Goal: Information Seeking & Learning: Learn about a topic

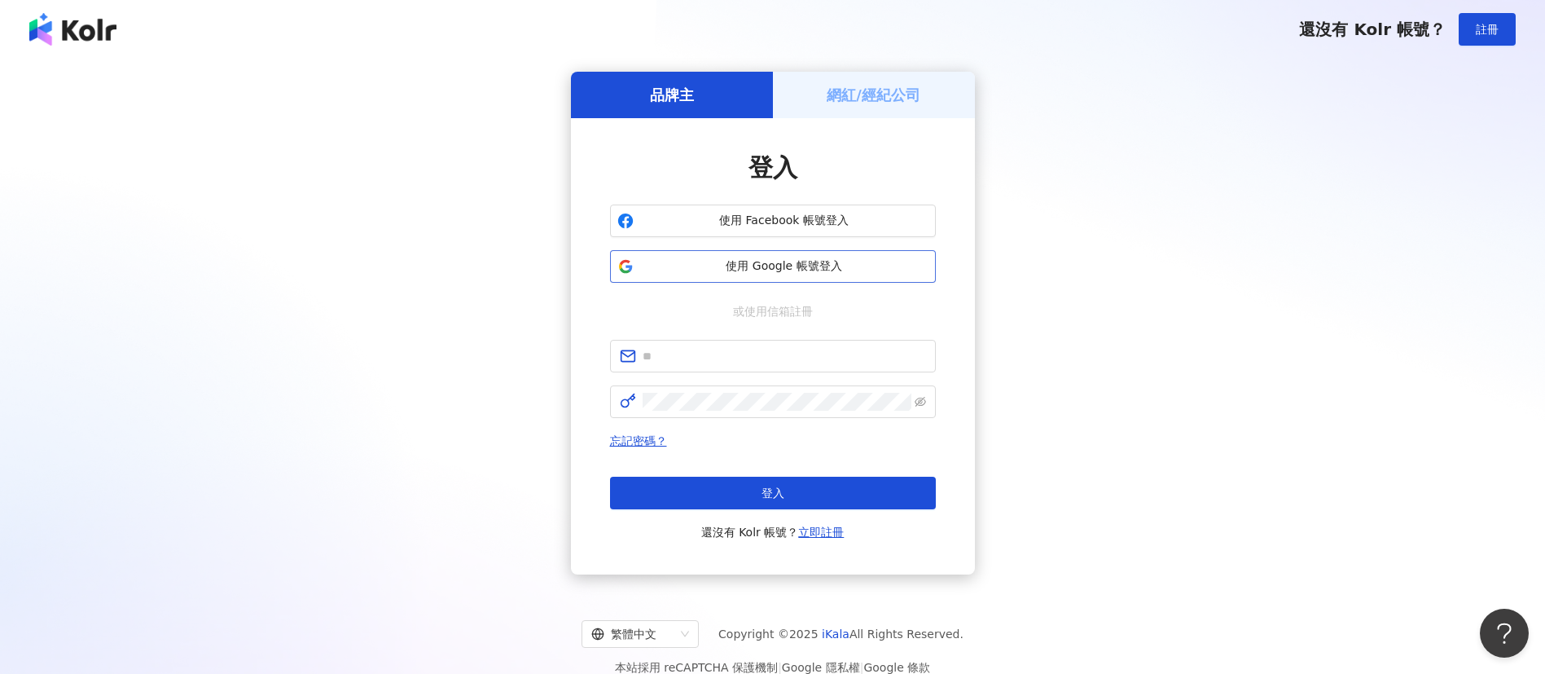
click at [762, 270] on span "使用 Google 帳號登入" at bounding box center [784, 266] width 288 height 16
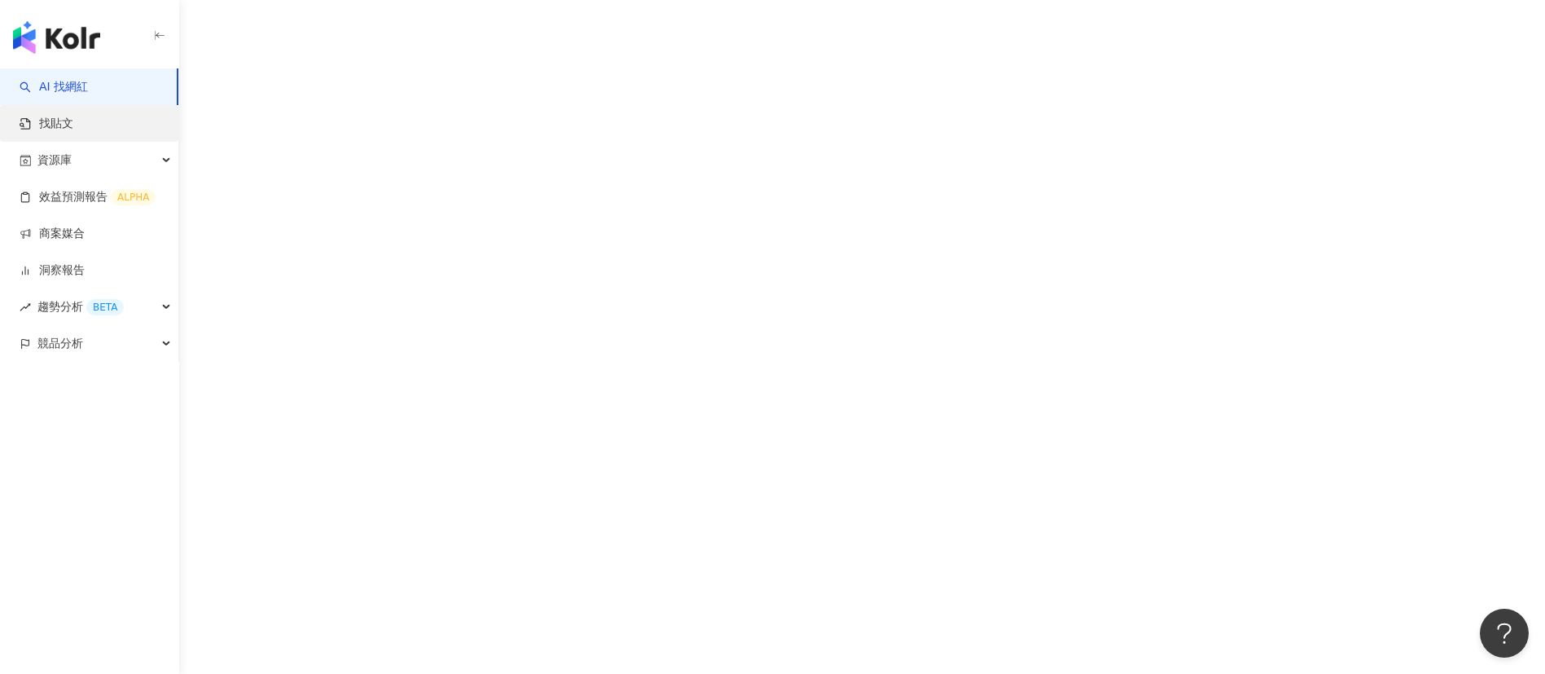
click at [73, 124] on link "找貼文" at bounding box center [47, 124] width 54 height 16
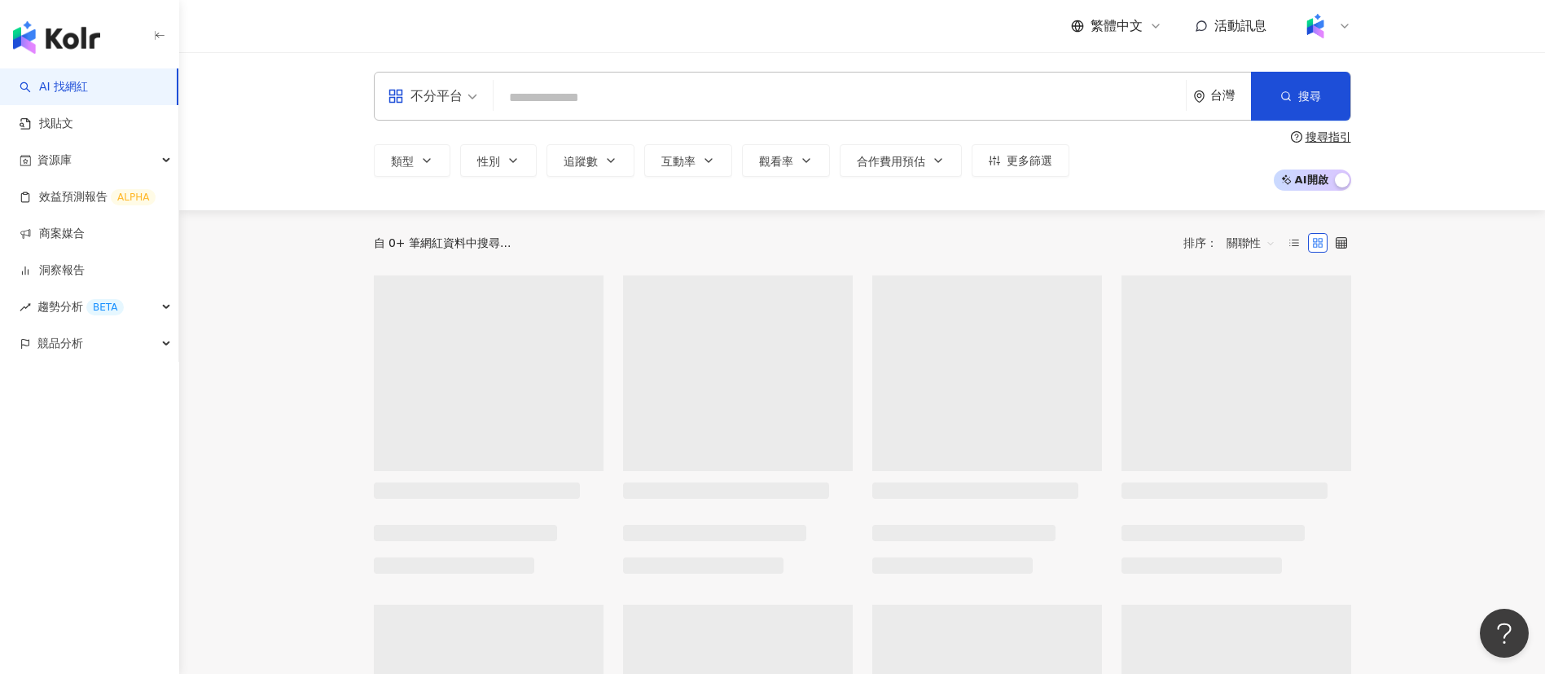
click at [518, 87] on input "search" at bounding box center [839, 97] width 679 height 31
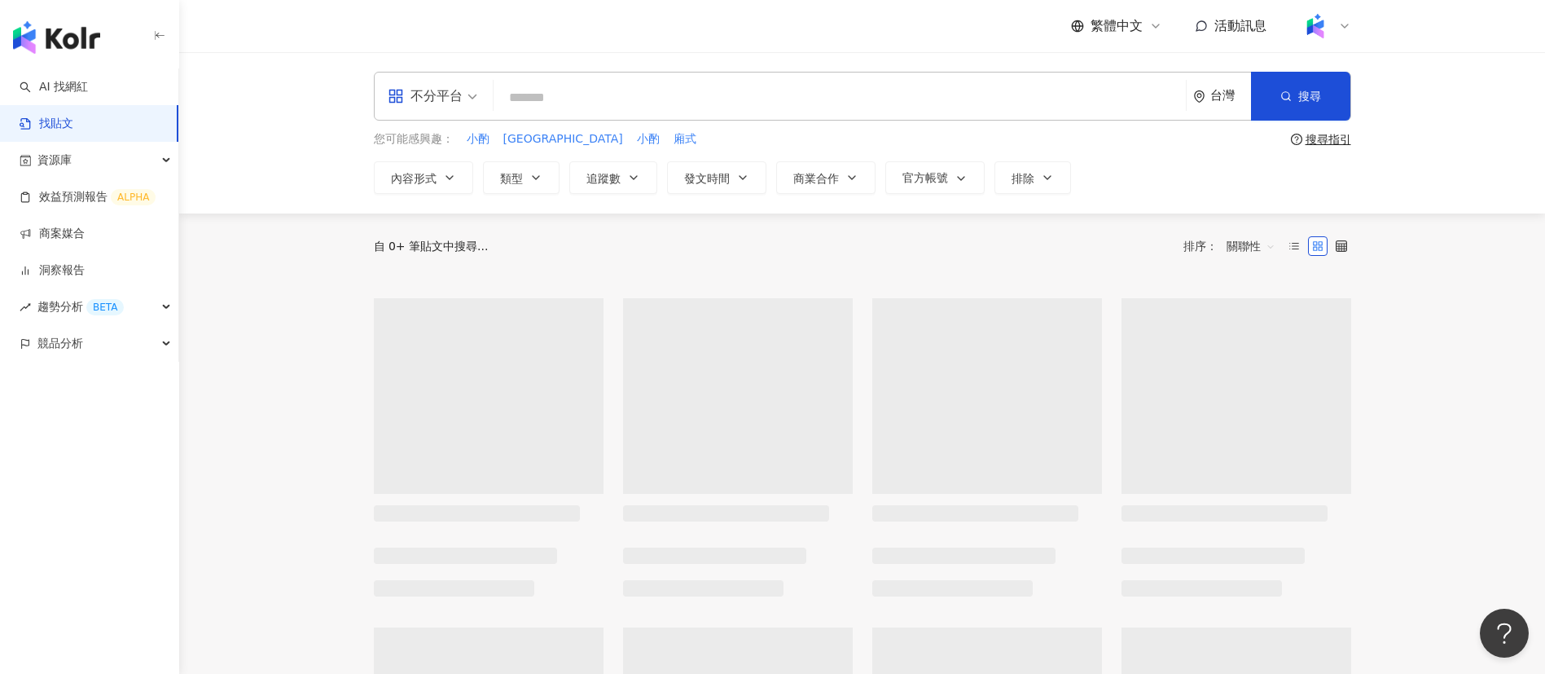
click at [534, 93] on input "search" at bounding box center [839, 97] width 679 height 35
click at [503, 101] on input "******" at bounding box center [839, 97] width 679 height 35
click at [619, 99] on input "******" at bounding box center [839, 97] width 679 height 35
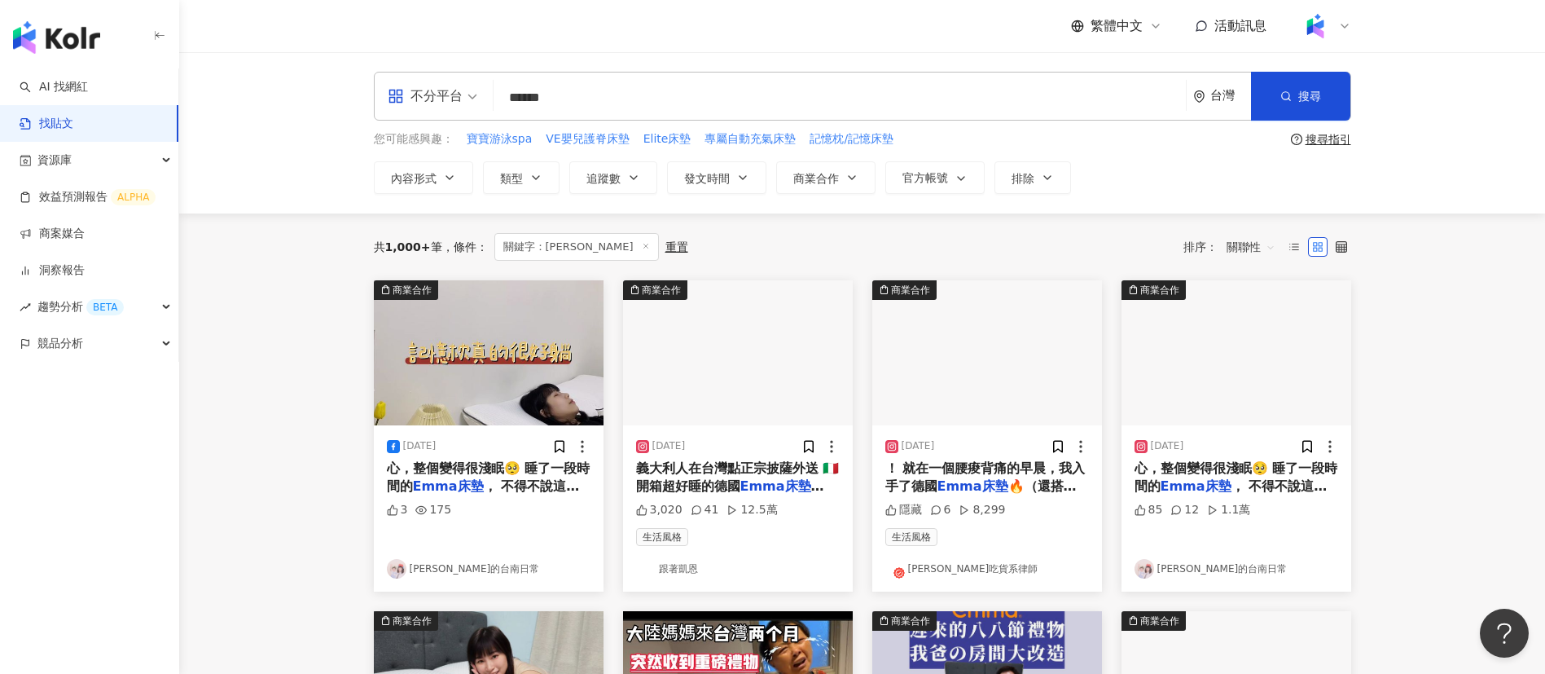
scroll to position [65, 0]
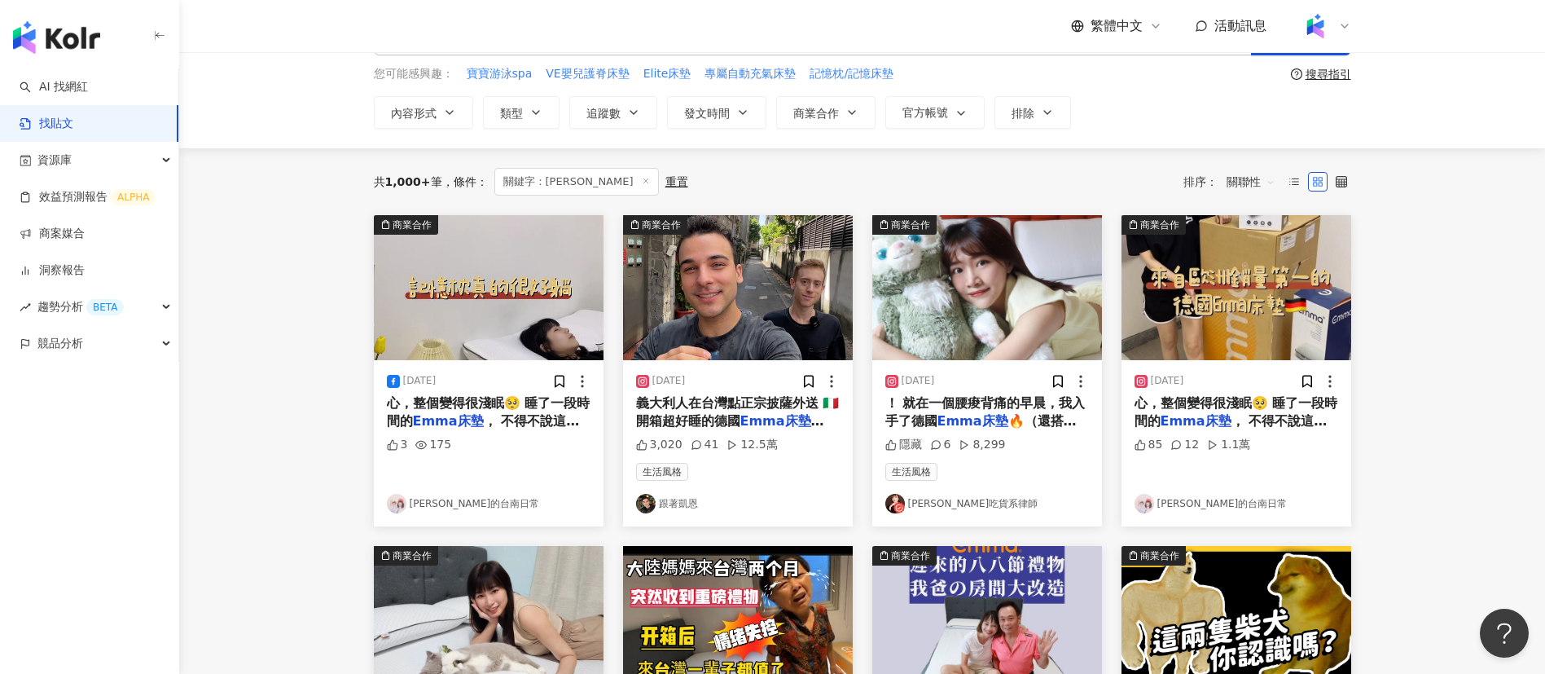
click at [893, 200] on div "共 1,000+ 筆 條件 ： 關鍵字：EMMA床墊 重置 排序： 關聯性" at bounding box center [862, 181] width 977 height 67
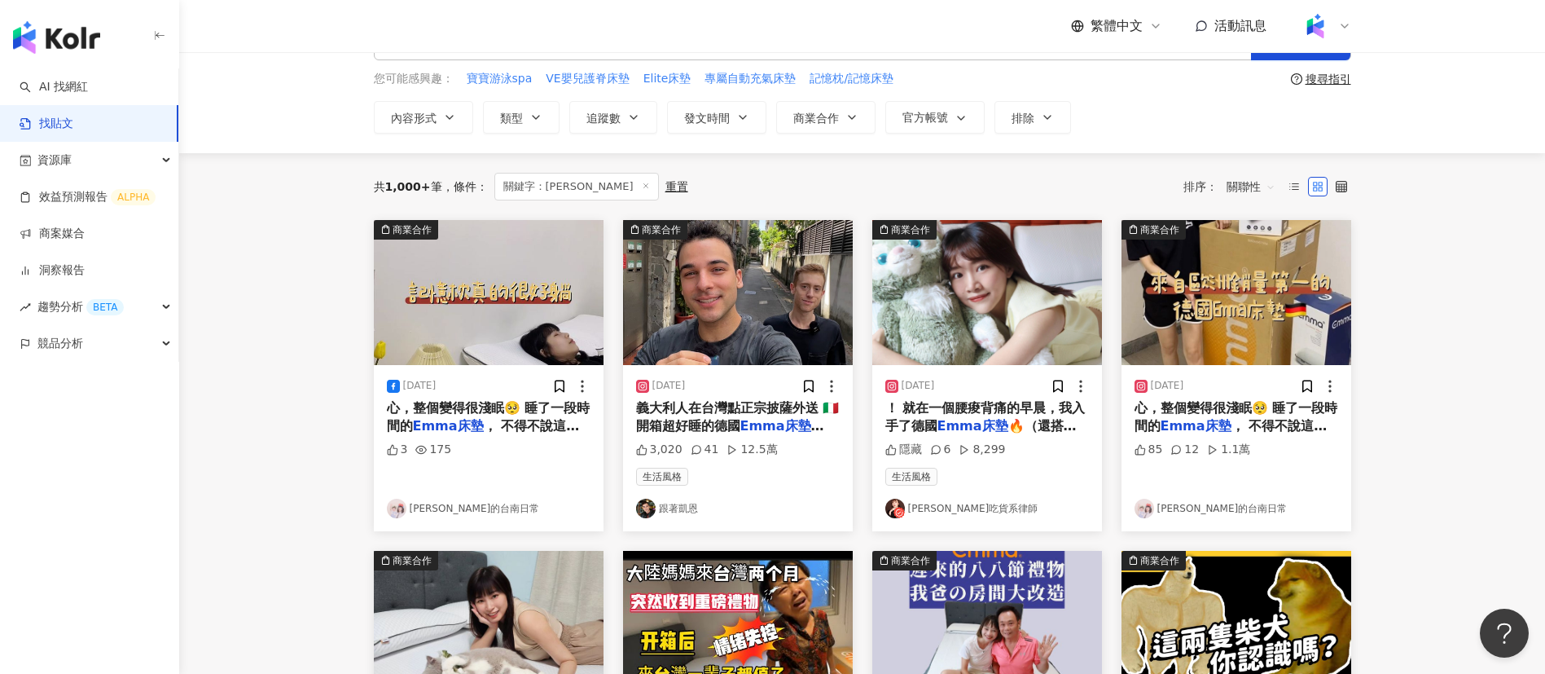
scroll to position [0, 0]
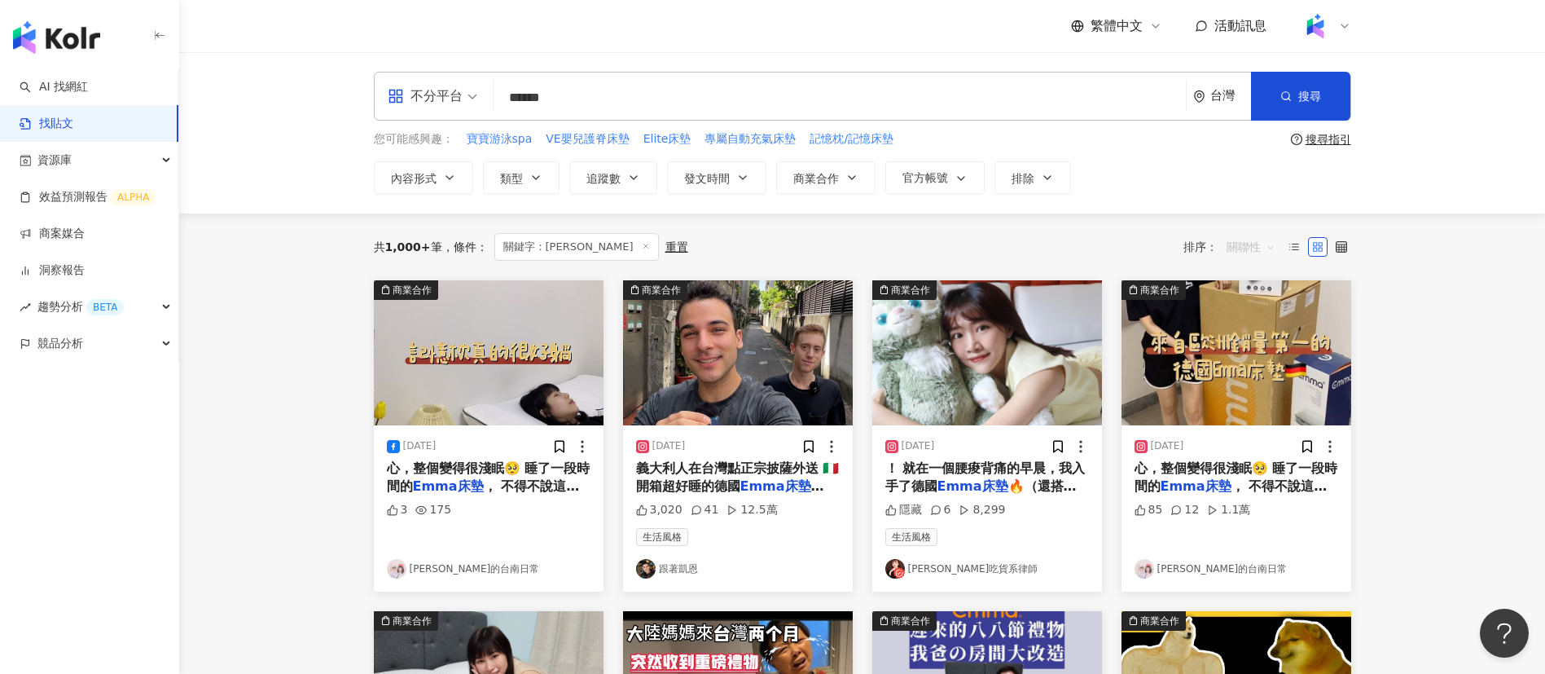
click at [1251, 248] on span "關聯性" at bounding box center [1251, 247] width 49 height 26
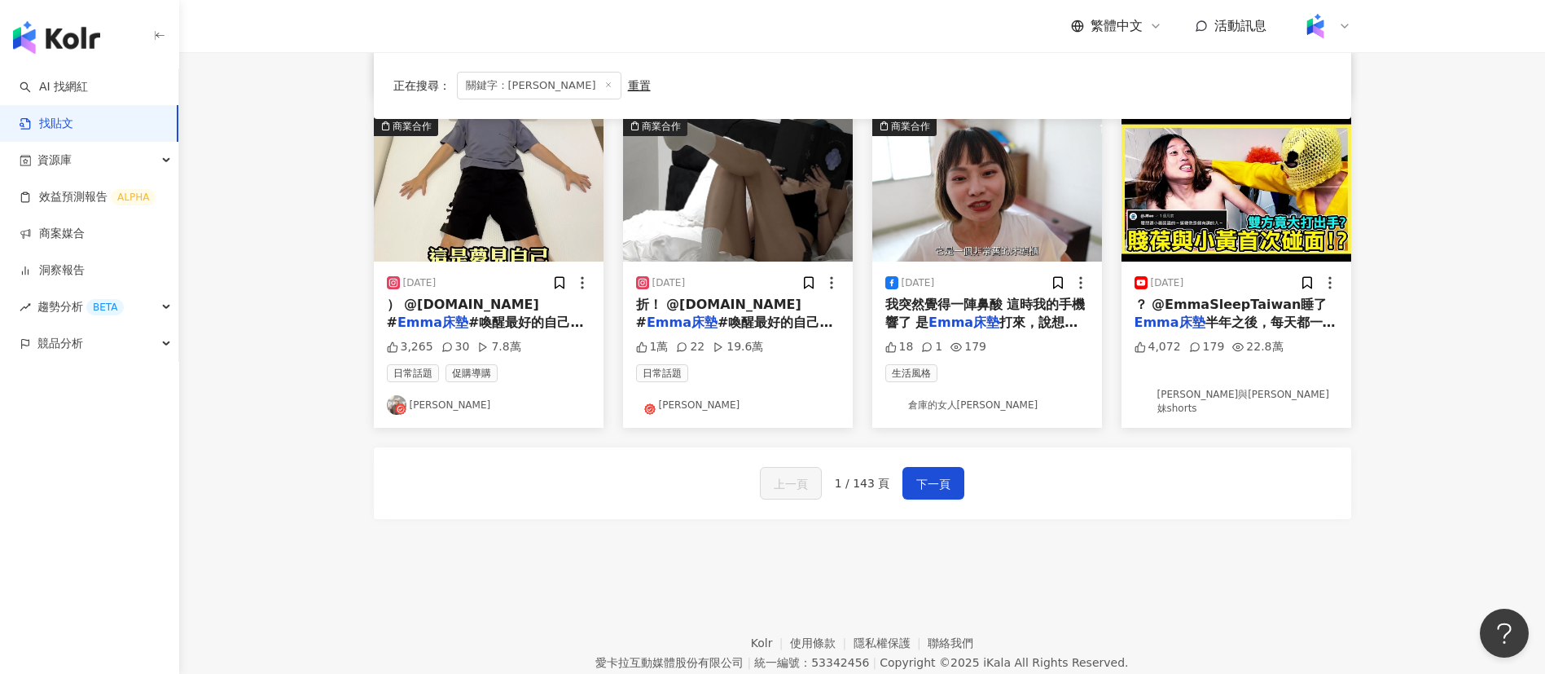
scroll to position [743, 0]
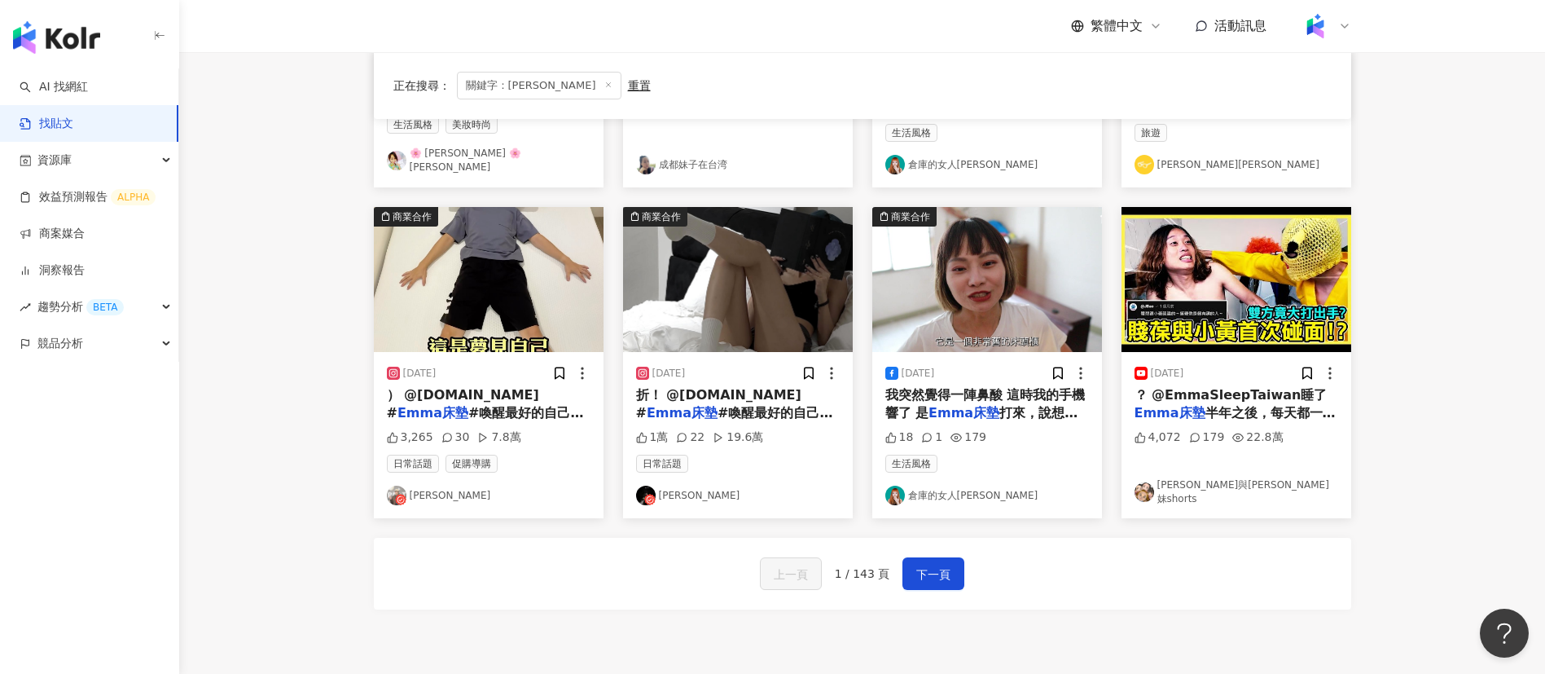
click at [742, 405] on span "#喚醒最好的自己 #emm" at bounding box center [734, 421] width 197 height 33
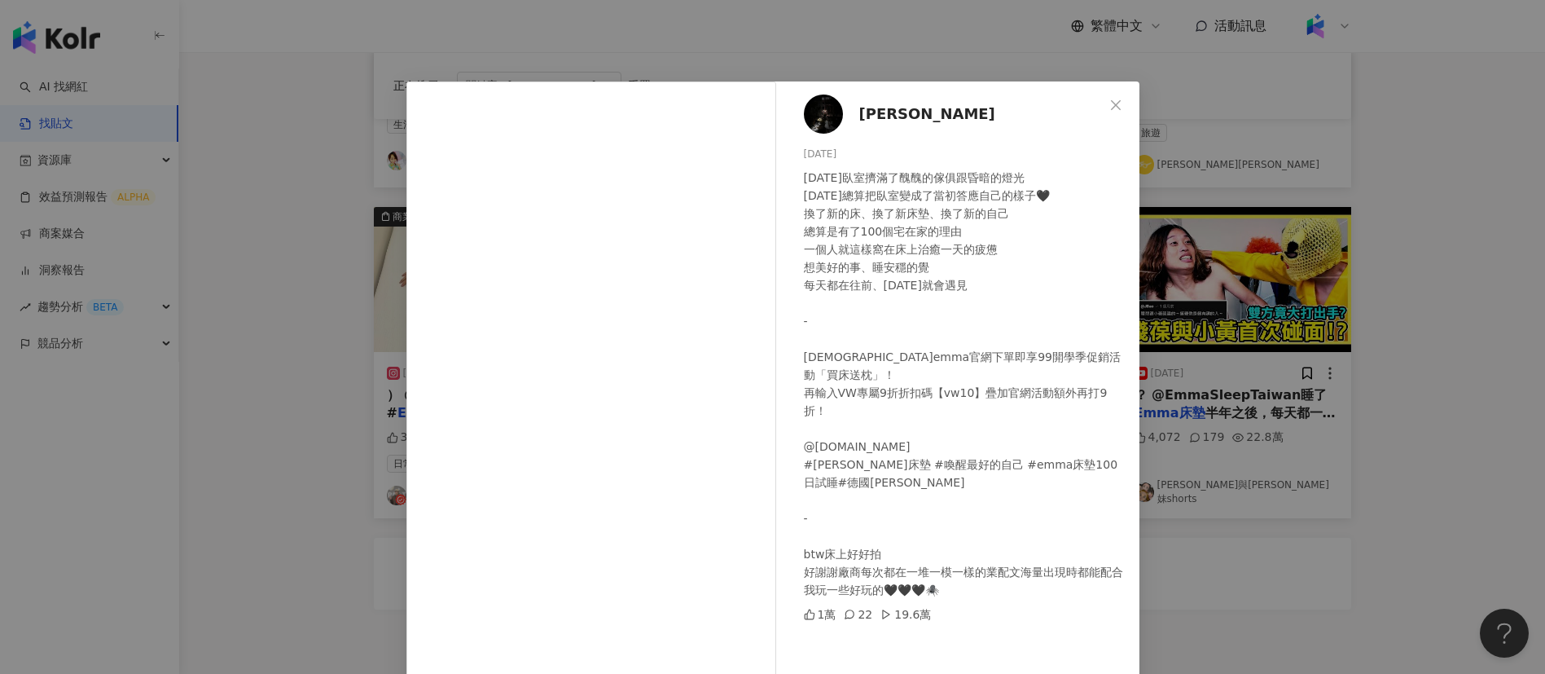
click at [334, 523] on div "吳善文 2023/8/26 一年前臥室擠滿了醜醜的傢俱跟昏暗的燈光 一年後總算把臥室變成了當初答應自己的樣子🖤 換了新的床、換了新床墊、換了新的自己 總算是有…" at bounding box center [772, 337] width 1545 height 674
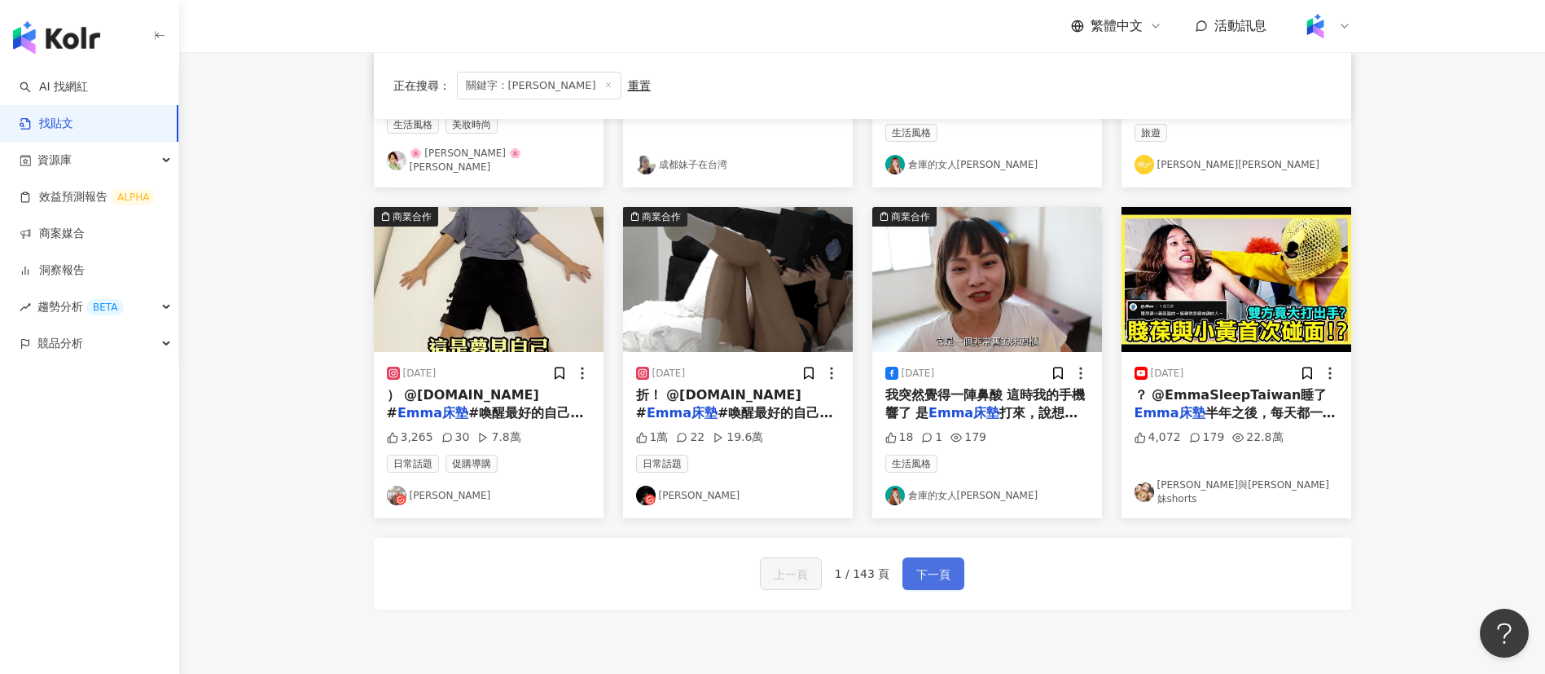
click at [944, 571] on span "下一頁" at bounding box center [933, 574] width 34 height 20
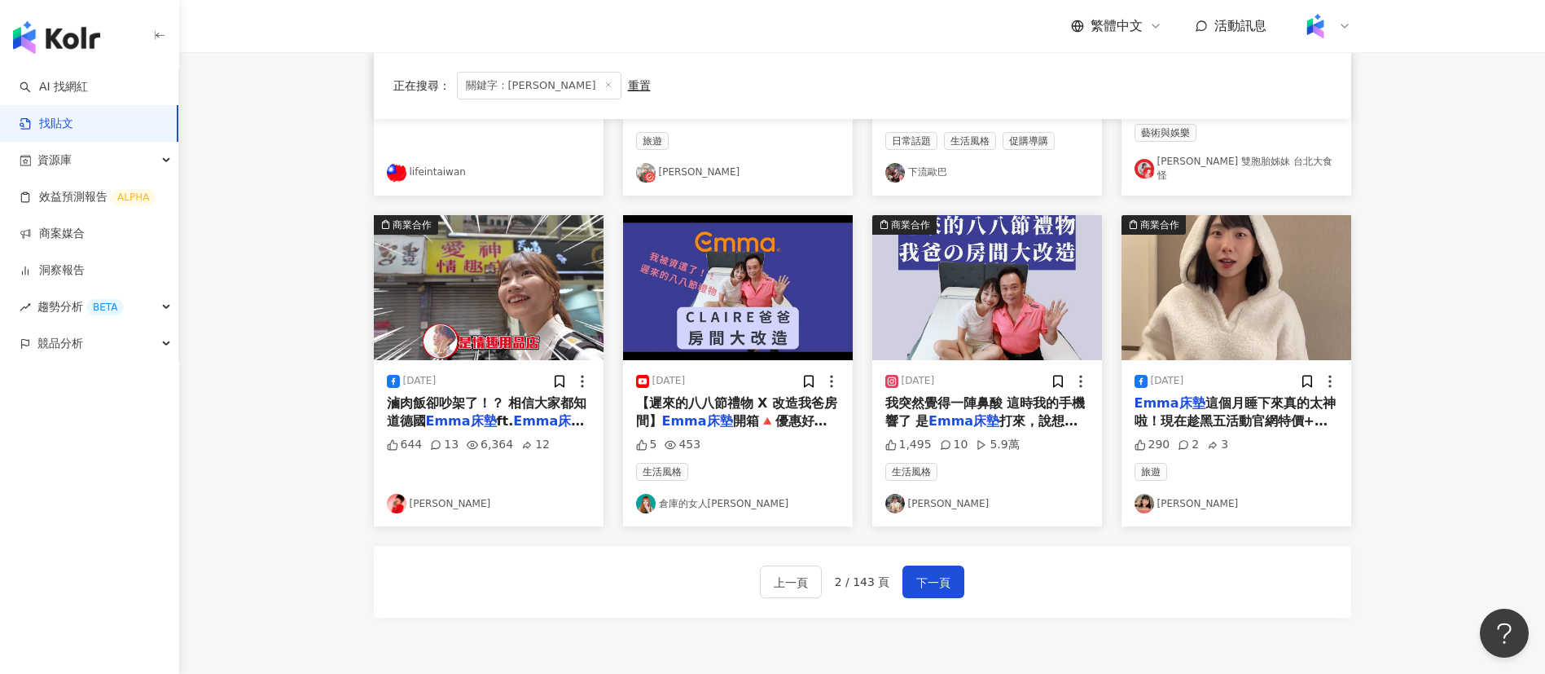
click at [1146, 494] on img at bounding box center [1145, 504] width 20 height 20
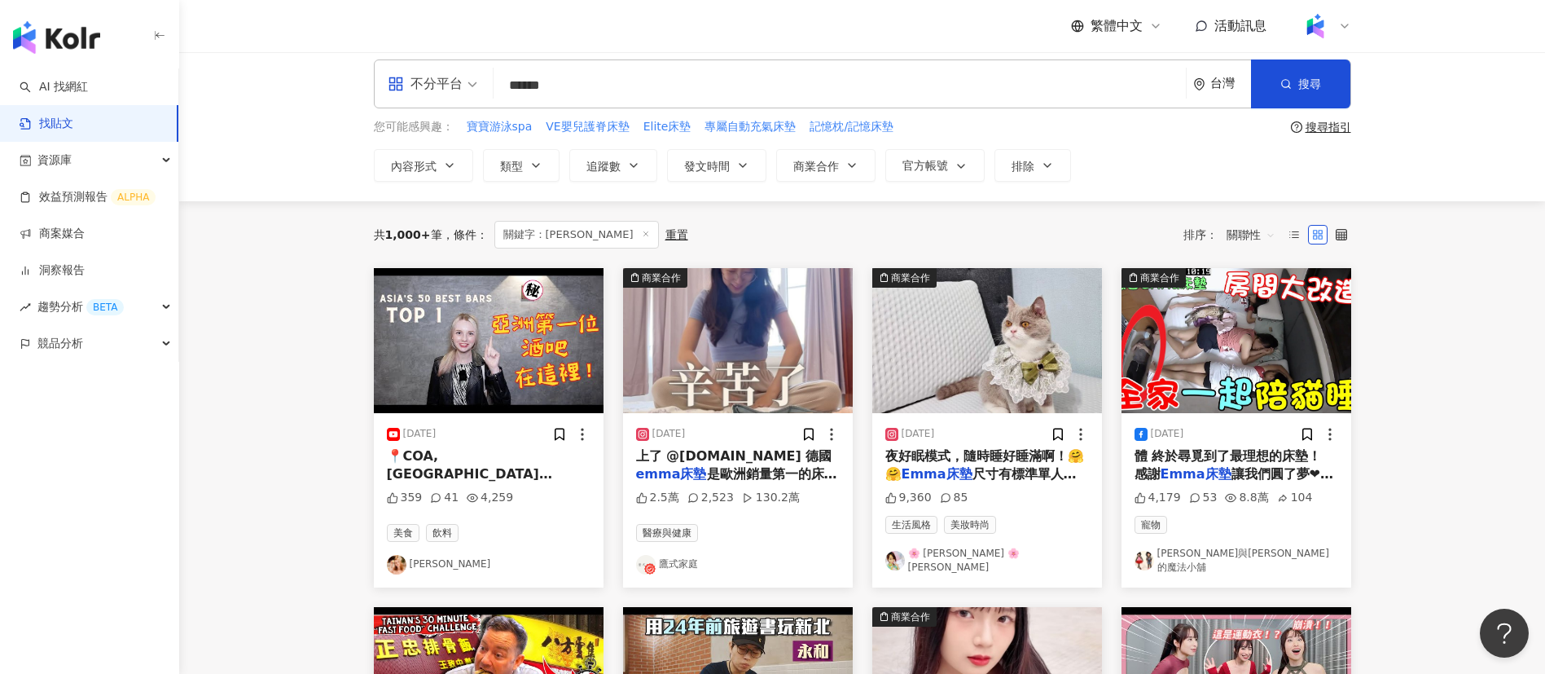
scroll to position [271, 0]
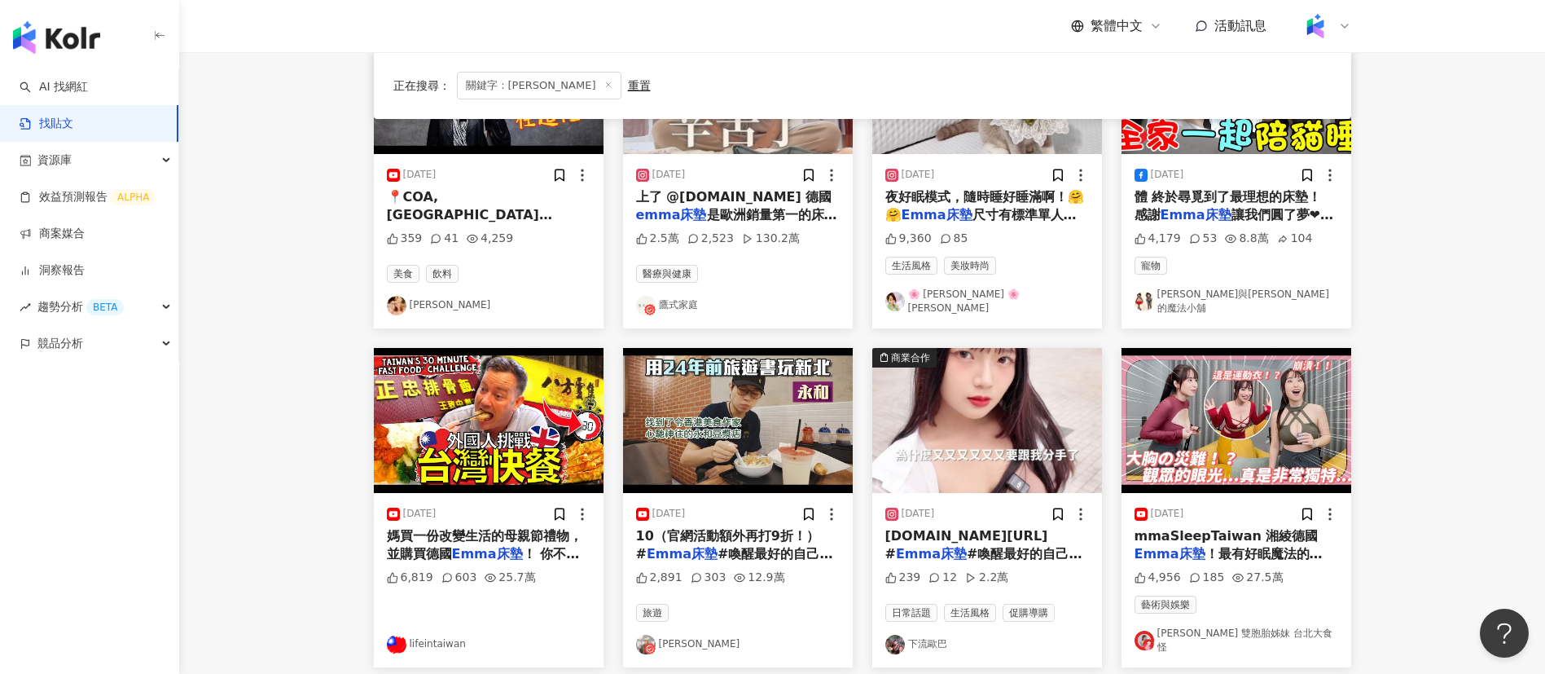
click at [1438, 457] on main "不分平台 ****** 台灣 搜尋 您可能感興趣： 寶寶游泳spa VE嬰兒護脊床墊 Elite床墊 專屬自動充氣床墊 記憶枕/記憶床墊 搜尋指引 內容形式 …" at bounding box center [862, 455] width 1366 height 1349
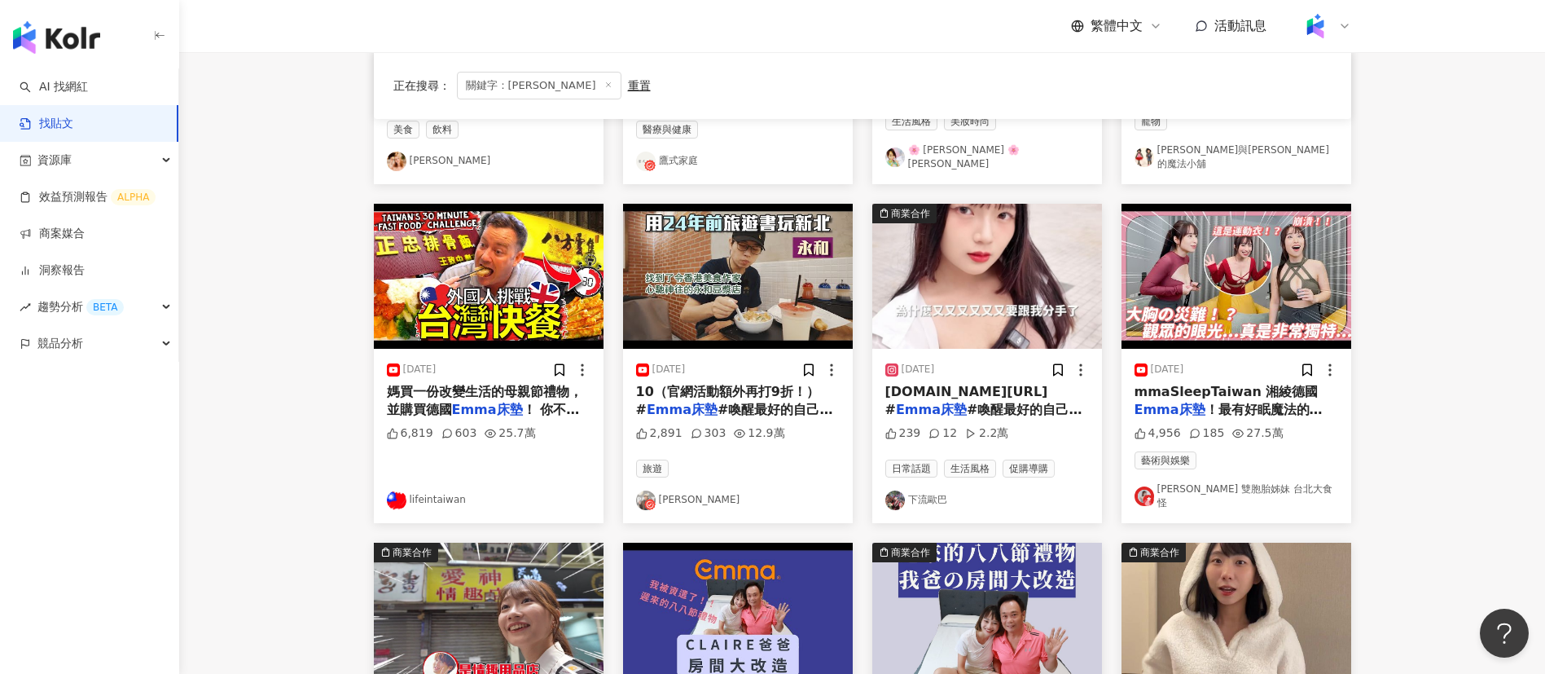
scroll to position [417, 0]
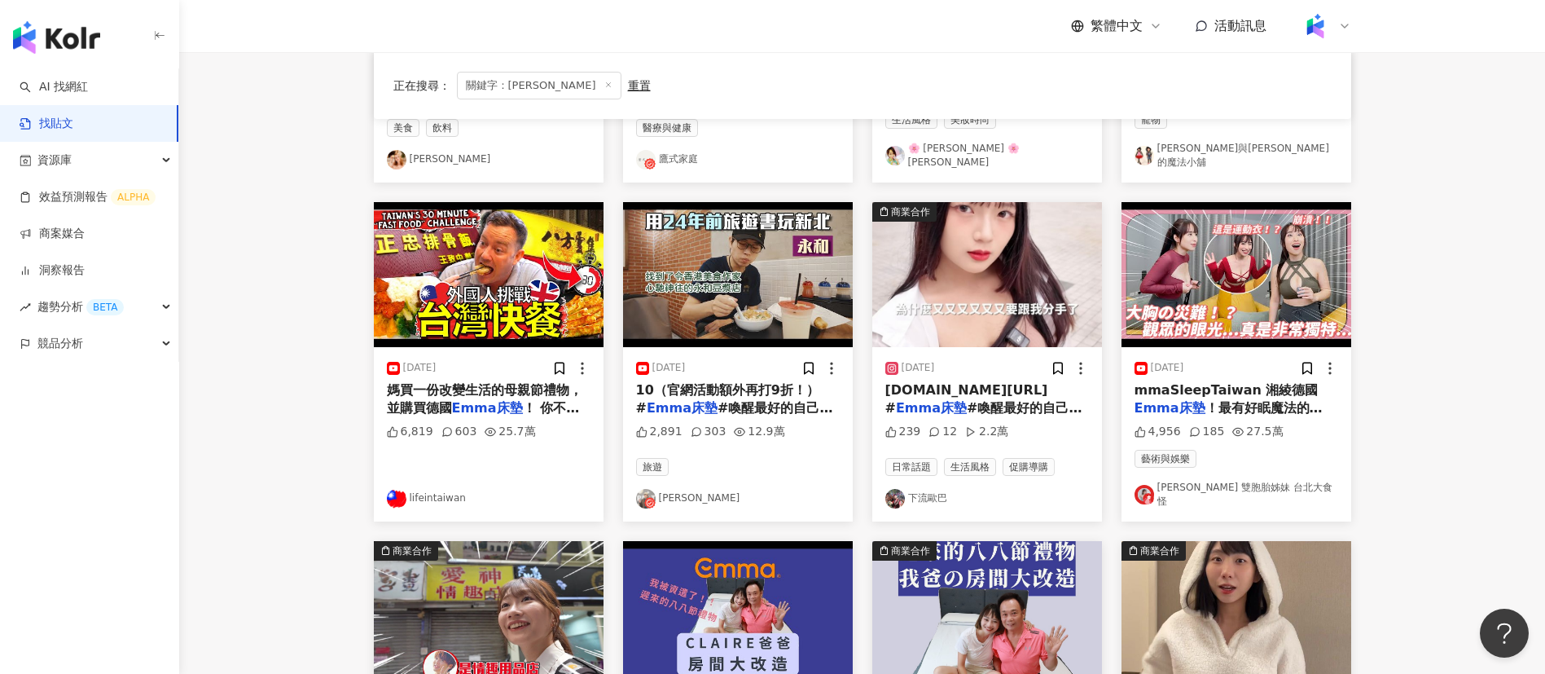
click at [1012, 402] on span "#喚醒最好的自己 #emm" at bounding box center [983, 416] width 197 height 33
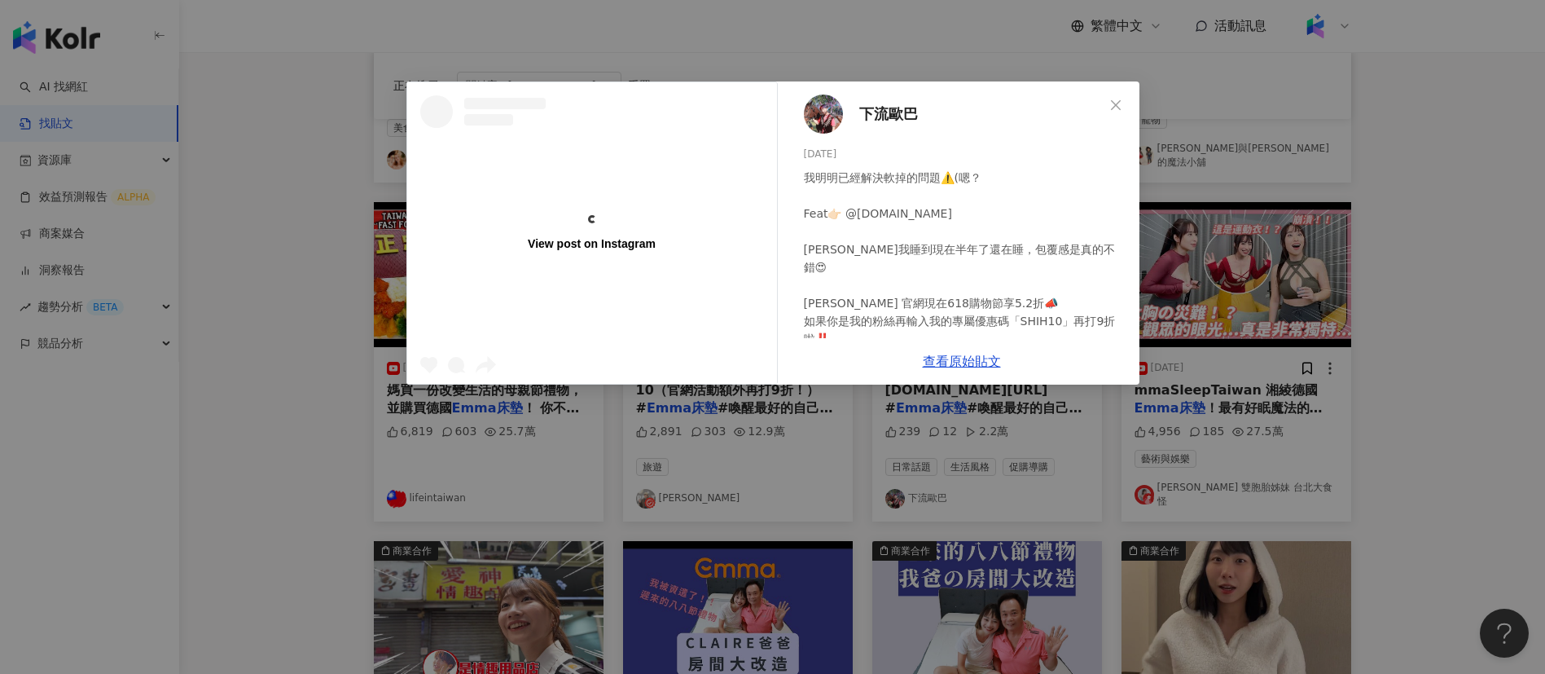
click at [1386, 452] on div "View post on Instagram 下流歐巴 2024/6/17 我明明已經解決軟掉的問題⚠️(嗯？ Feat👉🏻 @emma.sleep.tw E…" at bounding box center [772, 337] width 1545 height 674
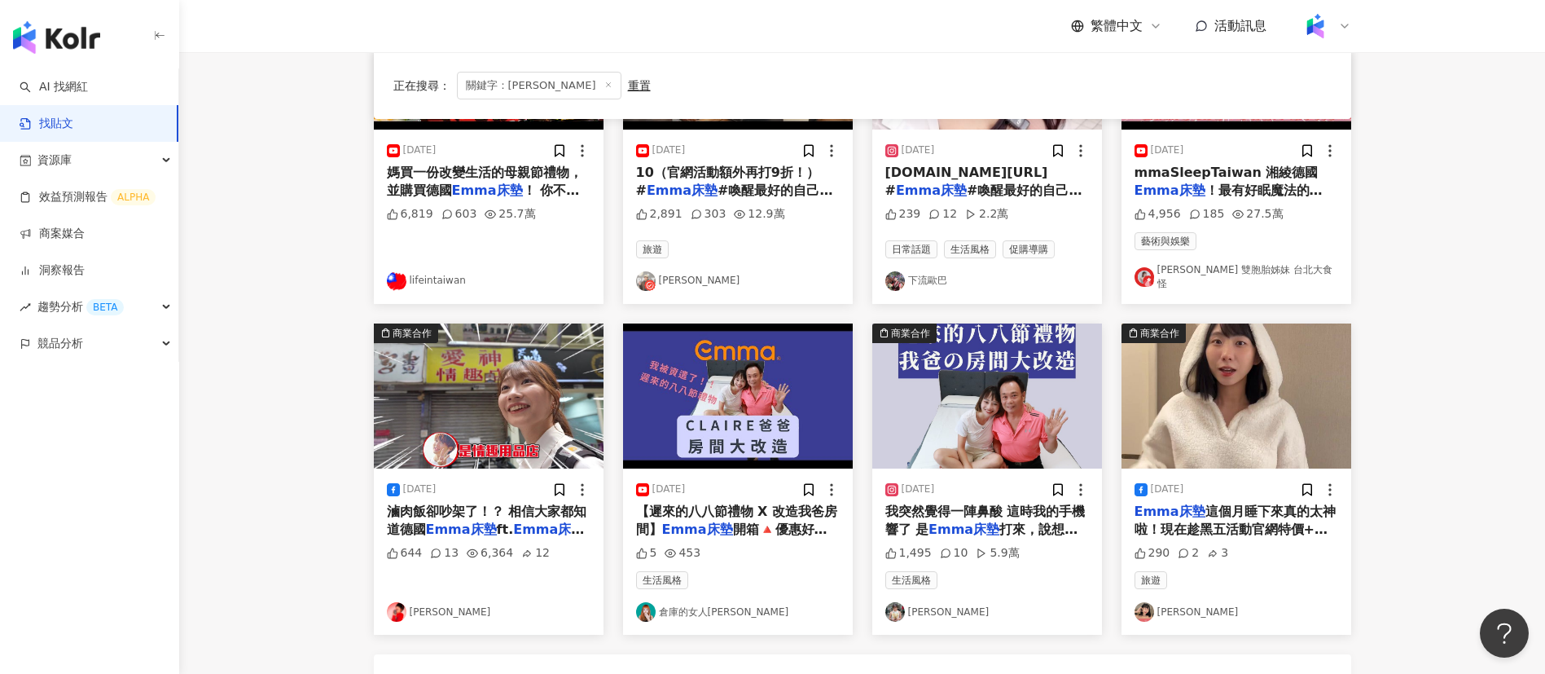
scroll to position [893, 0]
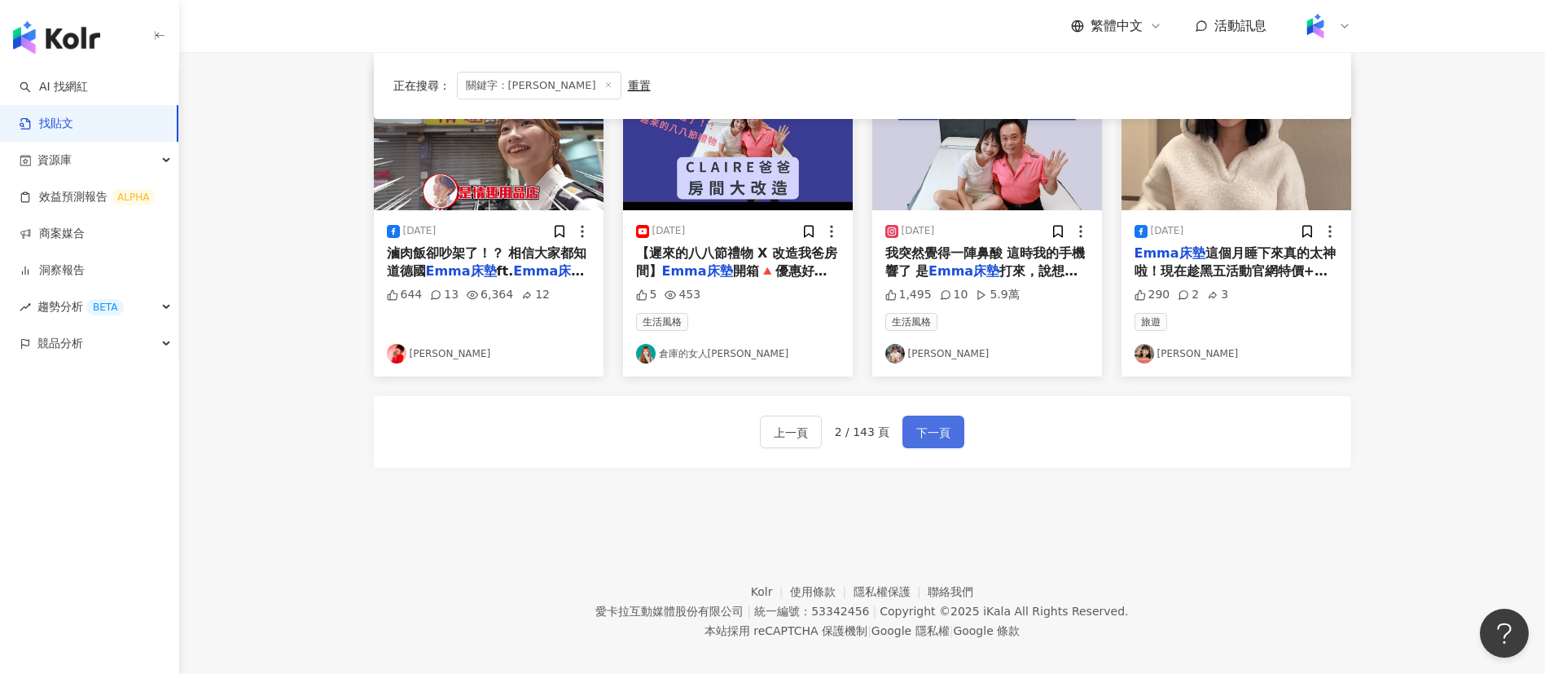
click at [942, 423] on span "下一頁" at bounding box center [933, 433] width 34 height 20
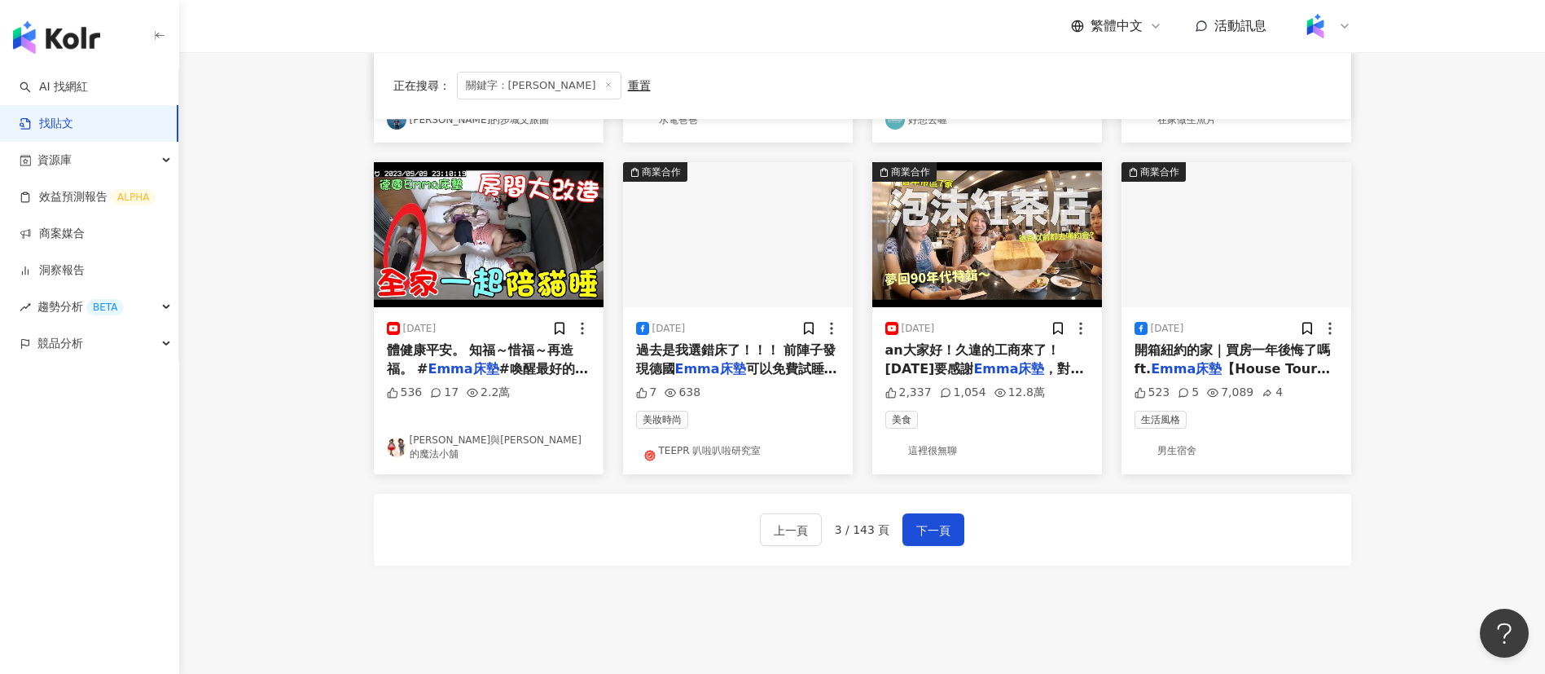
scroll to position [782, 0]
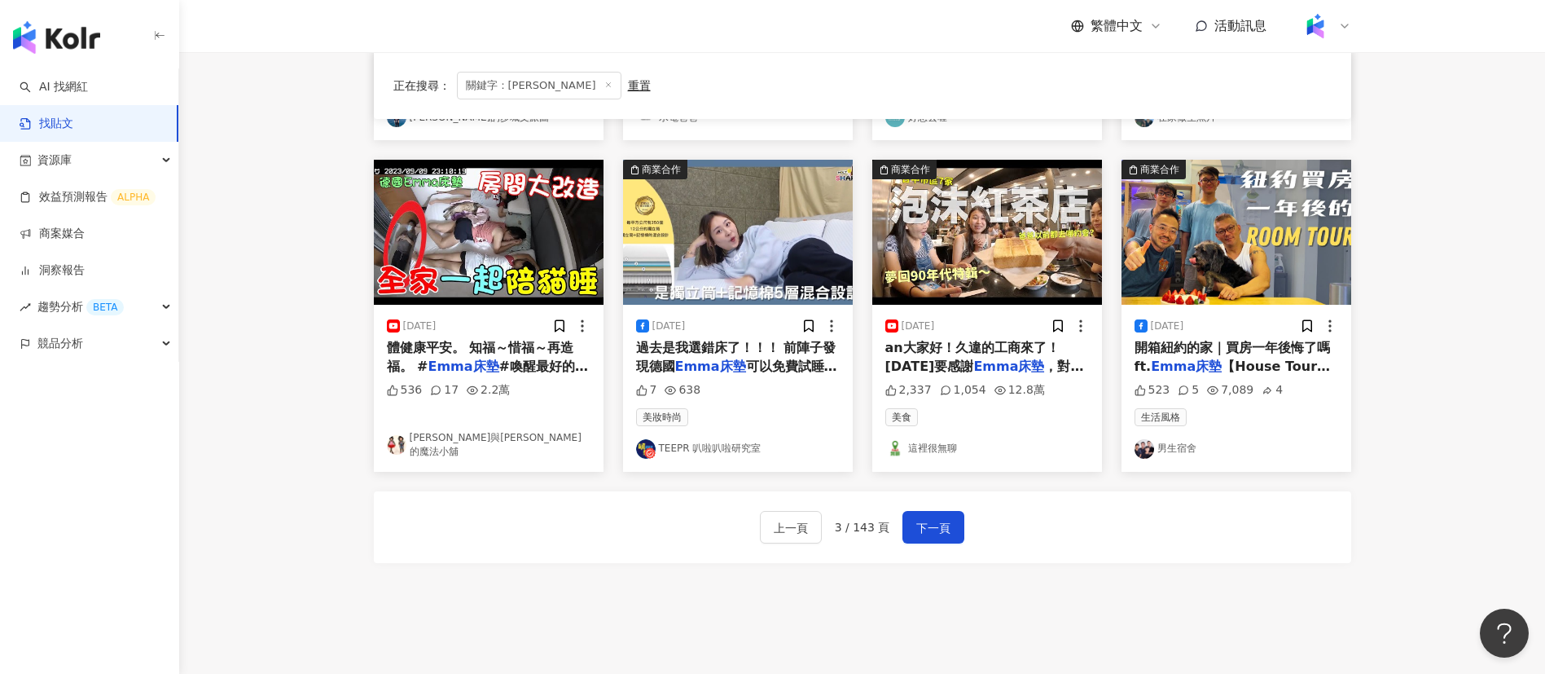
click at [1232, 354] on span "開箱紐約的家｜買房一年後悔了嗎 ft." at bounding box center [1232, 356] width 195 height 33
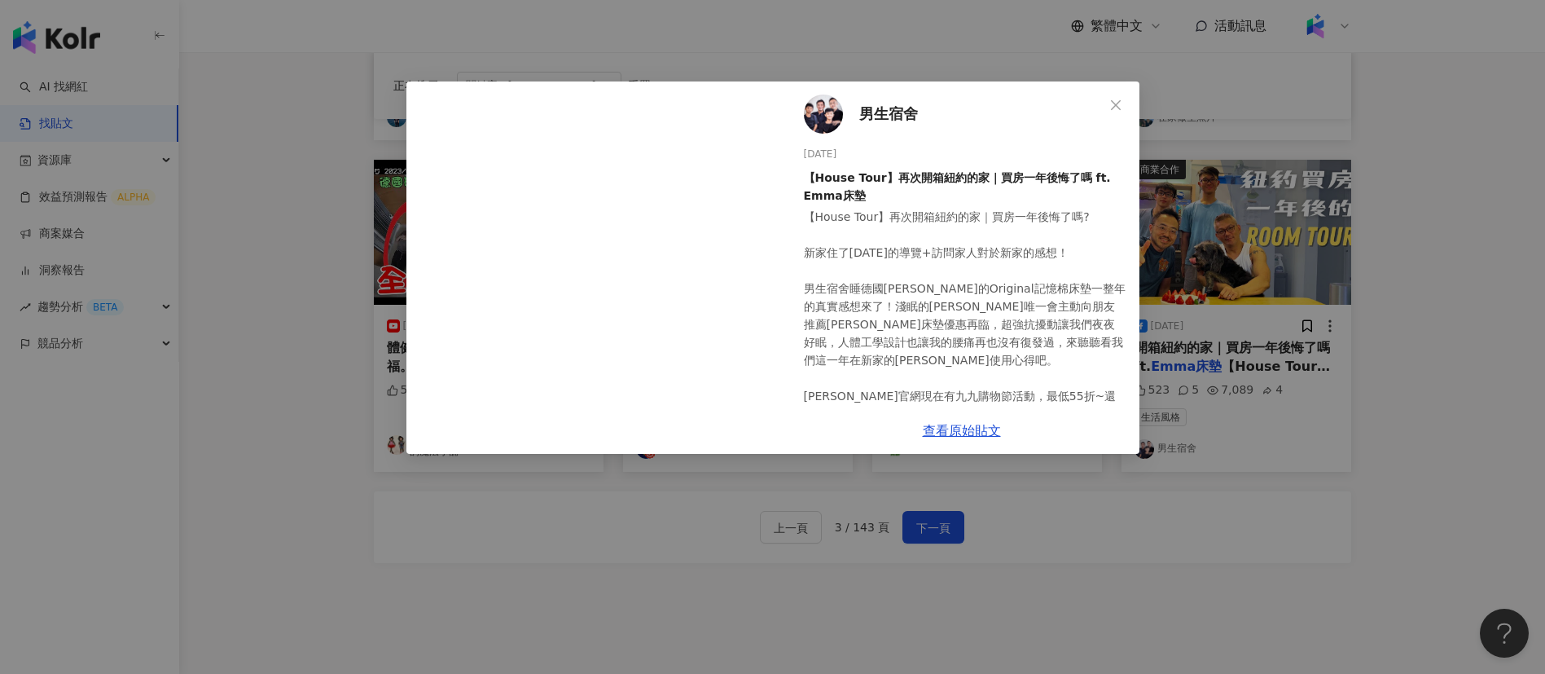
scroll to position [165, 0]
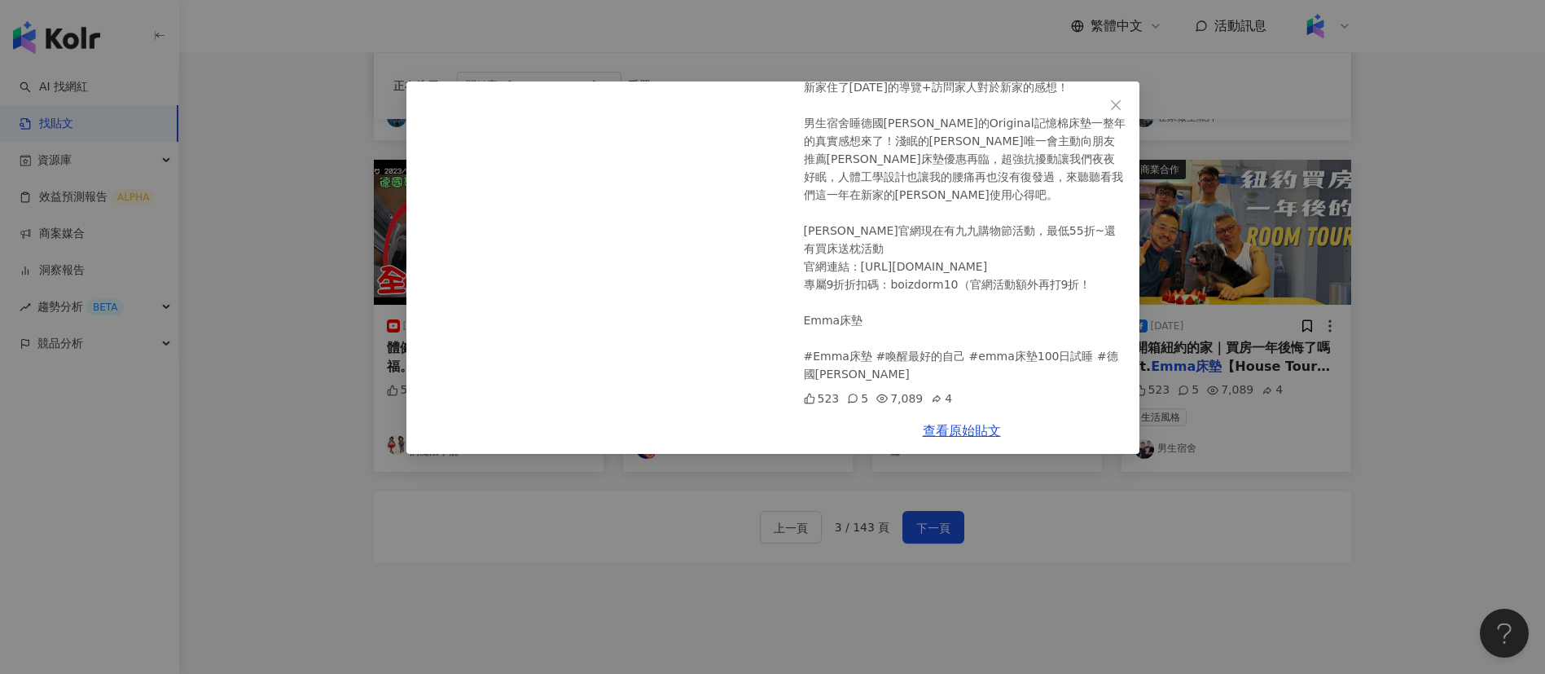
click at [1164, 551] on div "男生宿舍 2023/9/1 【House Tour】再次開箱紐約的家｜買房一年後悔了嗎 ft. Emma床墊 【House Tour】再次開箱紐約的家｜買房一…" at bounding box center [772, 337] width 1545 height 674
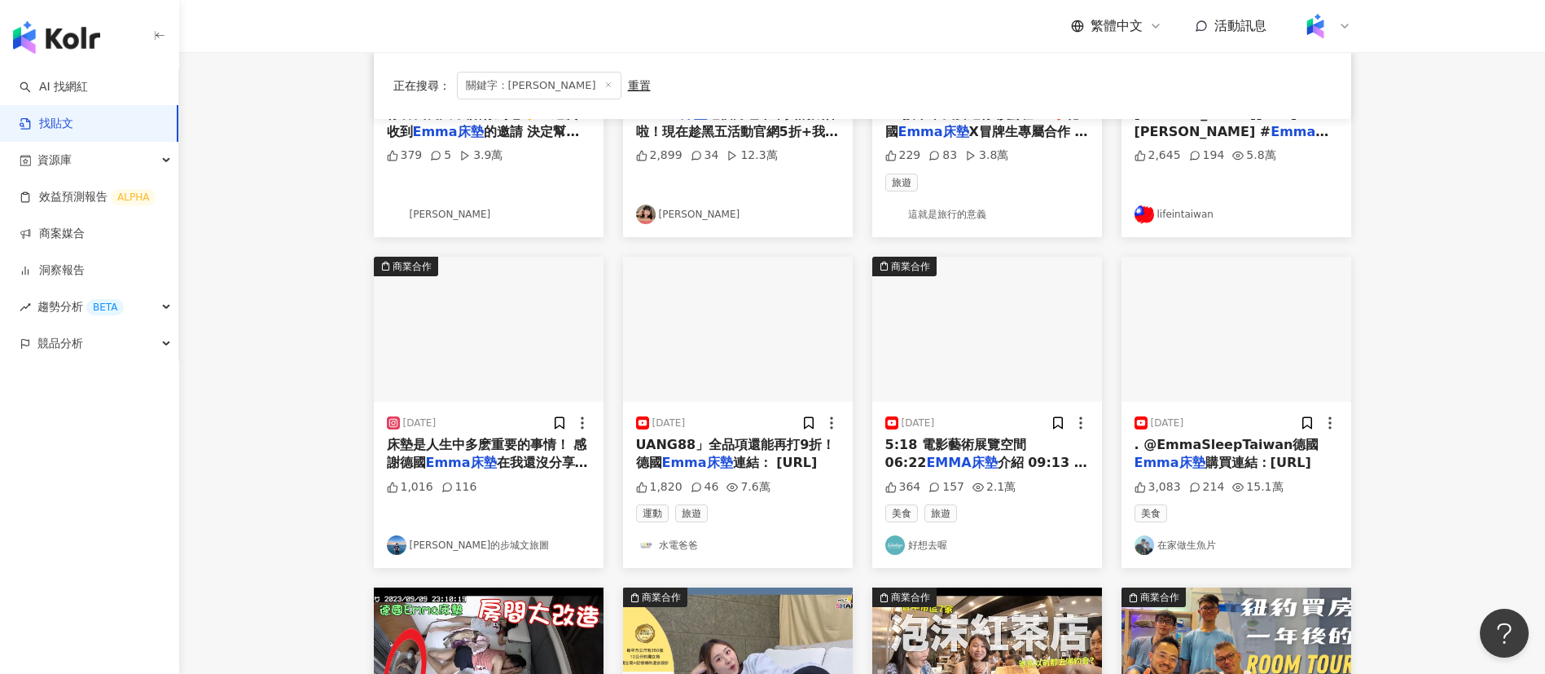
scroll to position [355, 0]
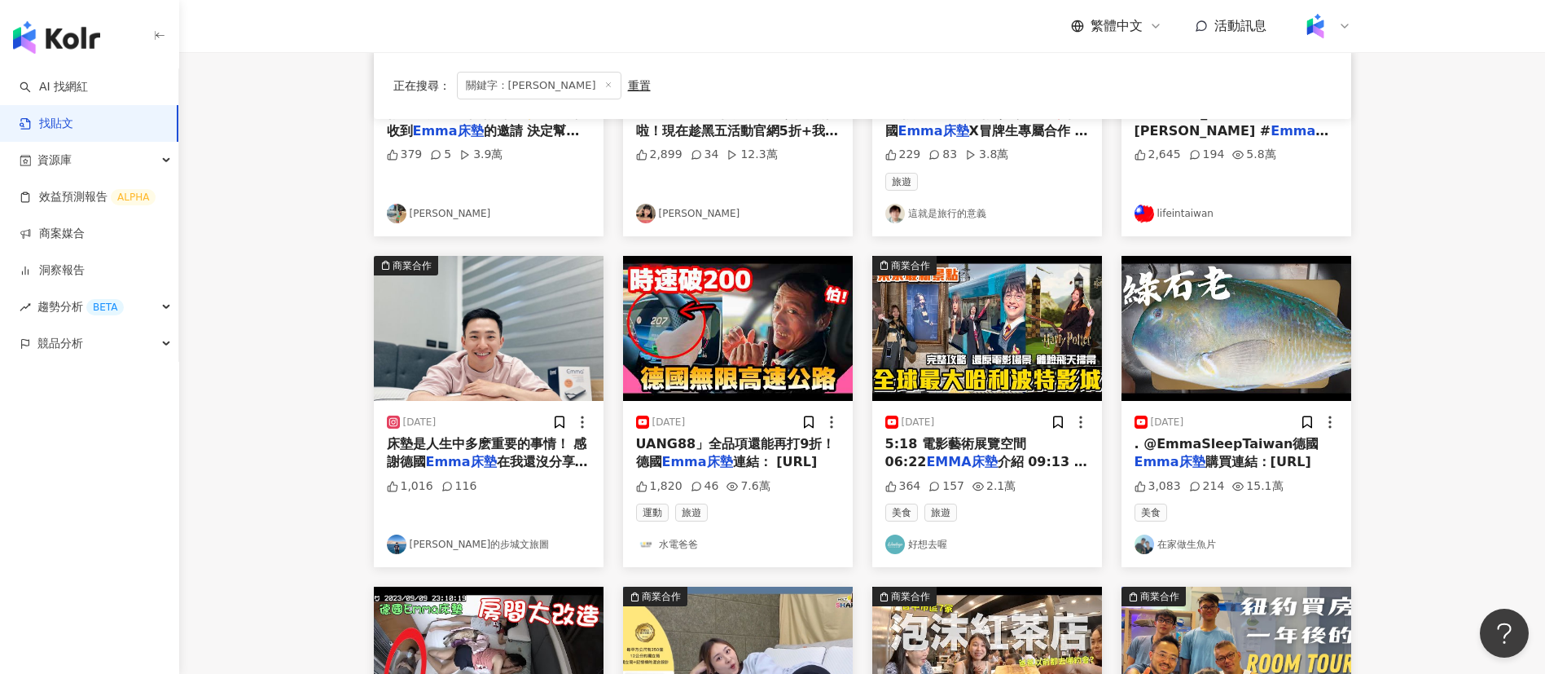
click at [757, 64] on div "正在搜尋 ： 關鍵字：EMMA床墊 重置 排序： 關聯性" at bounding box center [862, 85] width 977 height 67
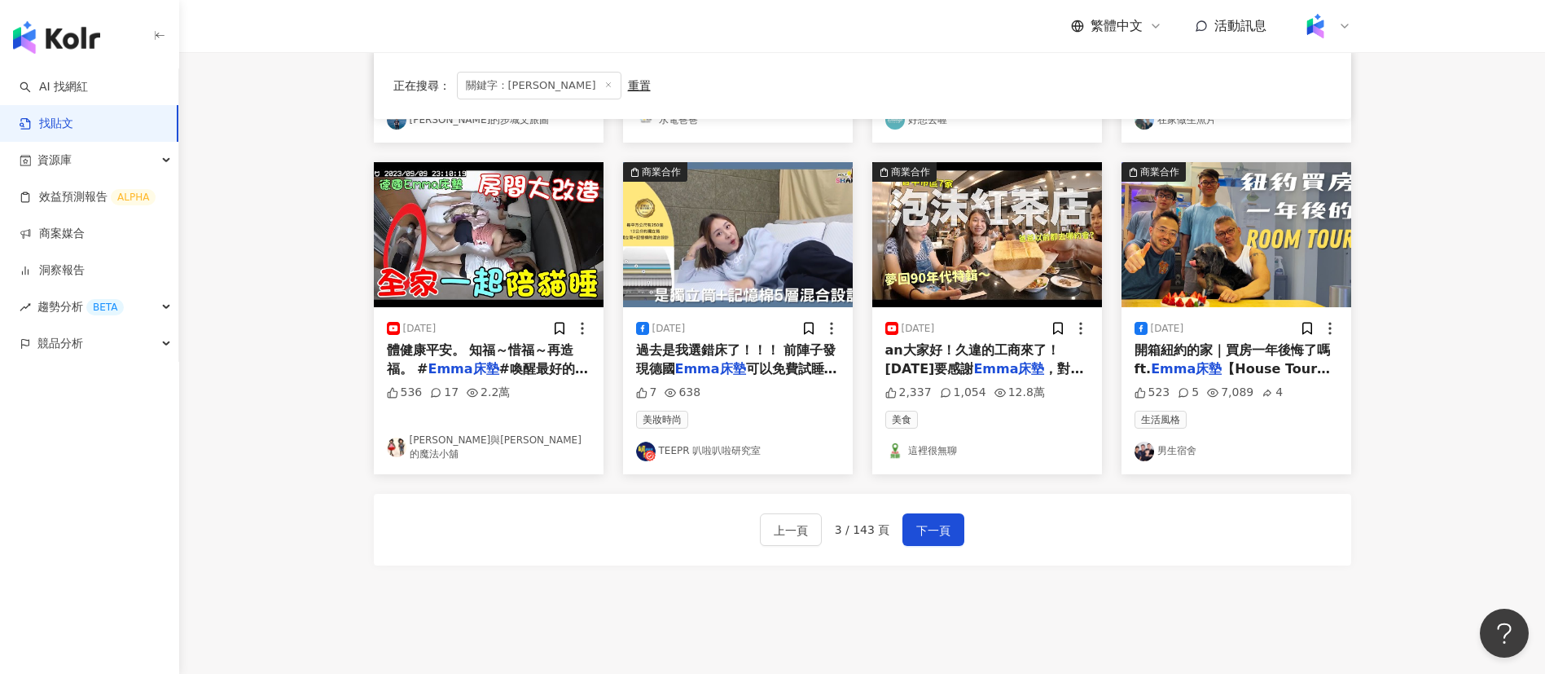
scroll to position [893, 0]
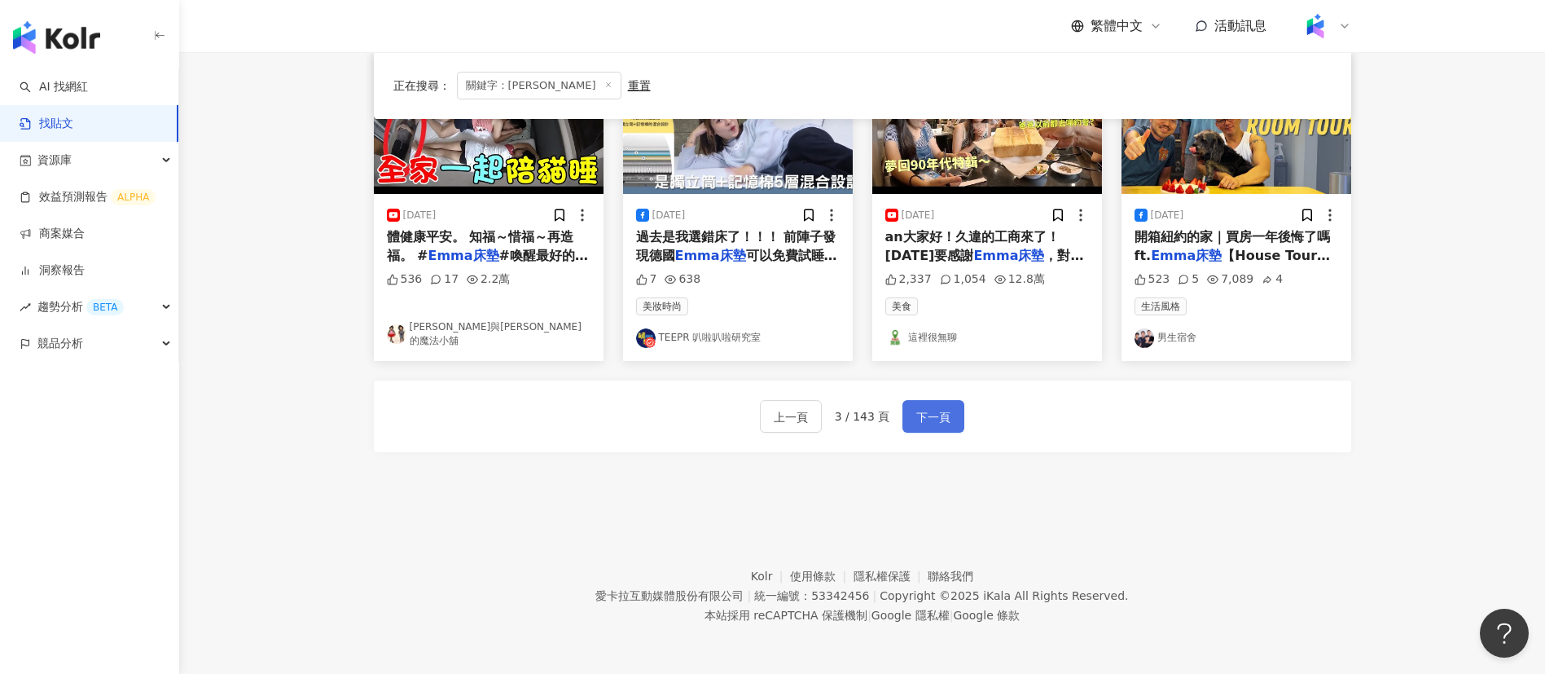
click at [945, 423] on span "下一頁" at bounding box center [933, 417] width 34 height 20
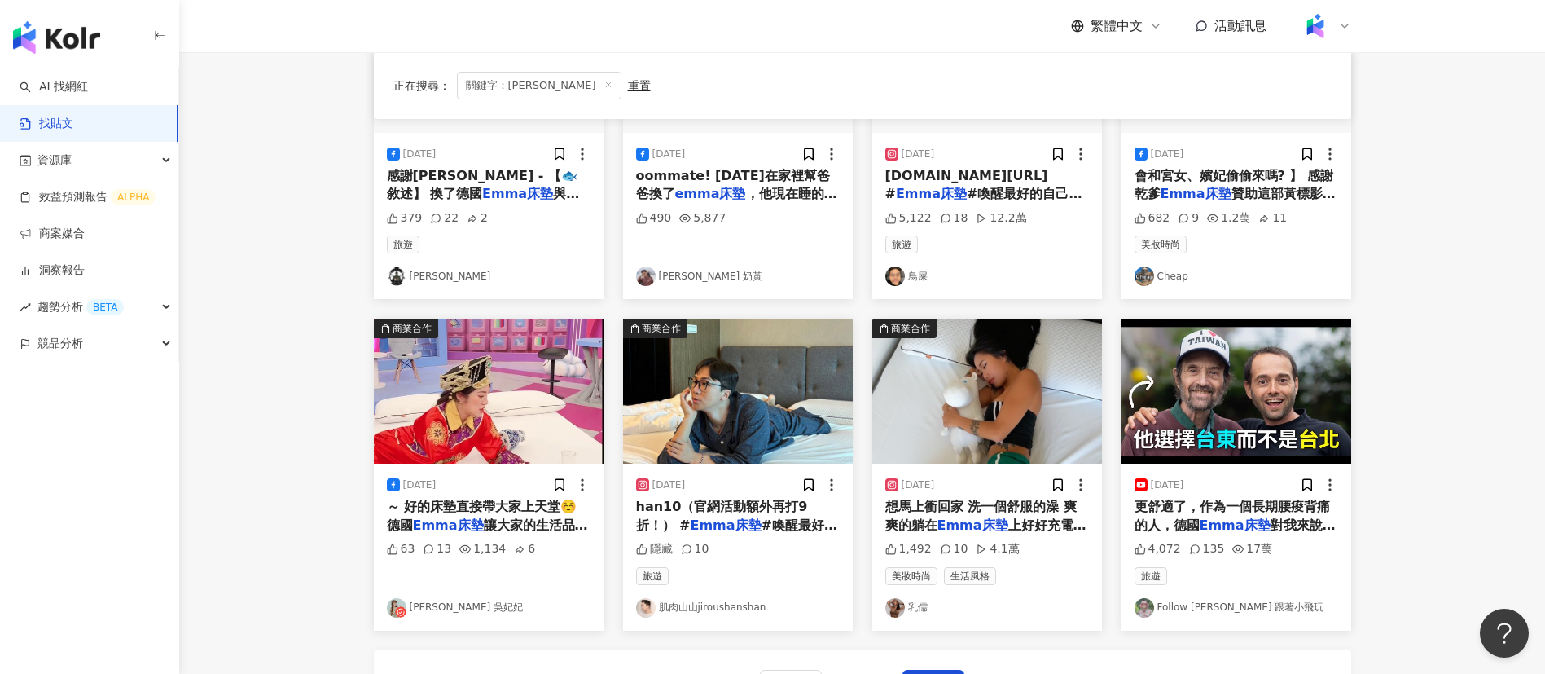
scroll to position [626, 0]
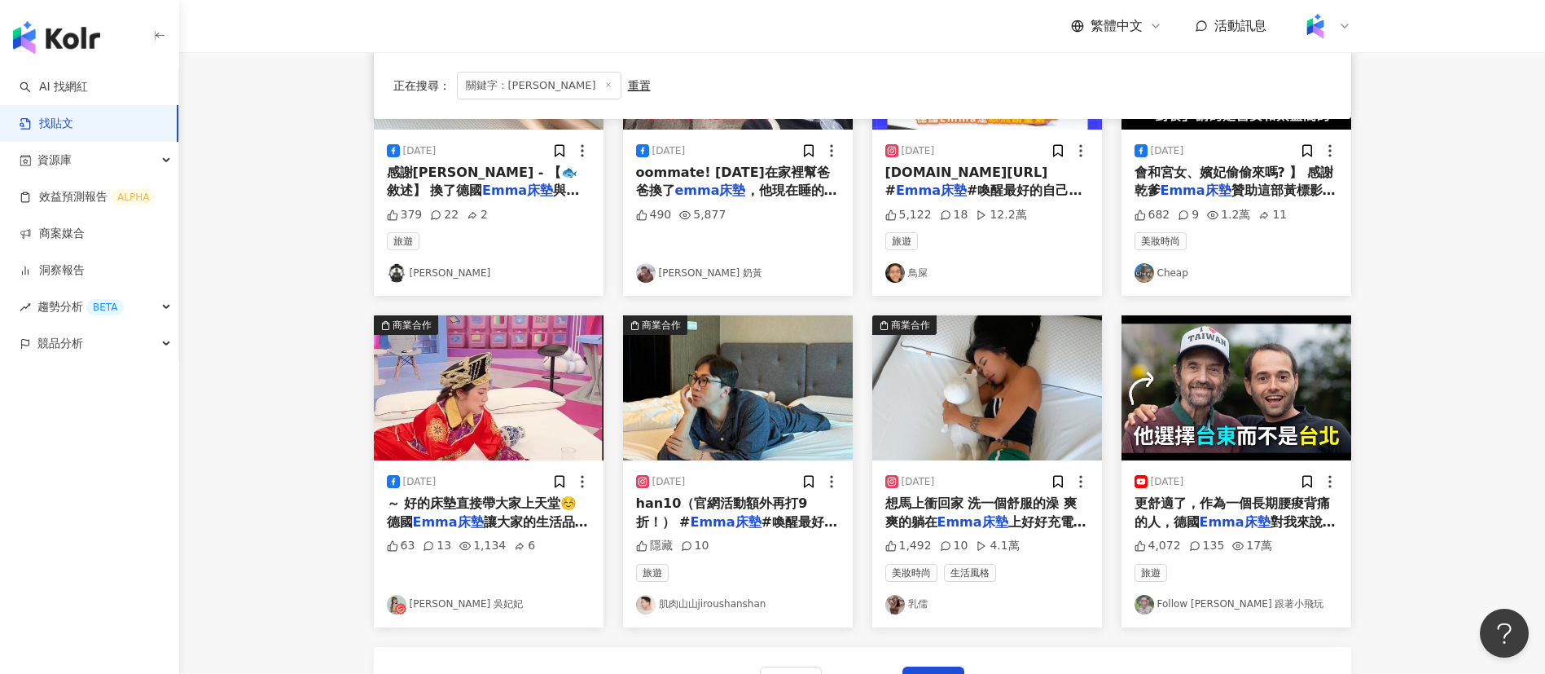
click at [349, 434] on div "正在搜尋 ： 關鍵字：EMMA床墊 重置 排序： 關聯性 商業合作 2023/12/22 睡 Emma床墊 超過一個月啦！ 我這一張其實偏硬 但習慣軟床的我居…" at bounding box center [862, 173] width 1043 height 1172
click at [514, 507] on span "～ 好的床墊直接帶大家上天堂☺️ 德國" at bounding box center [482, 511] width 191 height 33
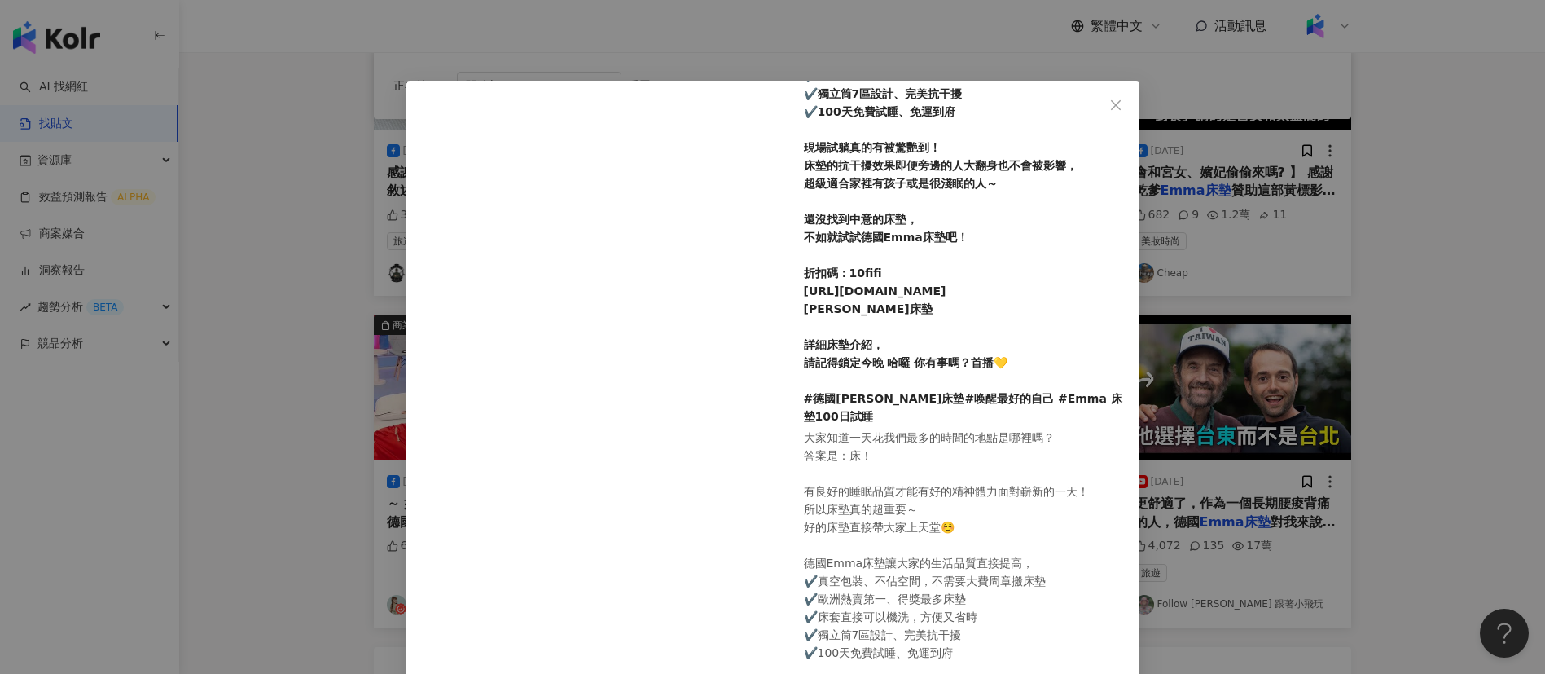
scroll to position [296, 0]
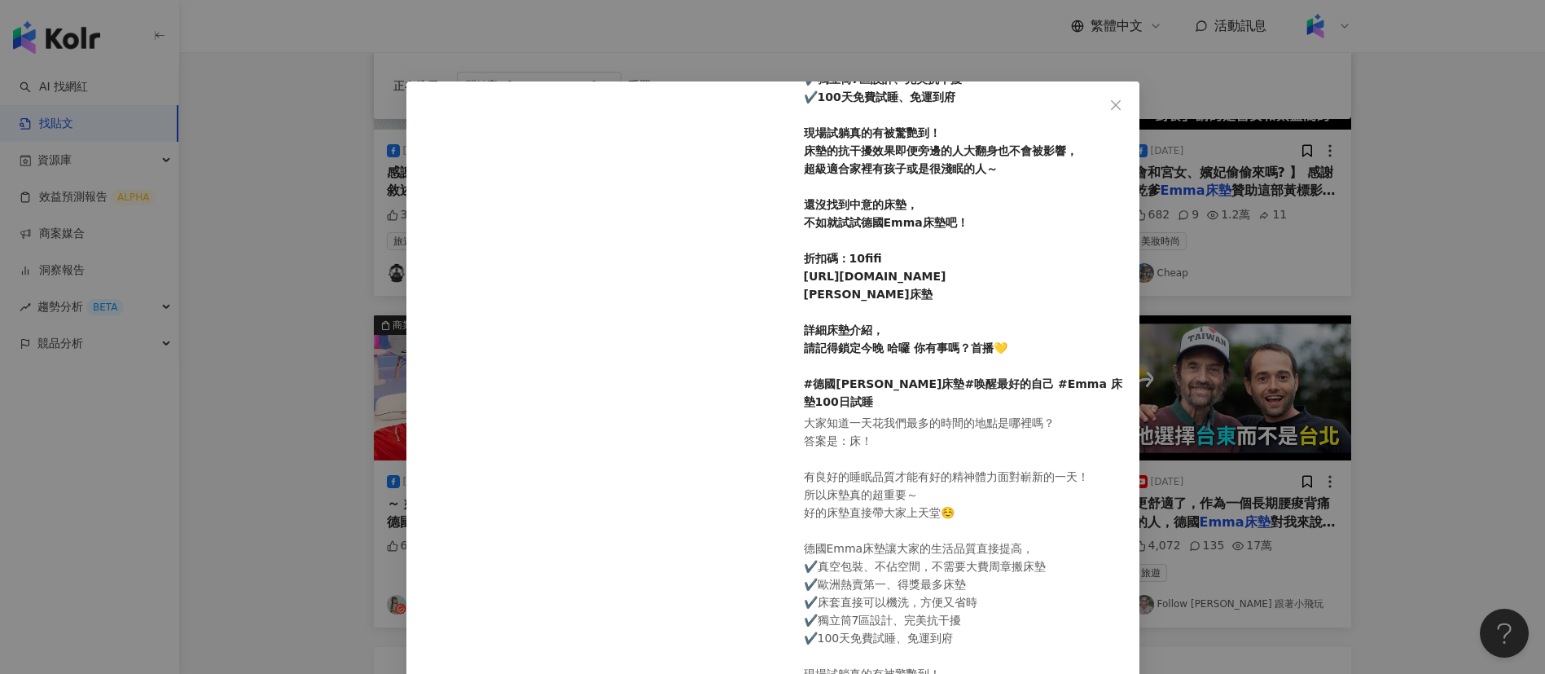
click at [273, 410] on div "Fifi Wu 吳妃妃 2024/2/6 大家知道一天花我們最多的時間的地點是哪裡嗎？ 答案是：床！ 有良好的睡眠品質才能有好的精神體力面對嶄新的一天！ 所以…" at bounding box center [772, 337] width 1545 height 674
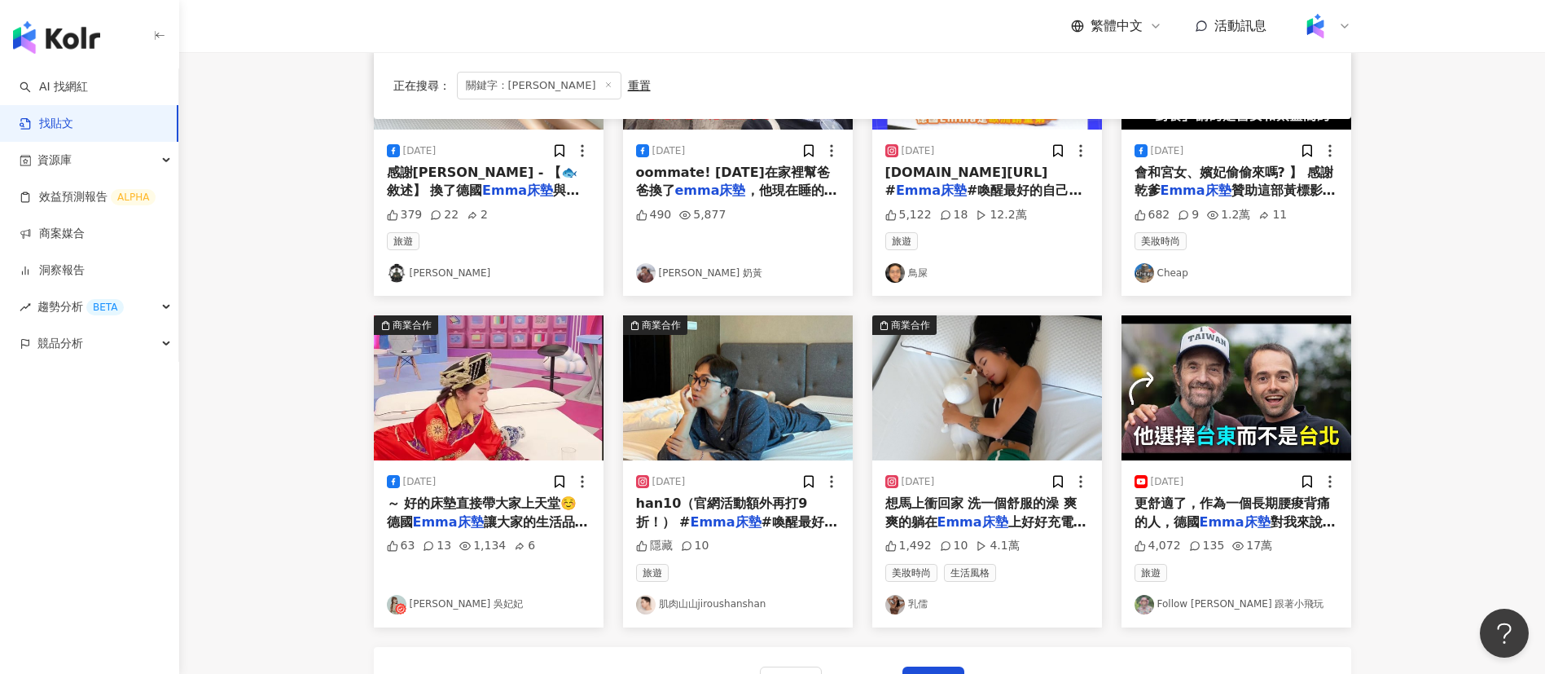
click at [396, 608] on icon at bounding box center [400, 608] width 11 height 11
click at [1493, 488] on main "不分平台 ****** 台灣 搜尋 您可能感興趣： 寶寶游泳spa VE嬰兒護脊床墊 Elite床墊 專屬自動充氣床墊 記憶枕/記憶床墊 搜尋指引 內容形式 …" at bounding box center [862, 92] width 1366 height 1333
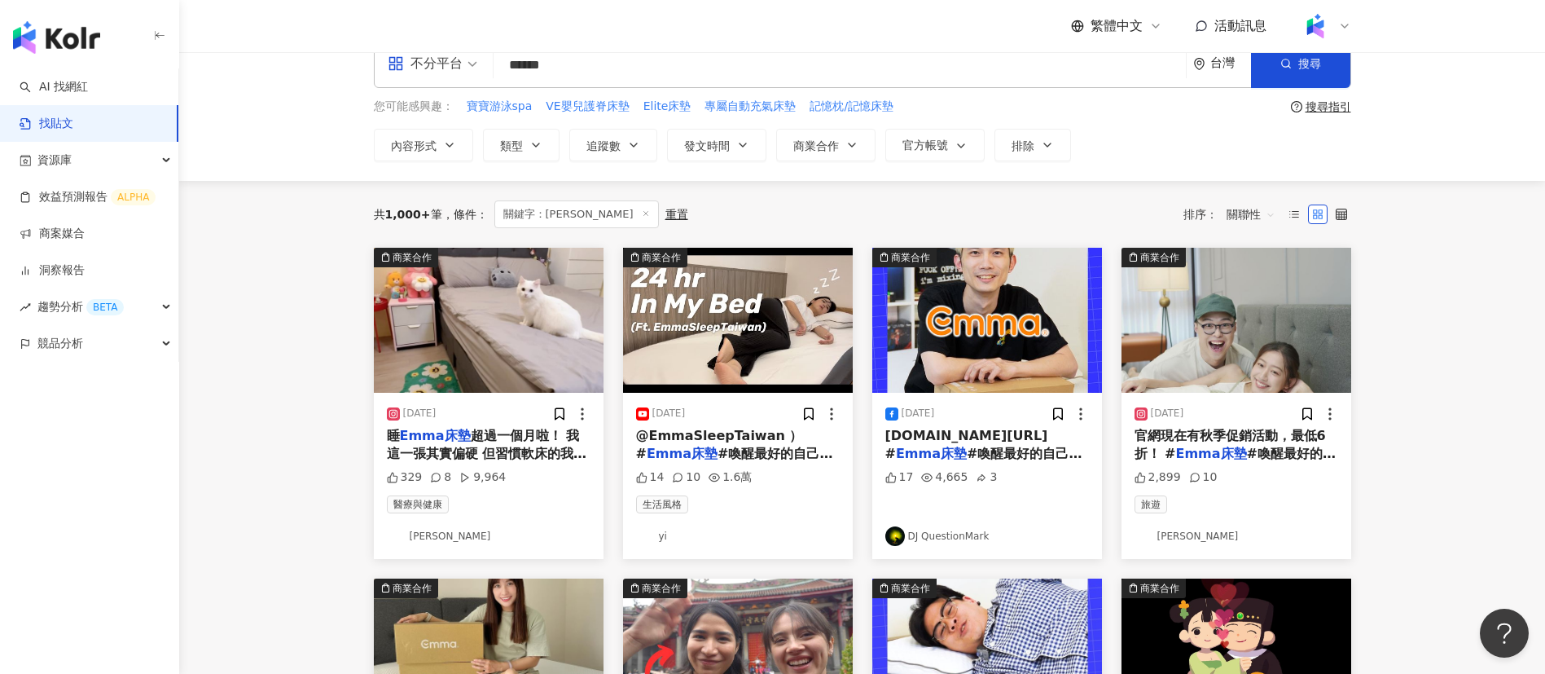
scroll to position [34, 0]
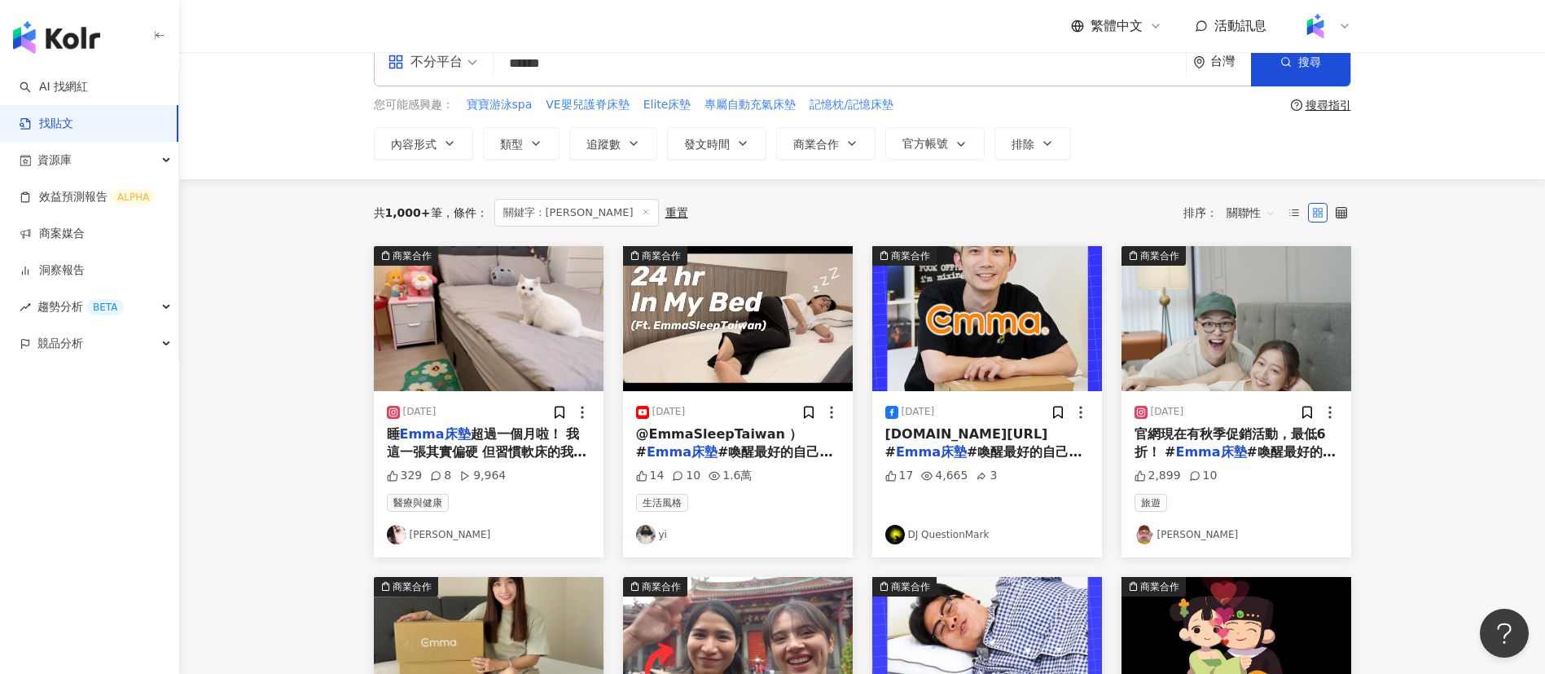
click at [1439, 472] on main "不分平台 ****** 台灣 搜尋 您可能感興趣： 寶寶游泳spa VE嬰兒護脊床墊 Elite床墊 專屬自動充氣床墊 記憶枕/記憶床墊 搜尋指引 內容形式 …" at bounding box center [862, 684] width 1366 height 1333
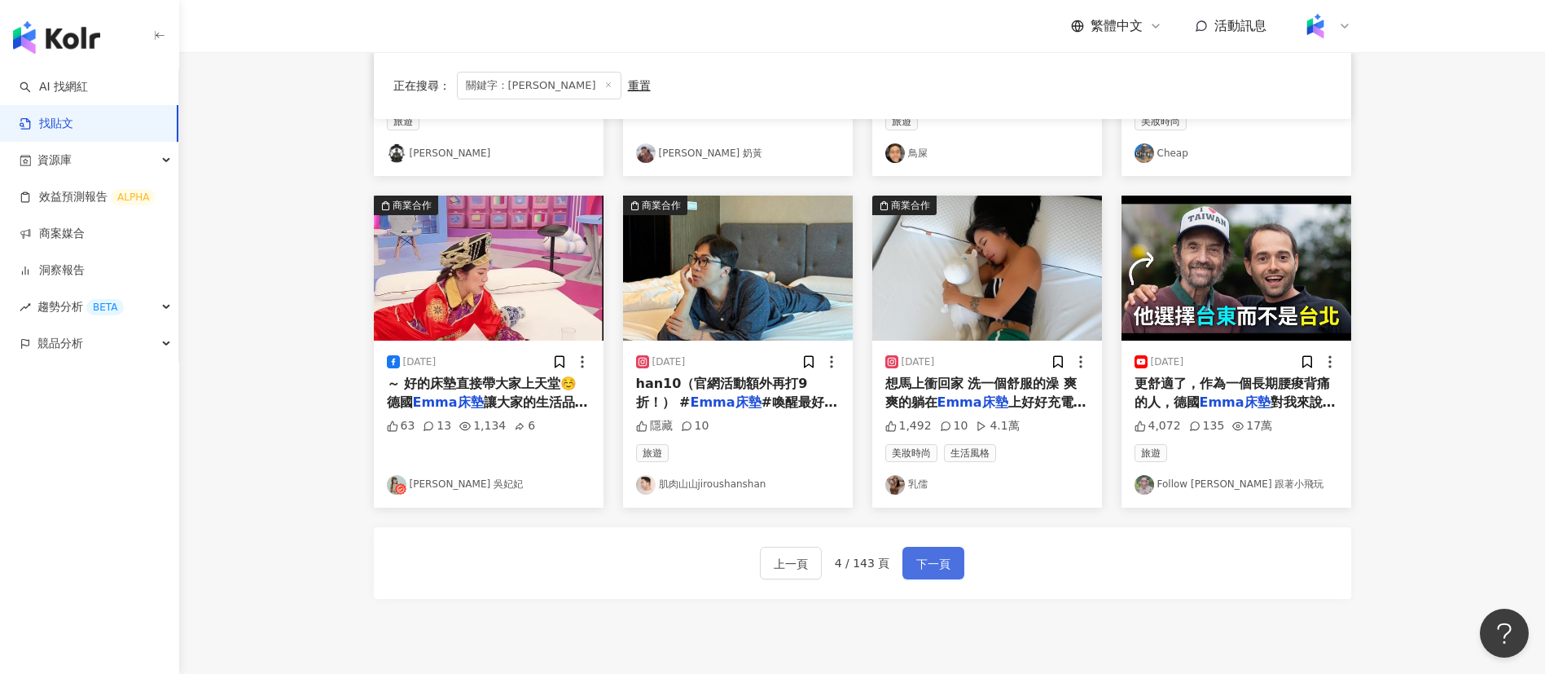
scroll to position [748, 0]
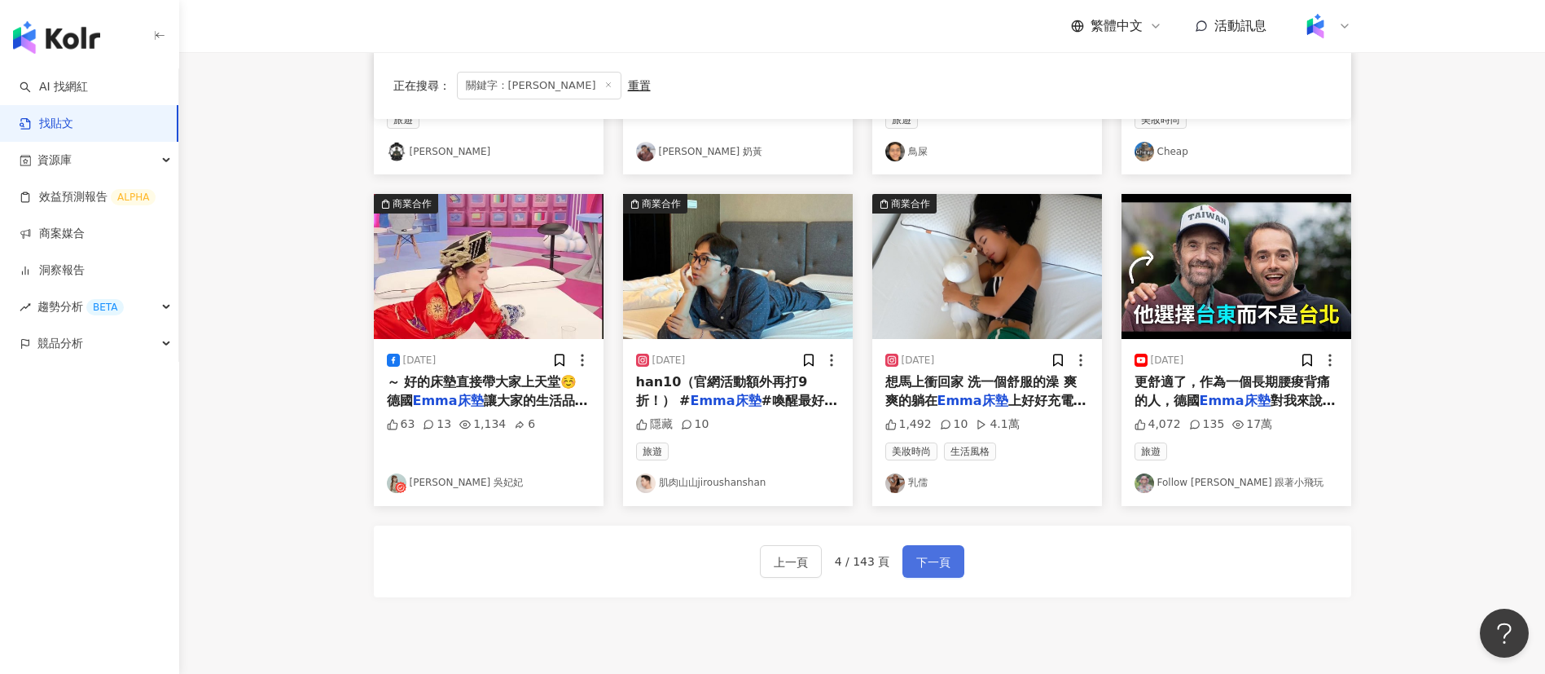
click at [942, 557] on span "下一頁" at bounding box center [933, 562] width 34 height 20
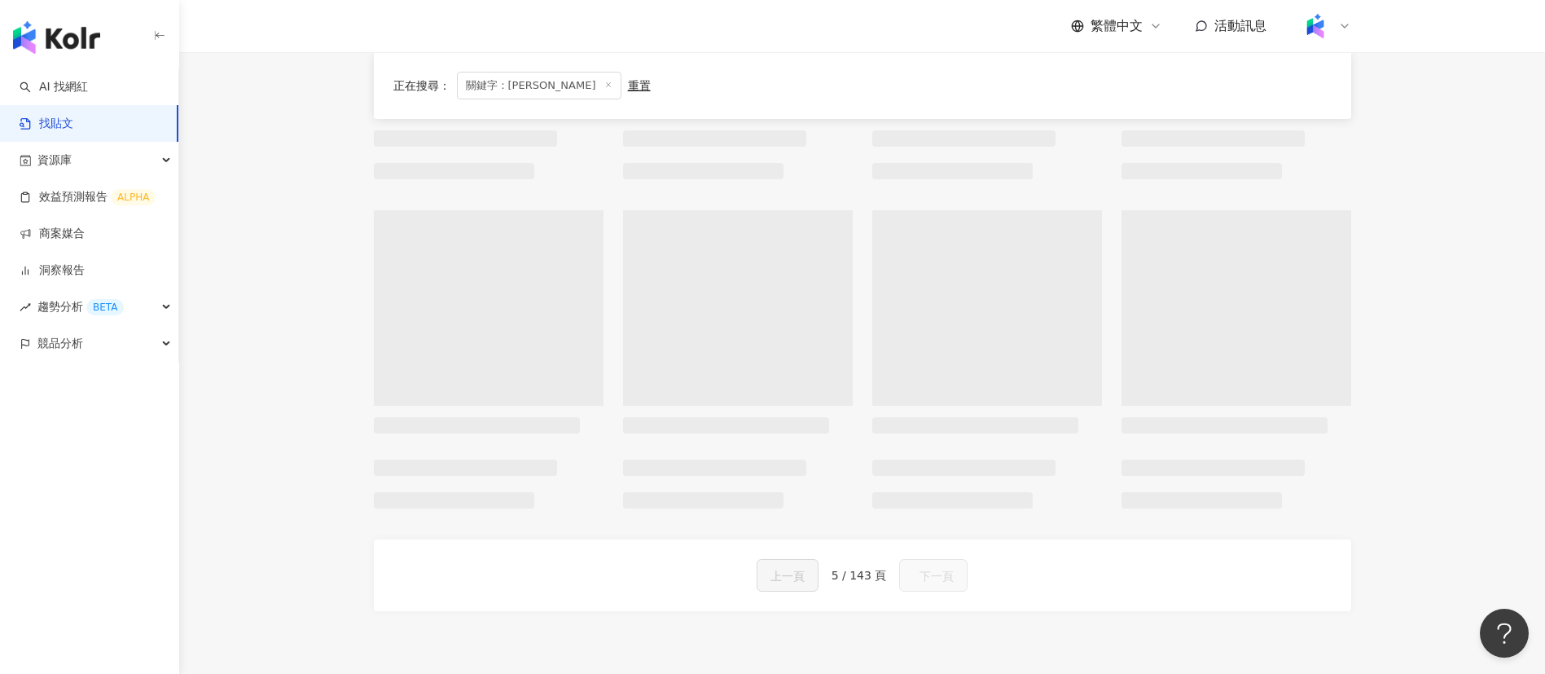
scroll to position [762, 0]
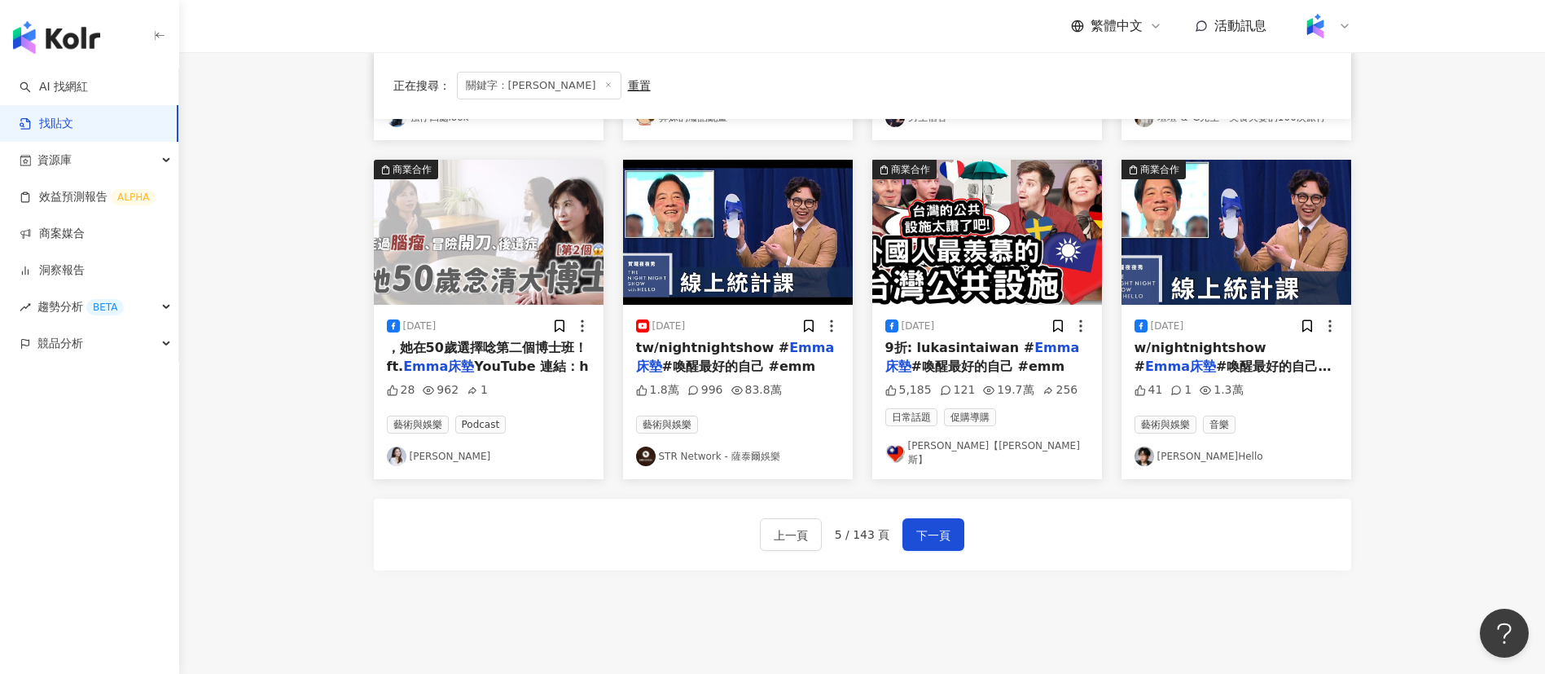
scroll to position [893, 0]
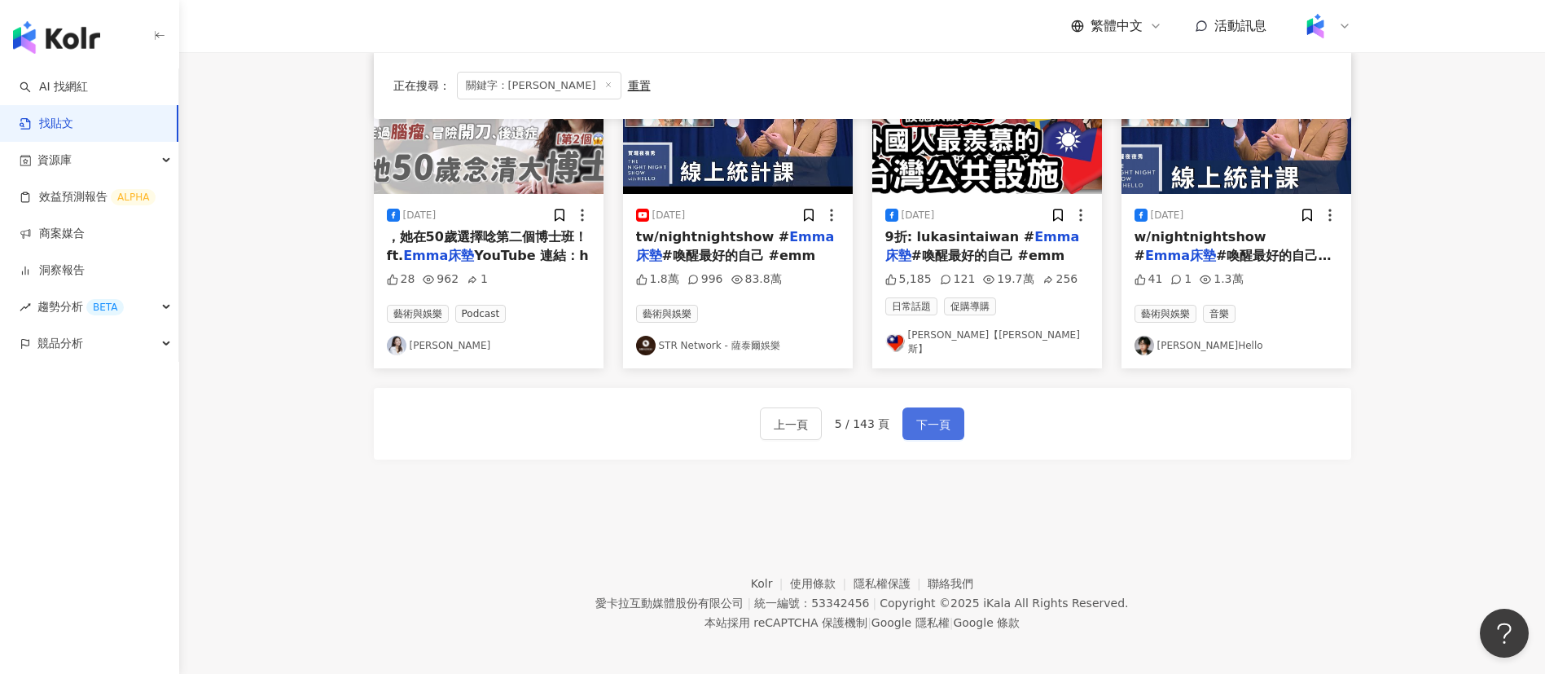
click at [917, 415] on span "下一頁" at bounding box center [933, 425] width 34 height 20
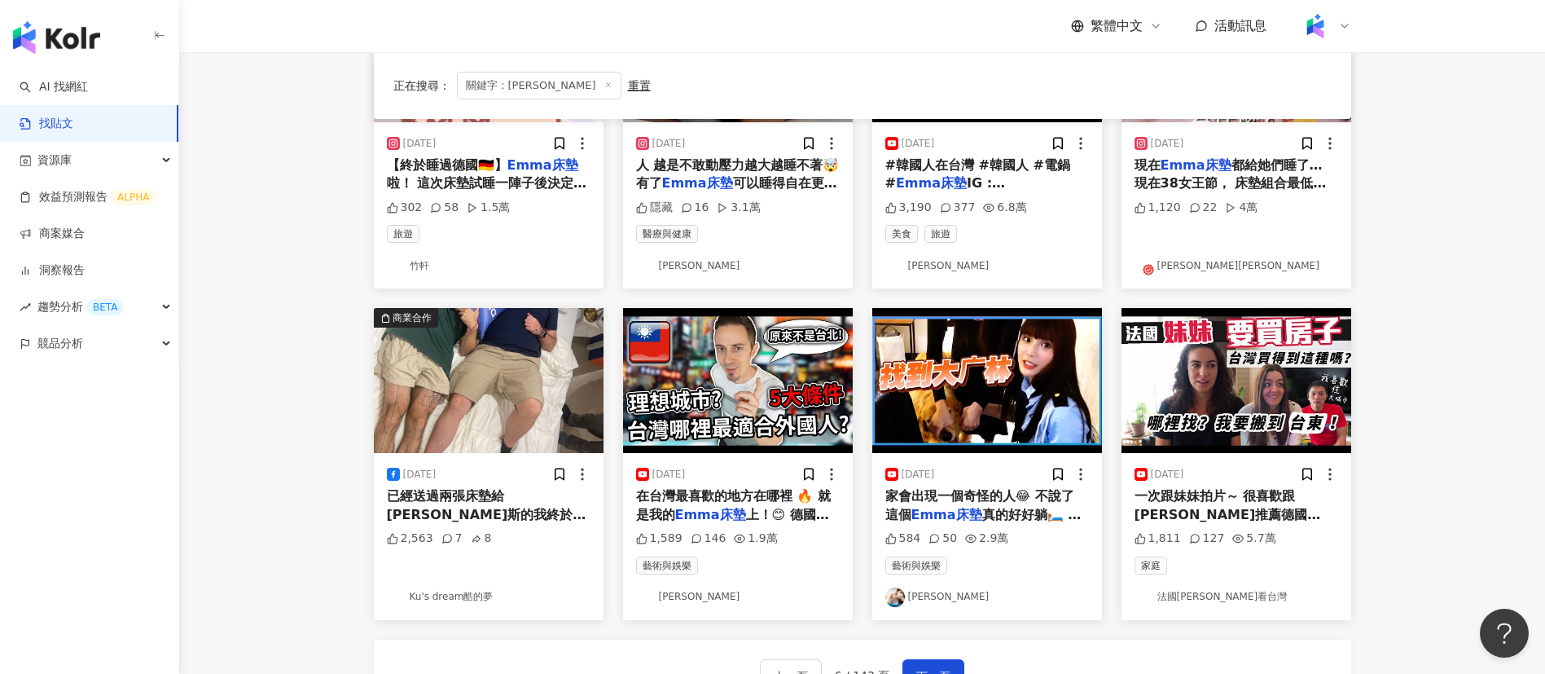
scroll to position [0, 0]
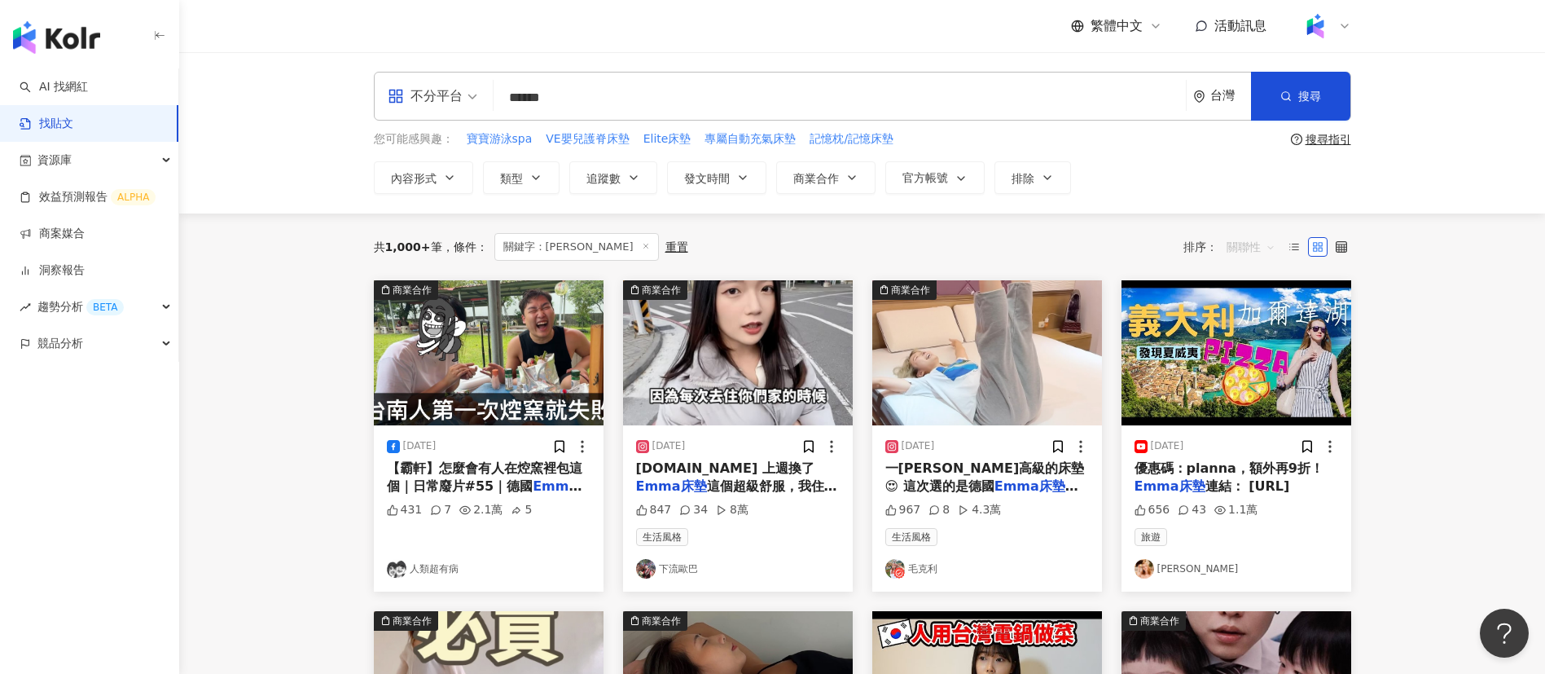
click at [1245, 243] on span "關聯性" at bounding box center [1251, 247] width 49 height 26
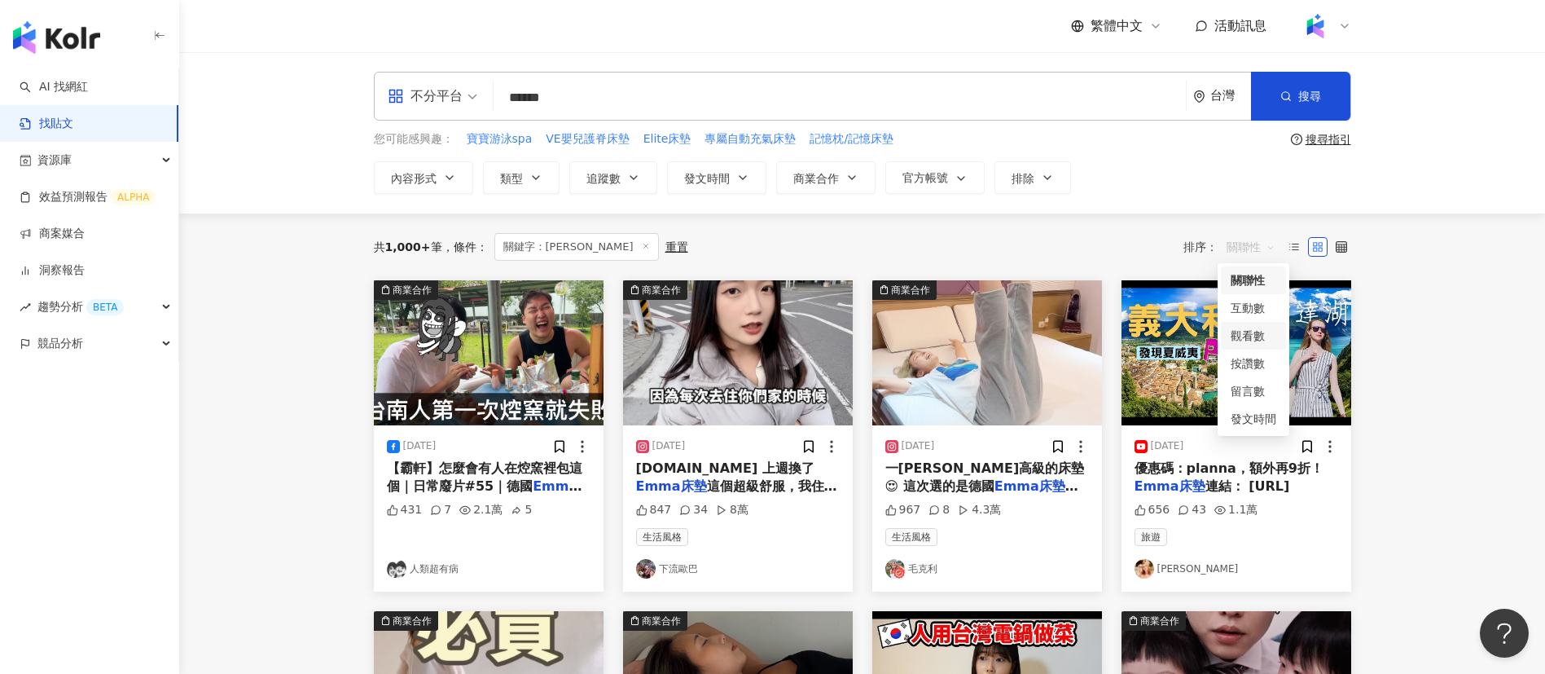
click at [1250, 338] on div "觀看數" at bounding box center [1254, 336] width 46 height 18
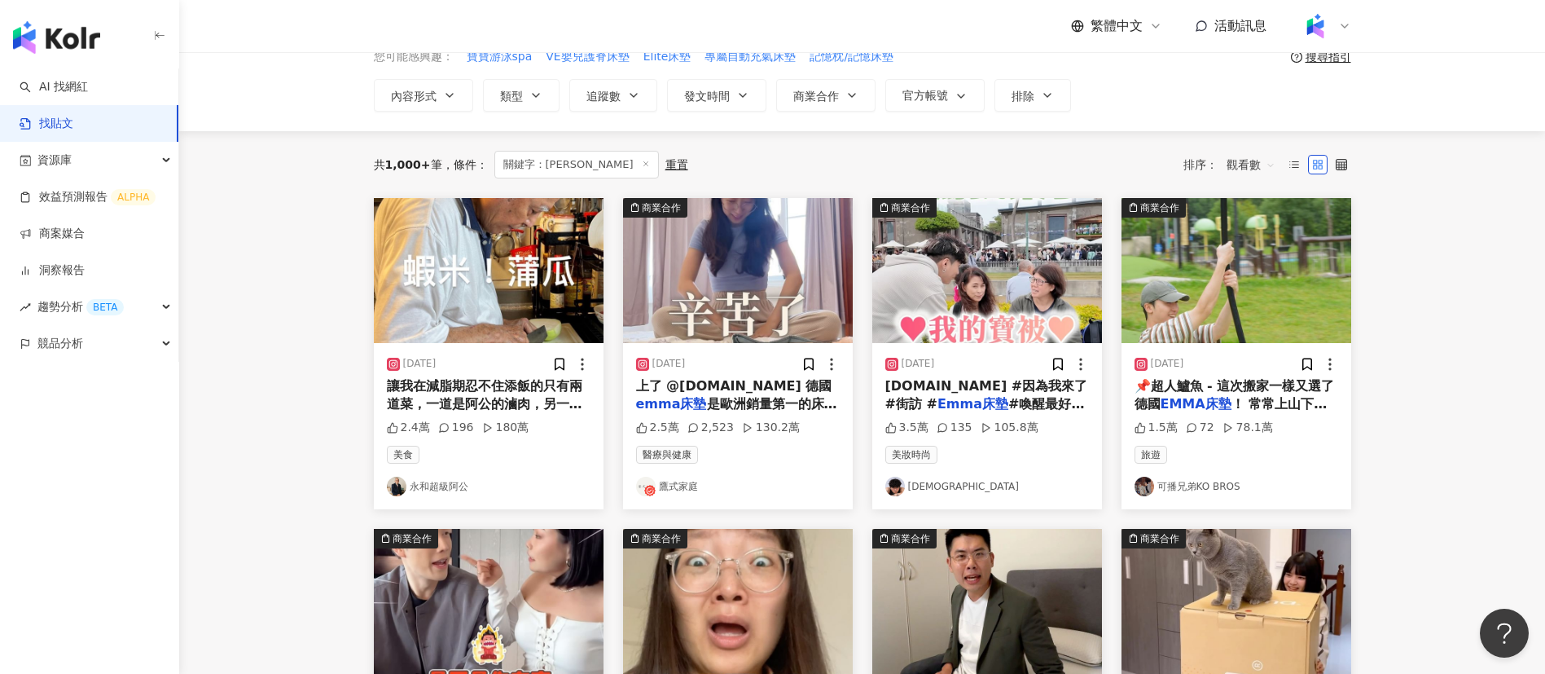
scroll to position [86, 0]
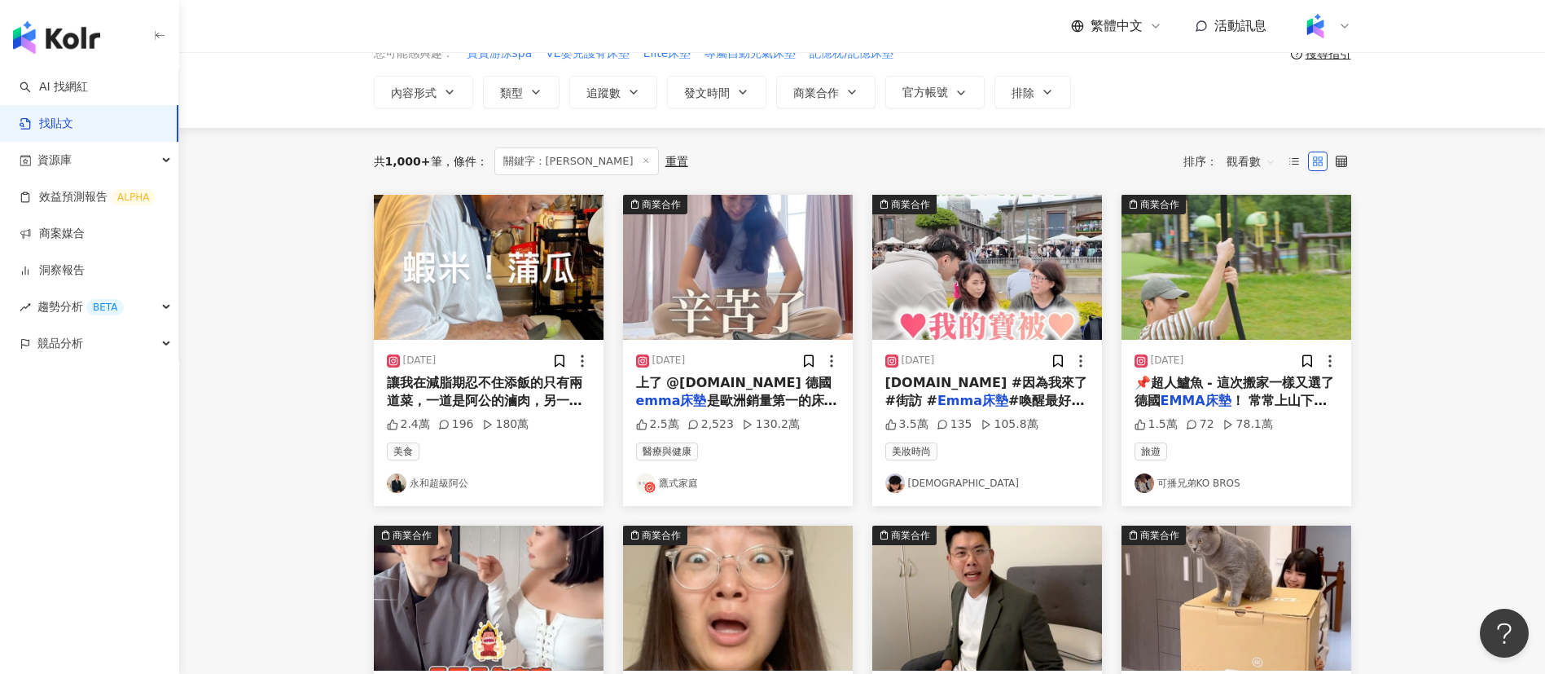
click at [1480, 400] on main "不分平台 ****** 台灣 搜尋 您可能感興趣： 寶寶游泳spa VE嬰兒護脊床墊 Elite床墊 專屬自動充氣床墊 記憶枕/記憶床墊 搜尋指引 內容形式 …" at bounding box center [862, 633] width 1366 height 1333
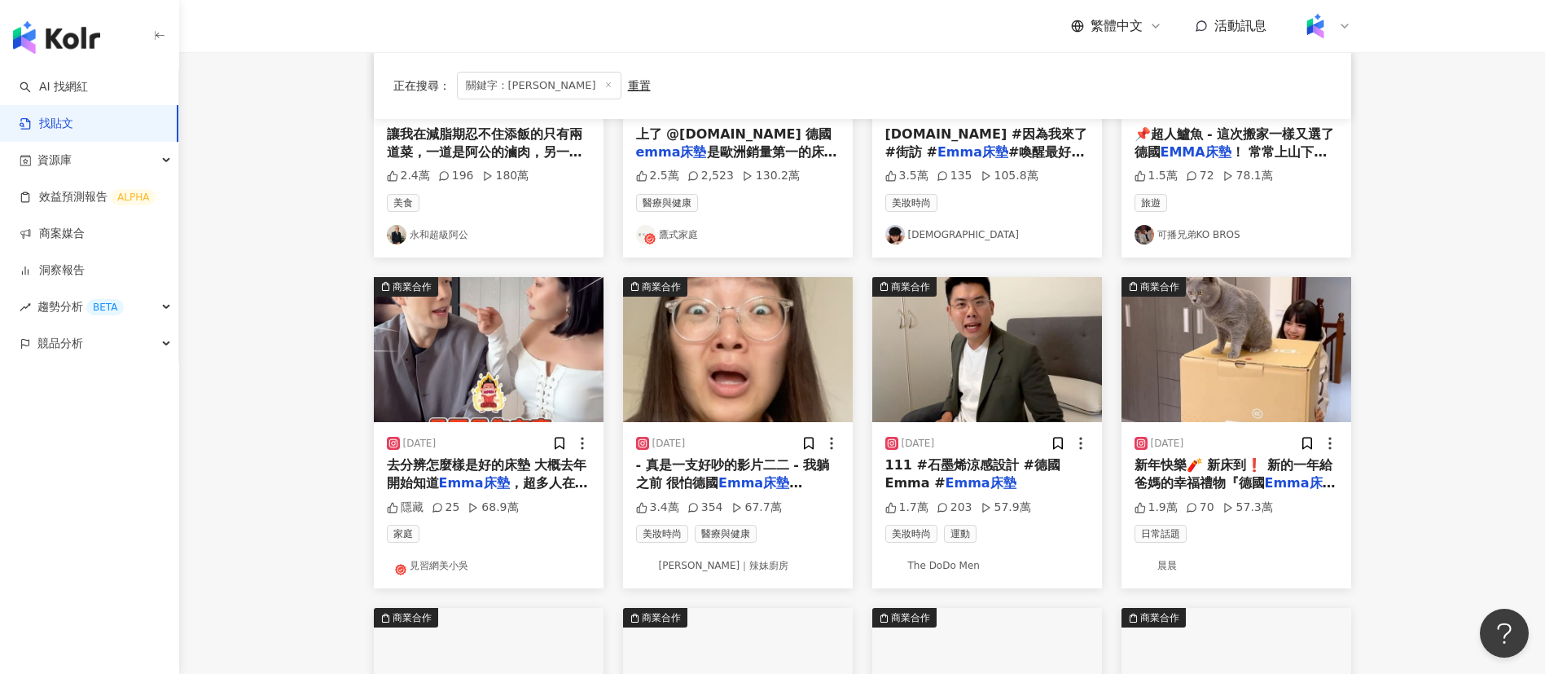
scroll to position [335, 0]
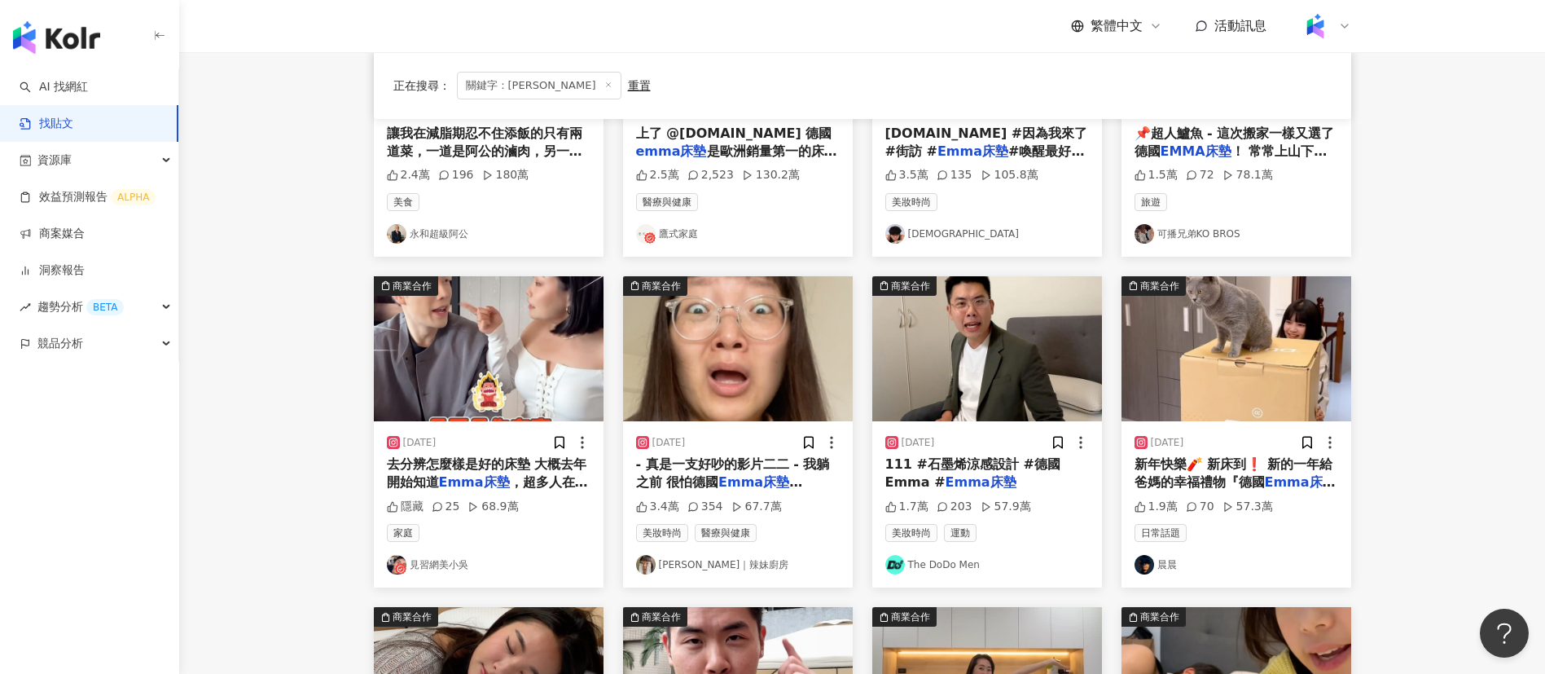
click at [253, 420] on main "不分平台 ****** 台灣 搜尋 您可能感興趣： 寶寶游泳spa VE嬰兒護脊床墊 Elite床墊 專屬自動充氣床墊 記憶枕/記憶床墊 搜尋指引 內容形式 …" at bounding box center [862, 383] width 1366 height 1333
click at [283, 463] on main "不分平台 ****** 台灣 搜尋 您可能感興趣： 寶寶游泳spa VE嬰兒護脊床墊 Elite床墊 專屬自動充氣床墊 記憶枕/記憶床墊 搜尋指引 內容形式 …" at bounding box center [862, 383] width 1366 height 1333
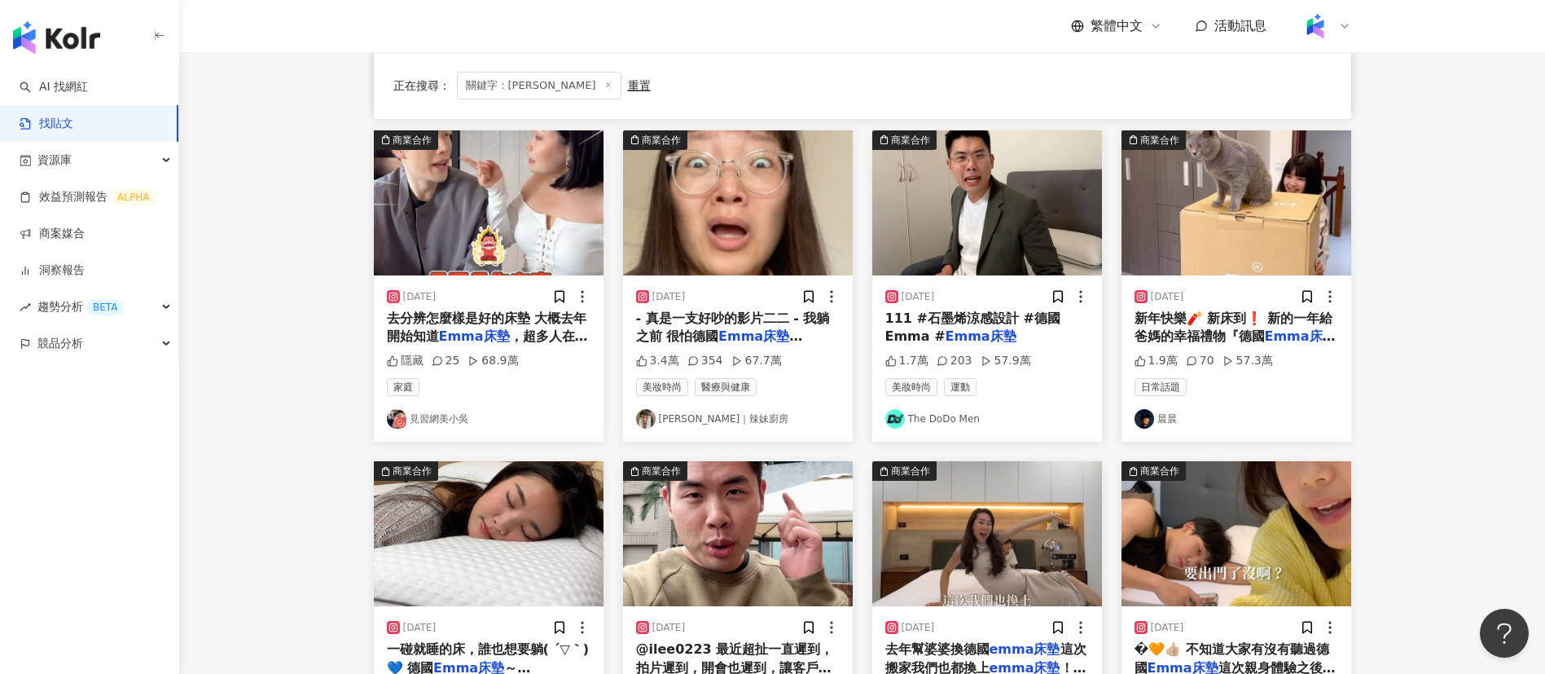
click at [1519, 501] on main "不分平台 ****** 台灣 搜尋 您可能感興趣： 寶寶游泳spa VE嬰兒護脊床墊 Elite床墊 專屬自動充氣床墊 記憶枕/記憶床墊 搜尋指引 內容形式 …" at bounding box center [862, 238] width 1366 height 1333
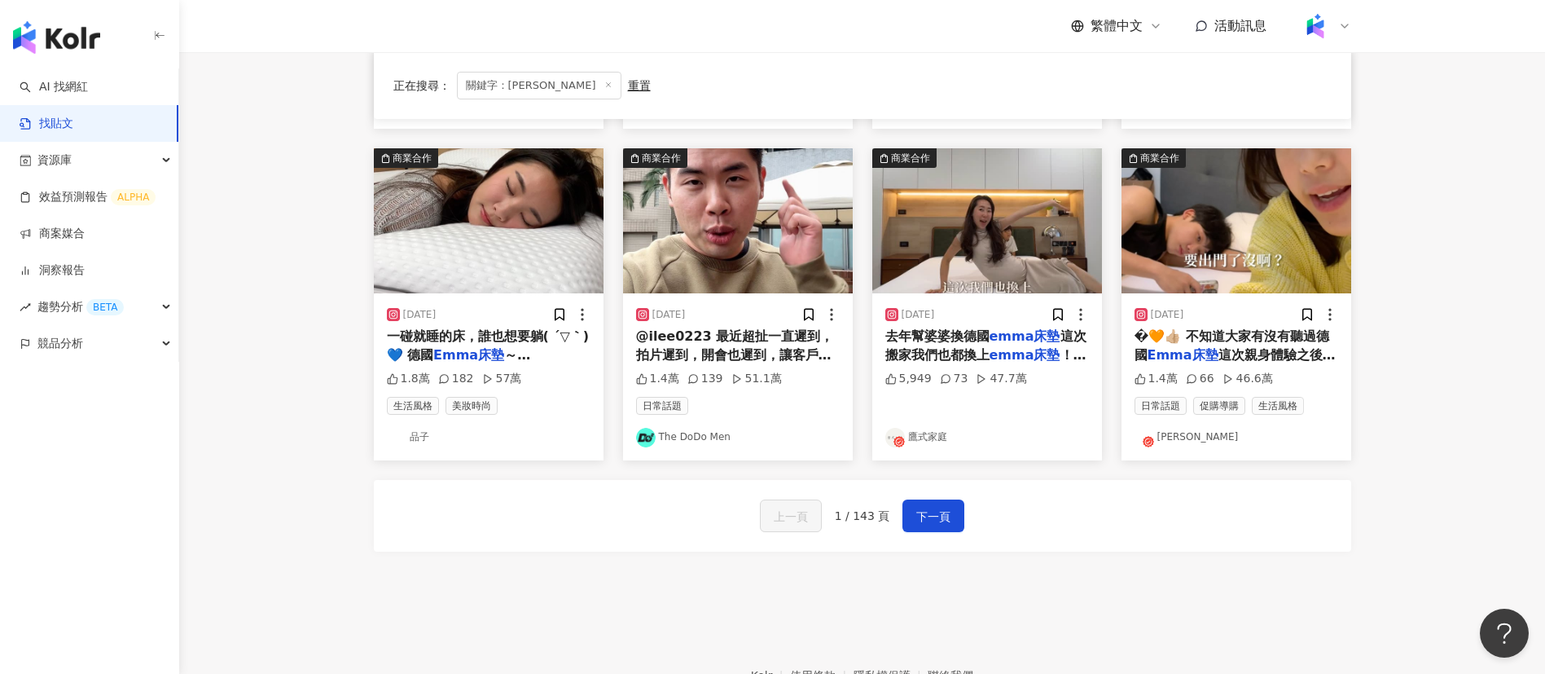
scroll to position [792, 0]
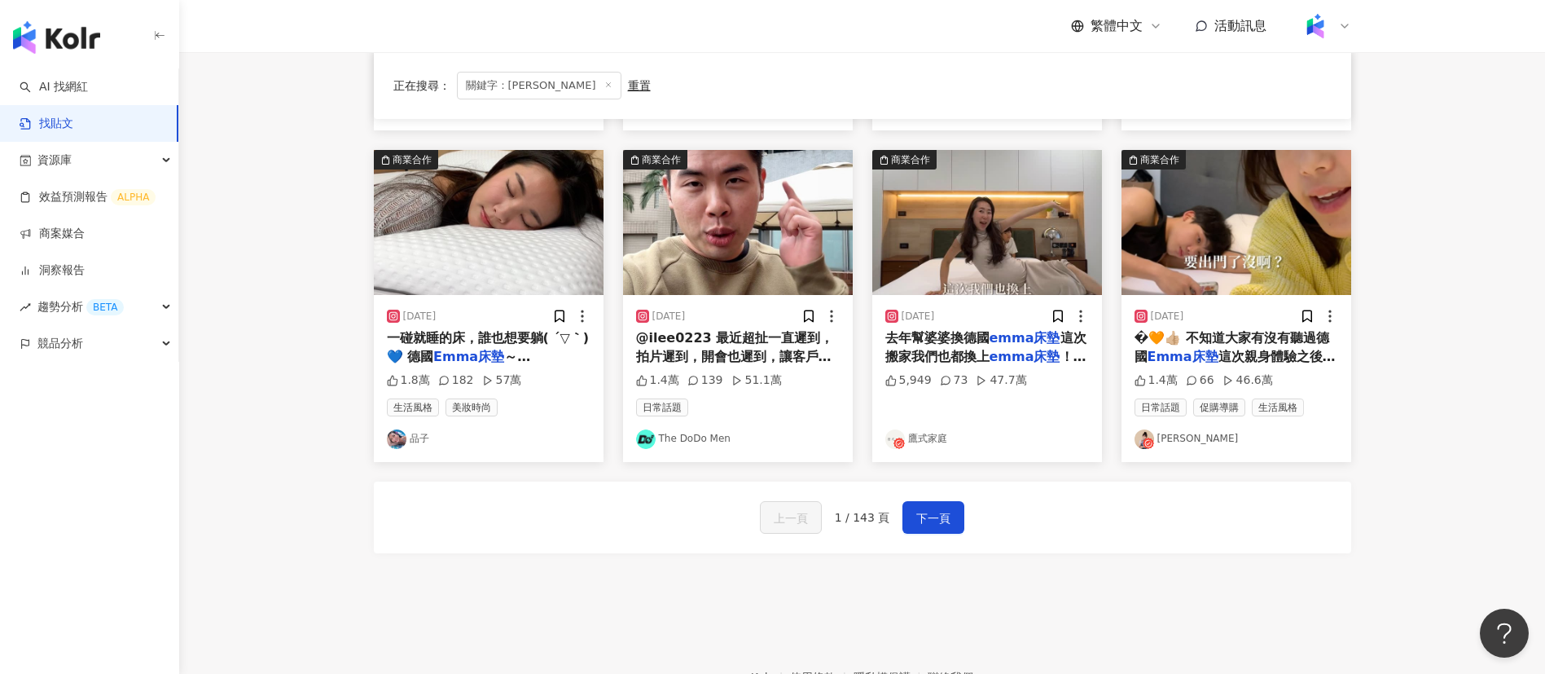
click at [1021, 41] on div "繁體中文 活動訊息" at bounding box center [862, 26] width 977 height 52
click at [1143, 437] on icon at bounding box center [1148, 442] width 11 height 11
click at [946, 525] on span "下一頁" at bounding box center [933, 518] width 34 height 20
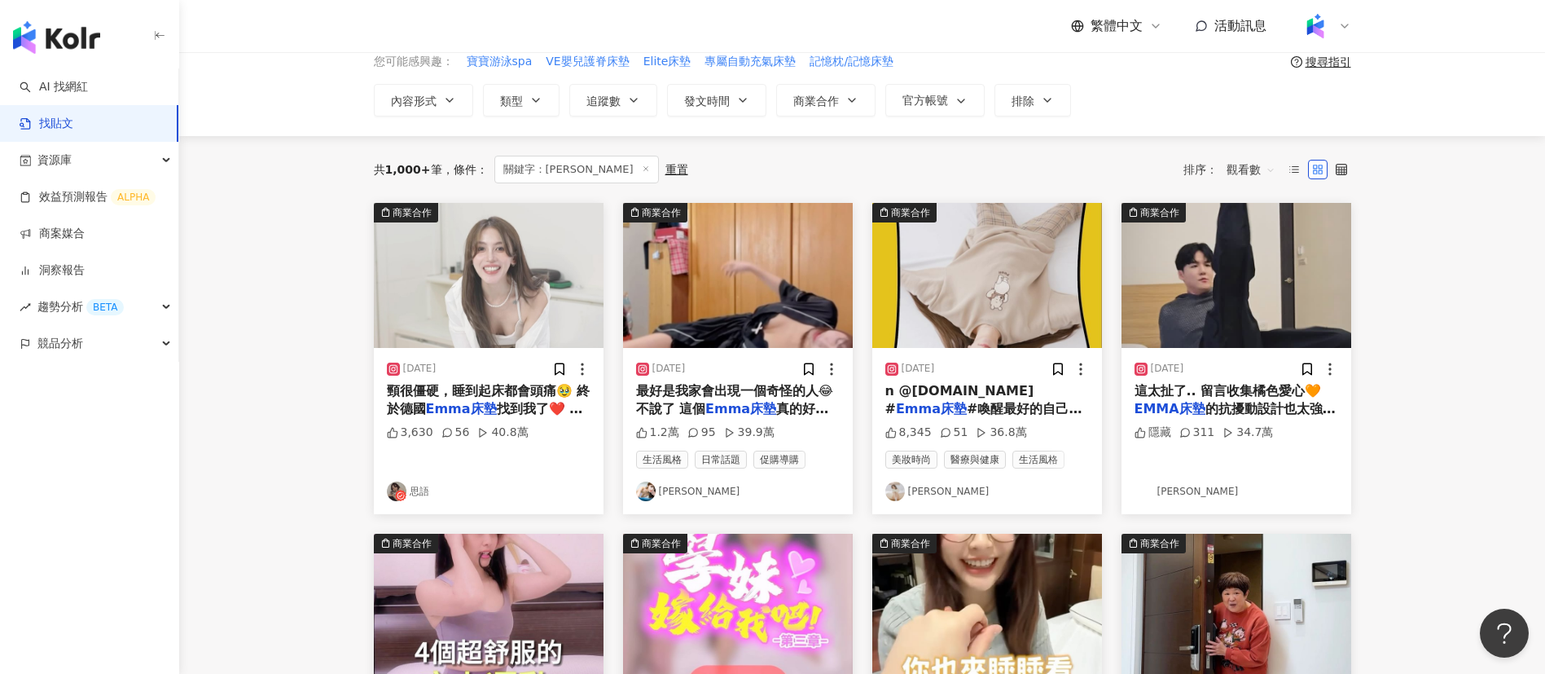
scroll to position [83, 0]
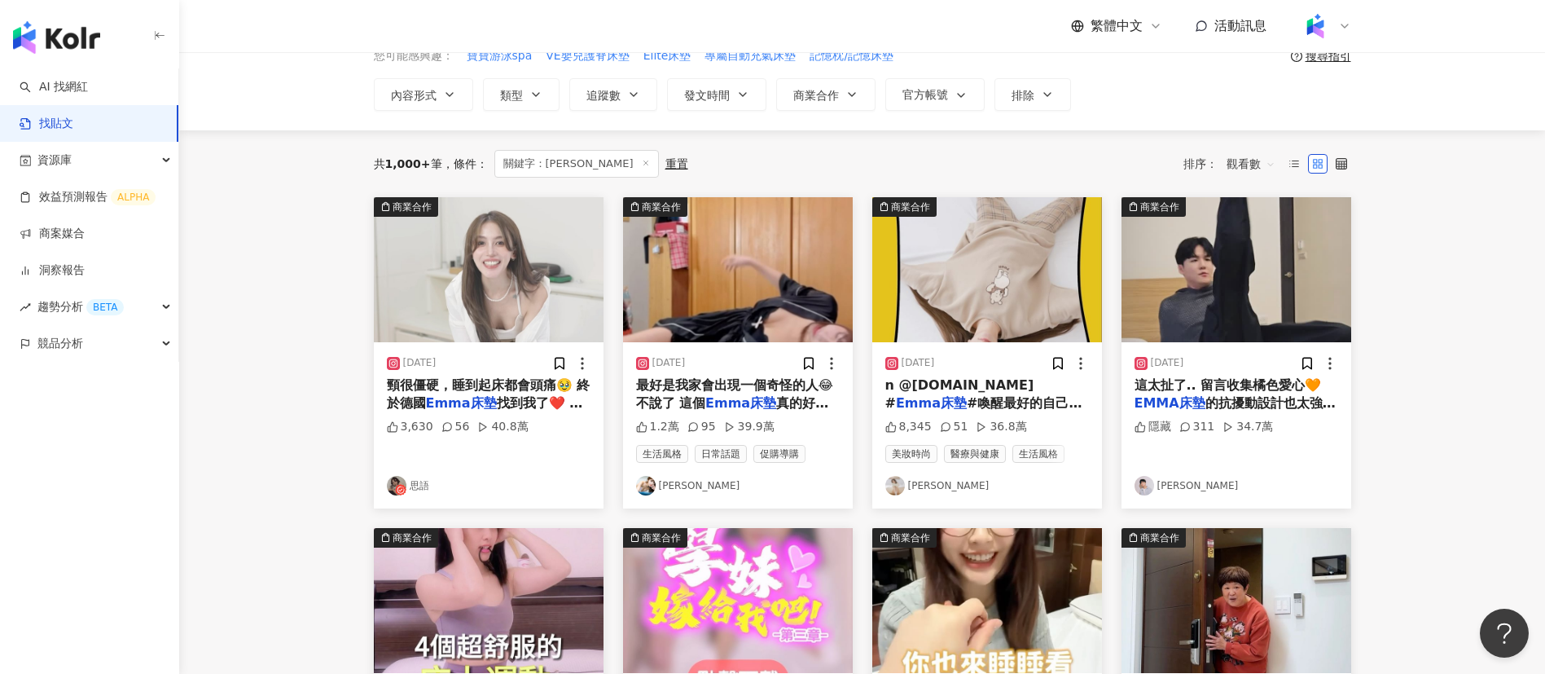
click at [1420, 397] on main "不分平台 ****** 台灣 搜尋 您可能感興趣： 寶寶游泳spa VE嬰兒護脊床墊 Elite床墊 專屬自動充氣床墊 記憶枕/記憶床墊 搜尋指引 內容形式 …" at bounding box center [862, 635] width 1366 height 1333
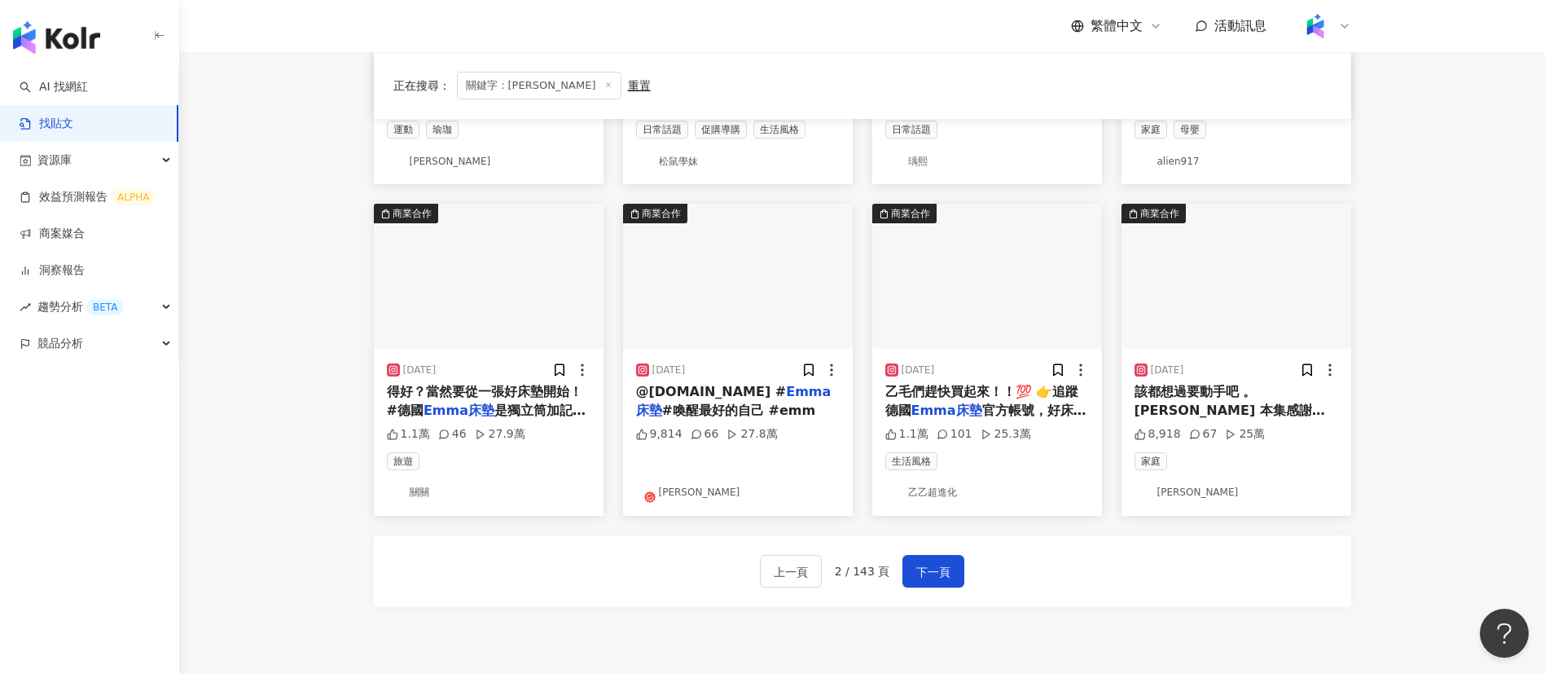
scroll to position [893, 0]
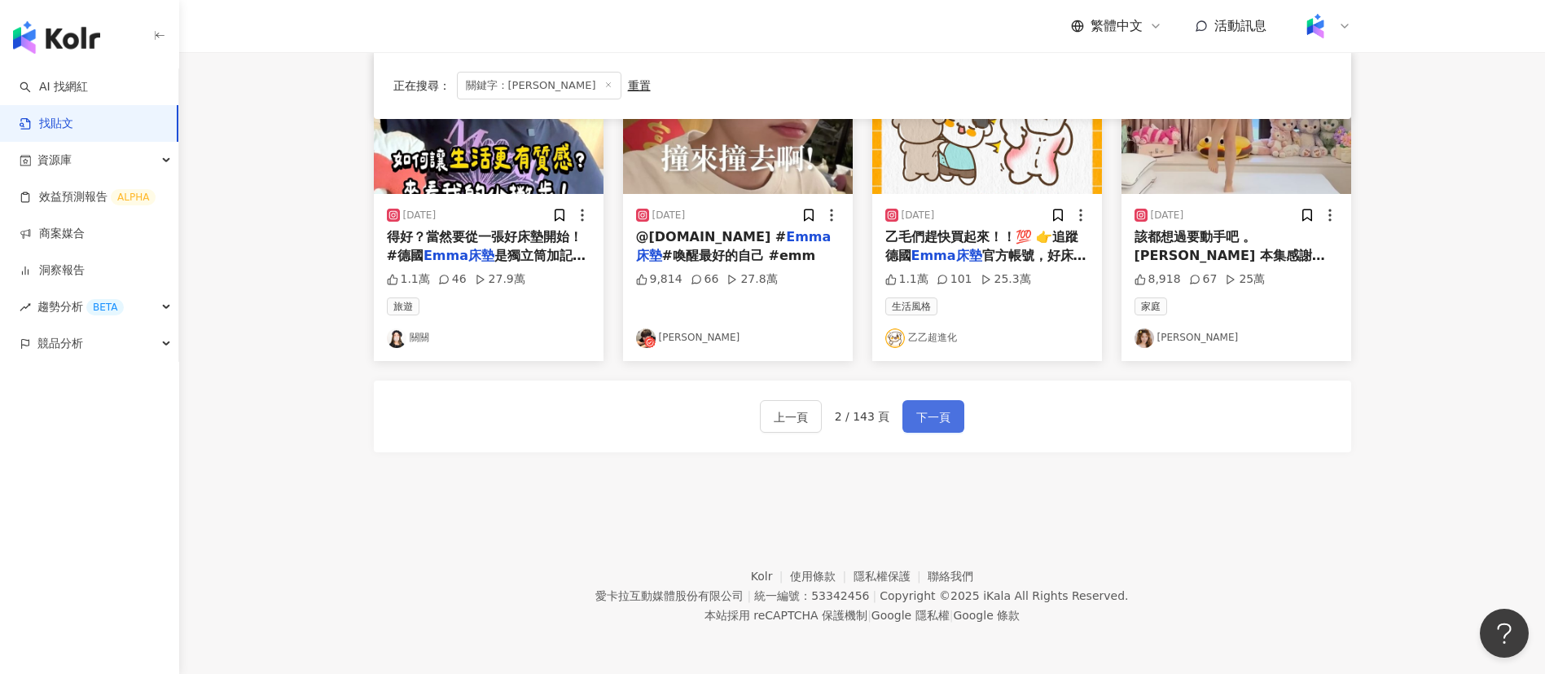
click at [920, 414] on span "下一頁" at bounding box center [933, 417] width 34 height 20
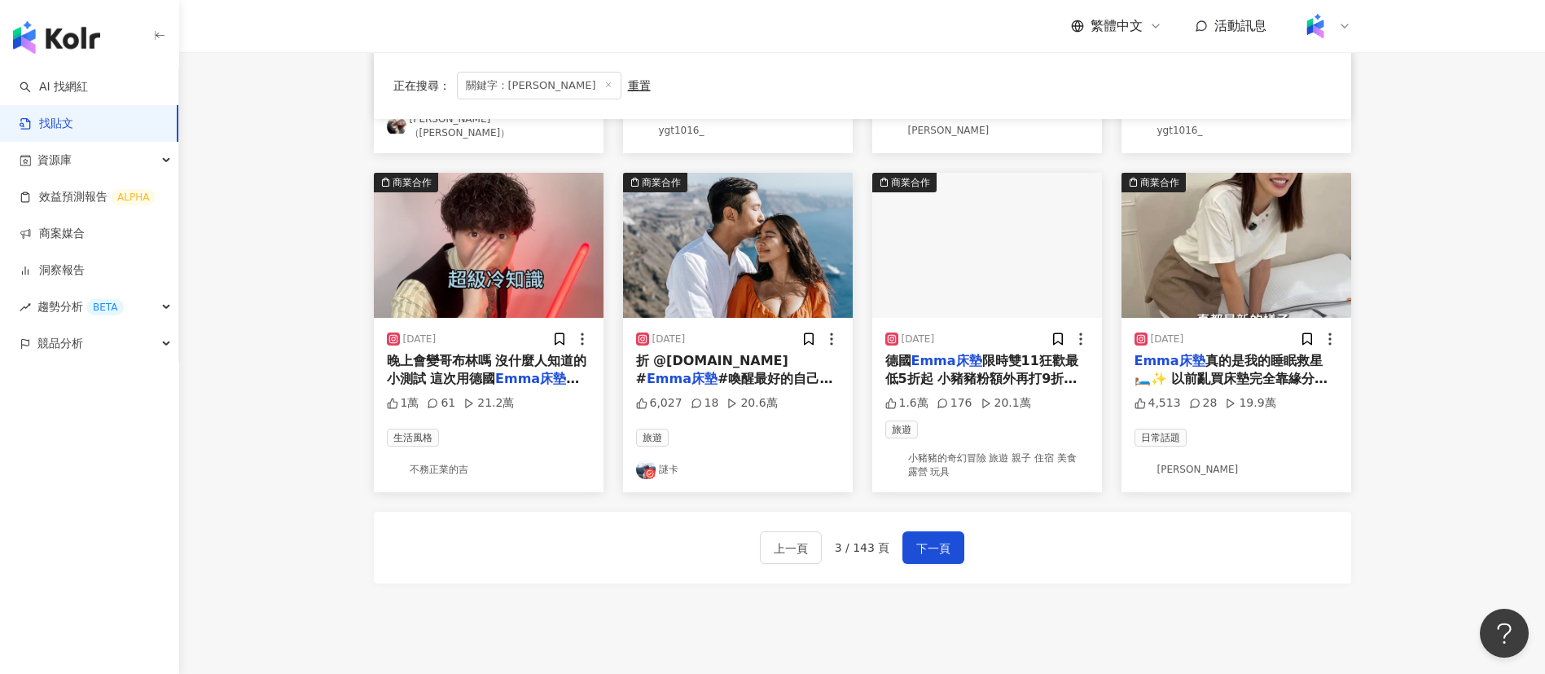
scroll to position [780, 0]
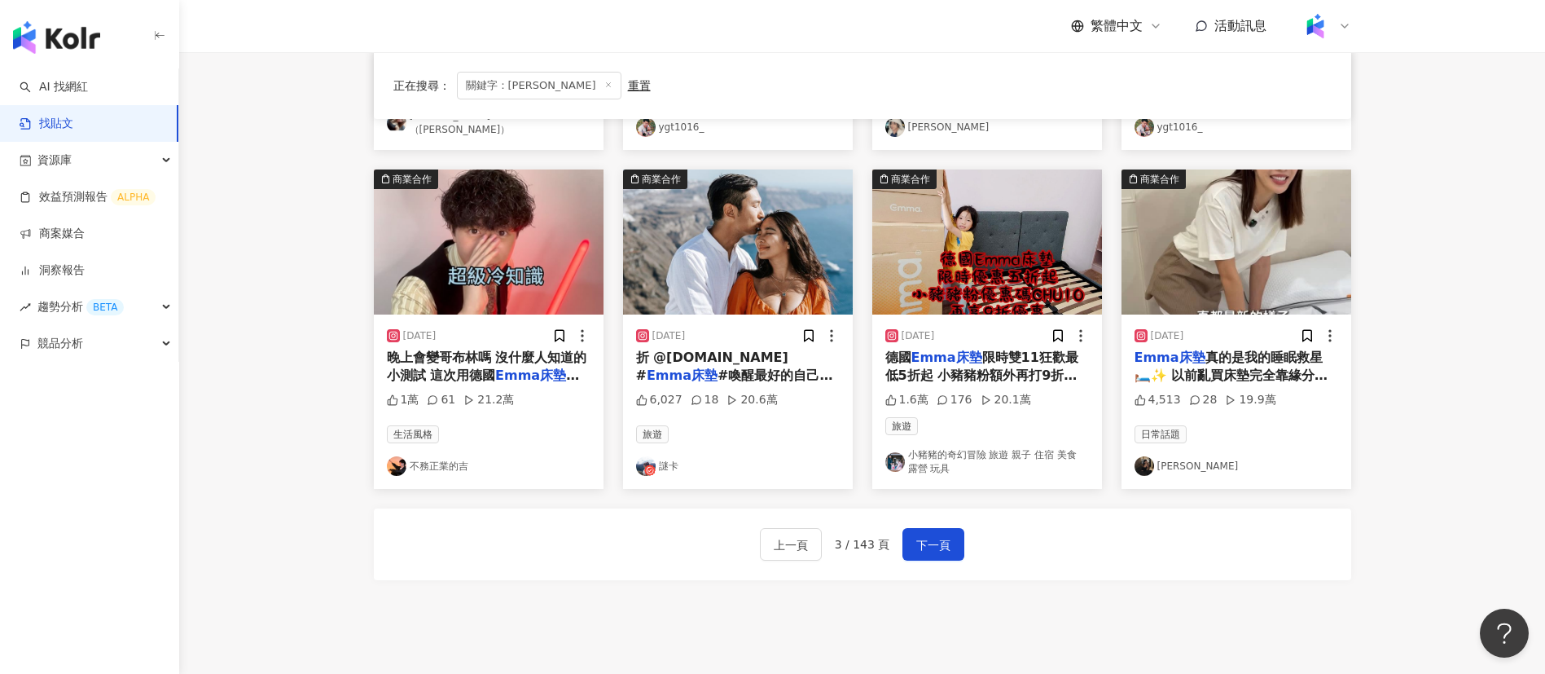
click at [643, 466] on img at bounding box center [646, 466] width 20 height 20
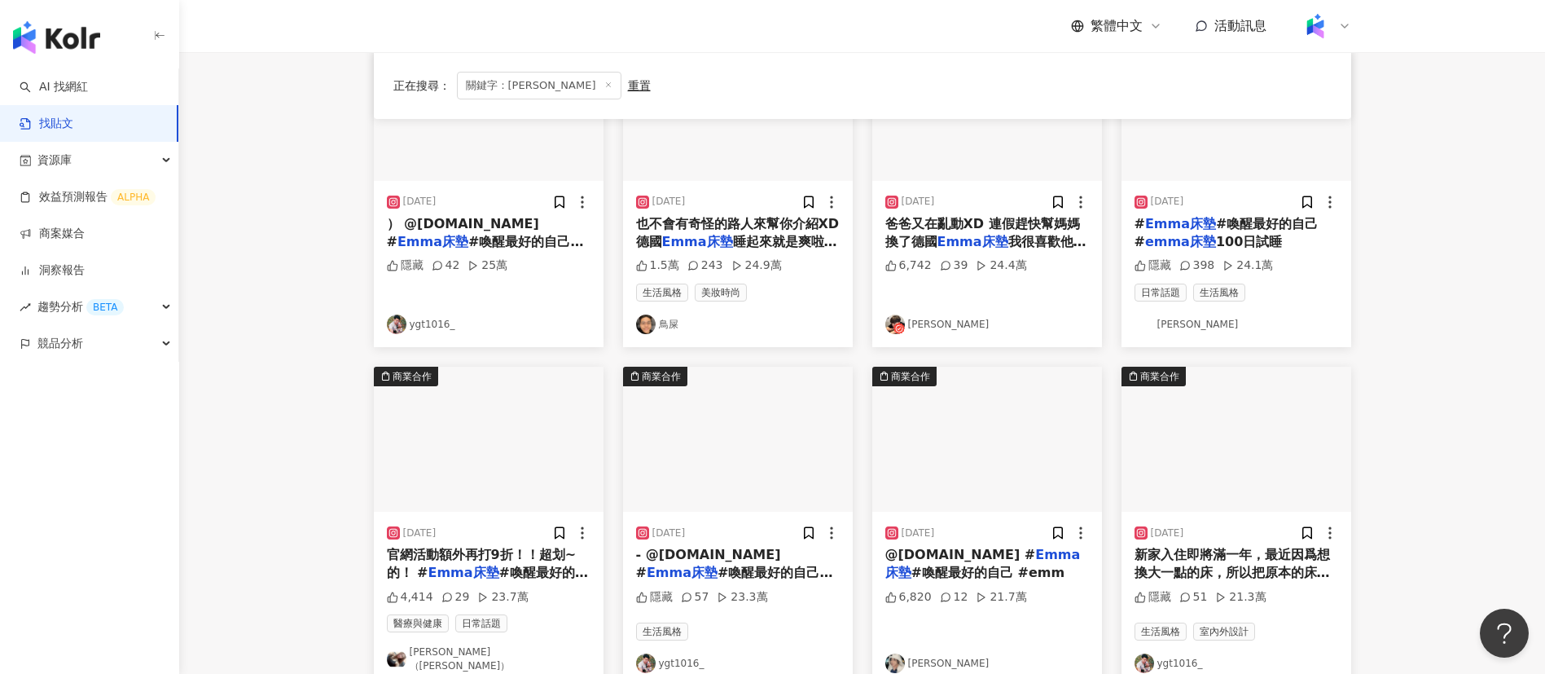
scroll to position [384, 0]
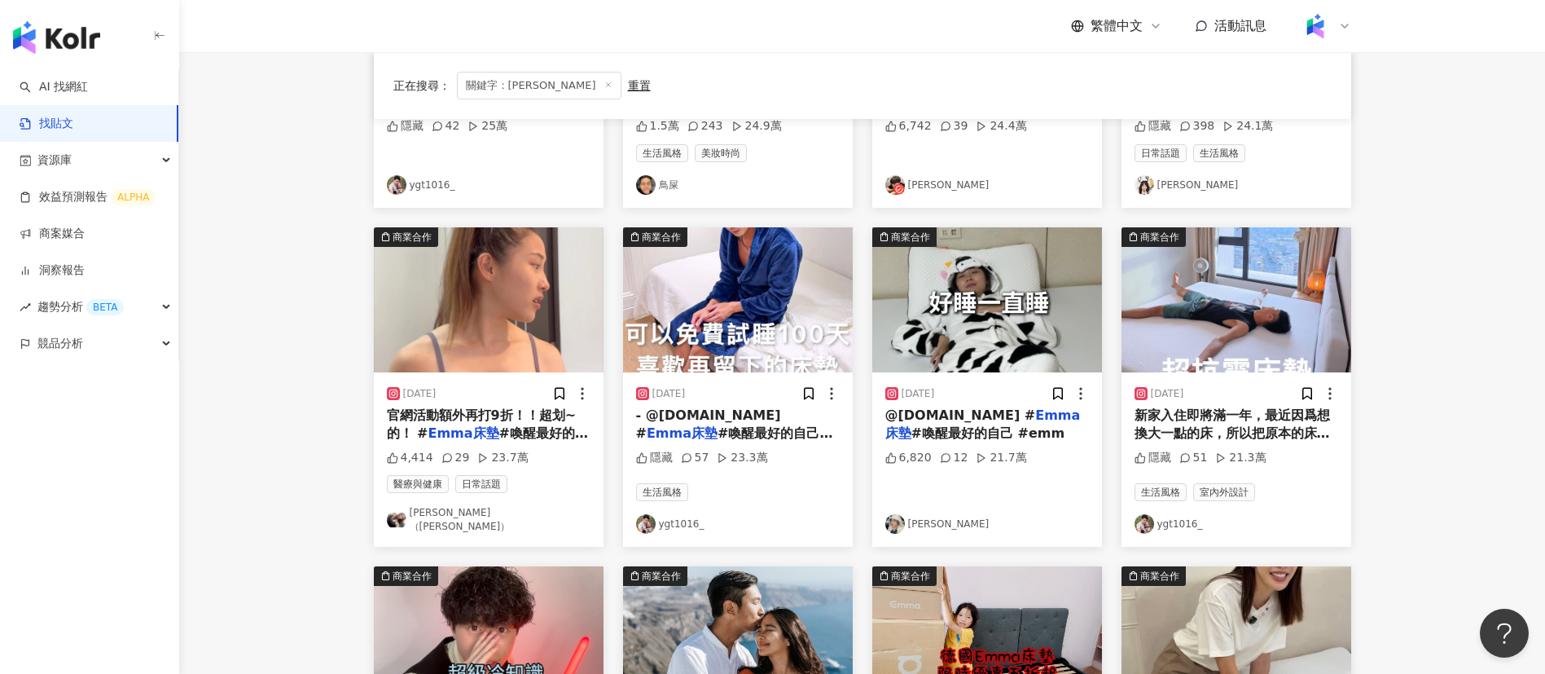
click at [714, 425] on span "#喚醒最好的自己 #emm" at bounding box center [734, 441] width 197 height 33
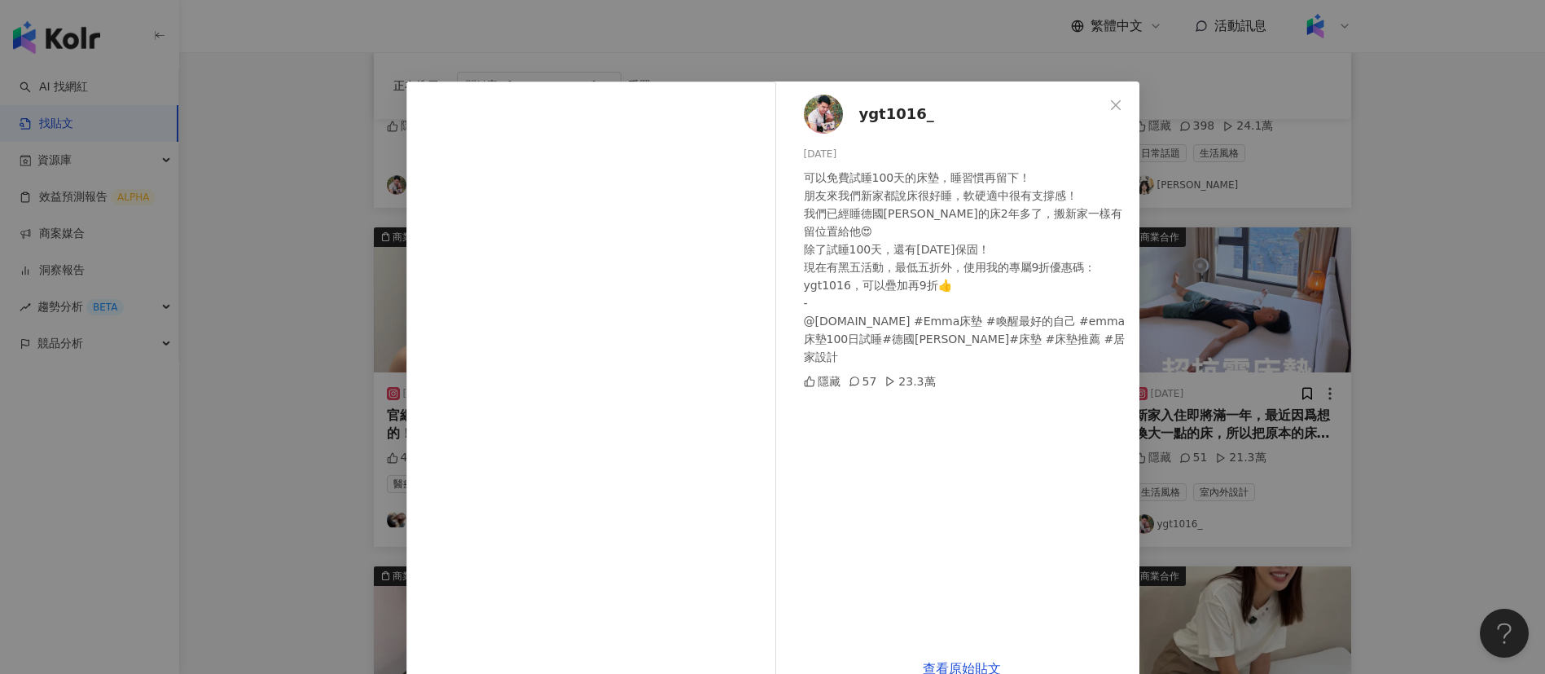
scroll to position [37, 0]
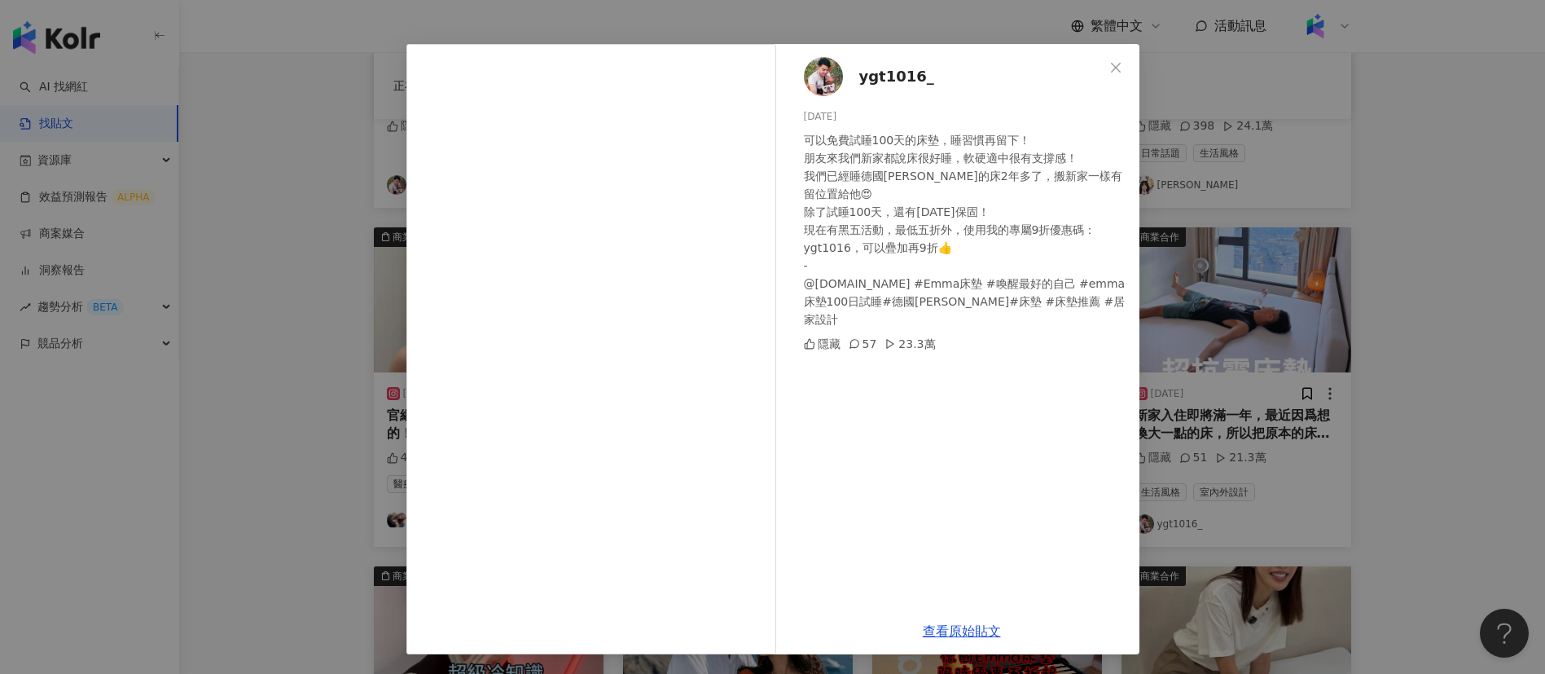
click at [265, 309] on div "ygt1016_ 2024/12/4 可以免費試睡100天的床墊，睡習慣再留下！ 朋友來我們新家都說床很好睡，軟硬適中很有支撐感！ 我們已經睡德國Emma的床…" at bounding box center [772, 337] width 1545 height 674
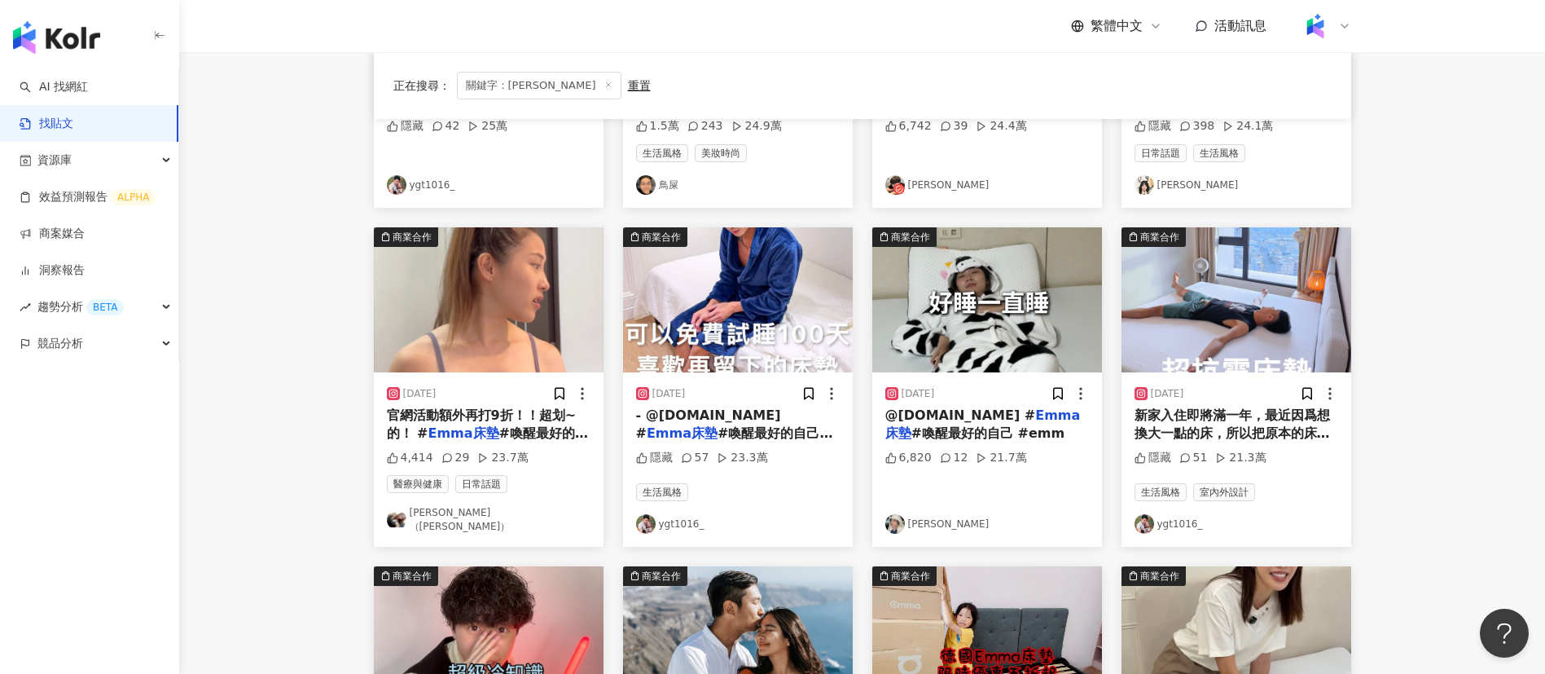
click at [645, 519] on img at bounding box center [646, 524] width 20 height 20
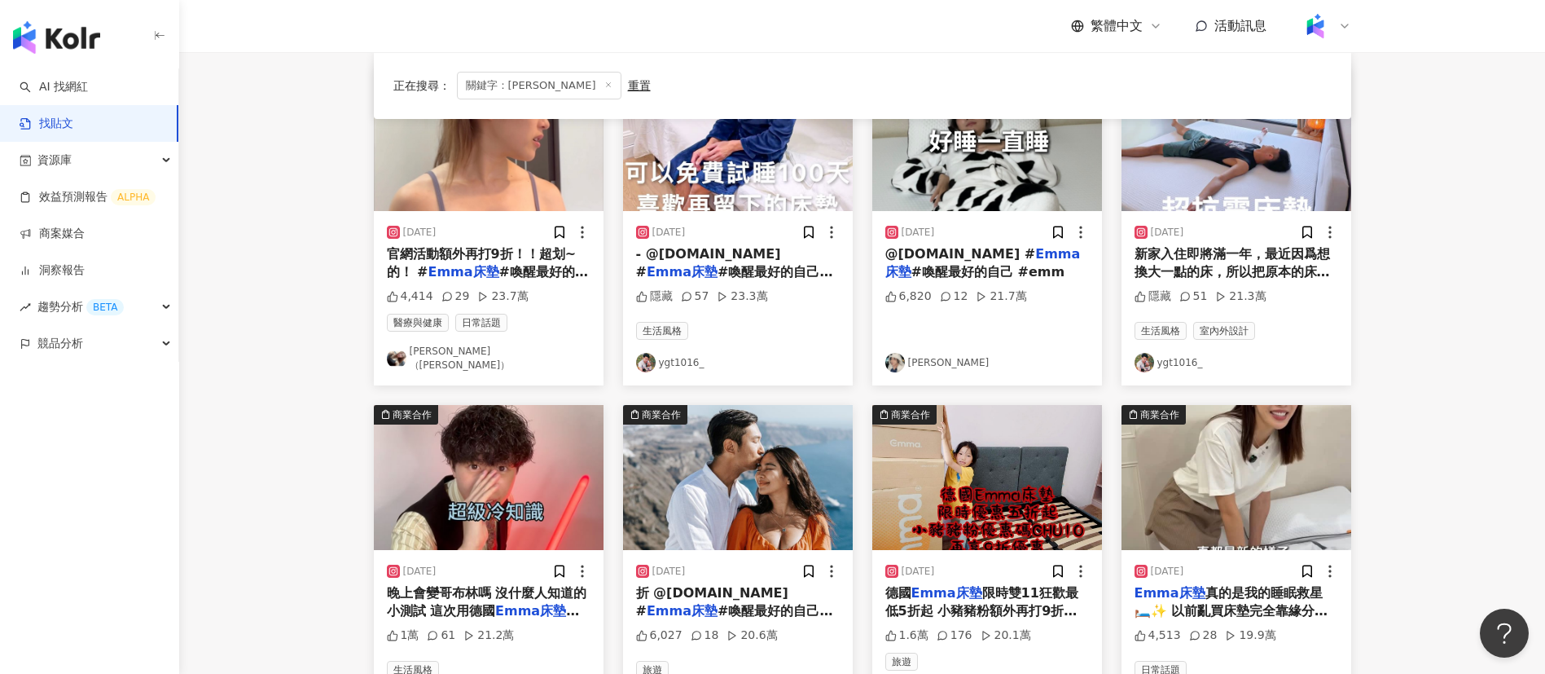
scroll to position [547, 0]
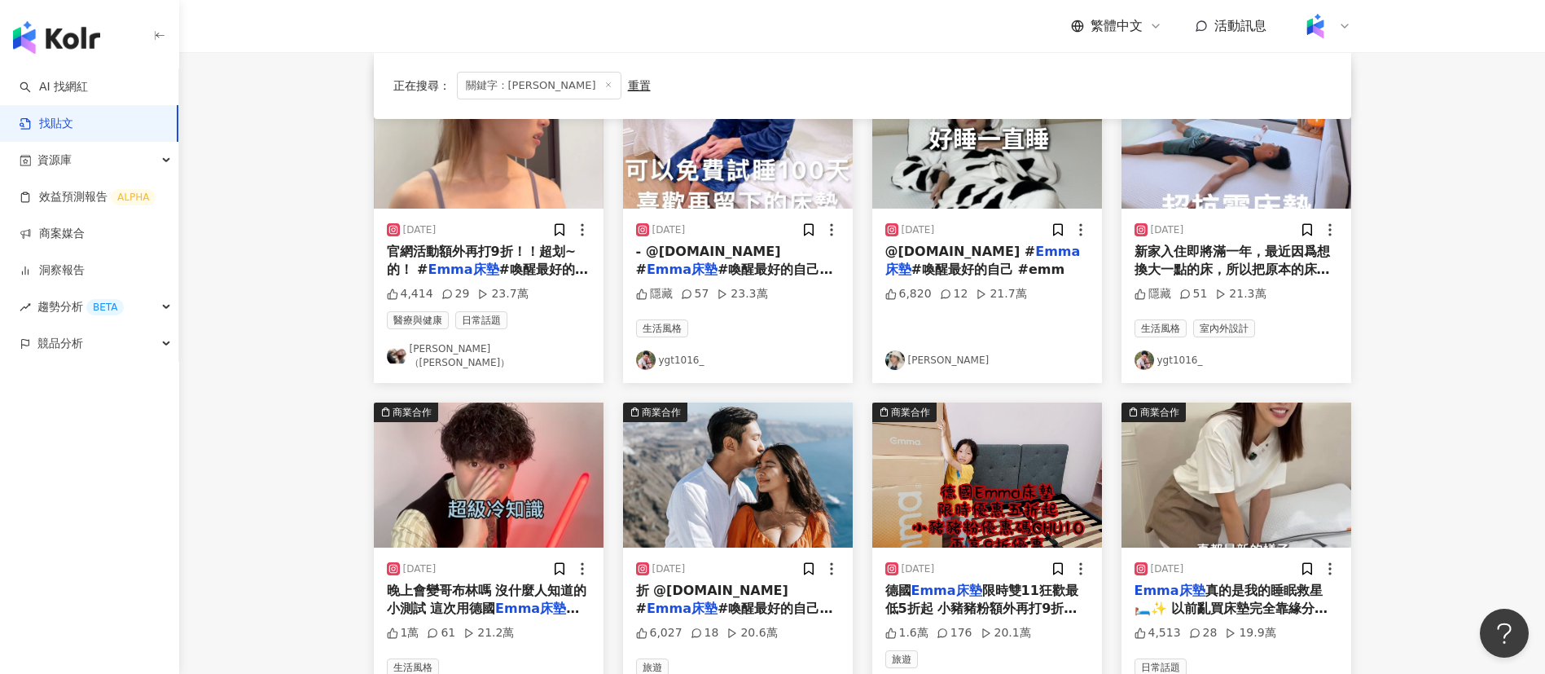
click at [1456, 415] on main "不分平台 ****** 台灣 搜尋 您可能感興趣： 寶寶游泳spa VE嬰兒護脊床墊 Elite床墊 專屬自動充氣床墊 記憶枕/記憶床墊 搜尋指引 內容形式 …" at bounding box center [862, 179] width 1366 height 1349
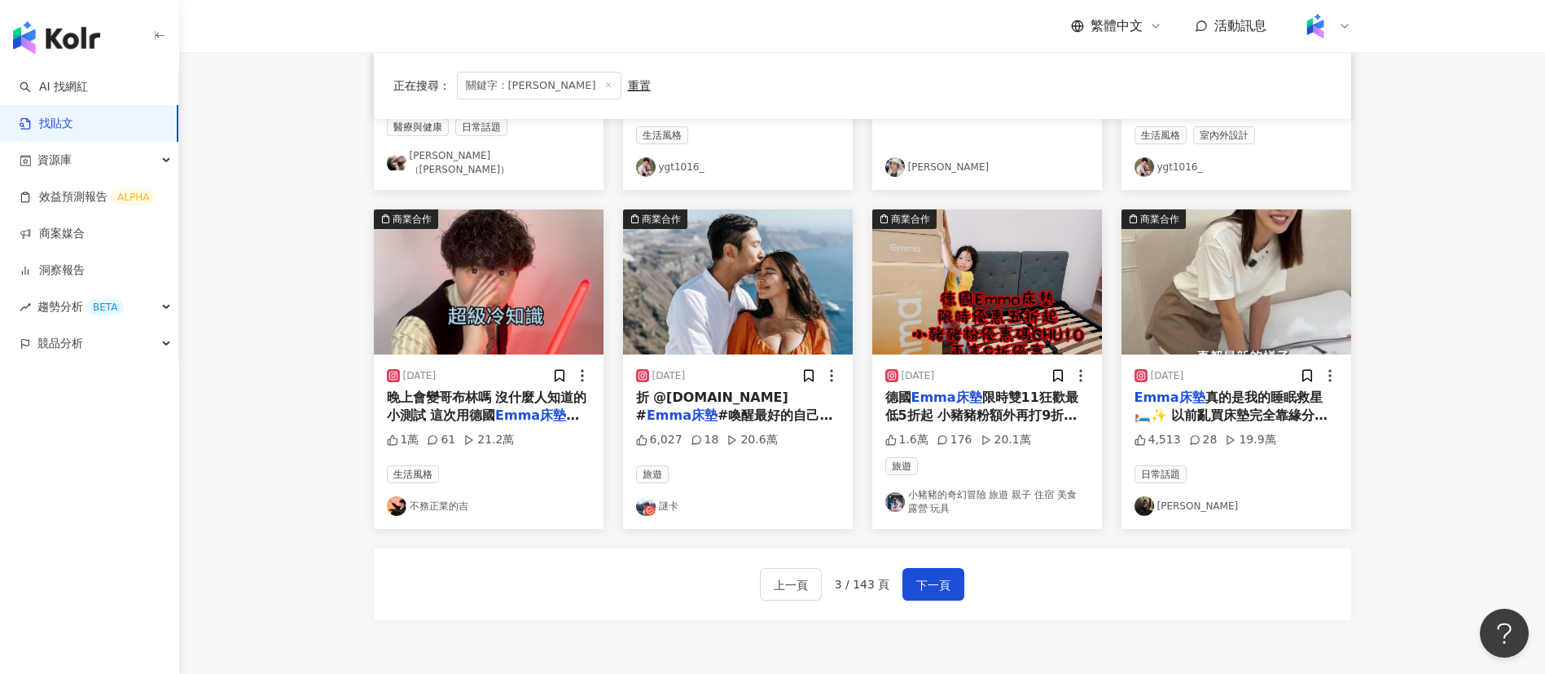
scroll to position [739, 0]
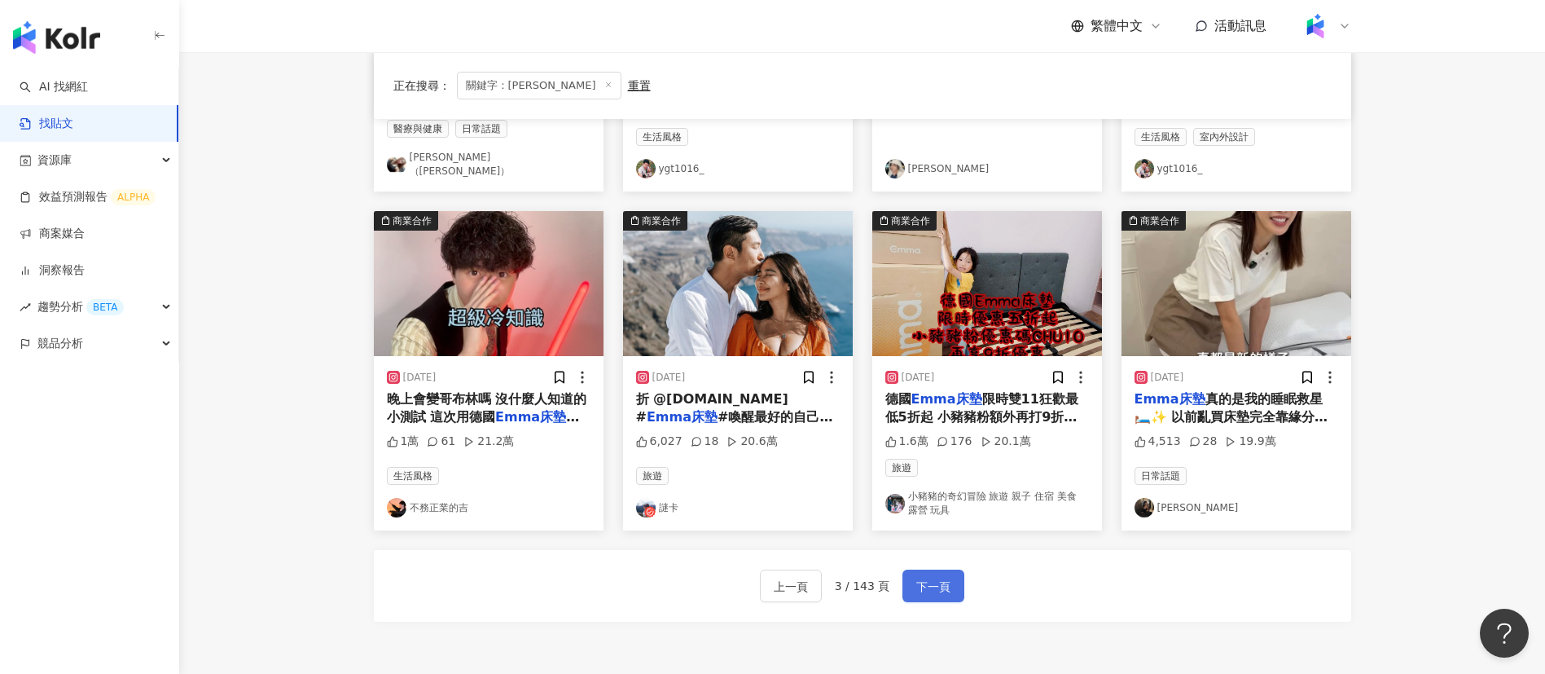
click at [931, 577] on span "下一頁" at bounding box center [933, 587] width 34 height 20
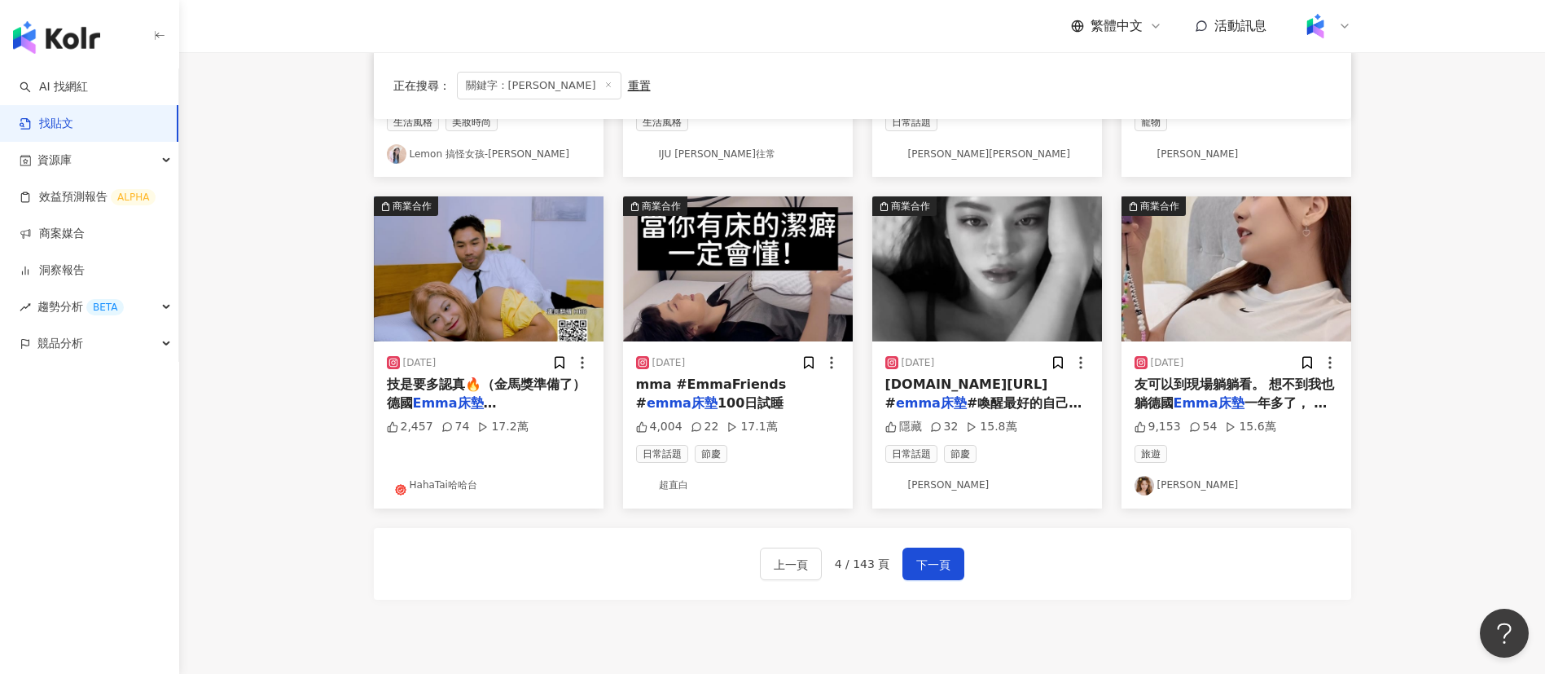
scroll to position [731, 0]
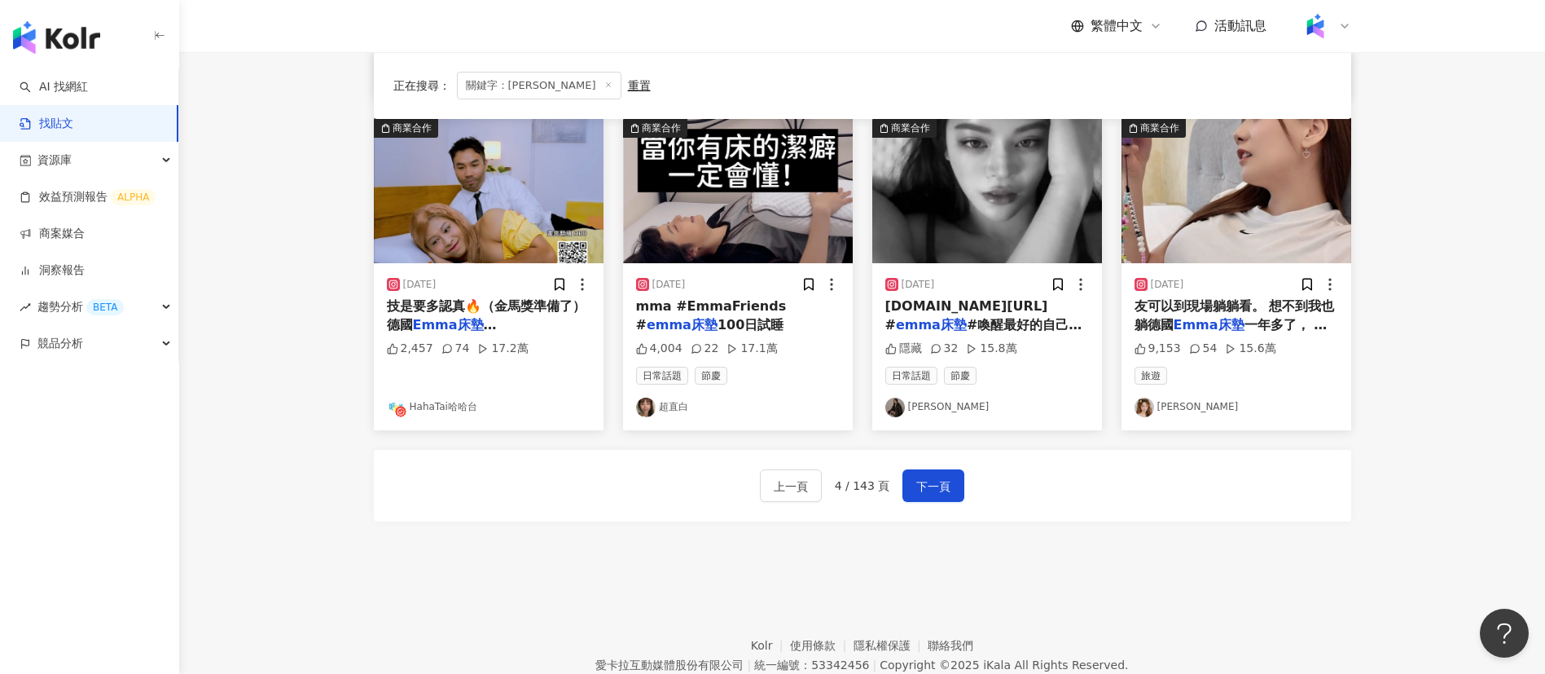
scroll to position [819, 0]
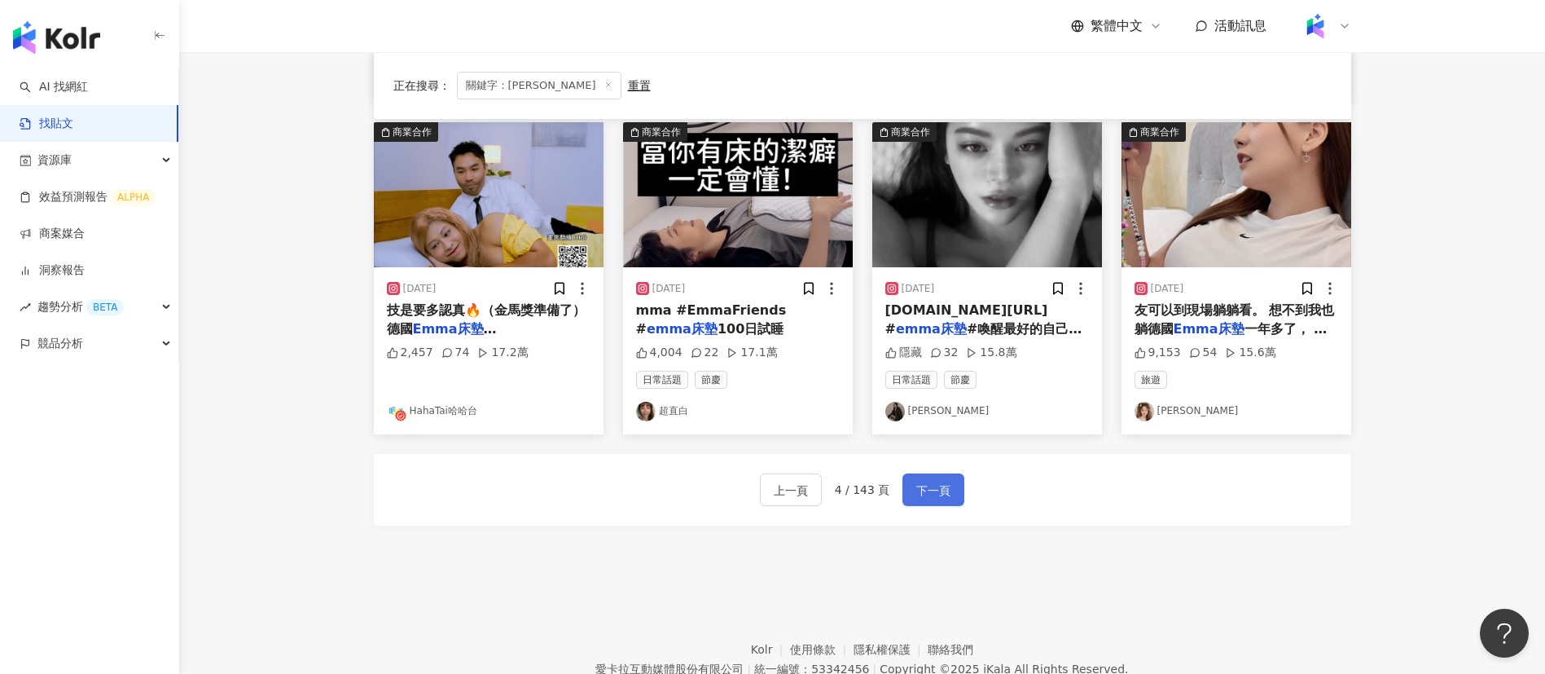
click at [930, 485] on span "下一頁" at bounding box center [933, 491] width 34 height 20
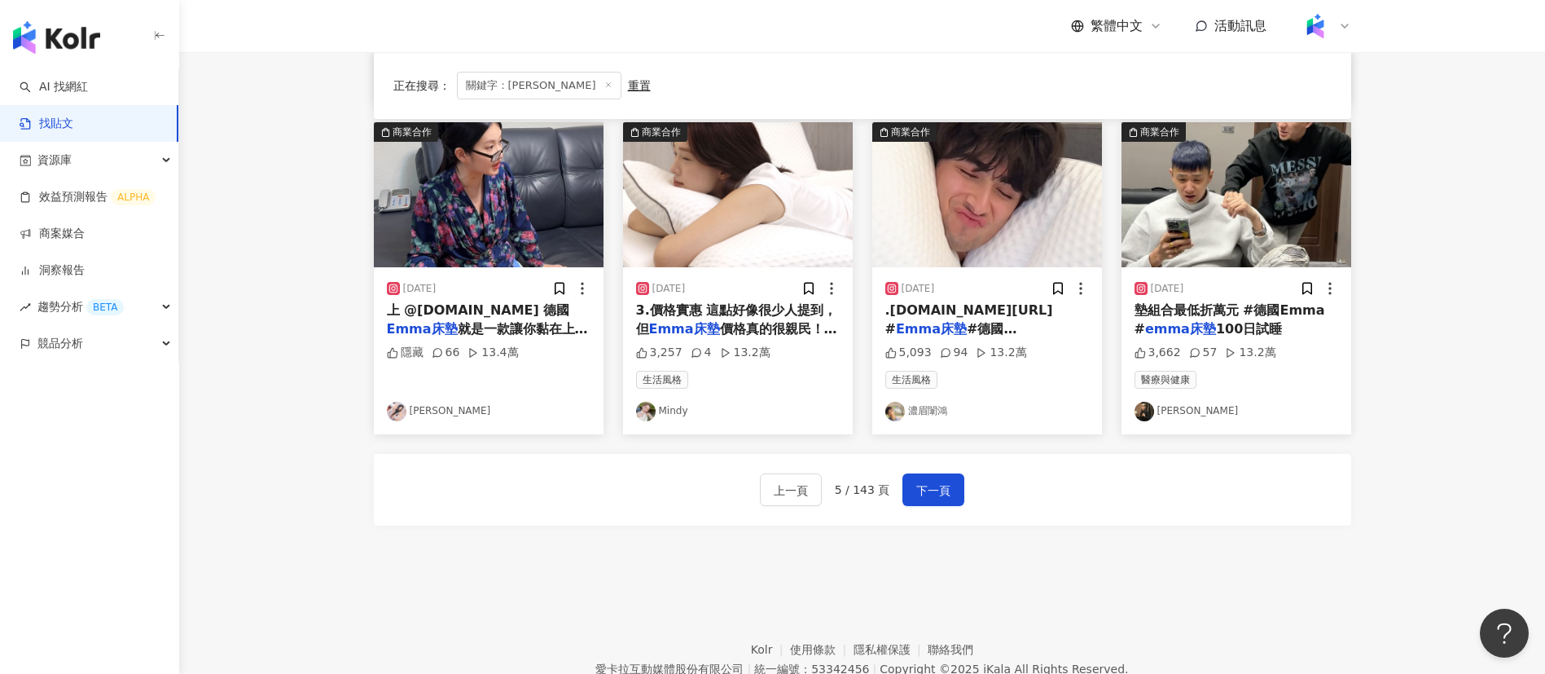
click at [898, 415] on img at bounding box center [895, 412] width 20 height 20
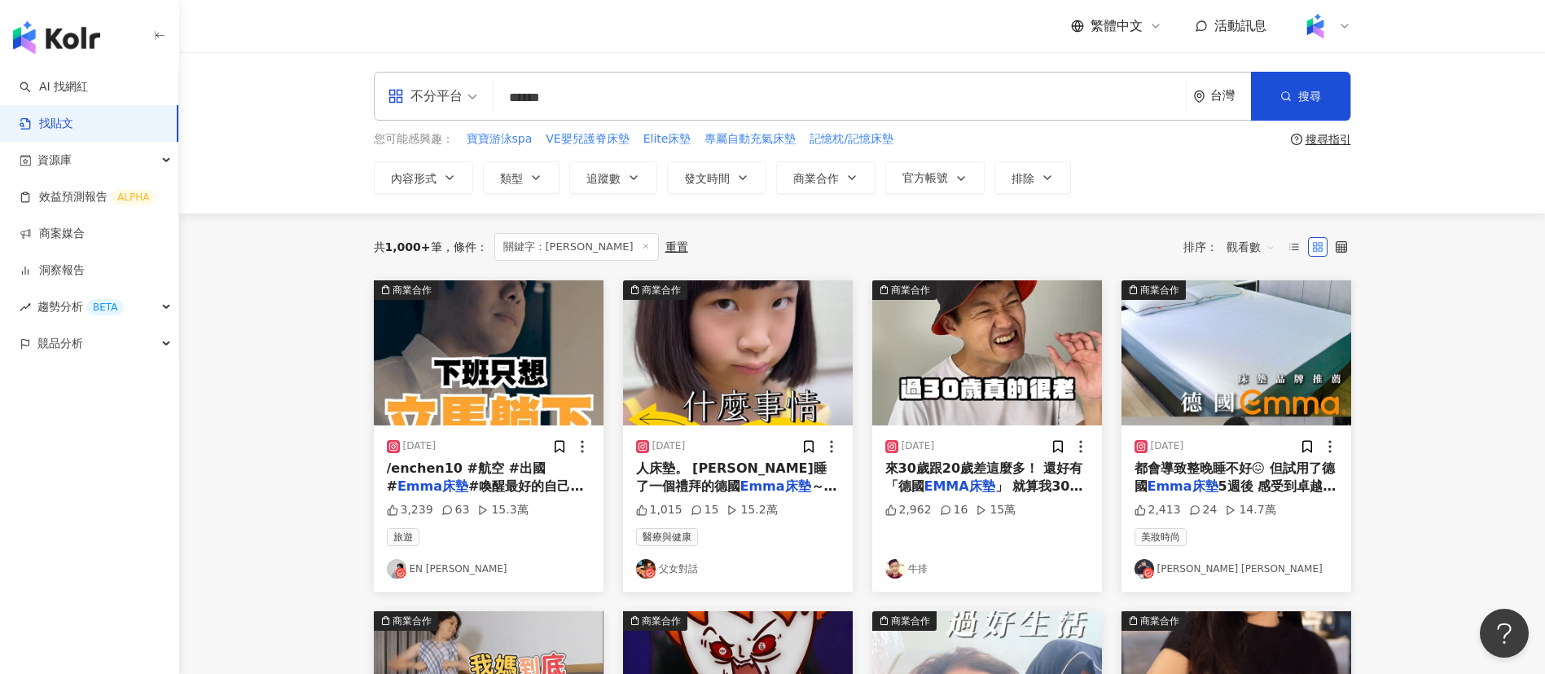
drag, startPoint x: 599, startPoint y: 101, endPoint x: 423, endPoint y: 116, distance: 176.5
click at [423, 116] on div "不分平台 EMMA床墊 ****** 台灣 搜尋" at bounding box center [862, 96] width 977 height 49
type input "*"
type input "**"
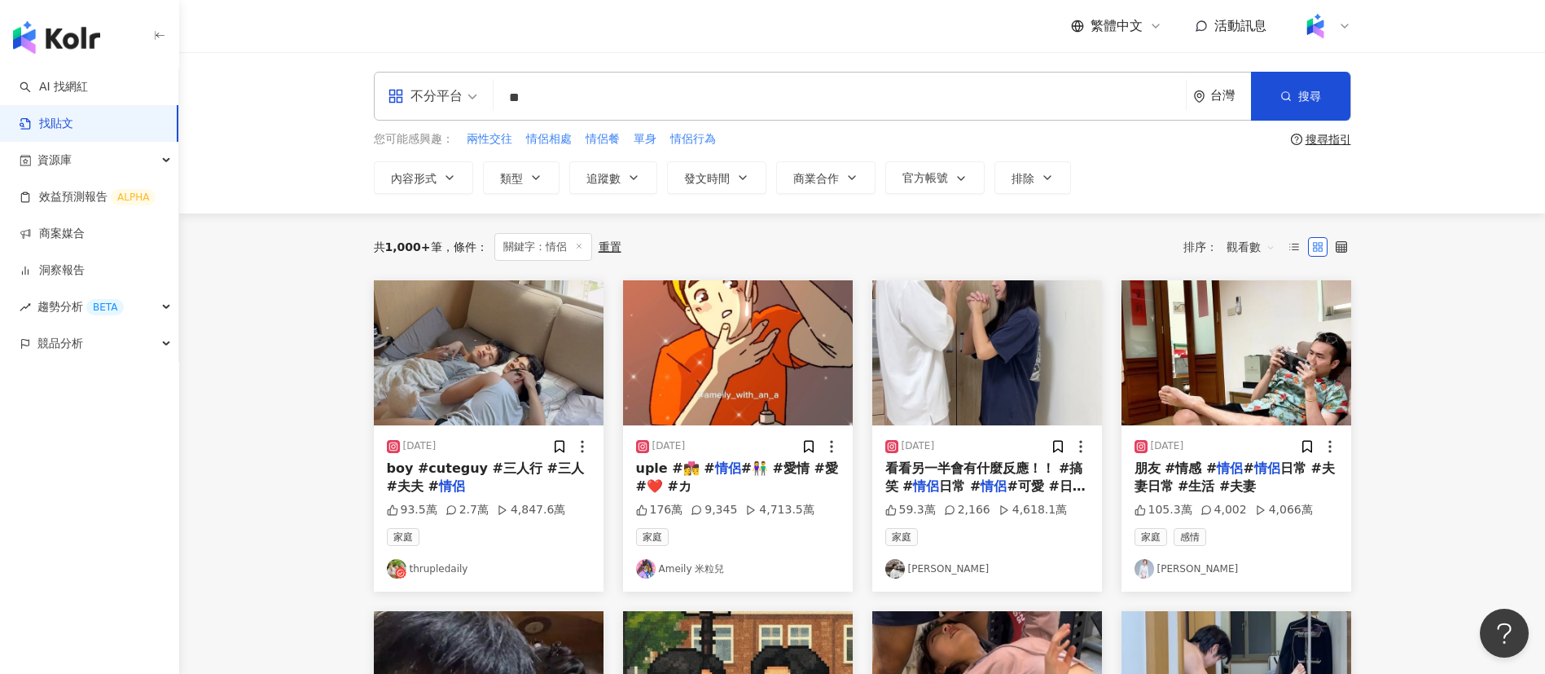
click at [1145, 572] on img at bounding box center [1145, 569] width 20 height 20
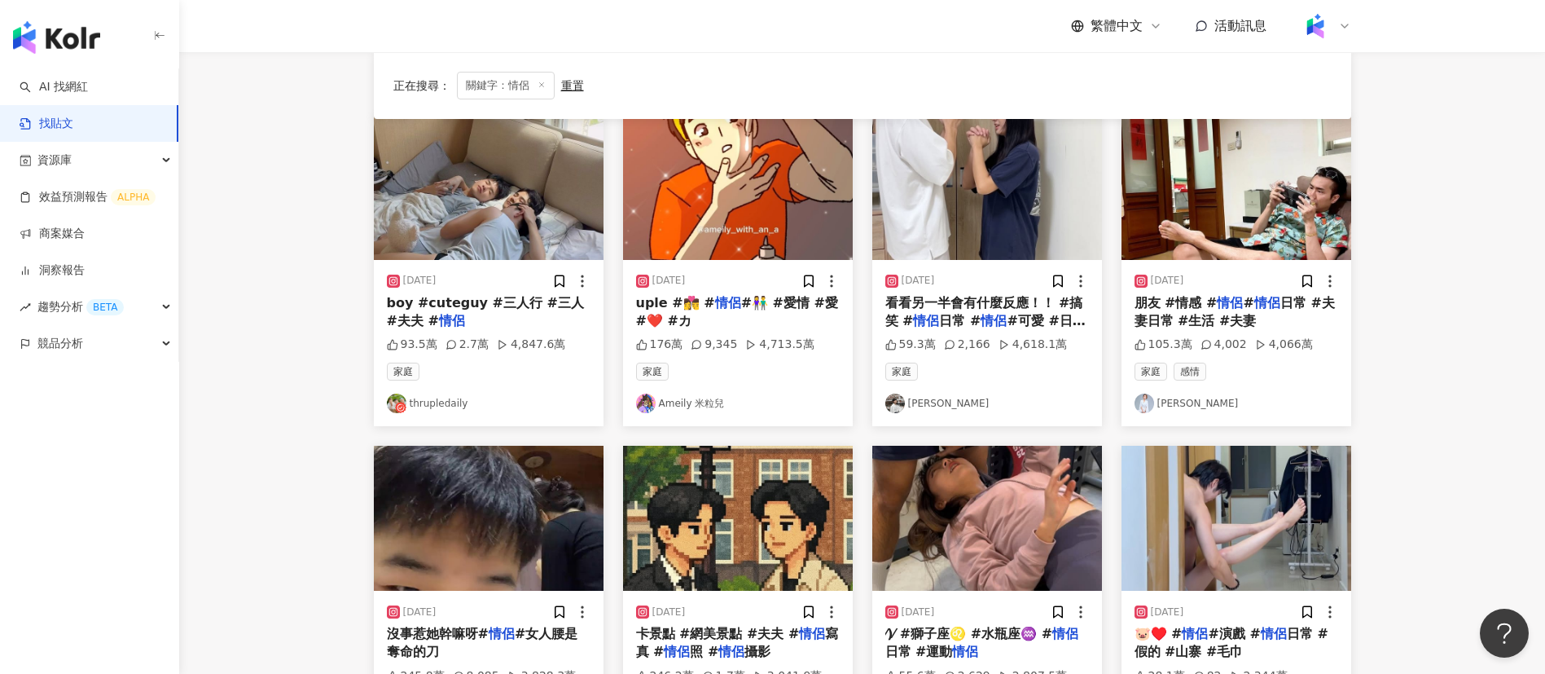
scroll to position [166, 0]
click at [987, 305] on span "看看另一半會有什麼反應！！ #搞笑 #" at bounding box center [984, 310] width 198 height 33
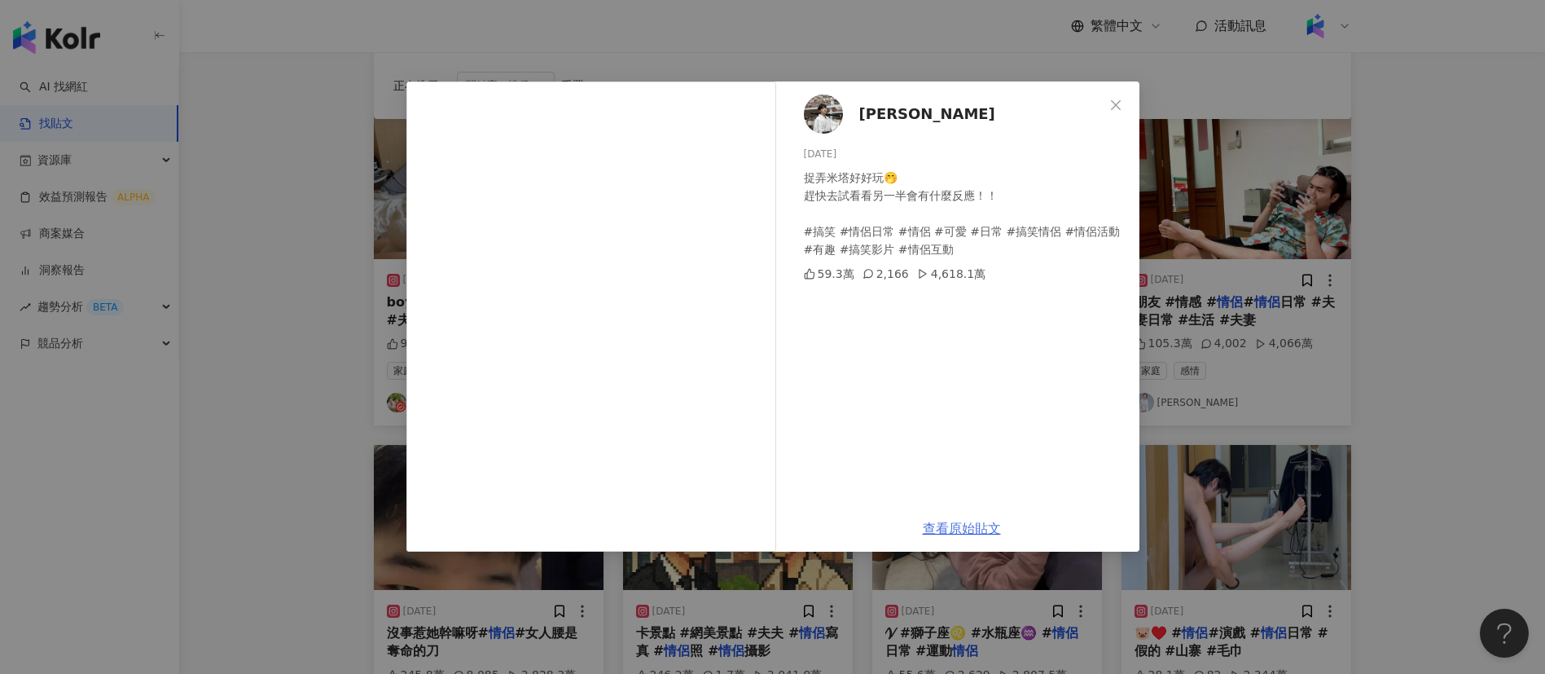
click at [950, 526] on link "查看原始貼文" at bounding box center [962, 527] width 78 height 15
click at [1398, 417] on div "Weiren Liu 2024/11/29 捉弄米塔好好玩🤭 趕快去試看看另一半會有什麼反應！！ #搞笑 #情侶日常 #情侶 #可愛 #日常 #搞笑情侶 #情…" at bounding box center [772, 337] width 1545 height 674
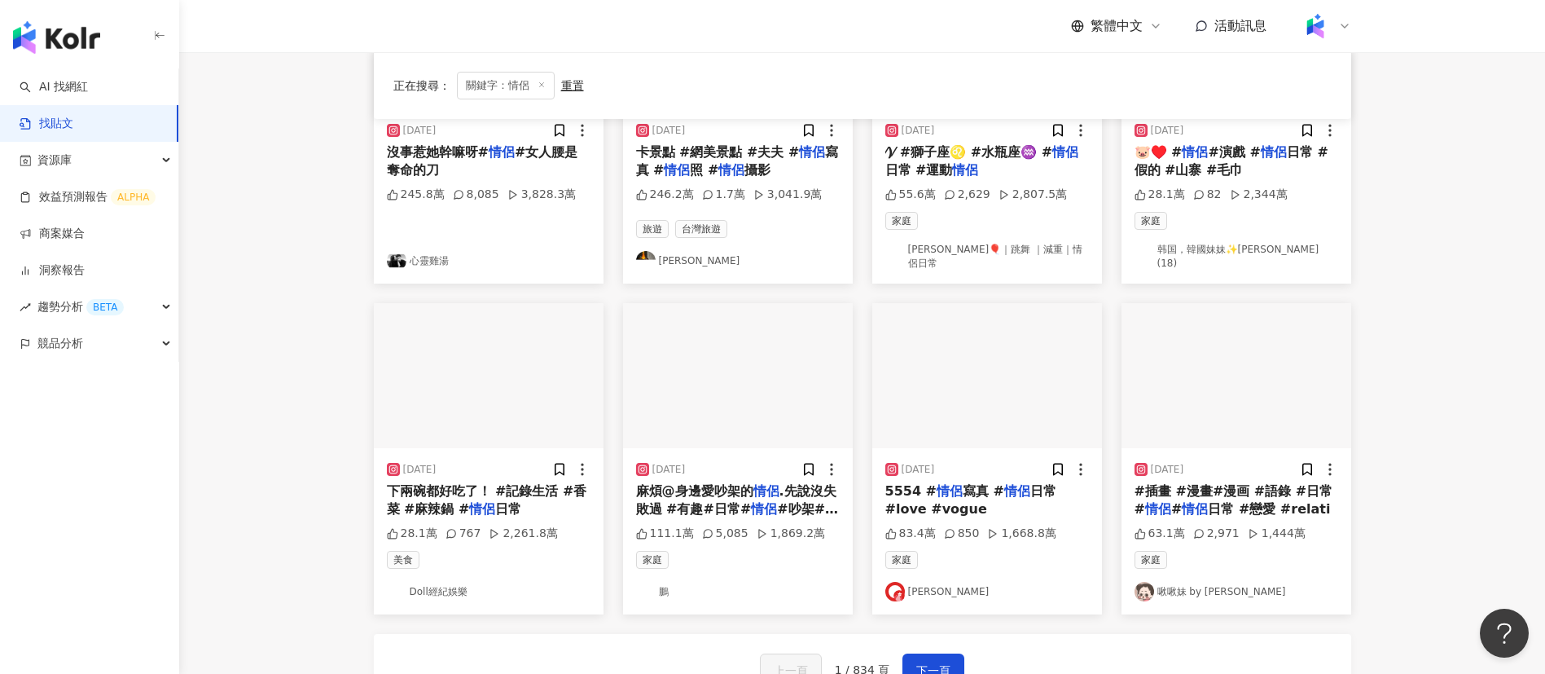
scroll to position [732, 0]
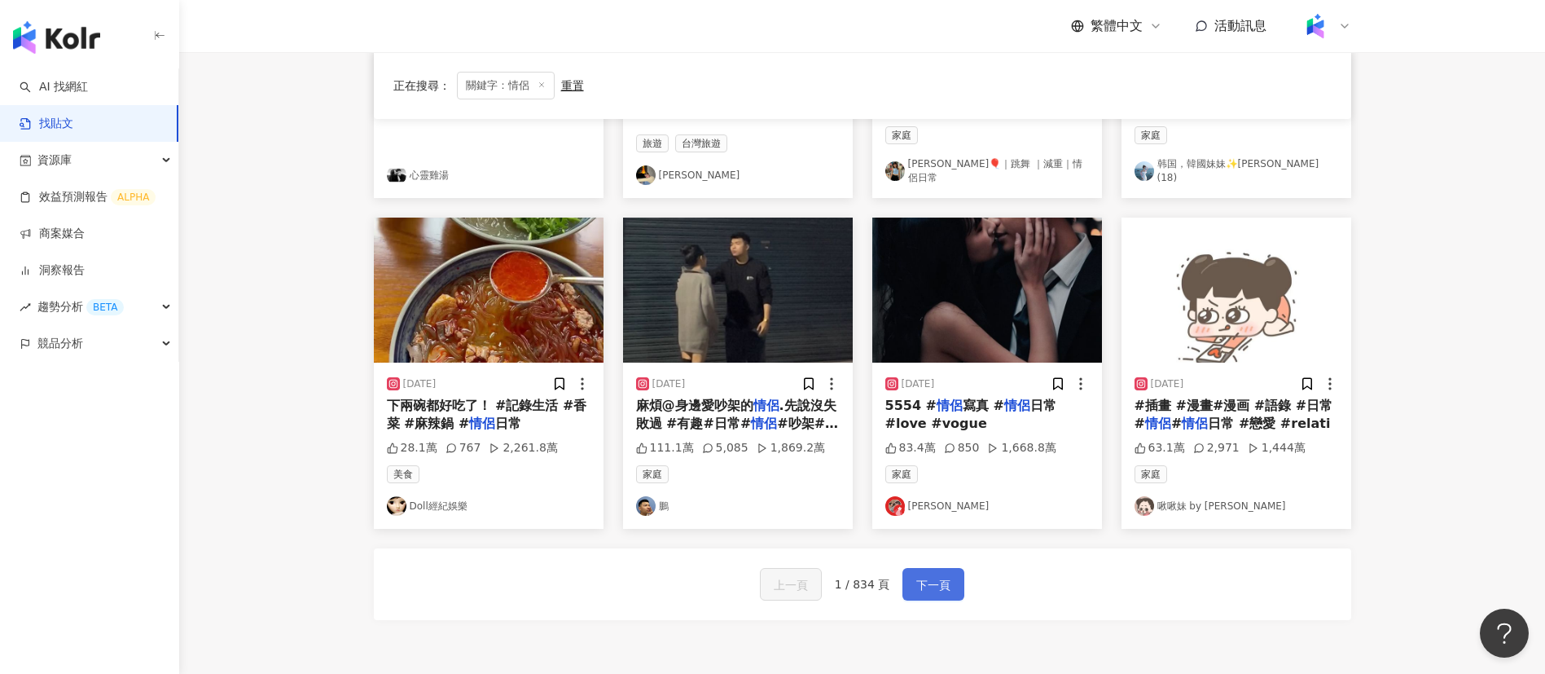
click at [916, 577] on span "下一頁" at bounding box center [933, 585] width 34 height 20
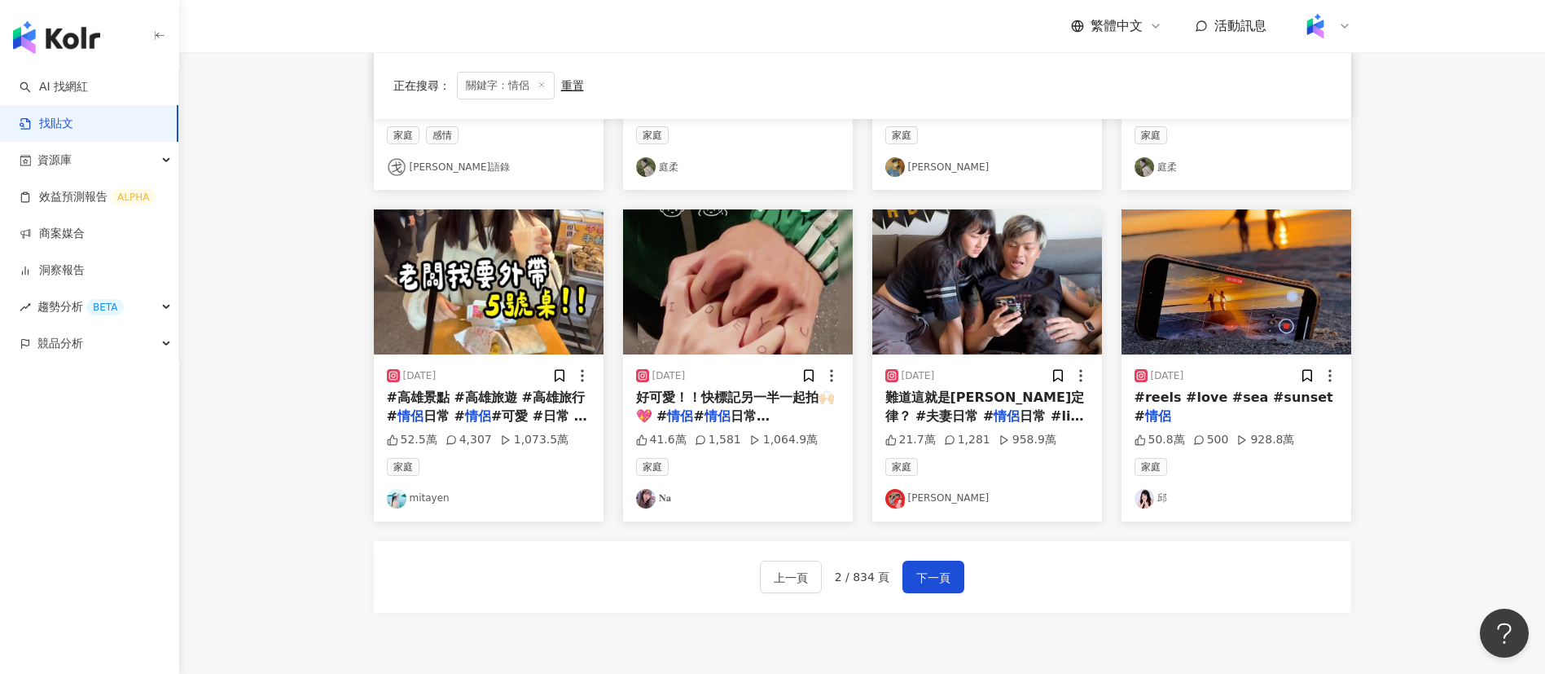
click at [994, 403] on span "難道這就是墨菲定律？ #夫妻日常 #" at bounding box center [985, 405] width 200 height 33
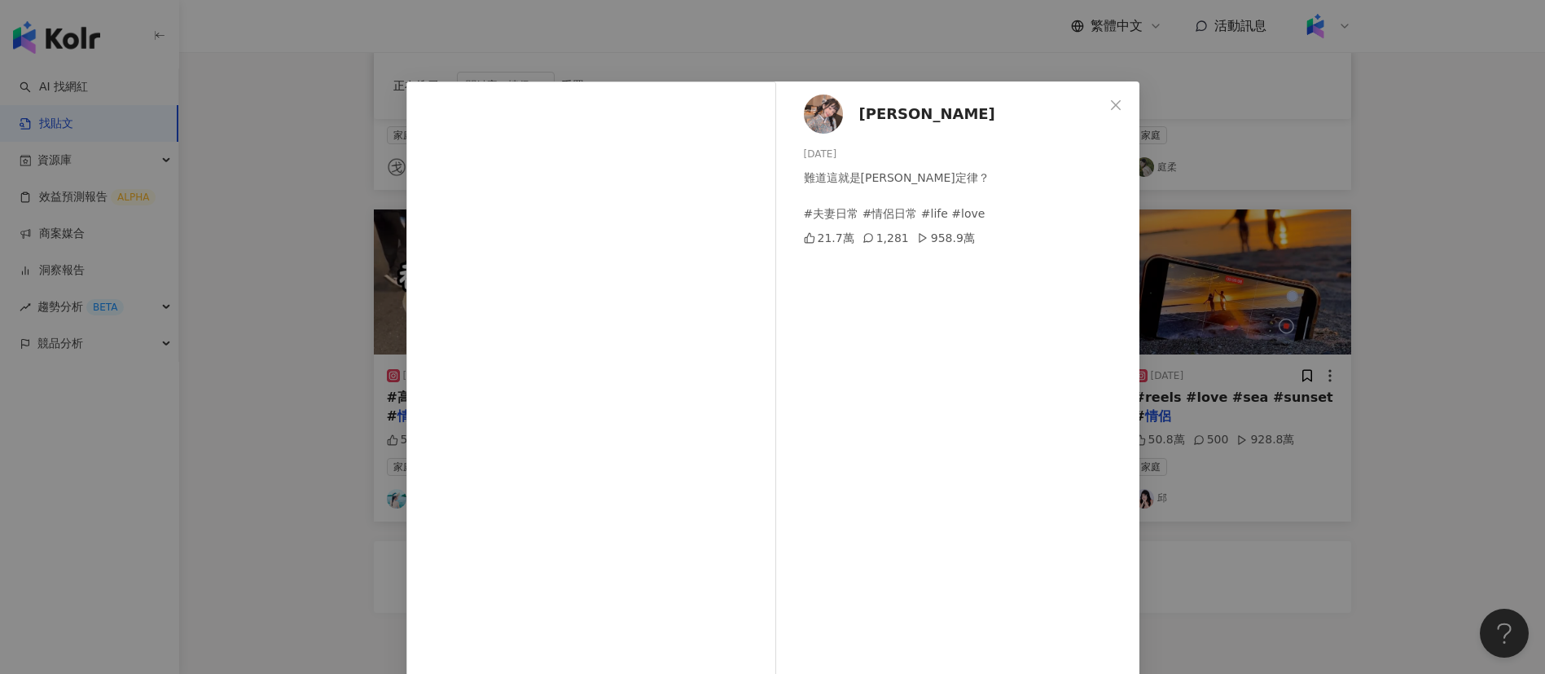
scroll to position [57, 0]
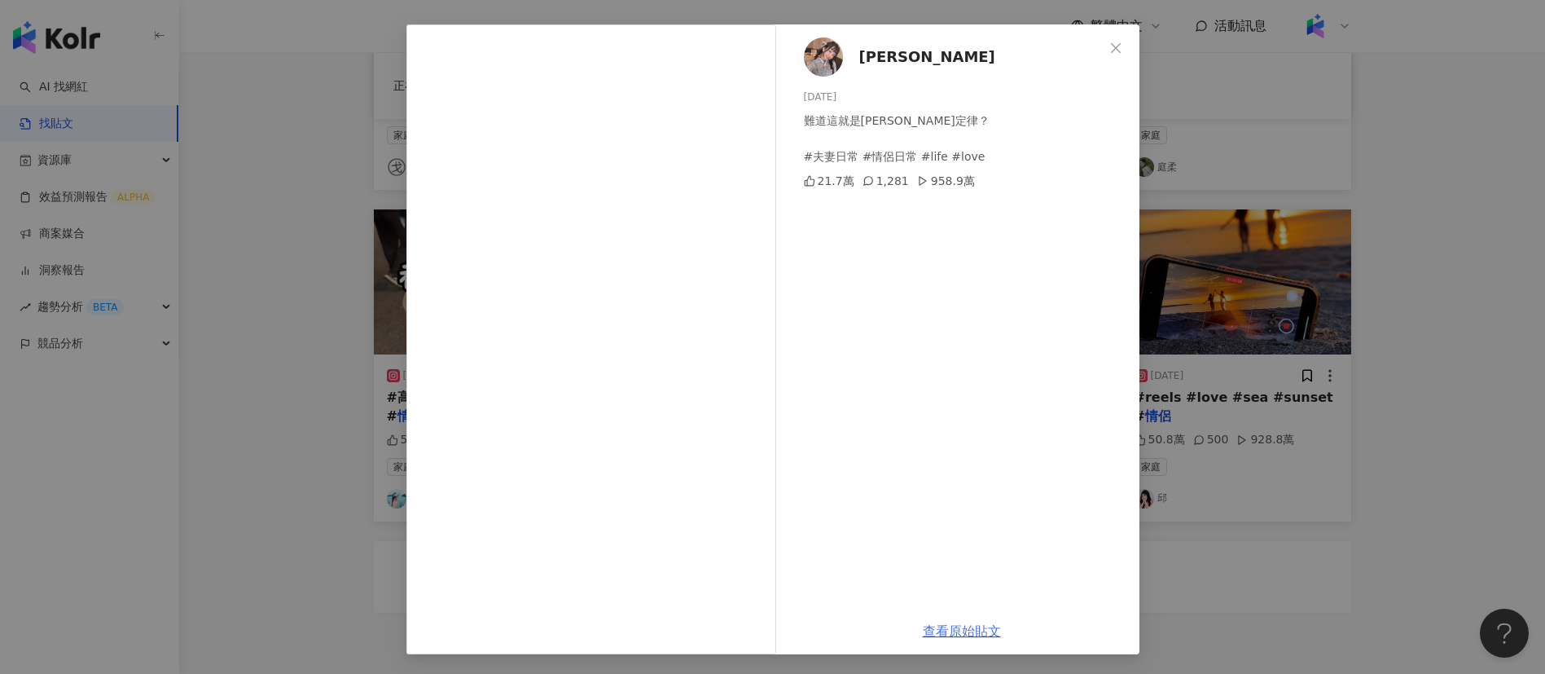
click at [932, 632] on link "查看原始貼文" at bounding box center [962, 630] width 78 height 15
click at [1304, 314] on div "陳怡君-阿咪 2025/5/17 難道這就是墨菲定律？ #夫妻日常 #情侶日常 #life #love 21.7萬 1,281 958.9萬 查看原始貼文" at bounding box center [772, 337] width 1545 height 674
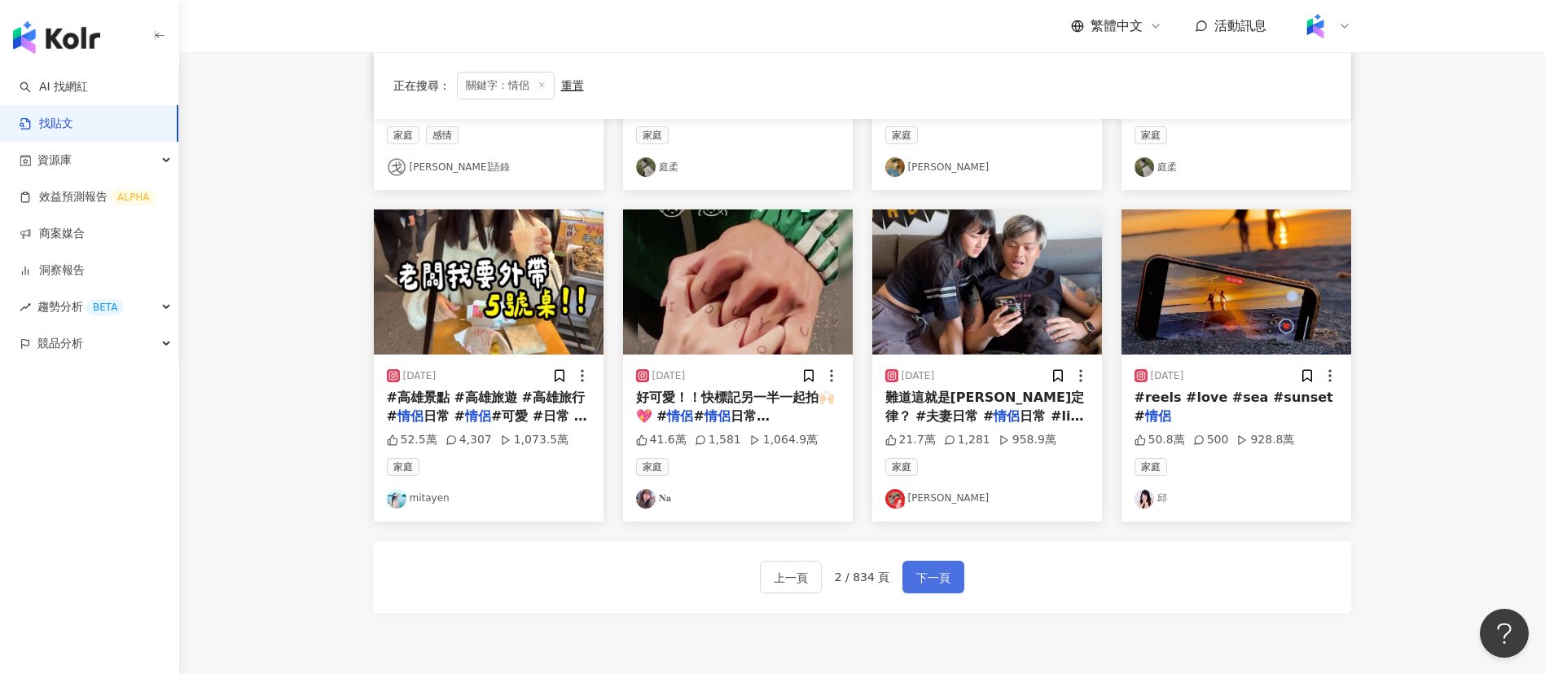
click at [926, 575] on span "下一頁" at bounding box center [933, 578] width 34 height 20
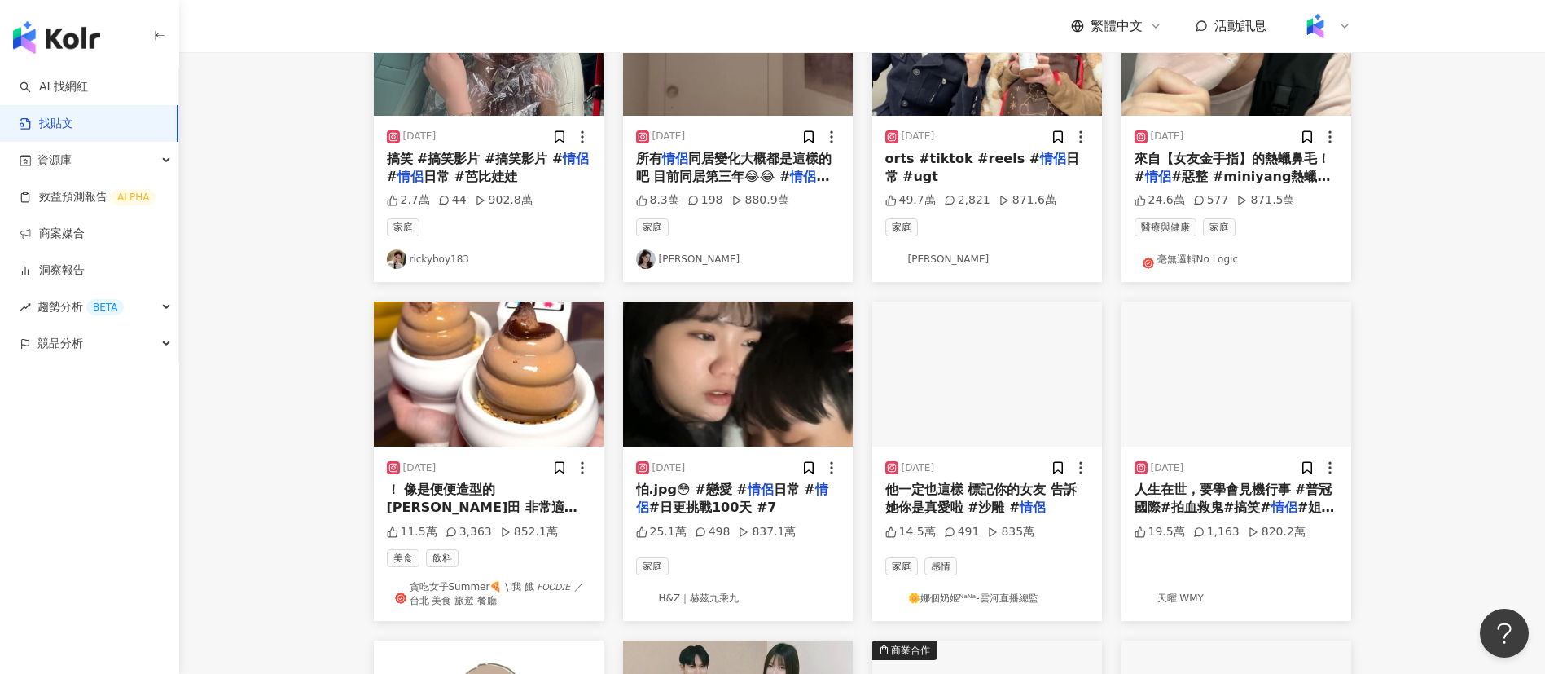
scroll to position [80, 0]
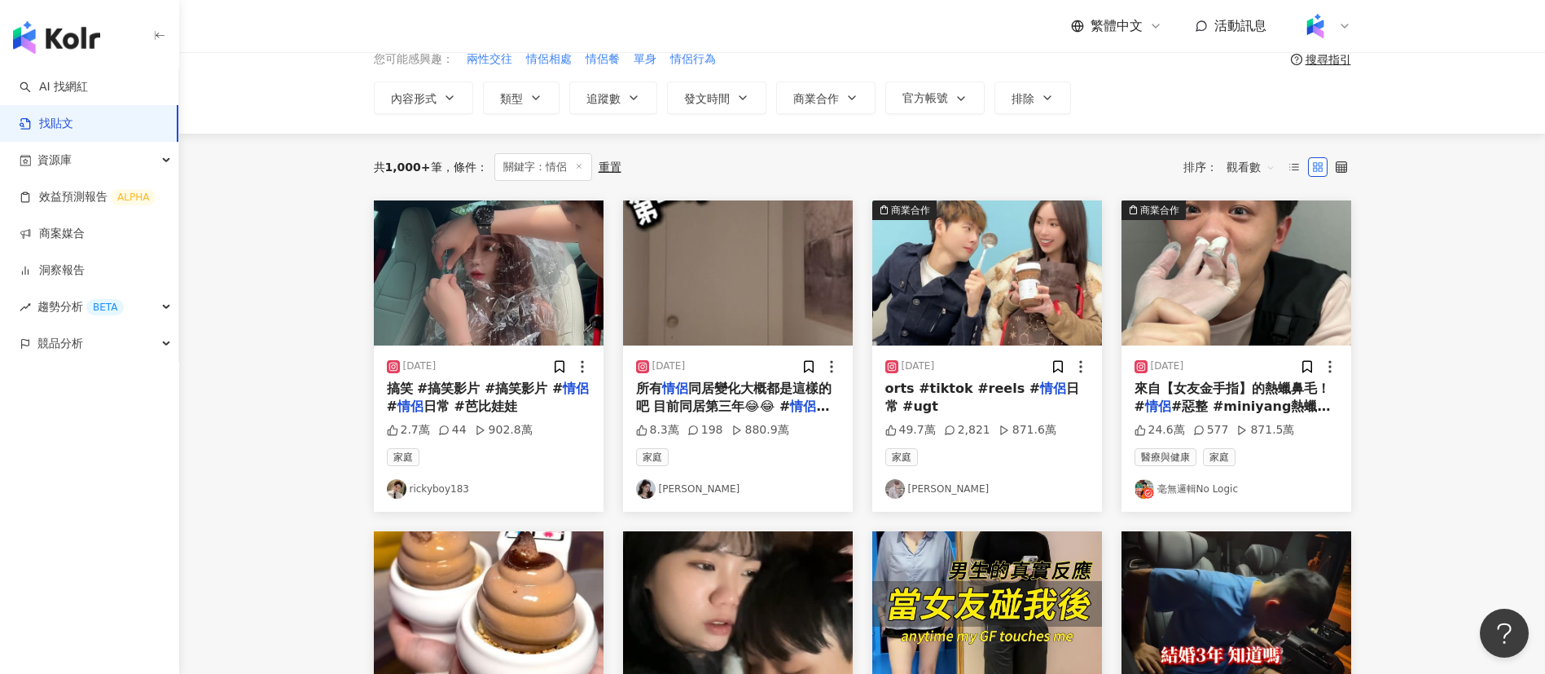
click at [754, 406] on span "同居變化大概都是這樣的吧 目前同居第三年😂😂 #" at bounding box center [733, 396] width 195 height 33
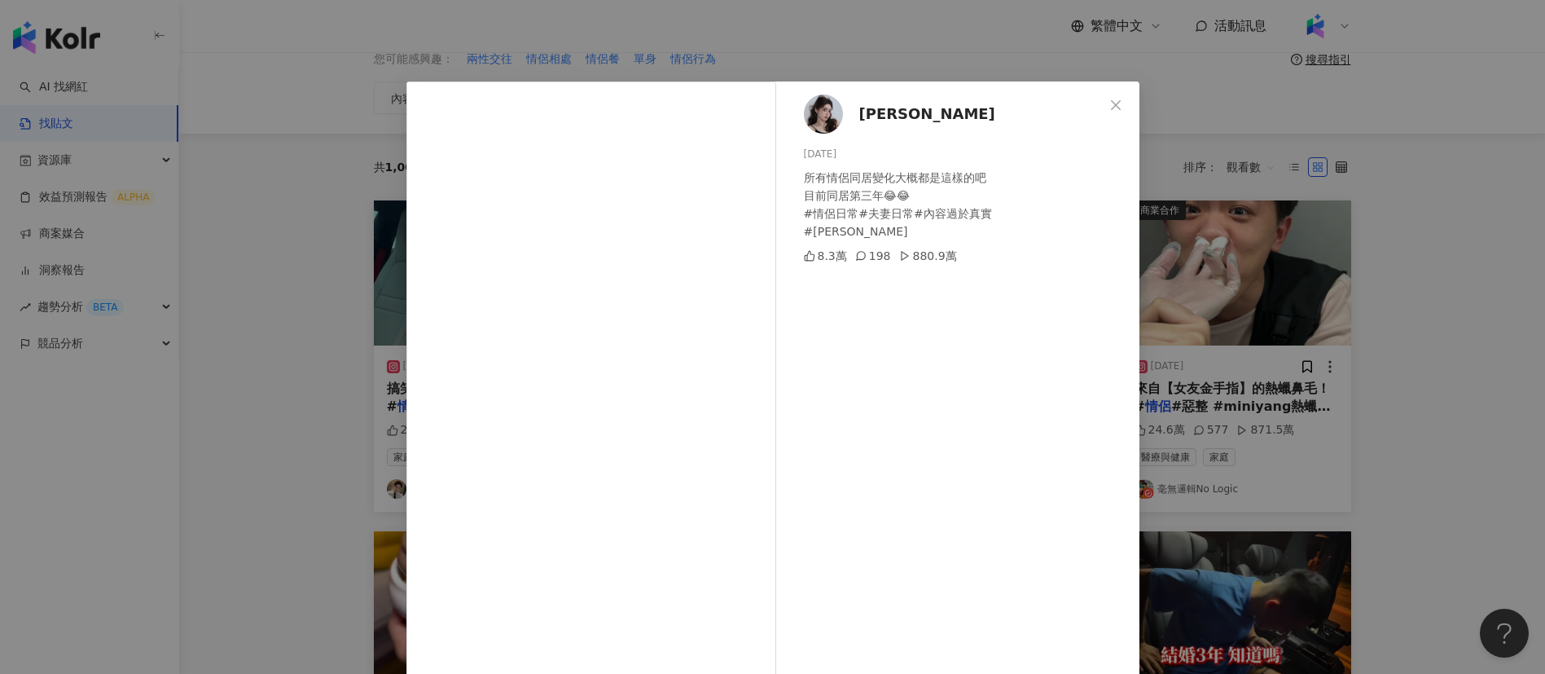
scroll to position [57, 0]
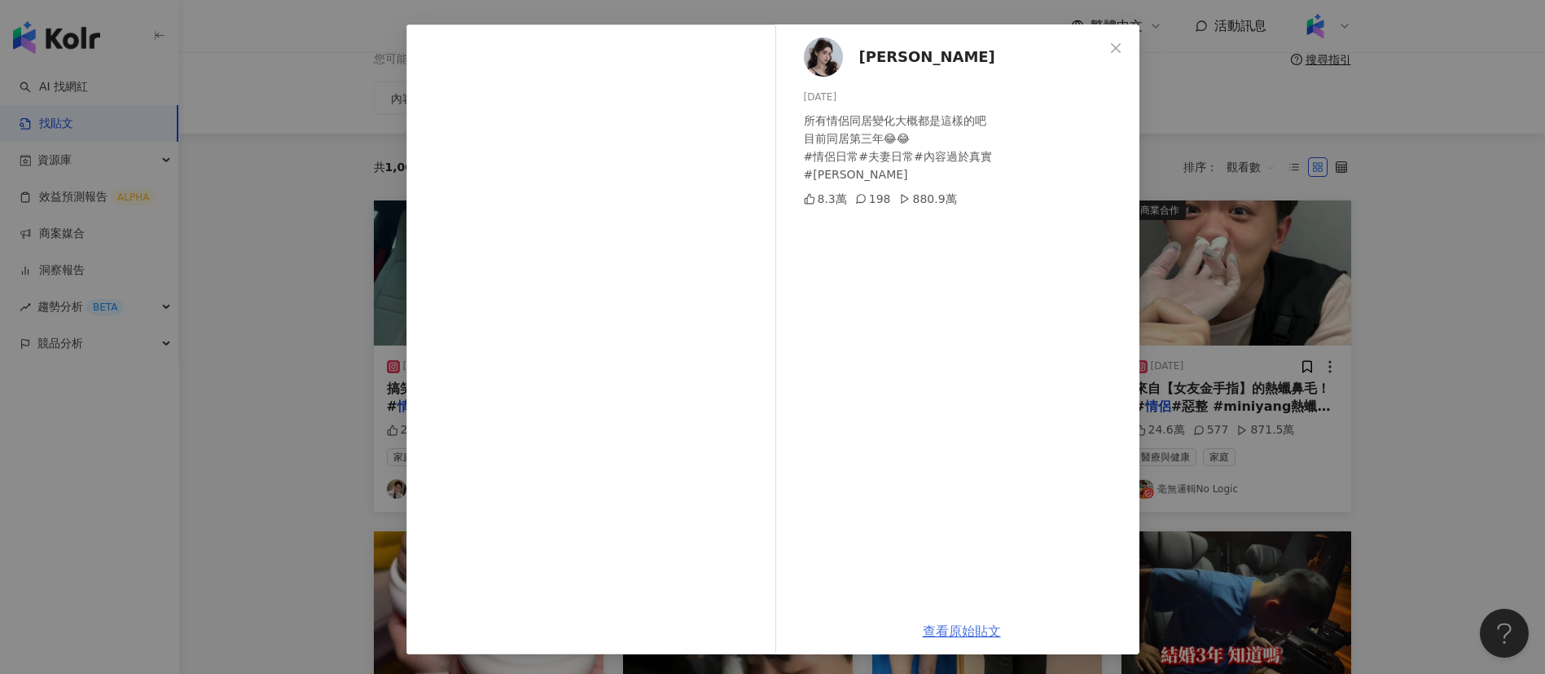
click at [950, 631] on link "查看原始貼文" at bounding box center [962, 630] width 78 height 15
click at [1316, 262] on div "林安 2024/7/9 所有情侶同居變化大概都是這樣的吧 目前同居第三年😂😂 #情侶日常#夫妻日常#內容過於真實 #林安貝果 8.3萬 198 880.9萬 …" at bounding box center [772, 337] width 1545 height 674
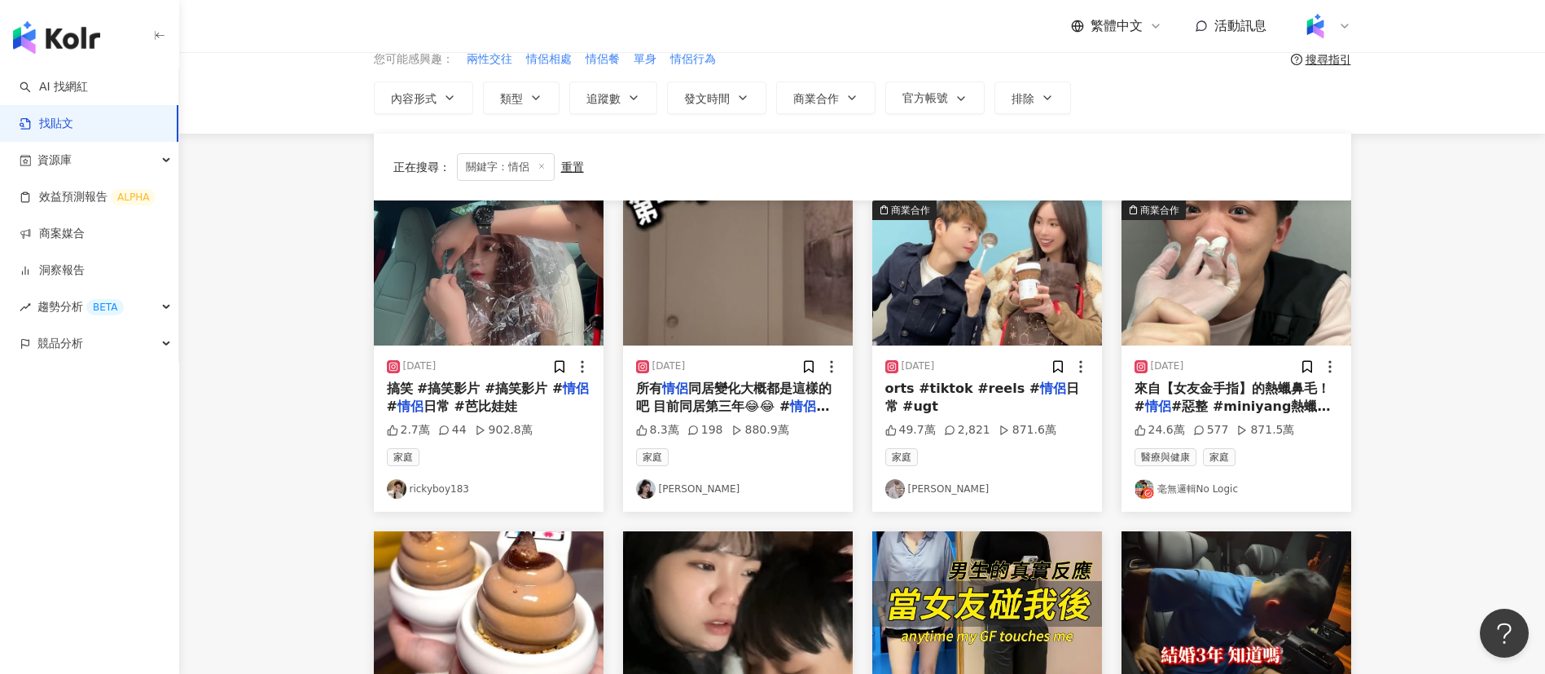
scroll to position [900, 0]
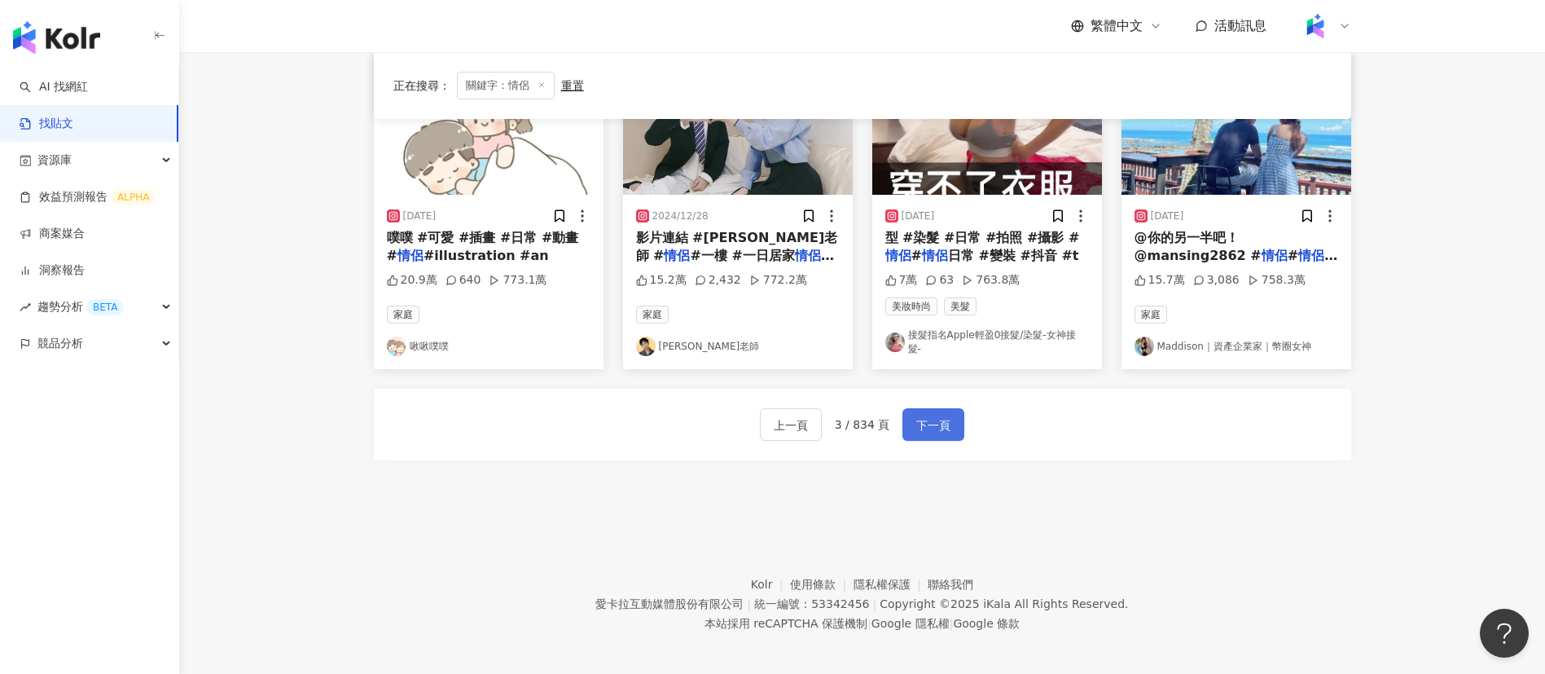
click at [952, 410] on button "下一頁" at bounding box center [933, 424] width 62 height 33
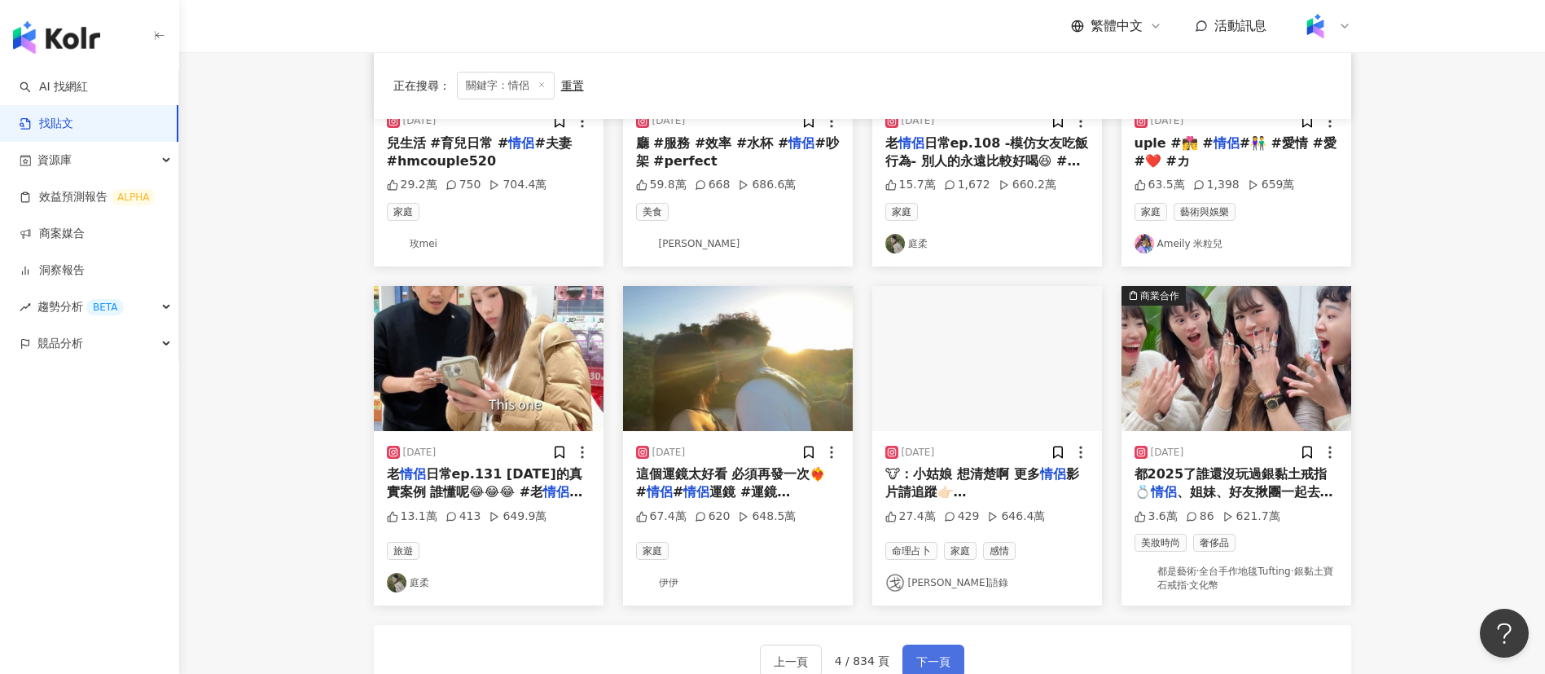
scroll to position [682, 0]
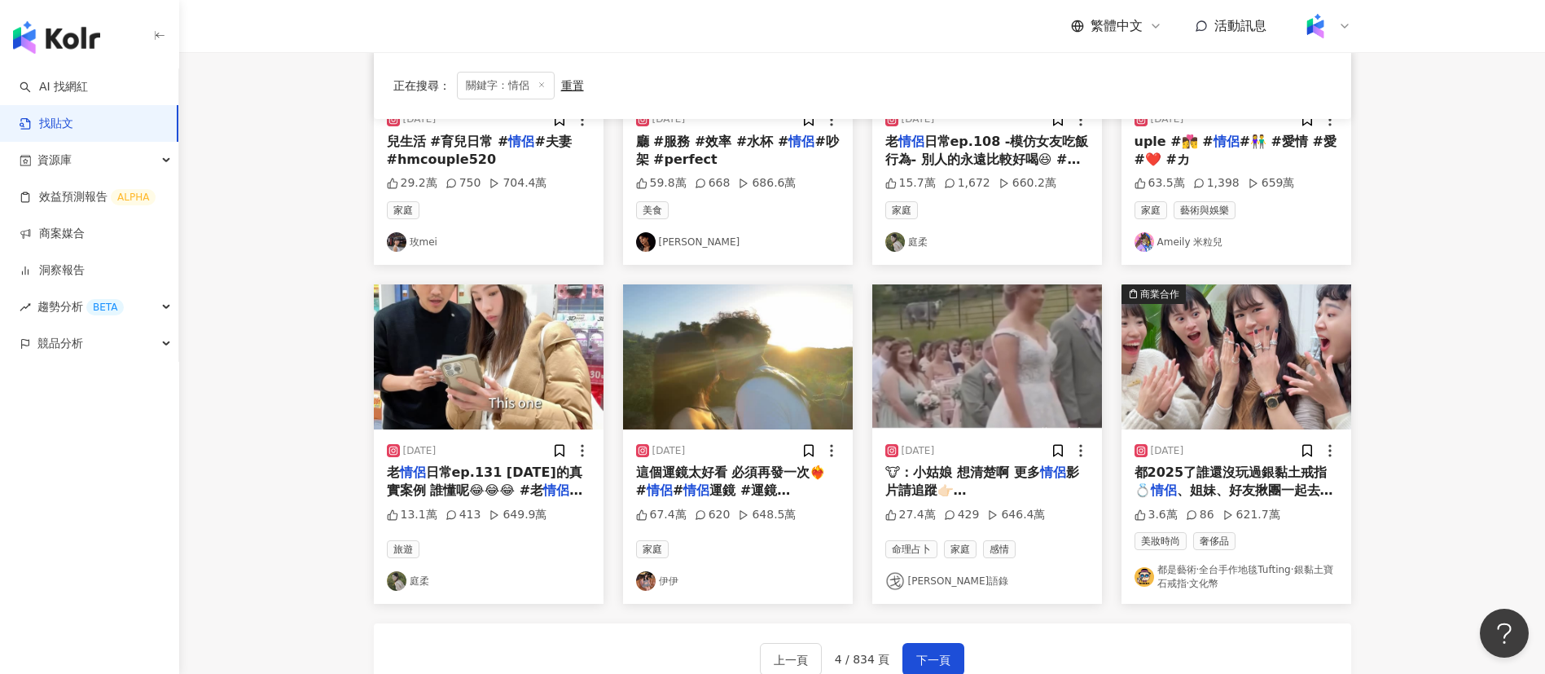
click at [514, 477] on span "日常ep.131 今天的真實案例 誰懂呢😂😂😂 #老" at bounding box center [484, 480] width 195 height 33
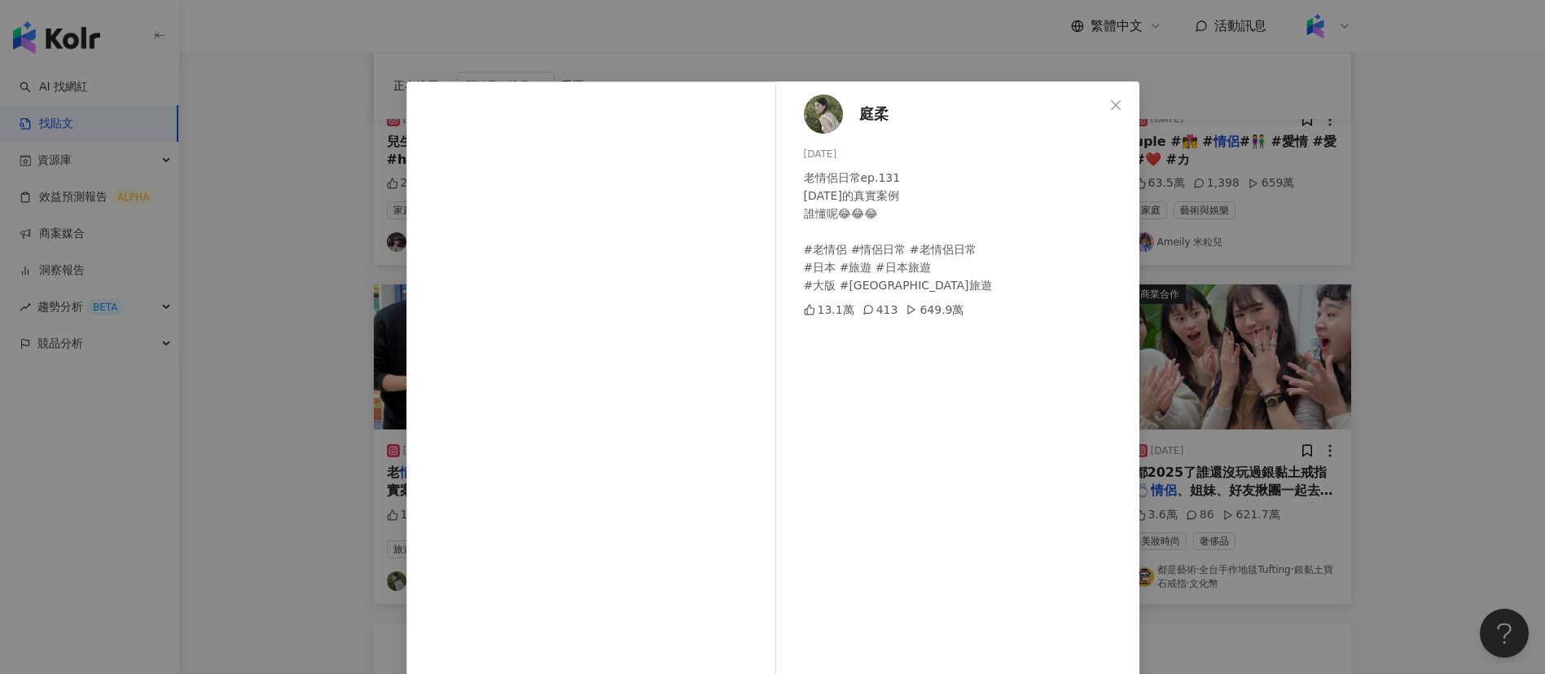
scroll to position [57, 0]
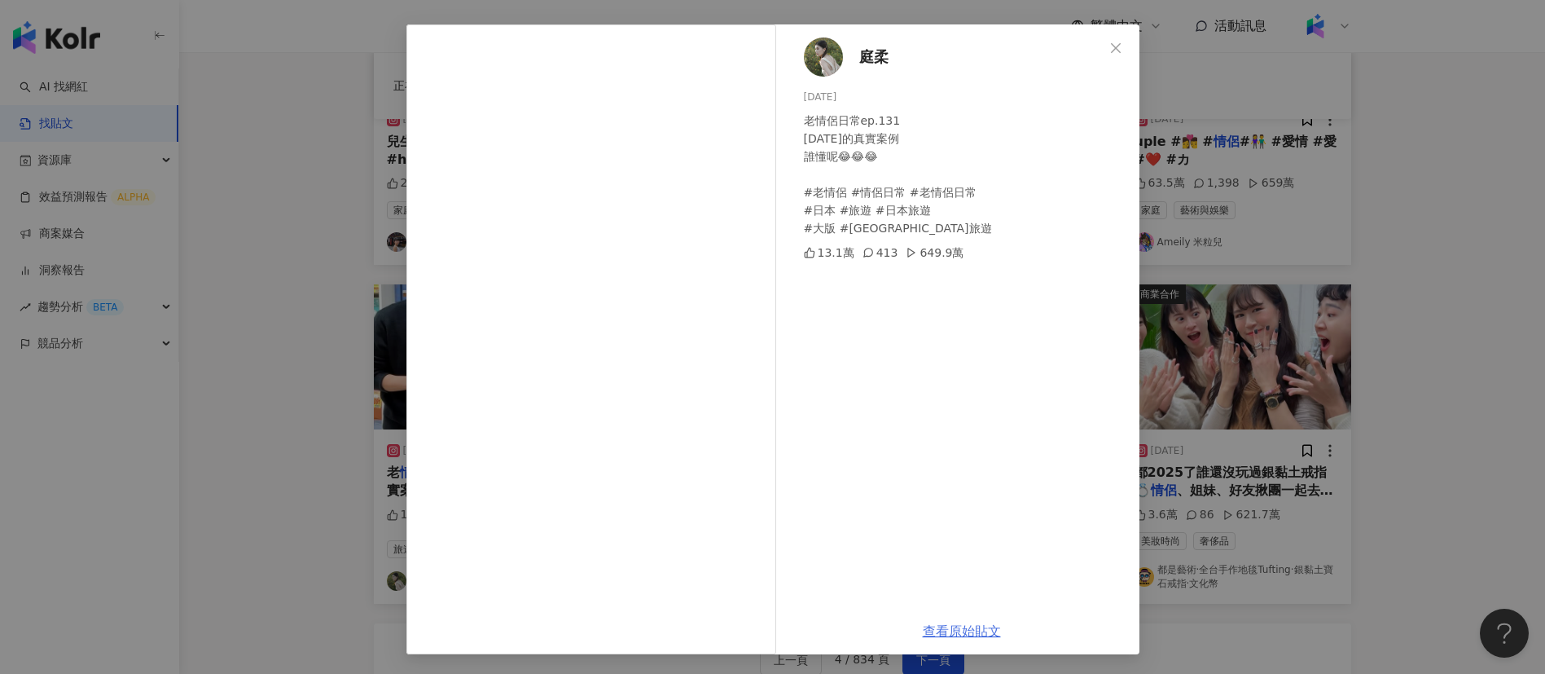
click at [923, 633] on link "查看原始貼文" at bounding box center [962, 630] width 78 height 15
click at [1330, 127] on div "庭柔 2024/12/25 老情侶日常ep.131 今天的真實案例 誰懂呢😂😂😂 #老情侶 #情侶日常 #老情侶日常 #日本 #旅遊 #日本旅遊 #大版 #大…" at bounding box center [772, 337] width 1545 height 674
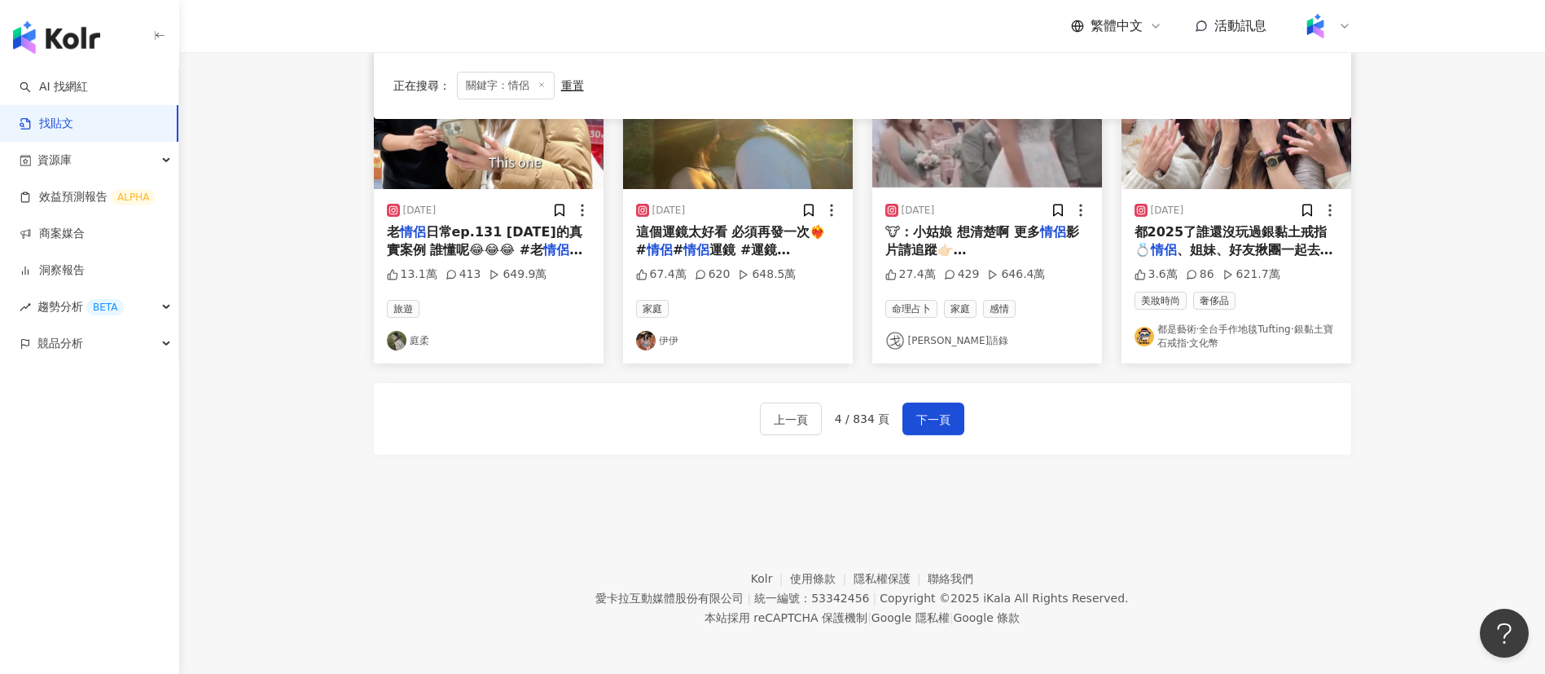
scroll to position [924, 0]
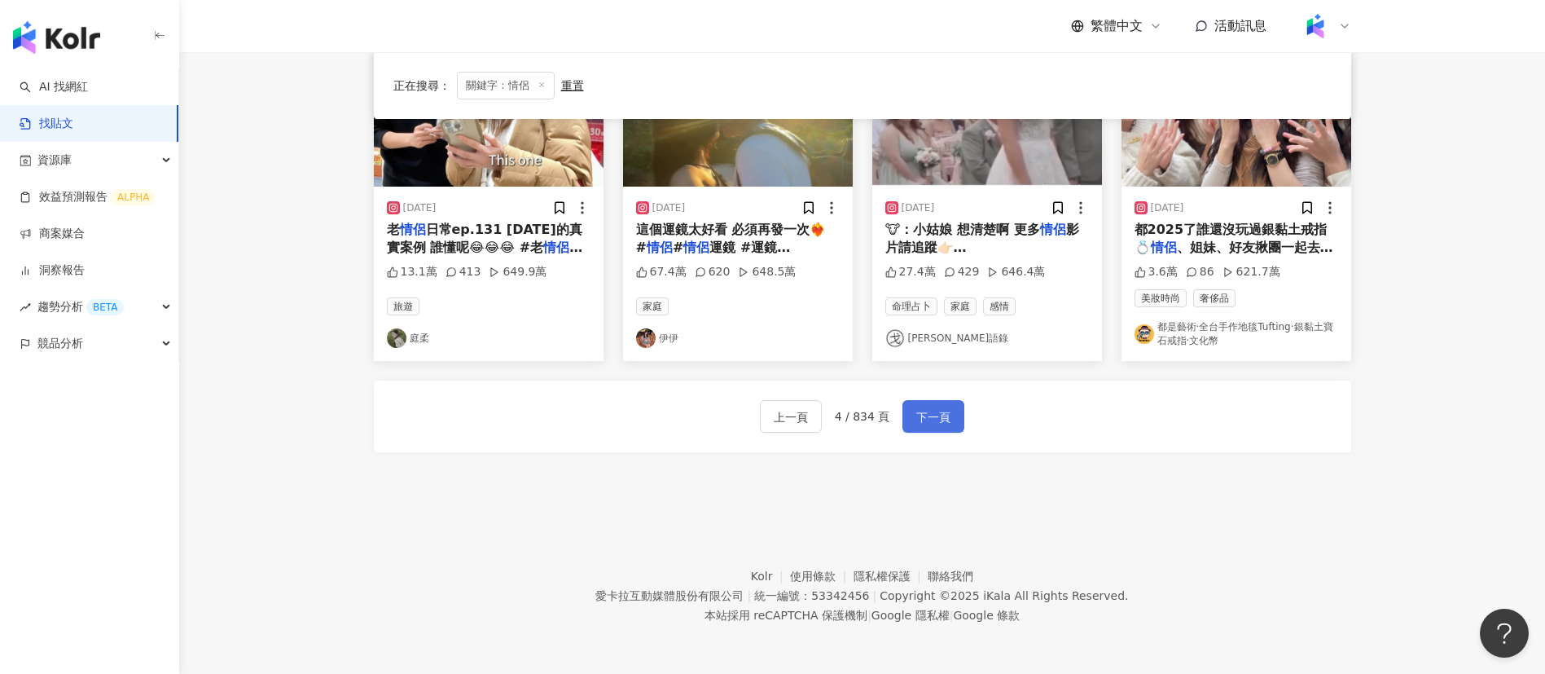
click at [933, 409] on span "下一頁" at bounding box center [933, 417] width 34 height 20
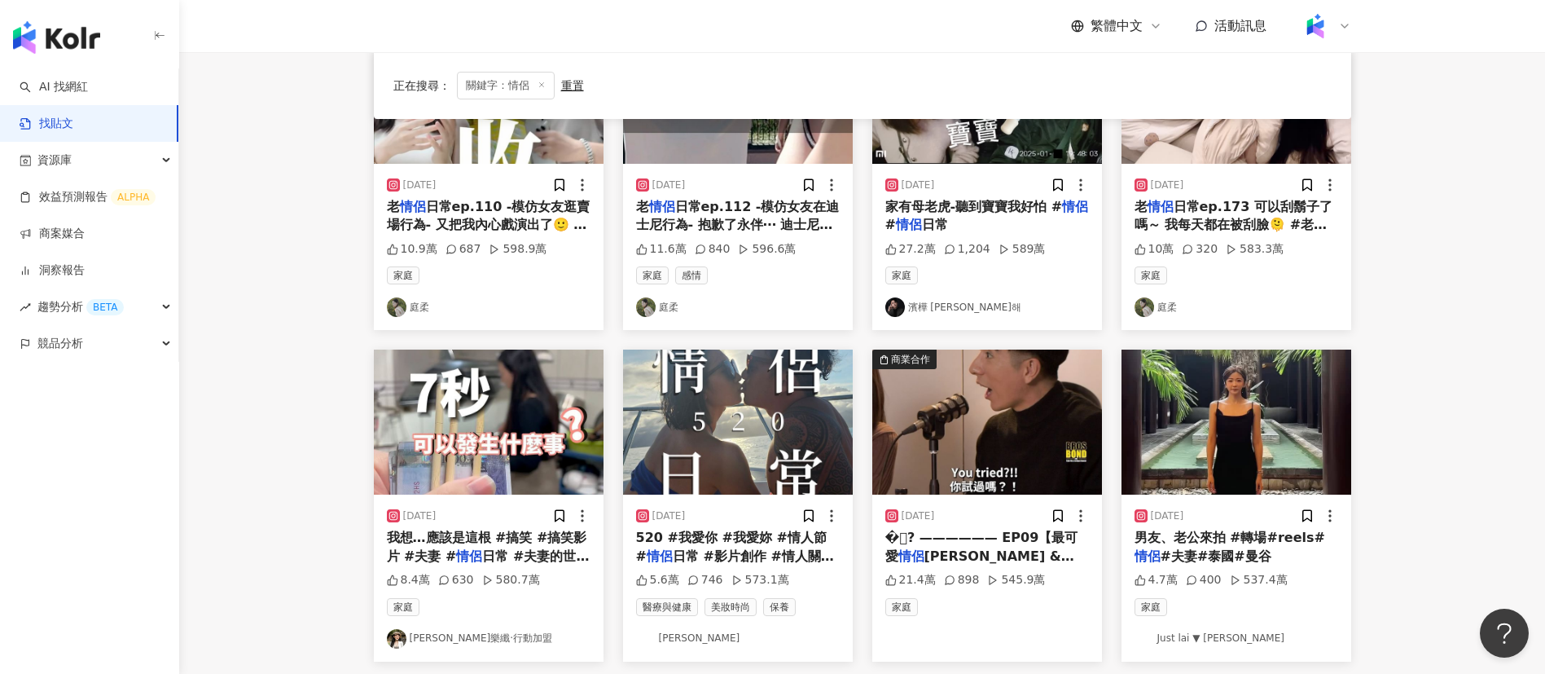
scroll to position [893, 0]
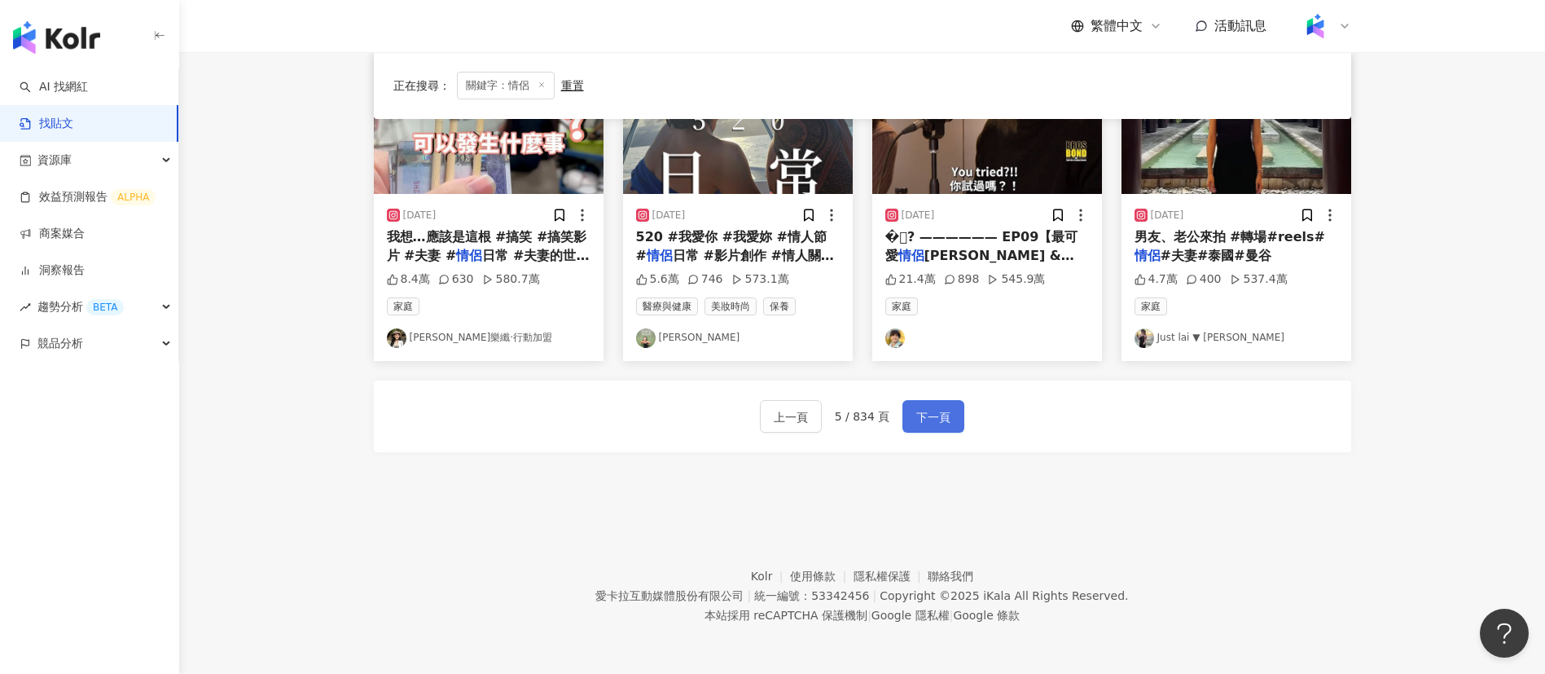
click at [929, 407] on span "下一頁" at bounding box center [933, 417] width 34 height 20
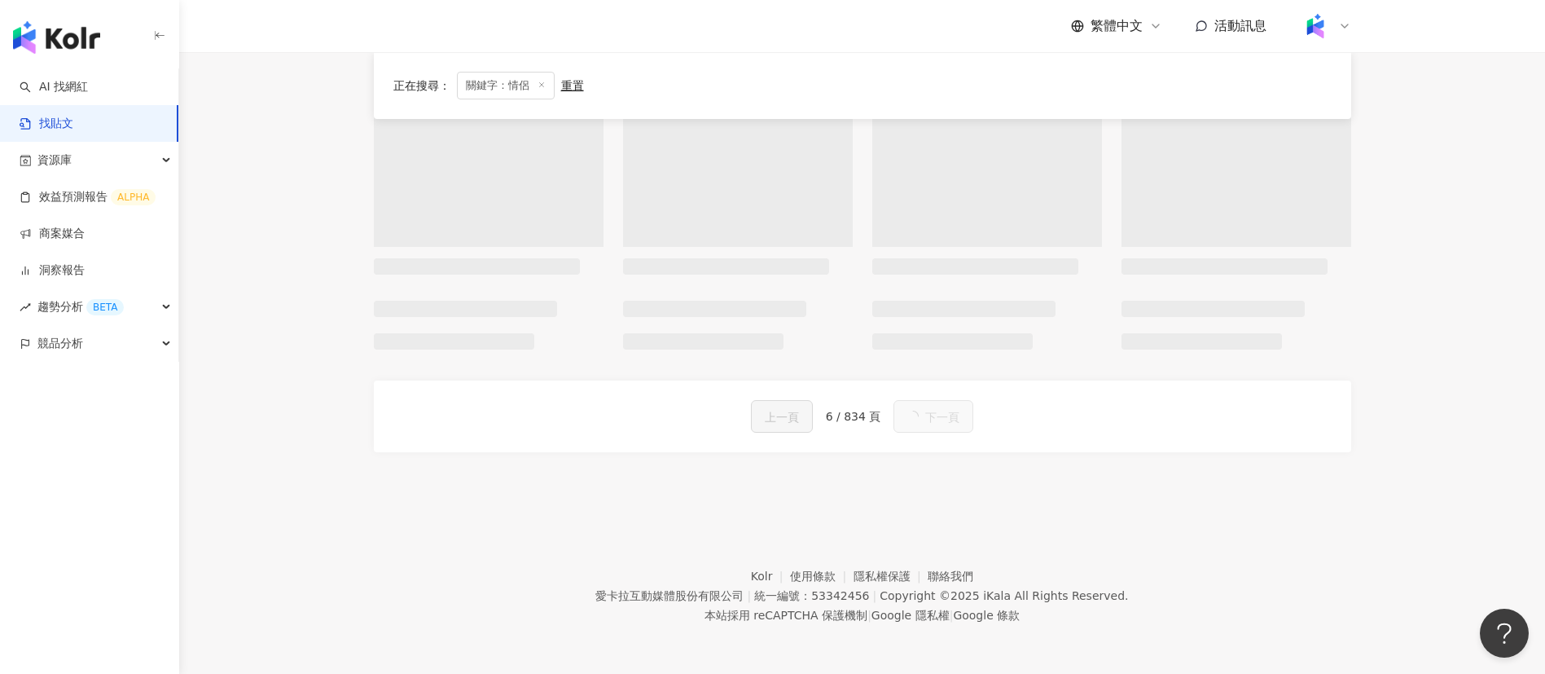
scroll to position [908, 0]
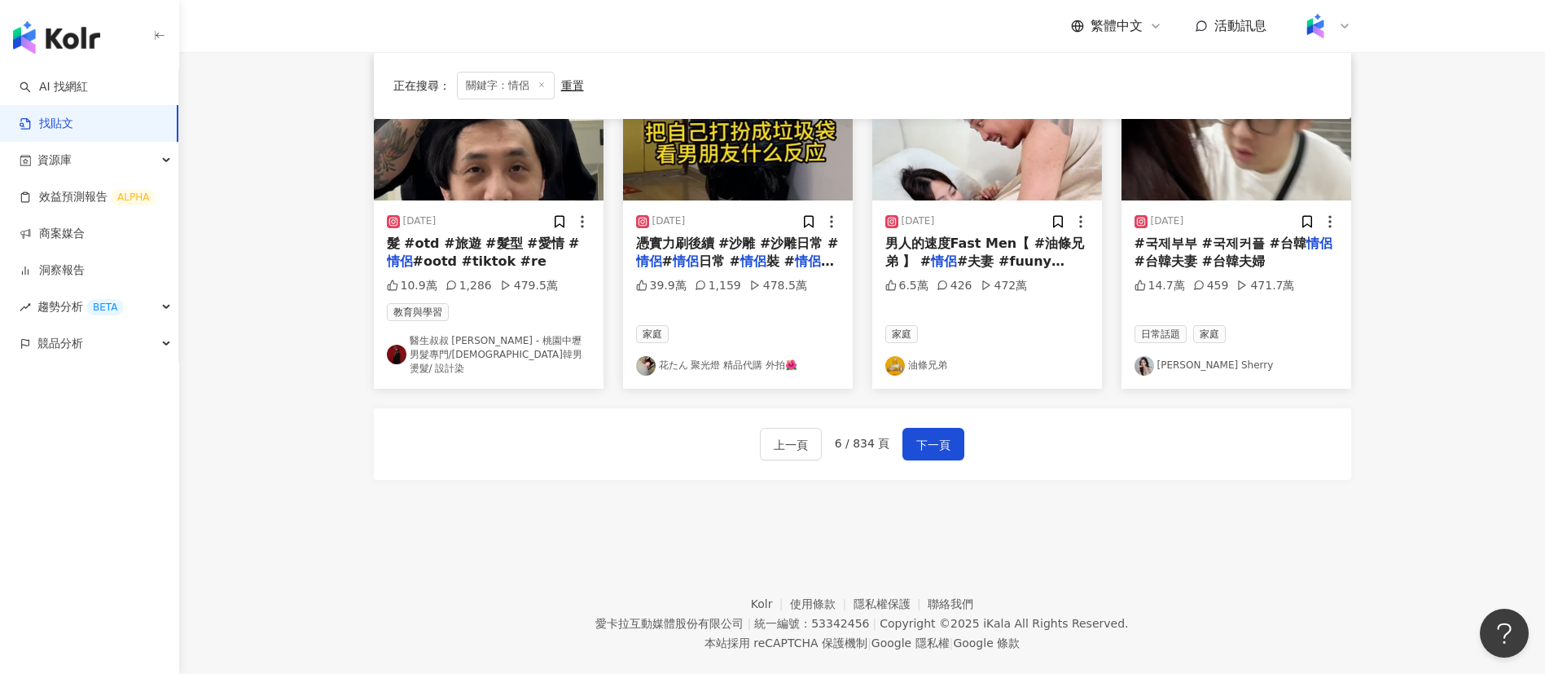
click at [1358, 269] on div "2024/6/15 #국제부부 #국제커플 #台韓 情侶 #台韓夫妻 #台韓夫婦 14.7萬 459 471.7萬 日常話題 家庭 노지은 Sherry" at bounding box center [1236, 221] width 249 height 333
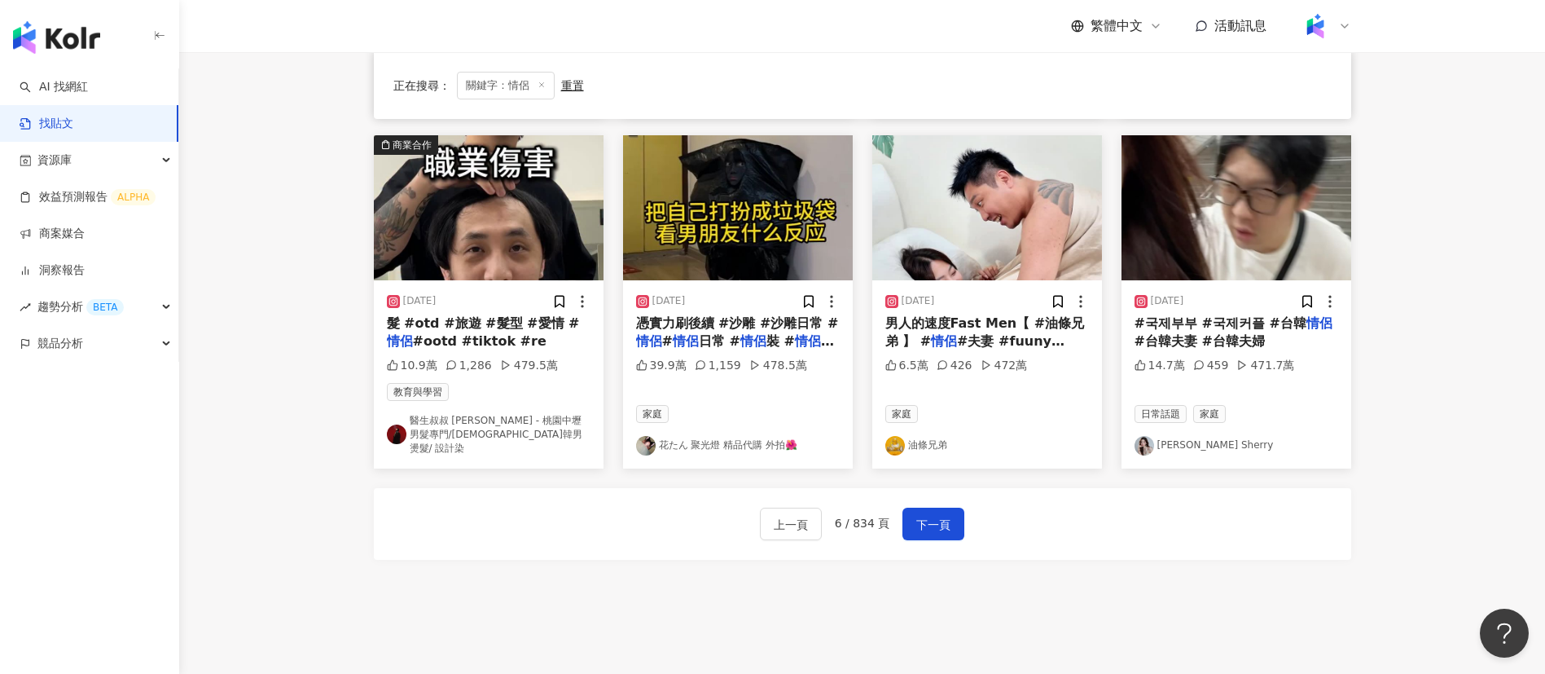
scroll to position [830, 0]
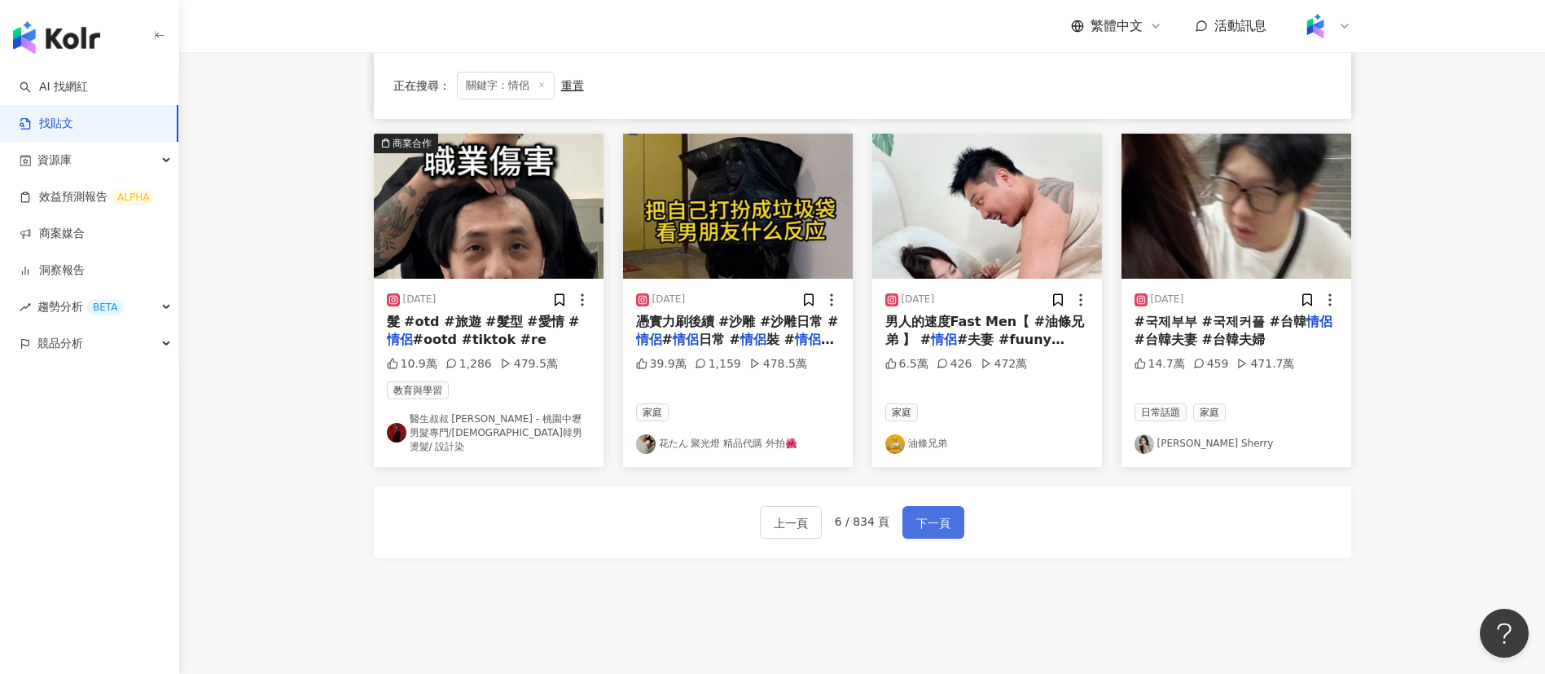
click at [932, 513] on span "下一頁" at bounding box center [933, 523] width 34 height 20
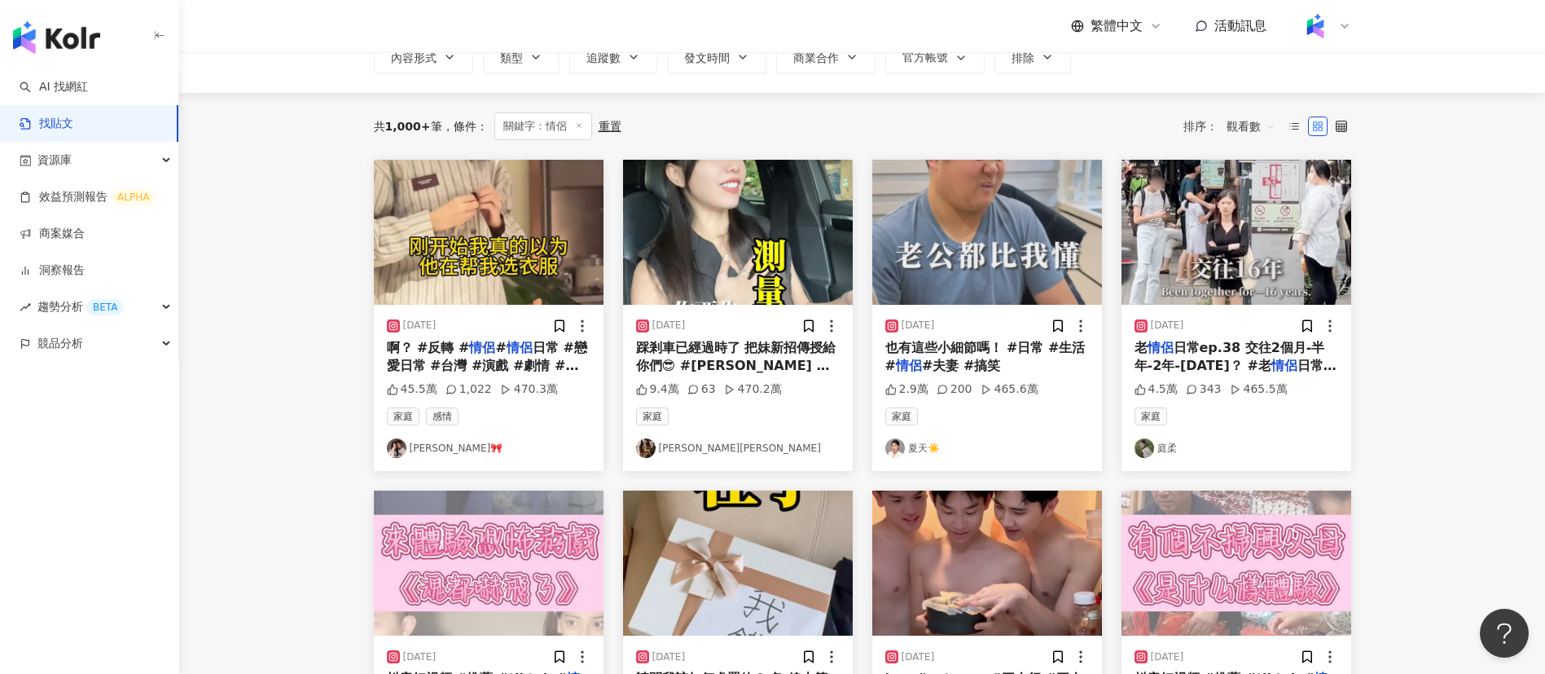
scroll to position [96, 0]
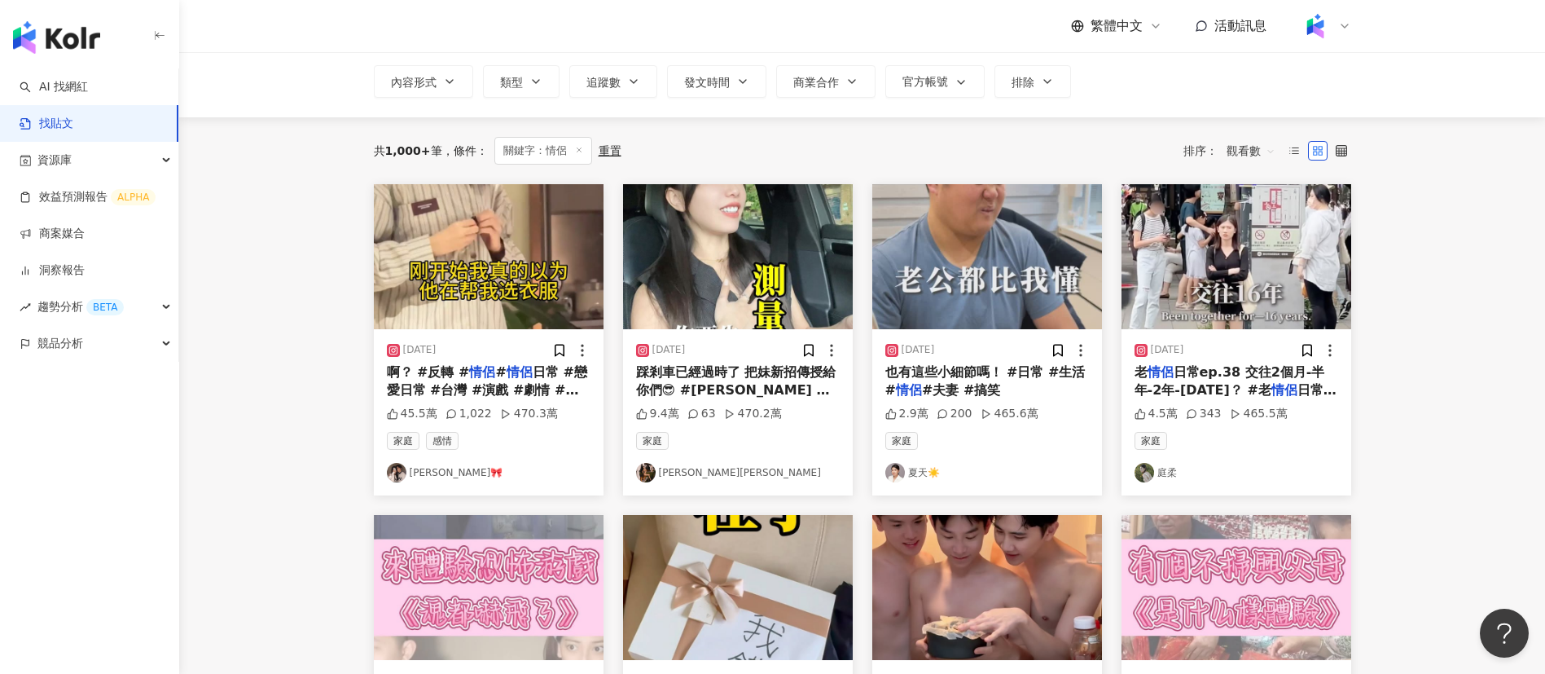
click at [766, 400] on span "日常 #胡說八道系列" at bounding box center [722, 407] width 120 height 15
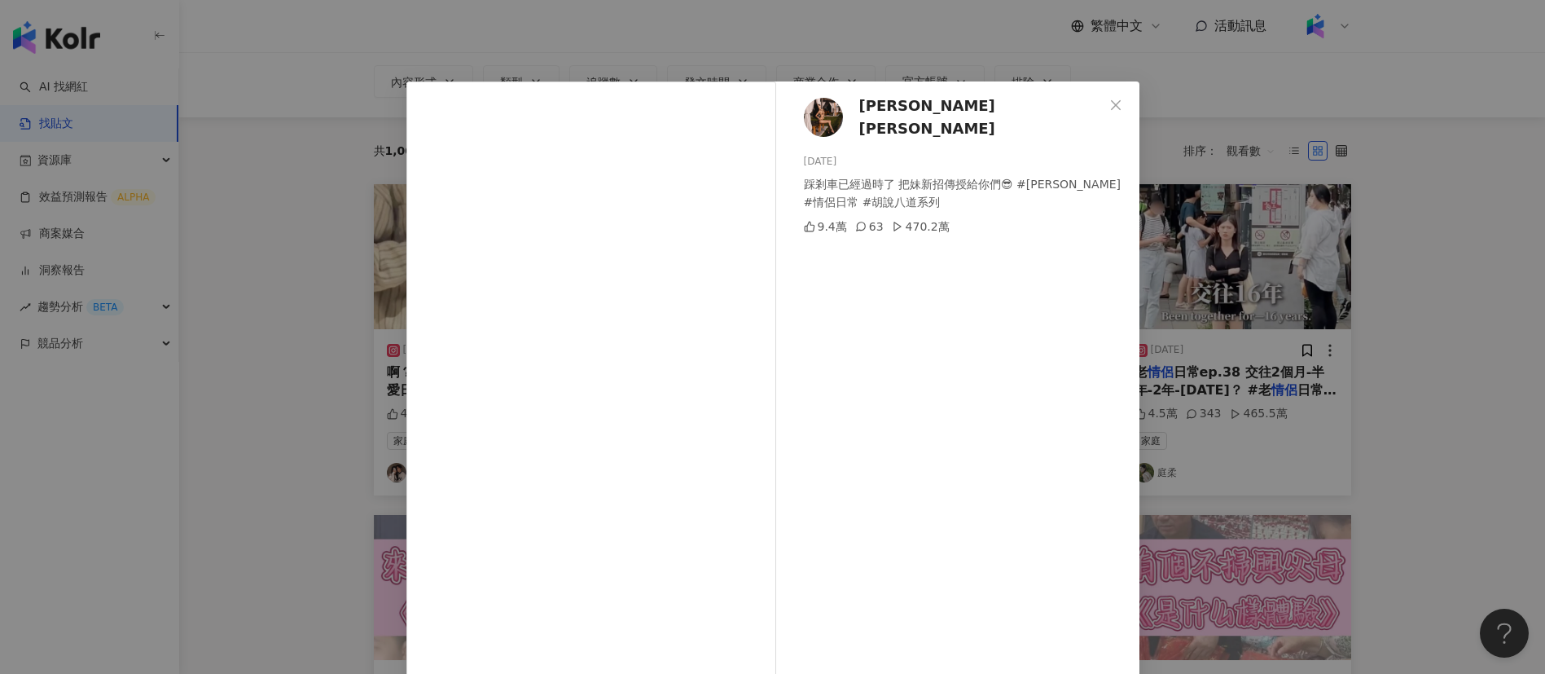
scroll to position [57, 0]
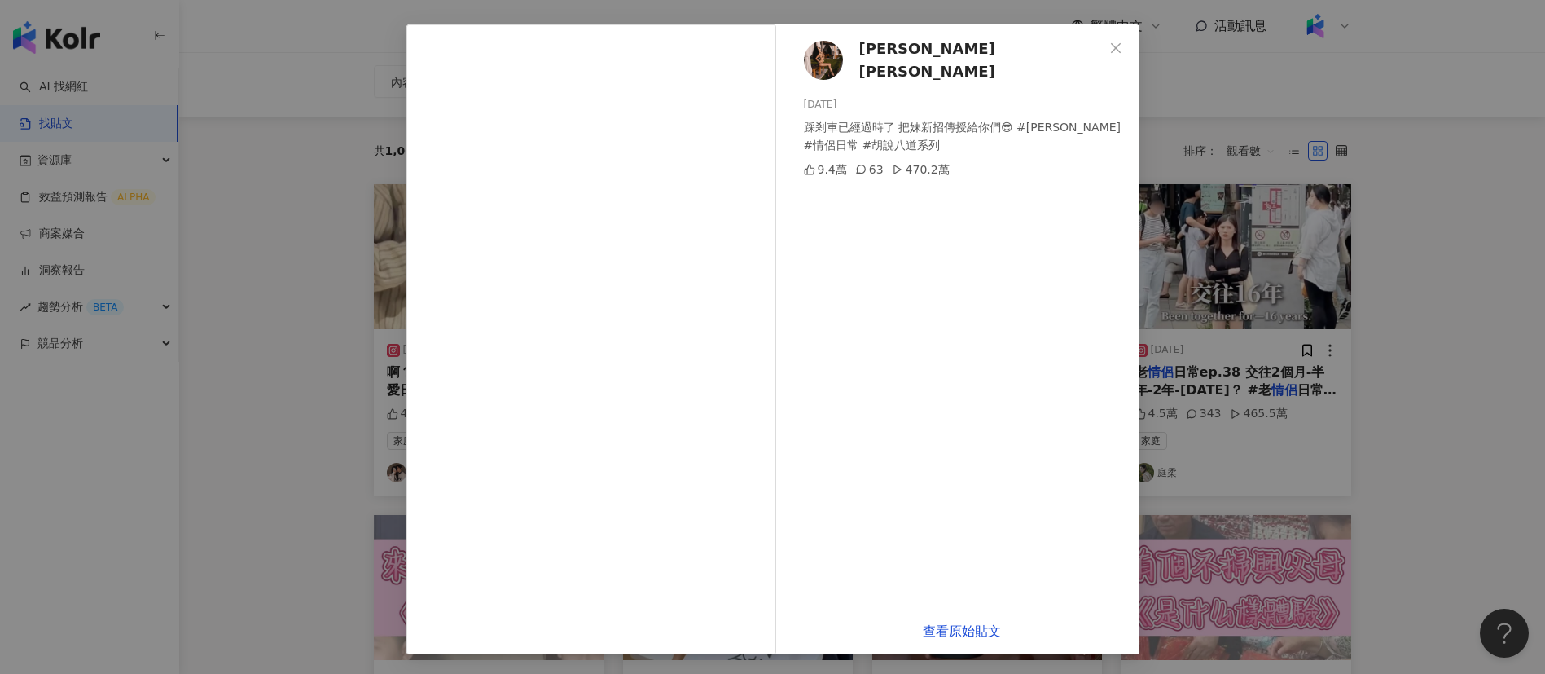
click at [912, 626] on div "查看原始貼文" at bounding box center [961, 631] width 355 height 46
click at [928, 631] on link "查看原始貼文" at bounding box center [962, 630] width 78 height 15
click at [1271, 156] on div "王美Daisy Wang 2024/5/25 踩剎車已經過時了 把妹新招傳授給你們😎 #王美 #情侶日常 #胡說八道系列 9.4萬 63 470.2萬 查看原…" at bounding box center [772, 337] width 1545 height 674
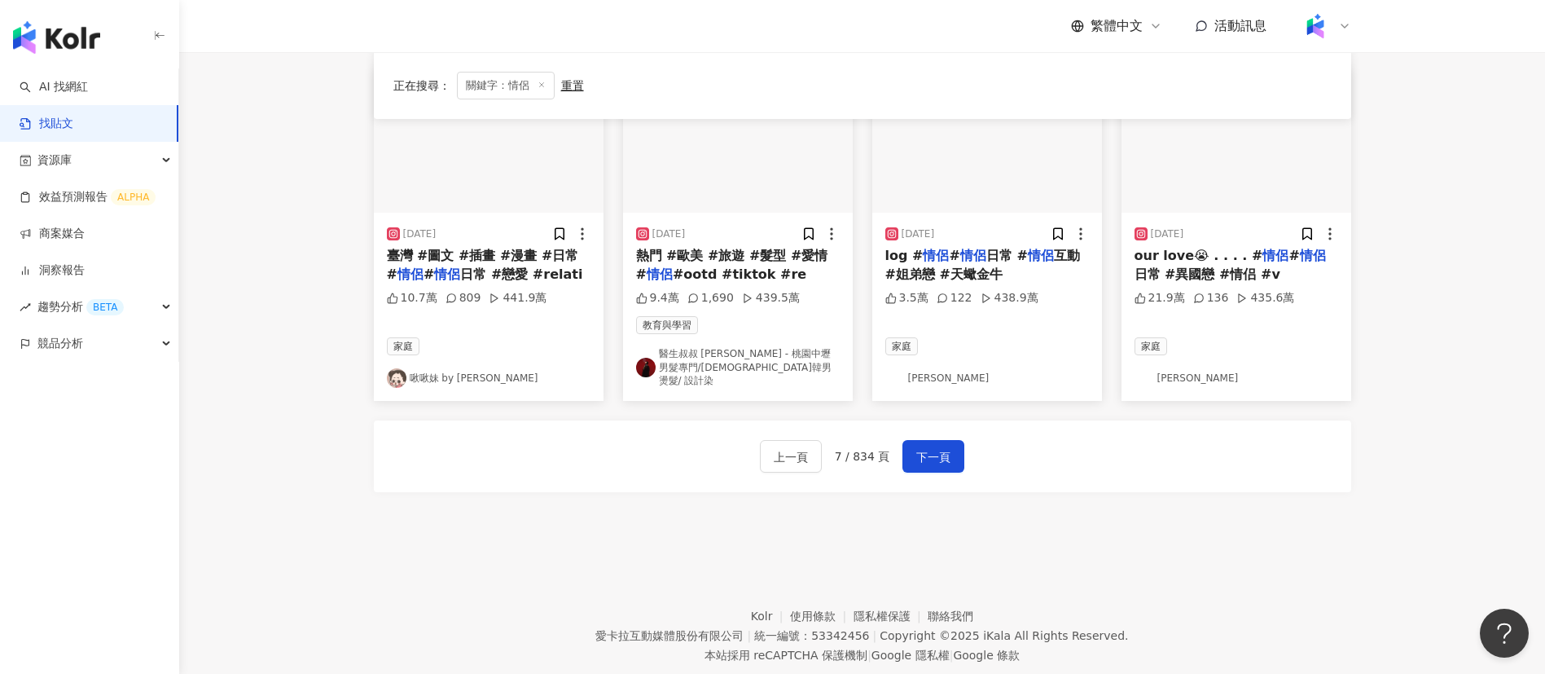
scroll to position [900, 0]
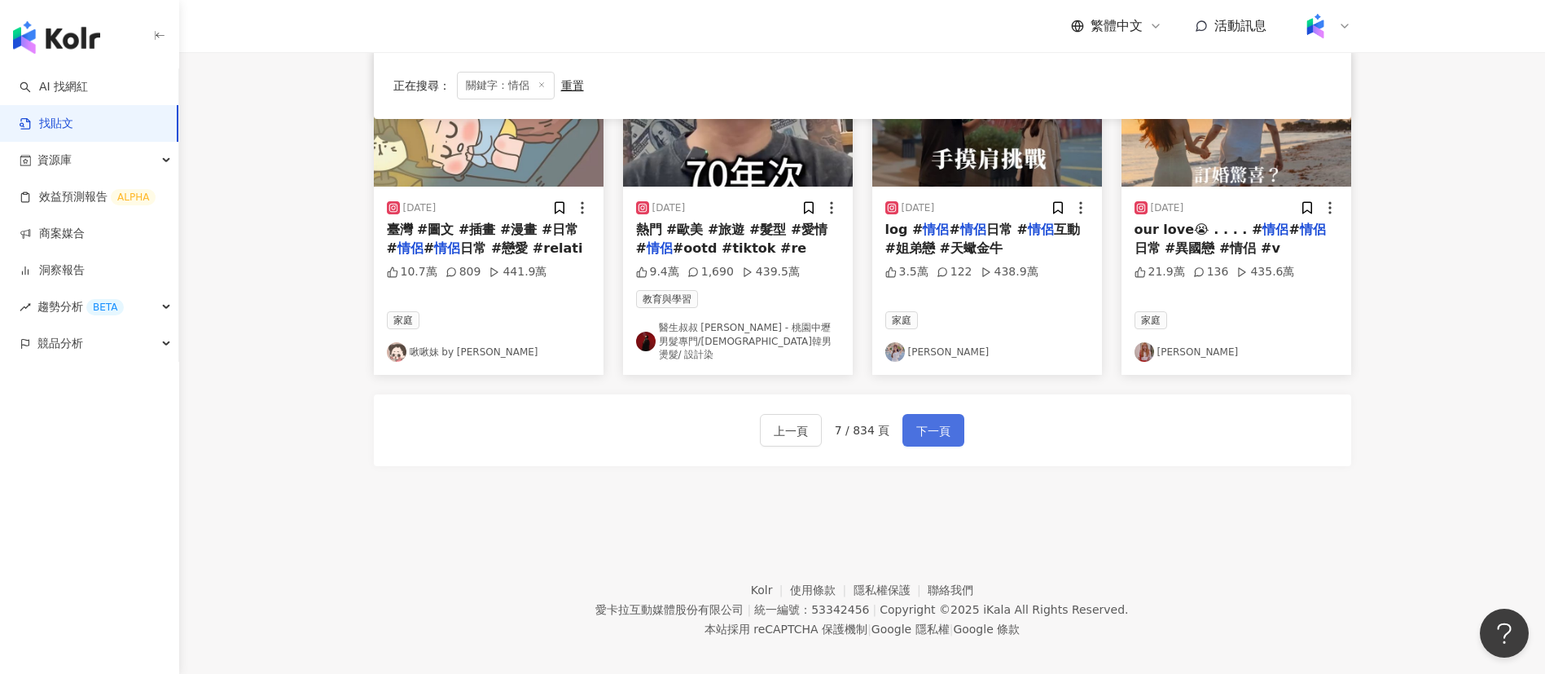
click at [933, 421] on span "下一頁" at bounding box center [933, 431] width 34 height 20
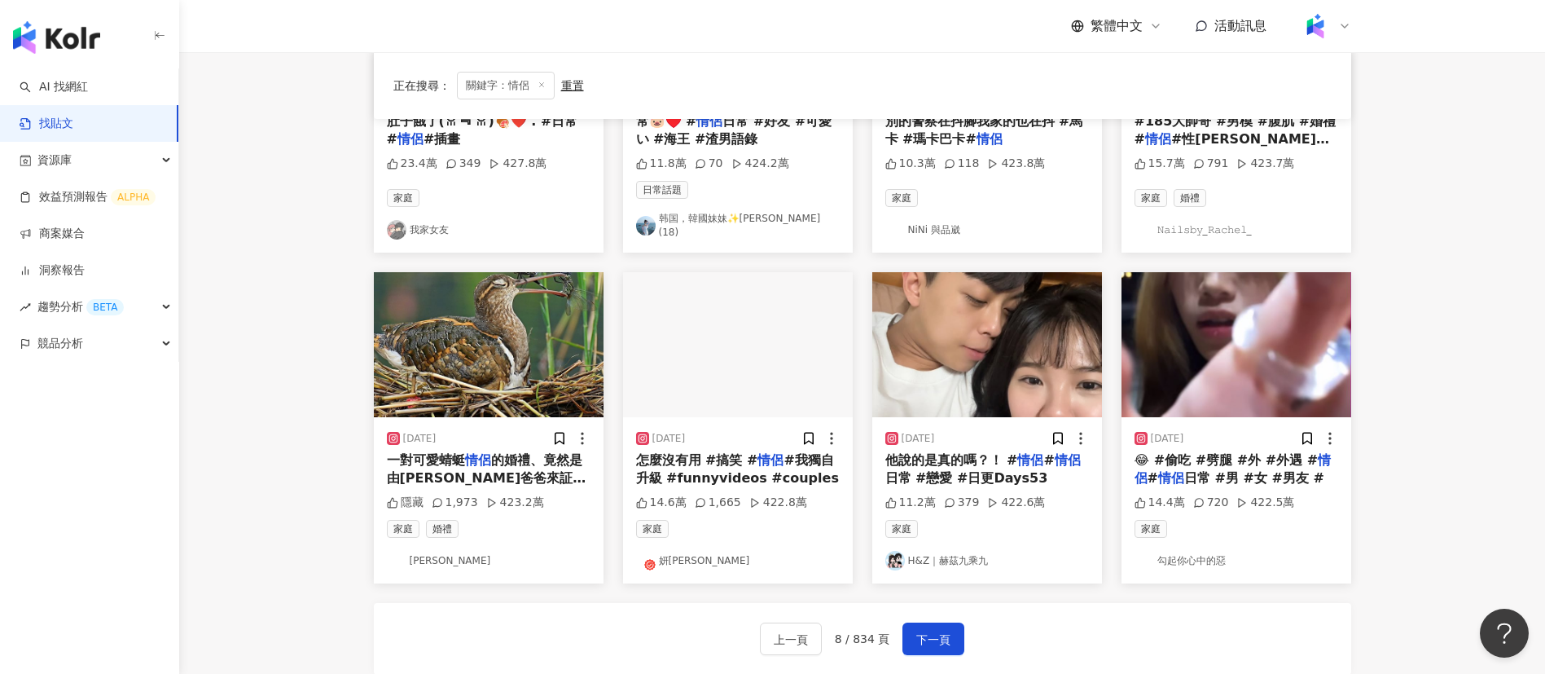
scroll to position [672, 0]
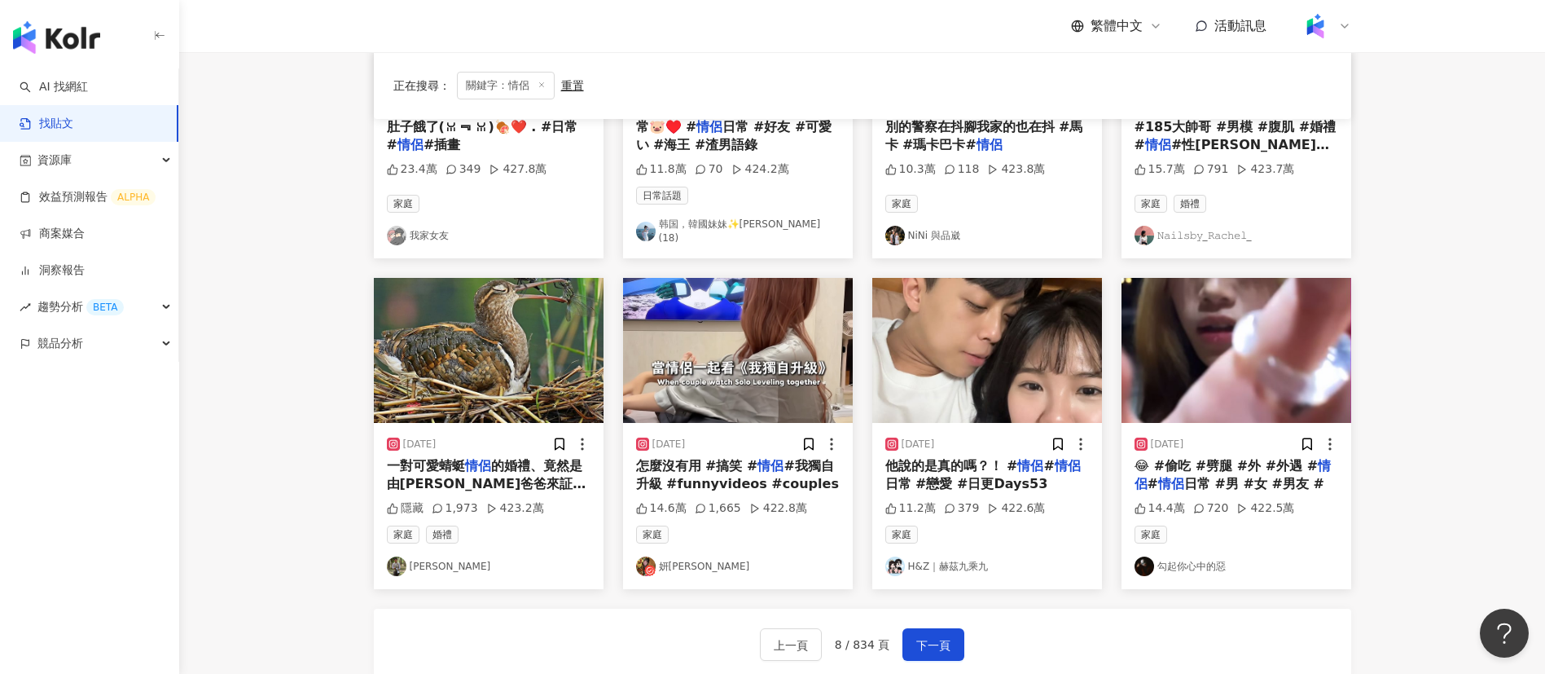
click at [703, 462] on span "怎麼沒有用 #搞笑 #" at bounding box center [697, 465] width 122 height 15
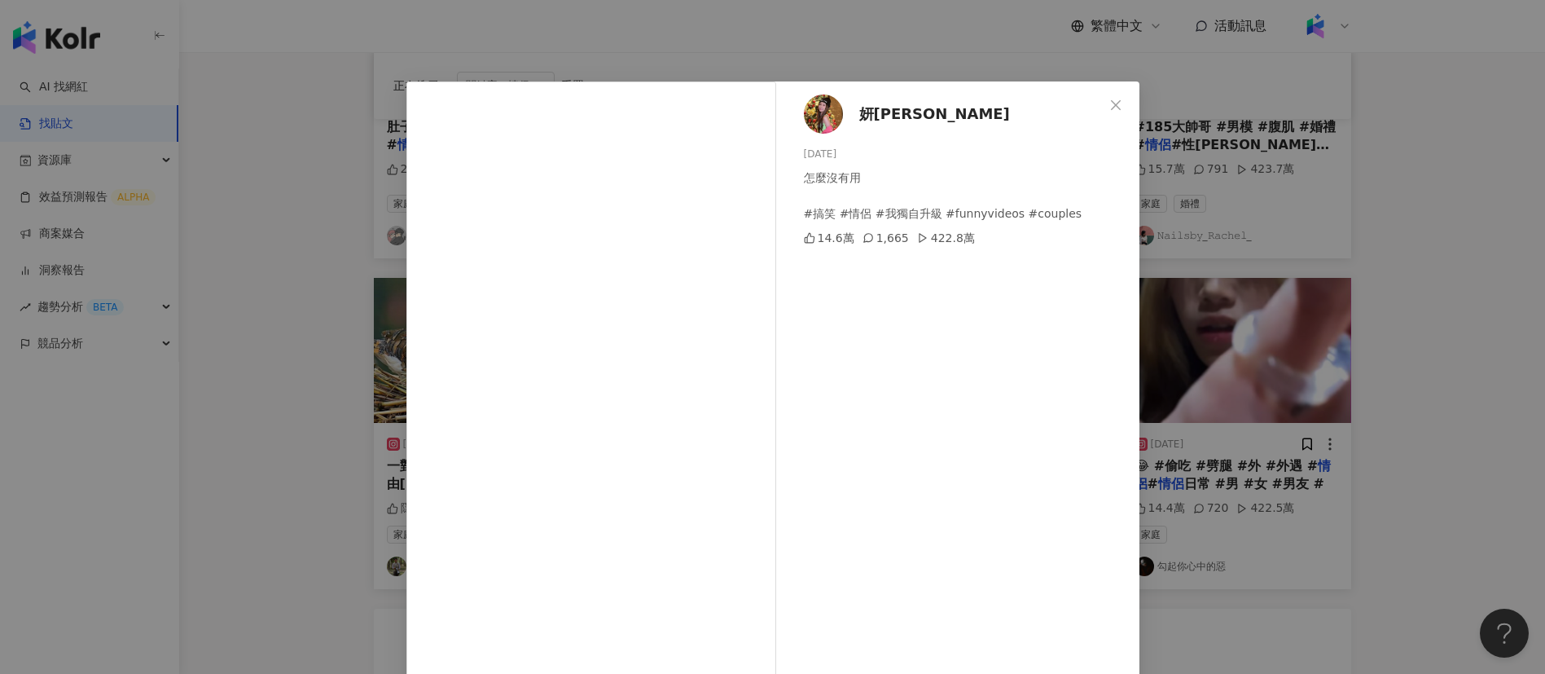
scroll to position [57, 0]
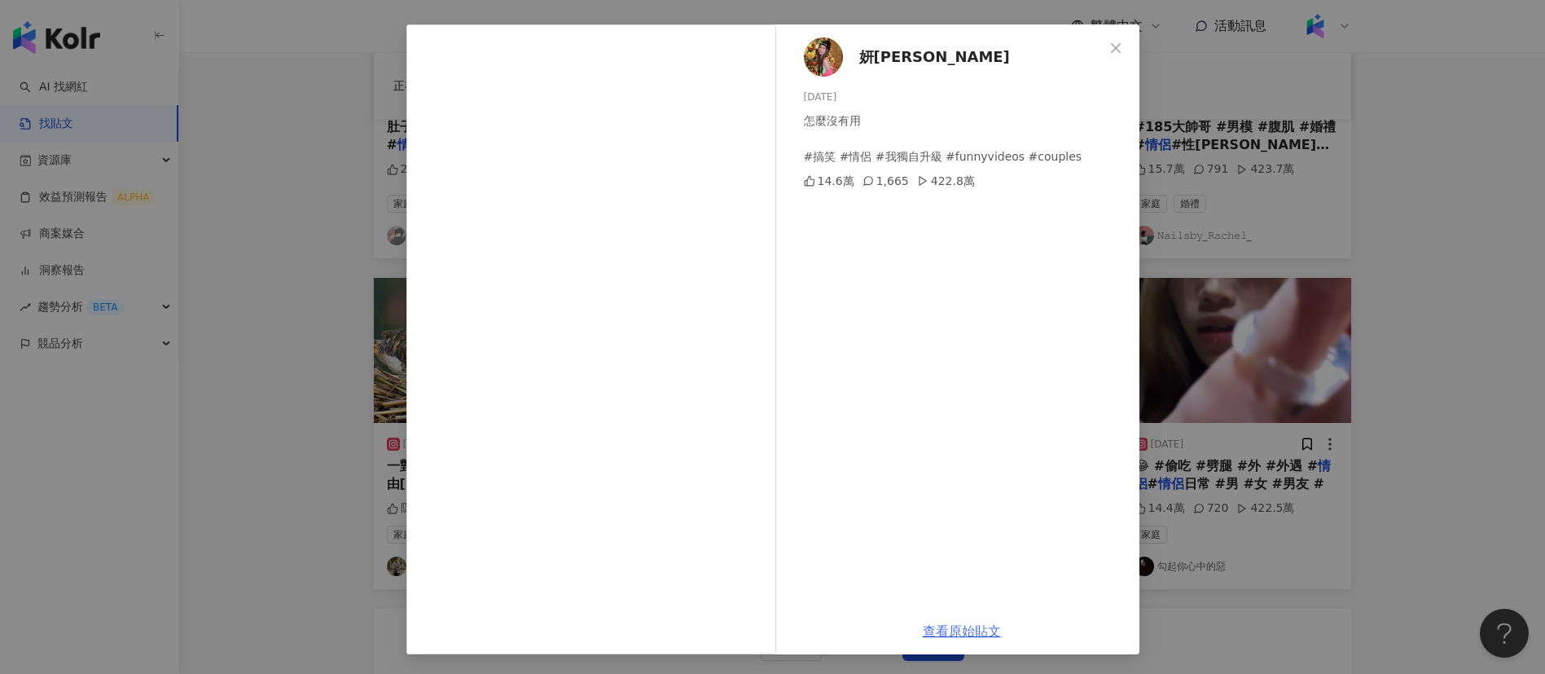
click at [945, 634] on link "查看原始貼文" at bounding box center [962, 630] width 78 height 15
click at [1320, 339] on div "妍甄Mika 2025/4/10 怎麼沒有用 #搞笑 #情侶 #我獨自升級 #funnyvideos #couples 14.6萬 1,665 422.8萬 …" at bounding box center [772, 337] width 1545 height 674
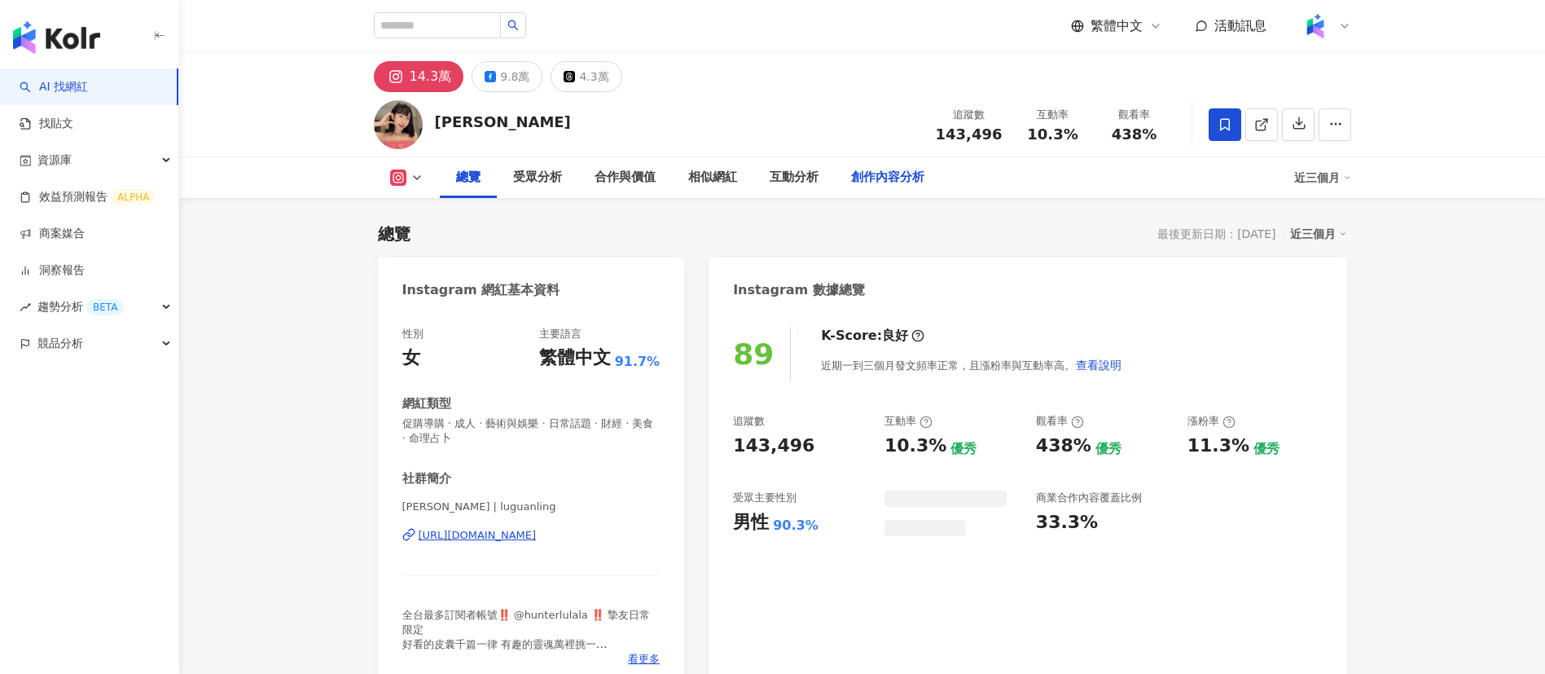
click at [879, 174] on div "創作內容分析" at bounding box center [887, 178] width 73 height 20
click at [870, 176] on div "創作內容分析" at bounding box center [887, 178] width 73 height 20
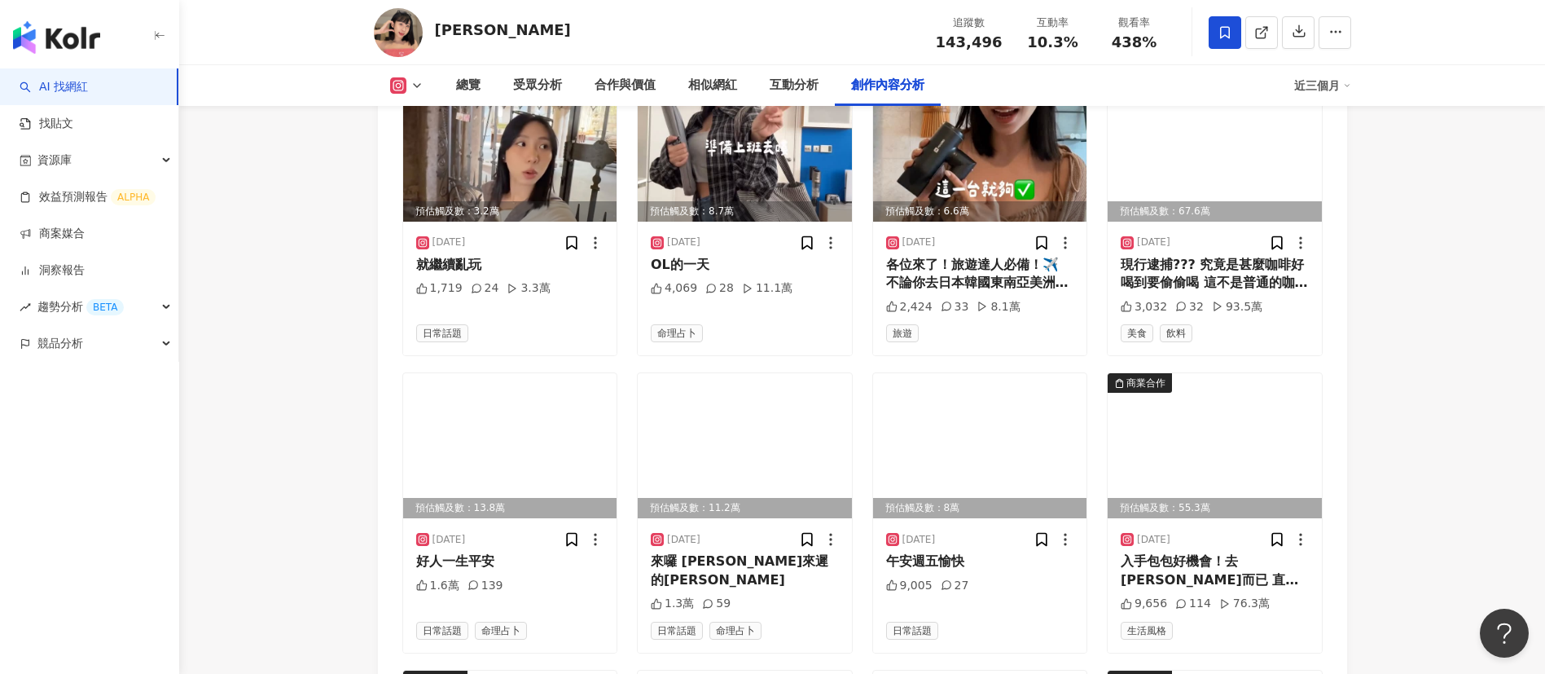
scroll to position [5063, 0]
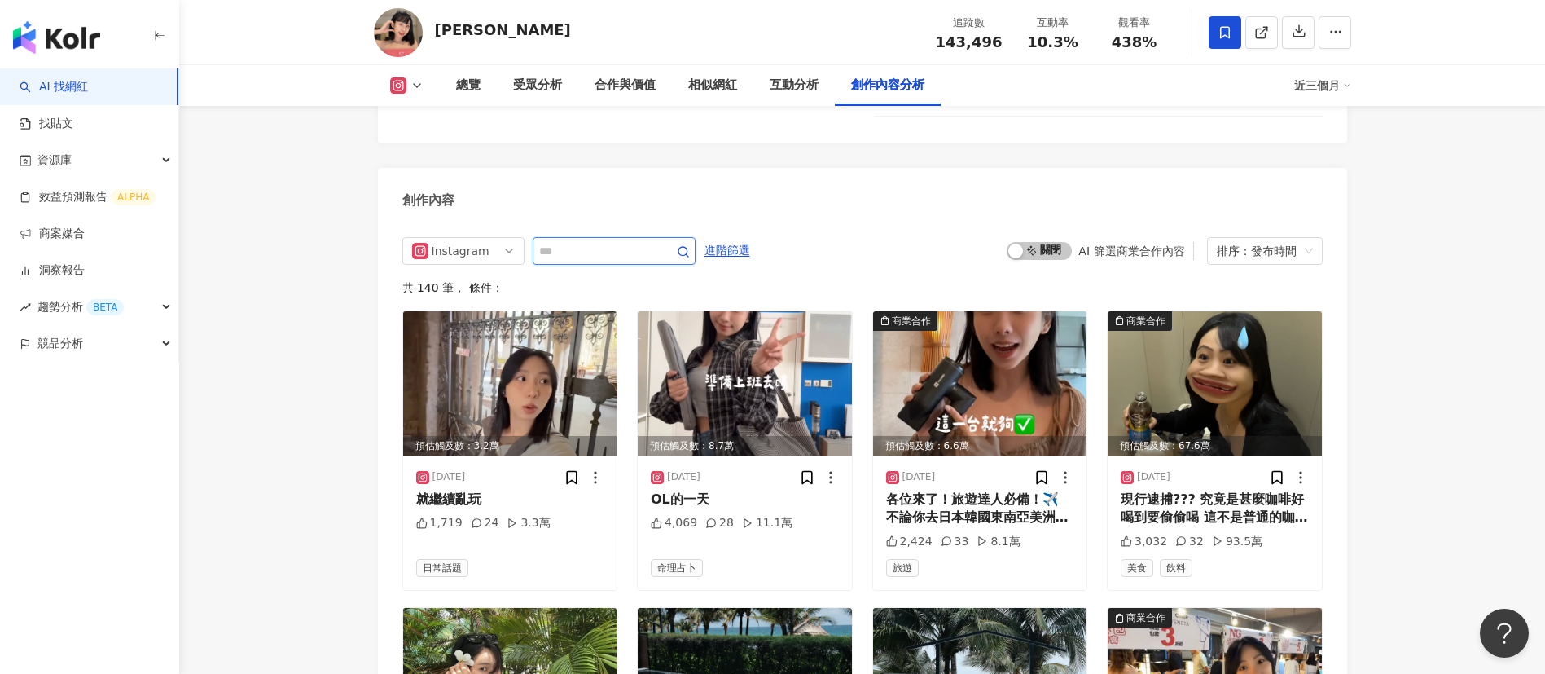
click at [625, 241] on input "text" at bounding box center [596, 251] width 114 height 20
type input "**"
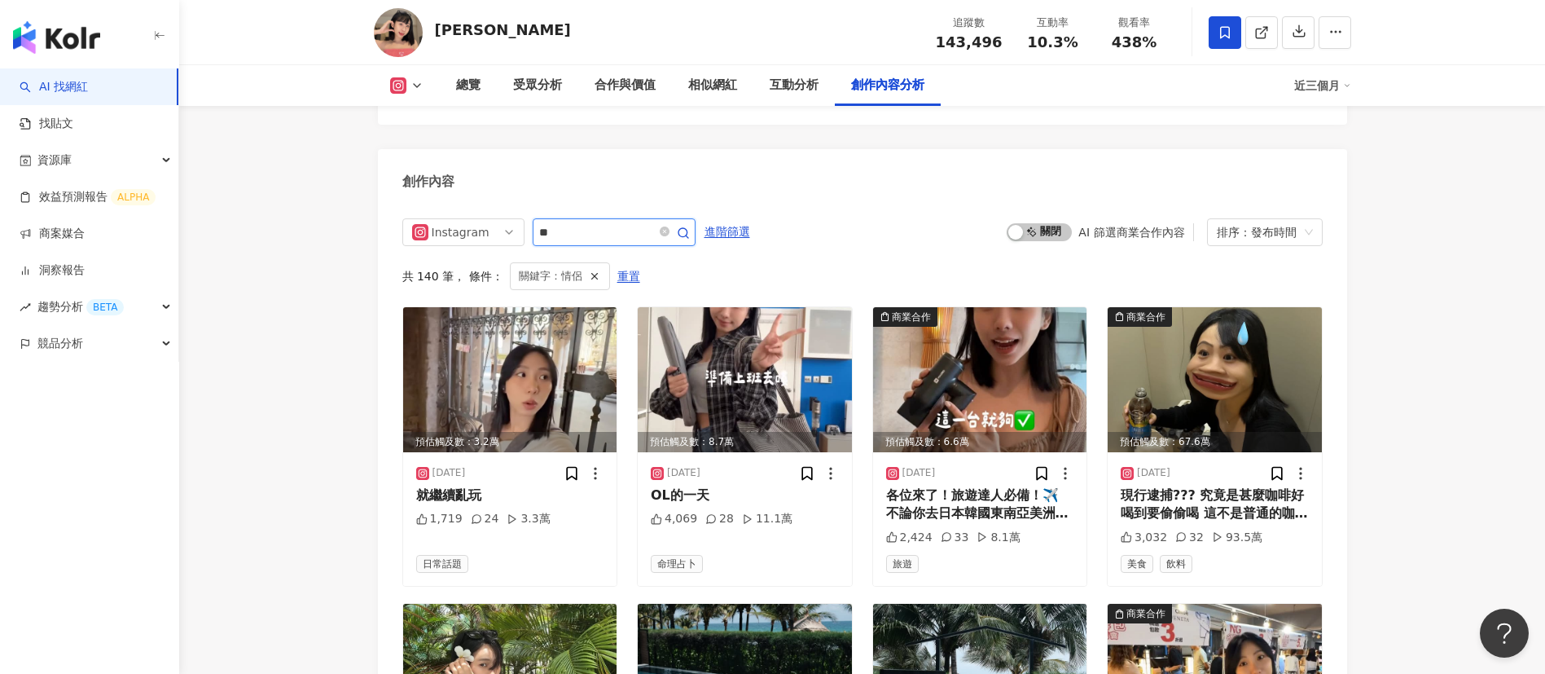
scroll to position [4989, 0]
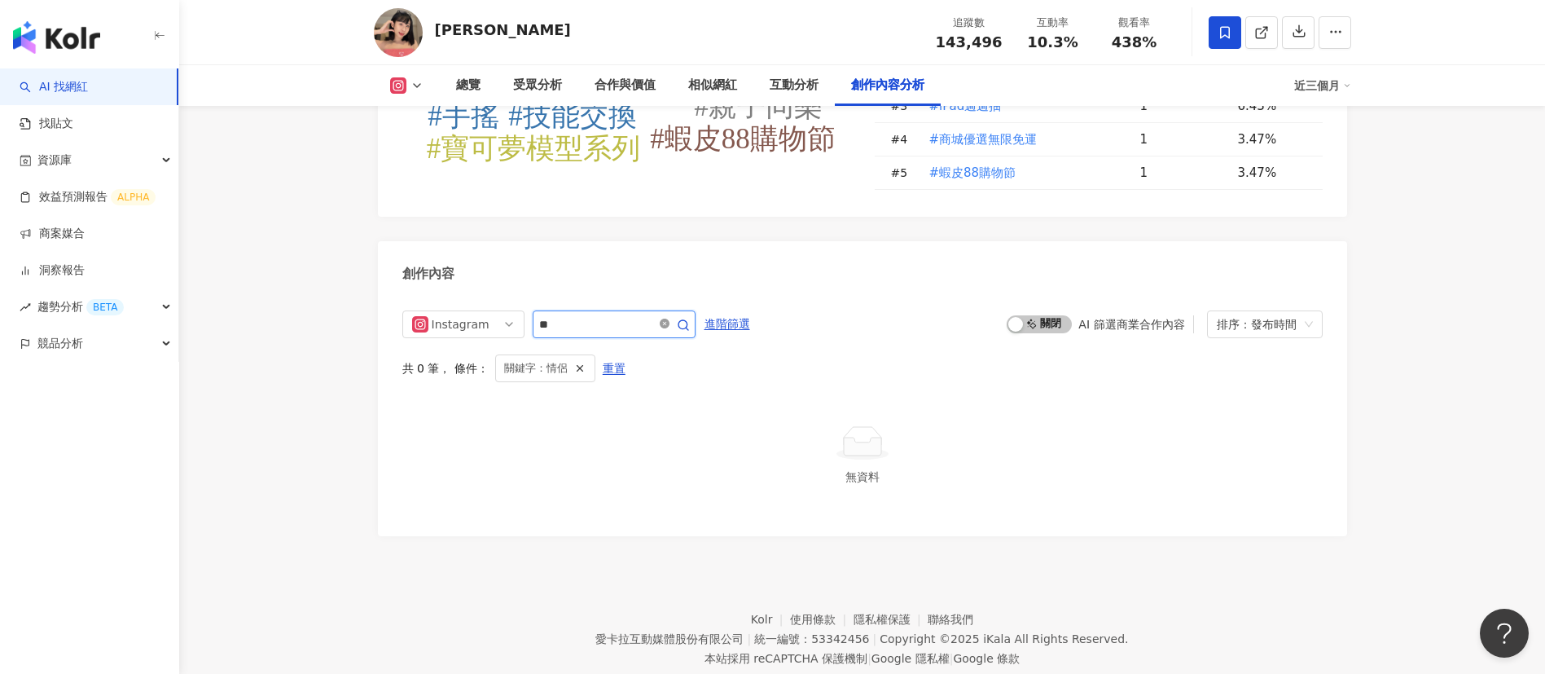
click at [669, 318] on icon "close-circle" at bounding box center [665, 323] width 10 height 10
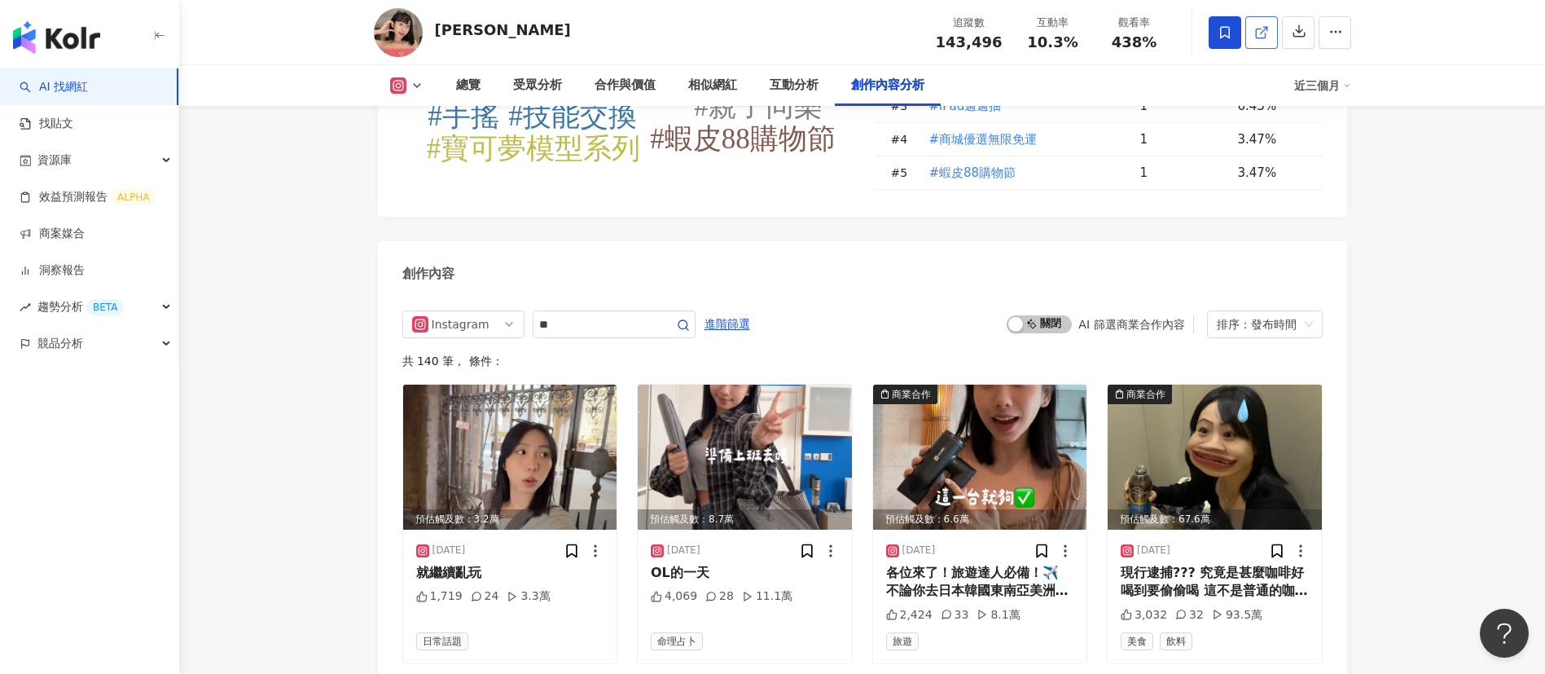
click at [1271, 39] on link at bounding box center [1261, 32] width 33 height 33
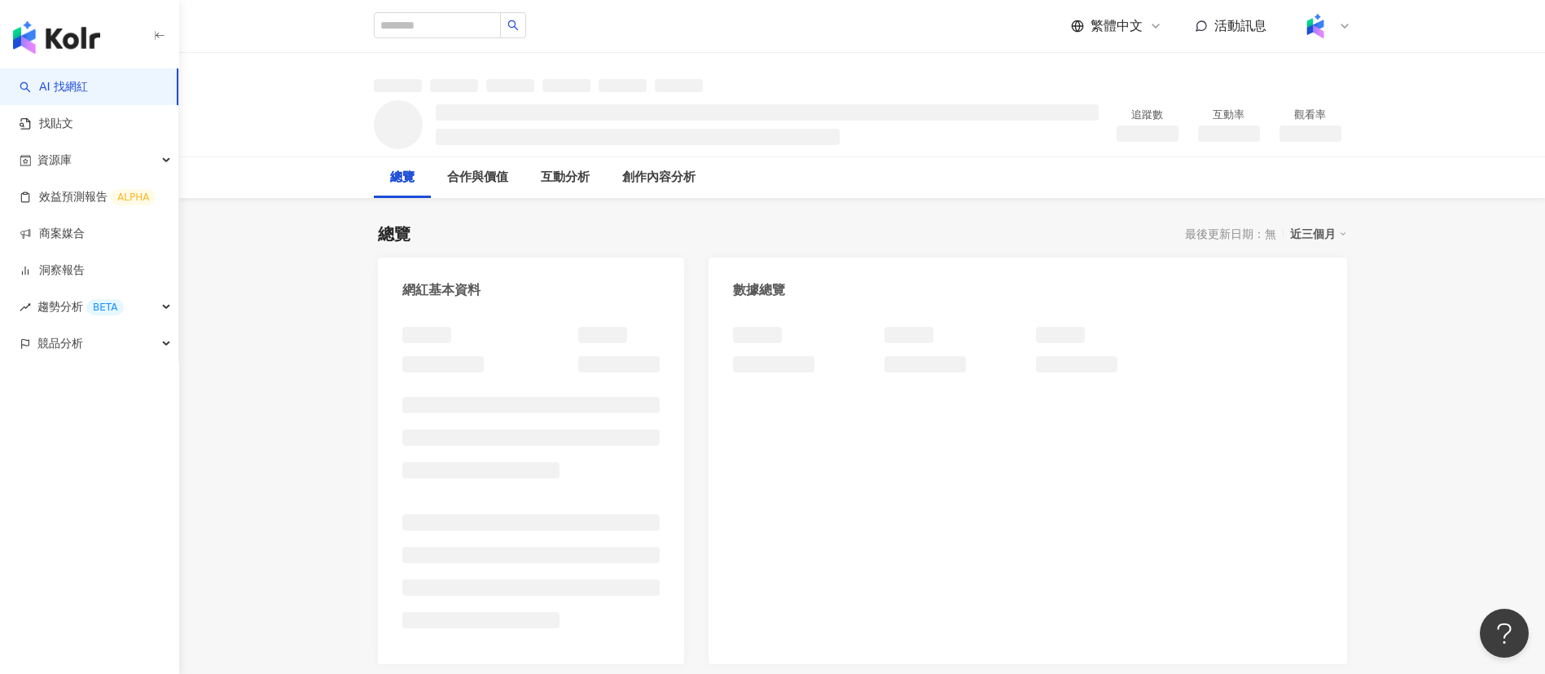
click at [831, 228] on div "總覽 最後更新日期：無 近三個月" at bounding box center [862, 233] width 969 height 23
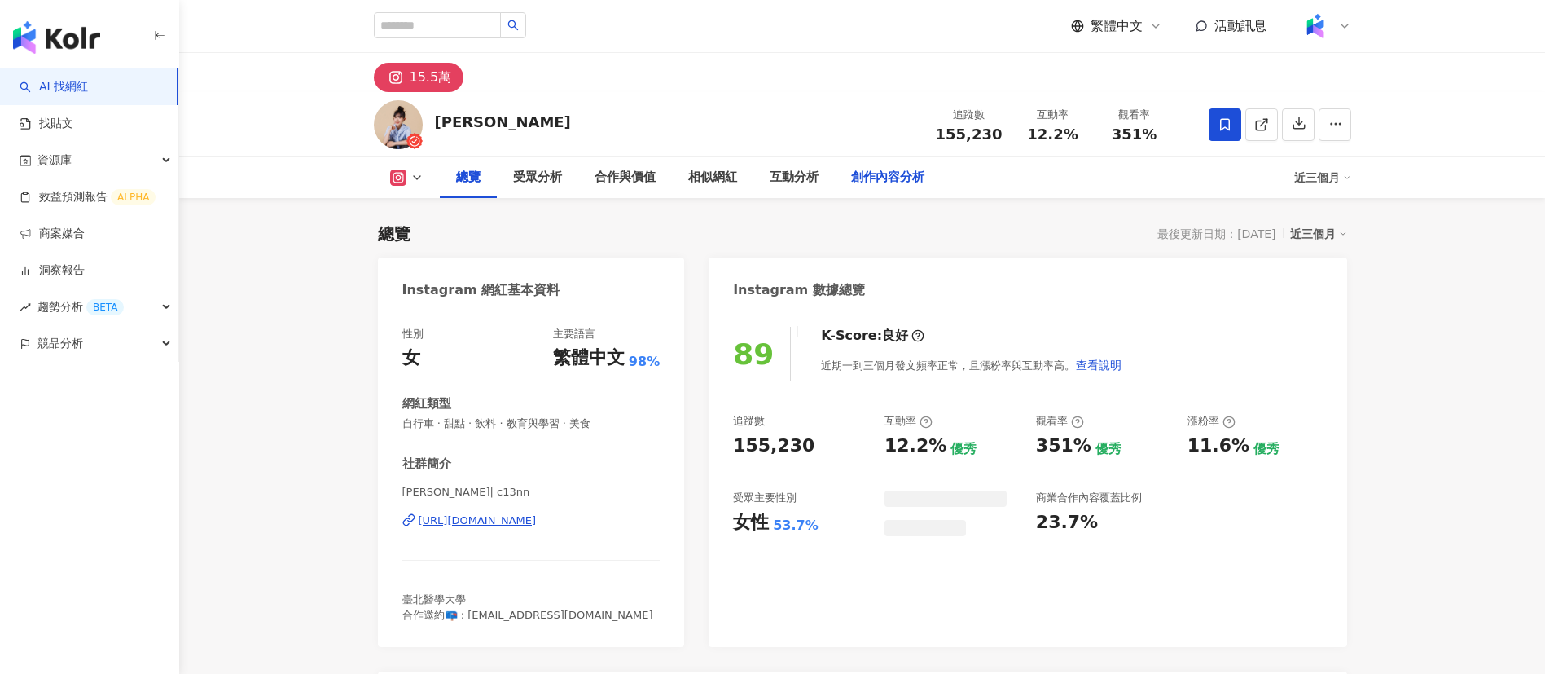
click at [891, 180] on div "創作內容分析" at bounding box center [887, 178] width 73 height 20
click at [867, 182] on div "創作內容分析" at bounding box center [887, 178] width 73 height 20
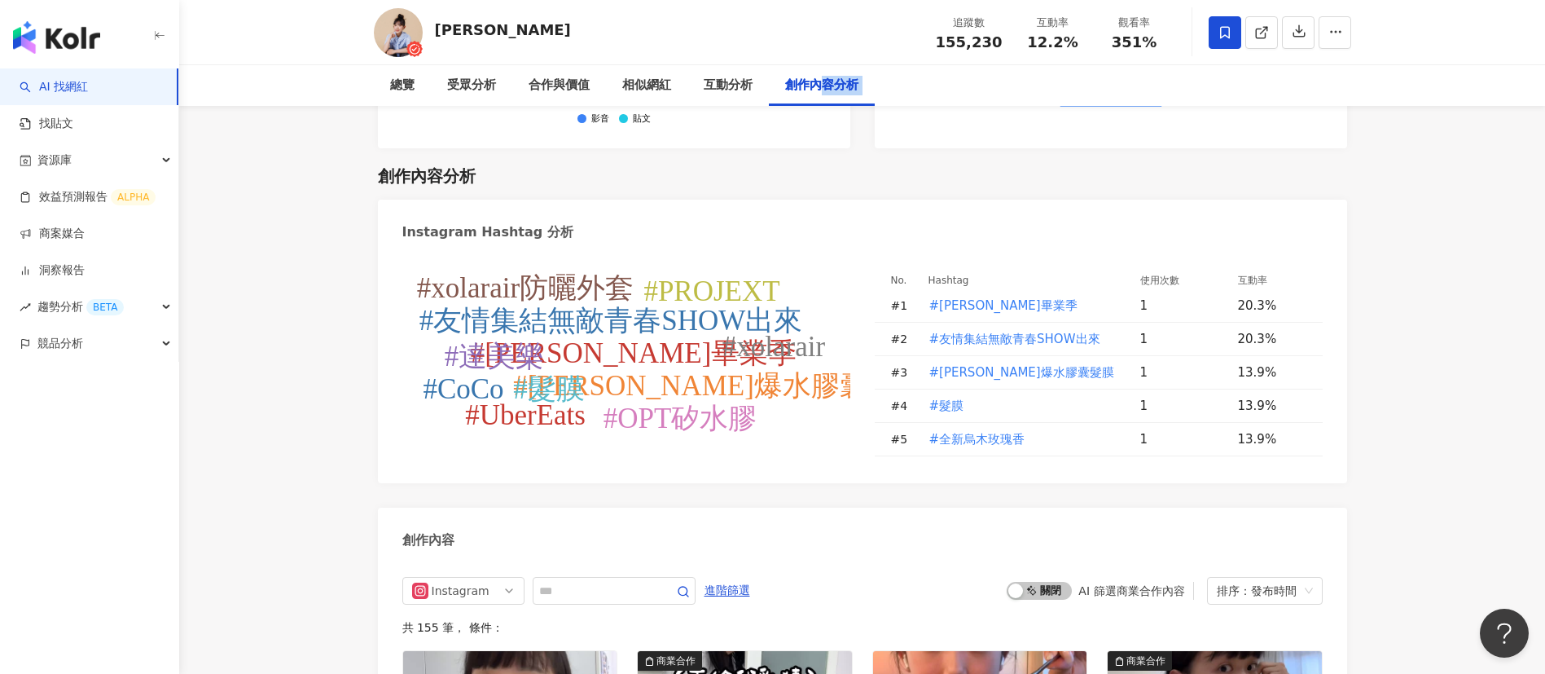
scroll to position [4832, 0]
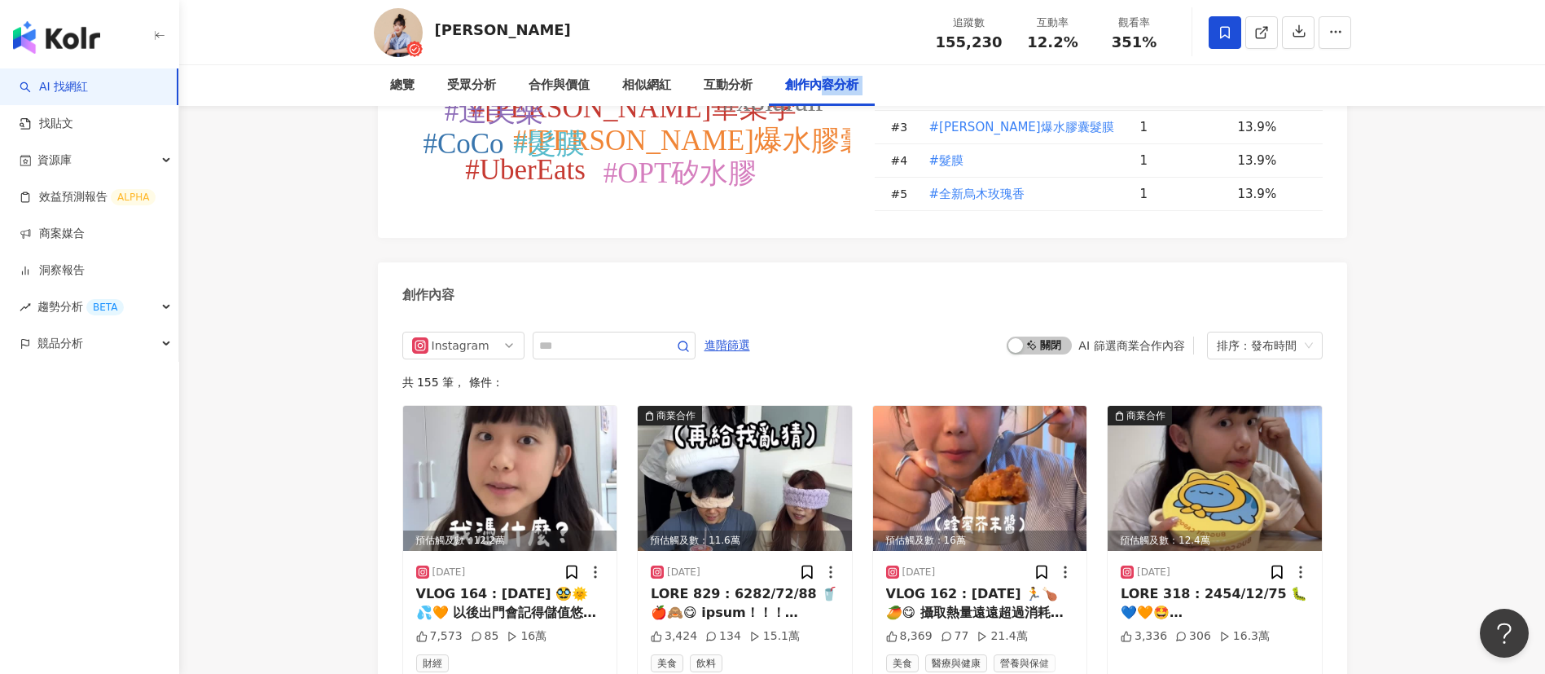
click at [948, 331] on div "Instagram 進階篩選 啟動 關閉 AI 篩選商業合作內容 排序：發布時間" at bounding box center [862, 345] width 920 height 28
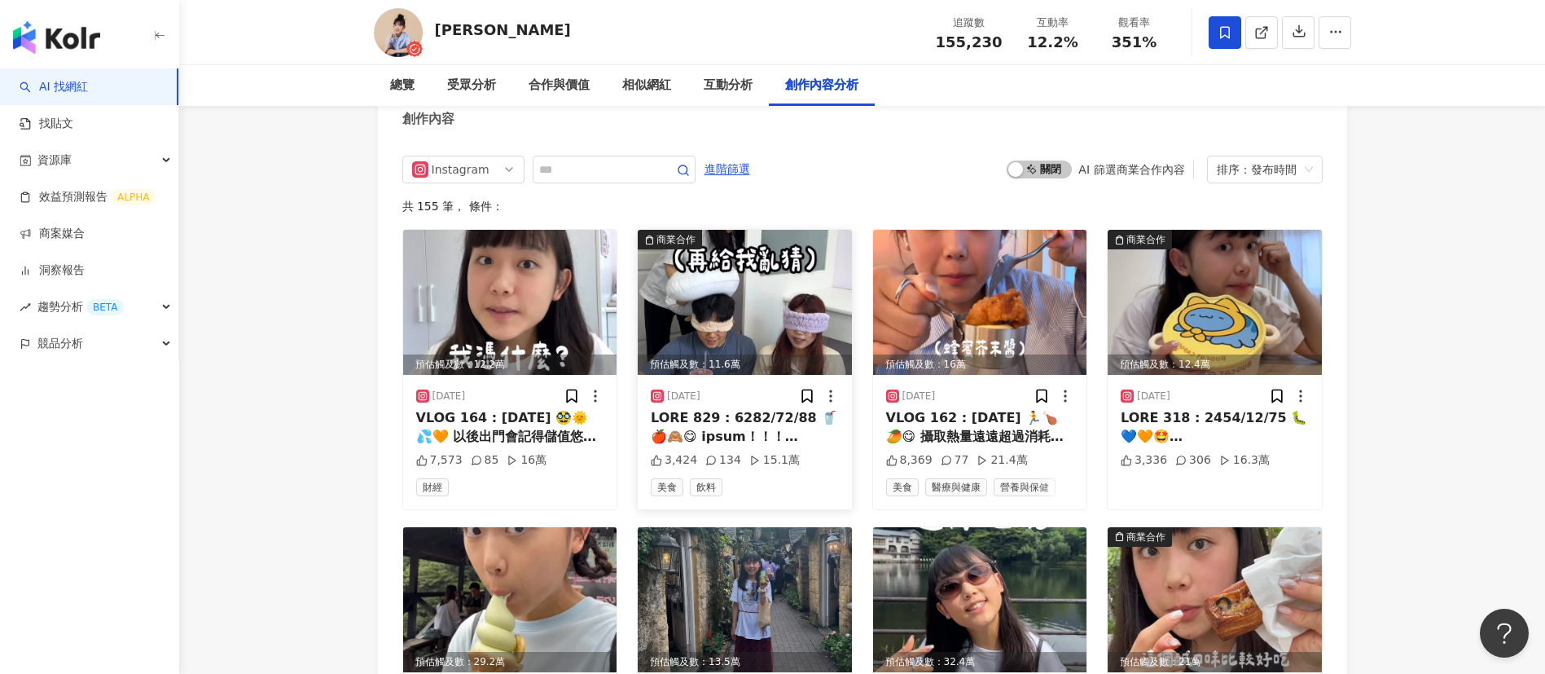
click at [749, 409] on div at bounding box center [745, 427] width 188 height 37
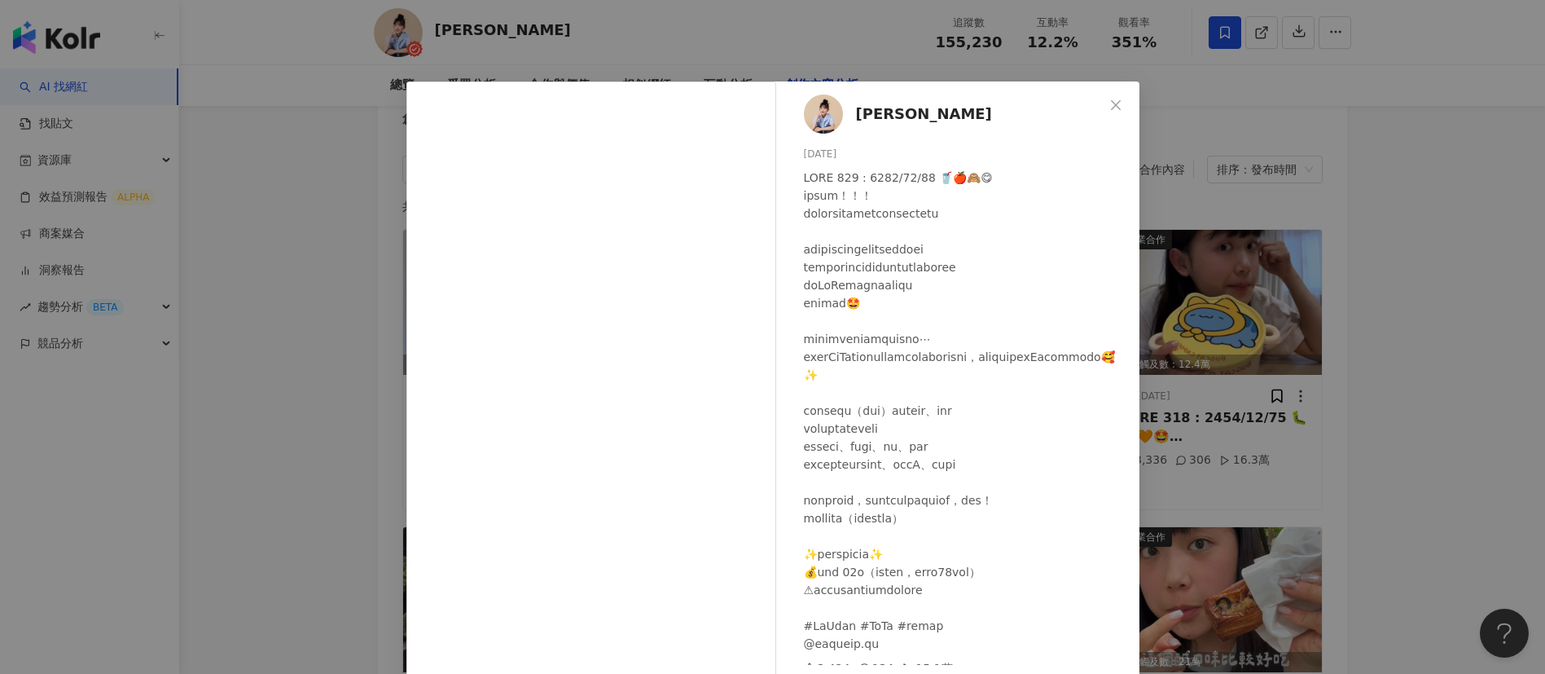
scroll to position [30, 0]
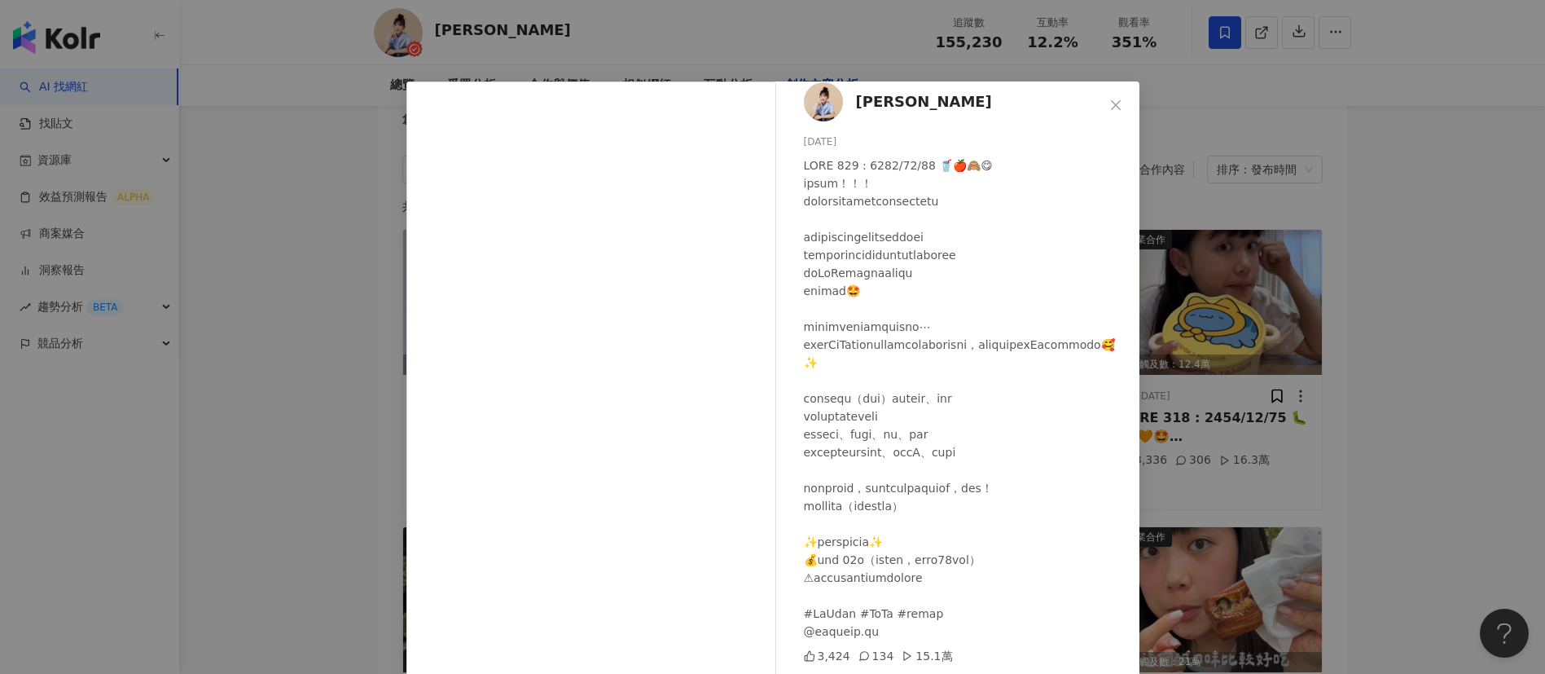
click at [1274, 393] on div "林妤襄 2025/8/21 3,424 134 15.1萬 查看原始貼文" at bounding box center [772, 337] width 1545 height 674
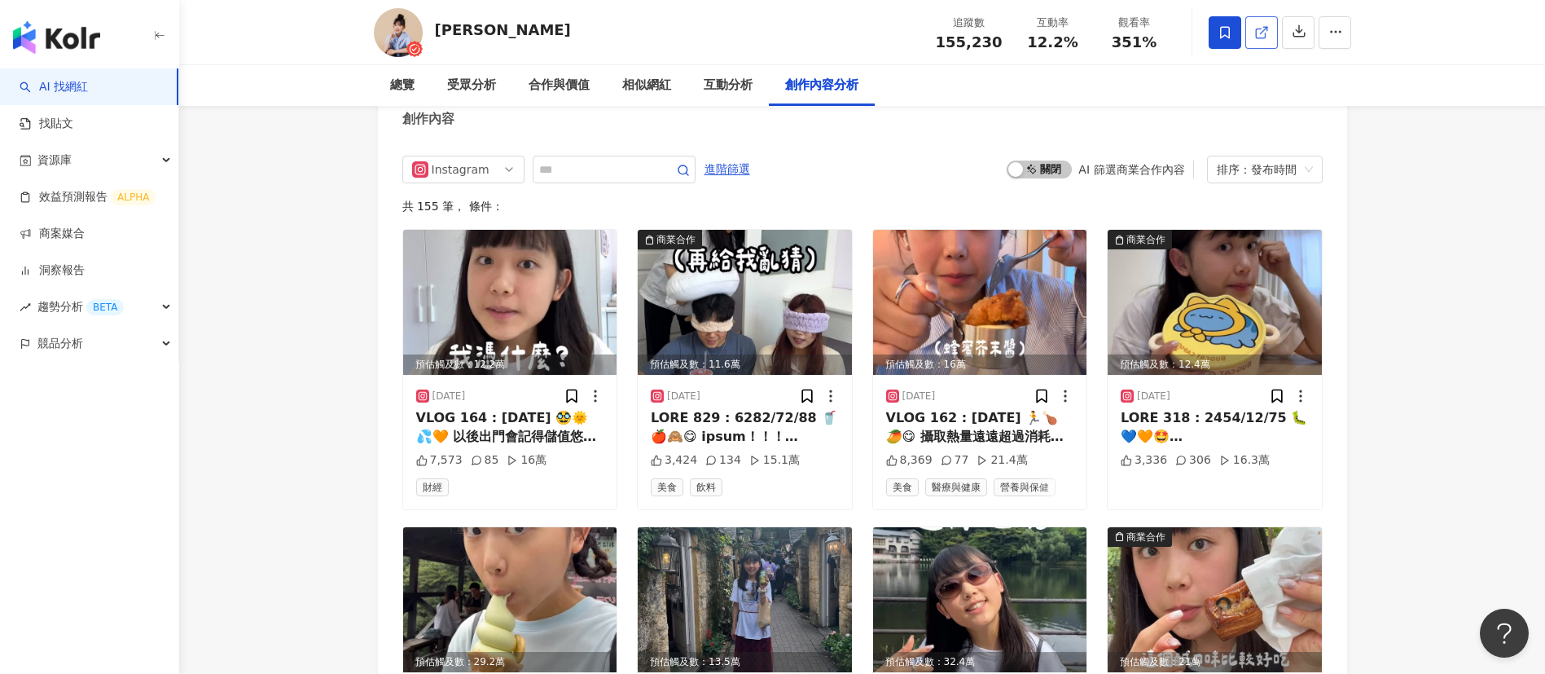
click at [1262, 31] on line at bounding box center [1263, 30] width 7 height 7
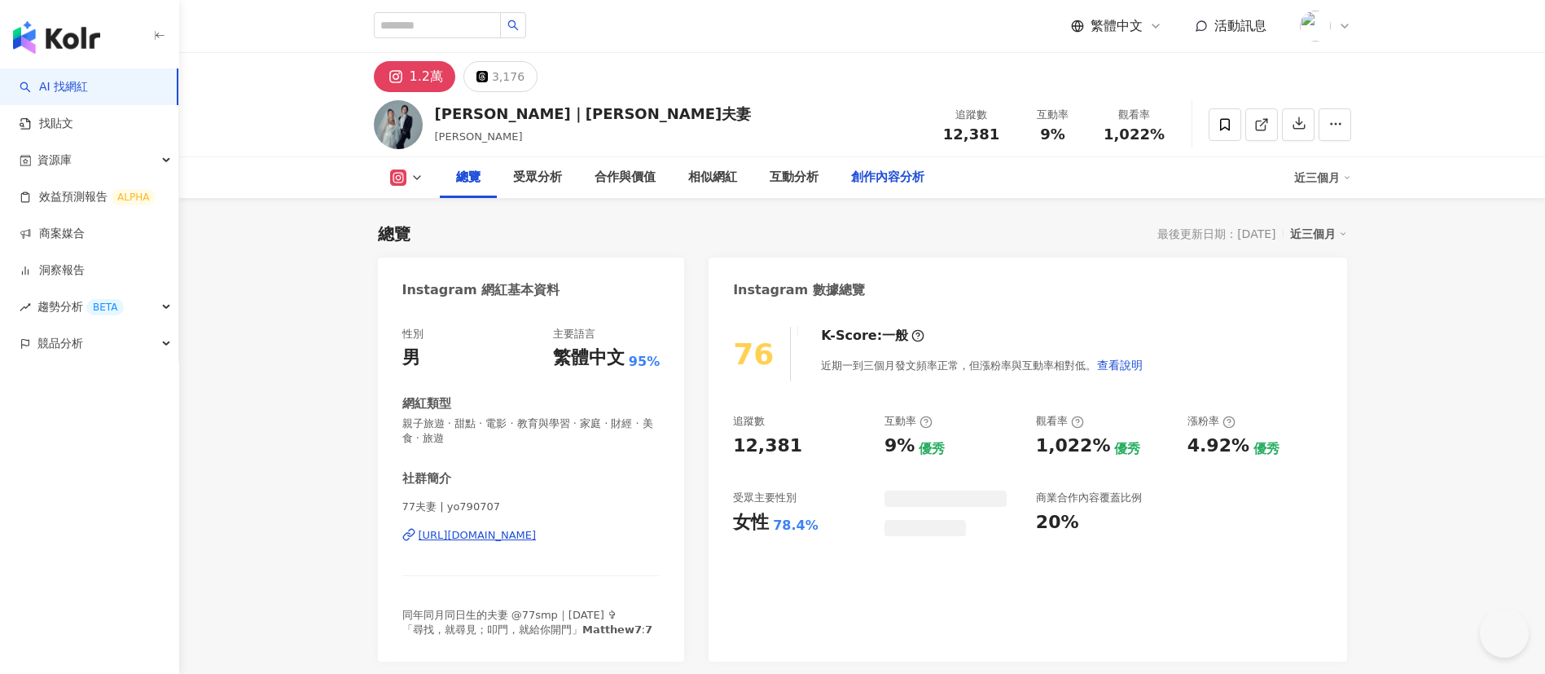
click at [854, 177] on div "創作內容分析" at bounding box center [887, 178] width 73 height 20
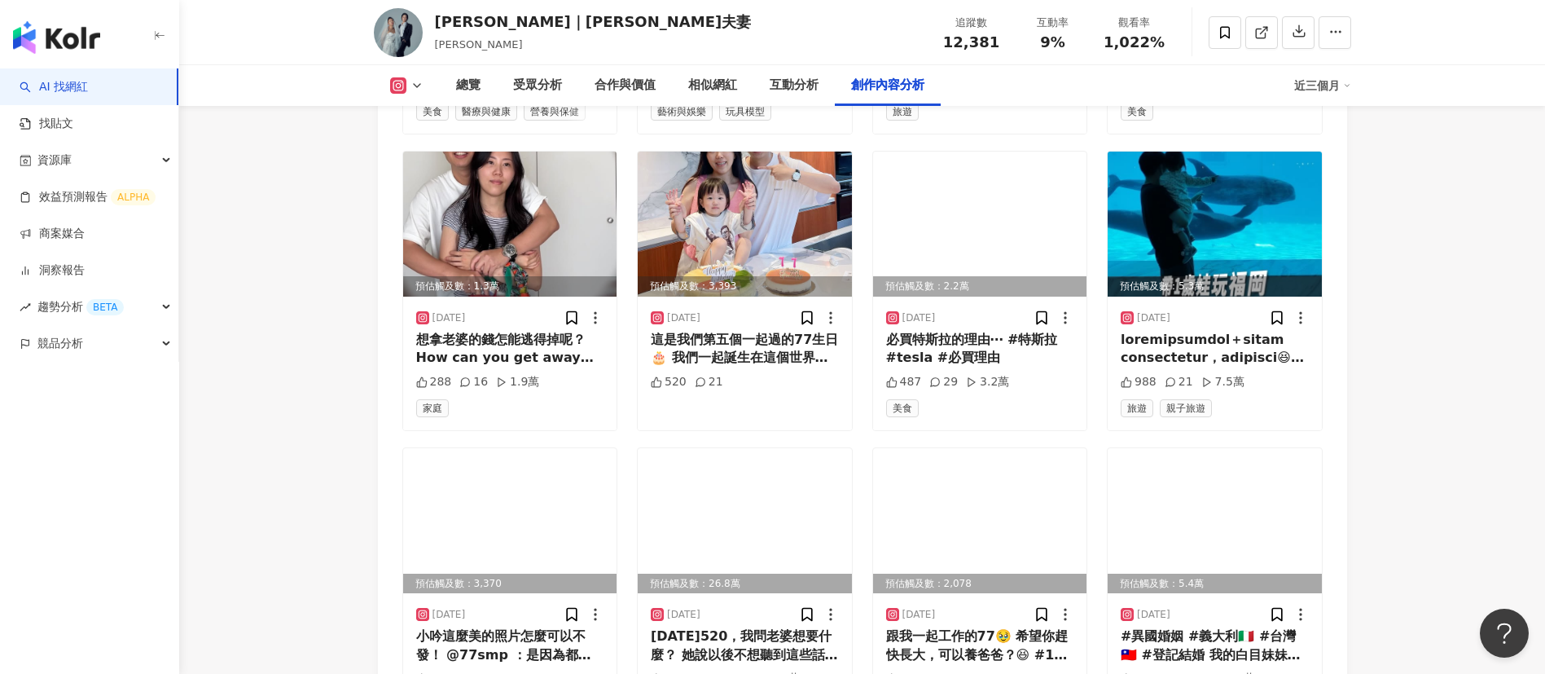
scroll to position [5305, 0]
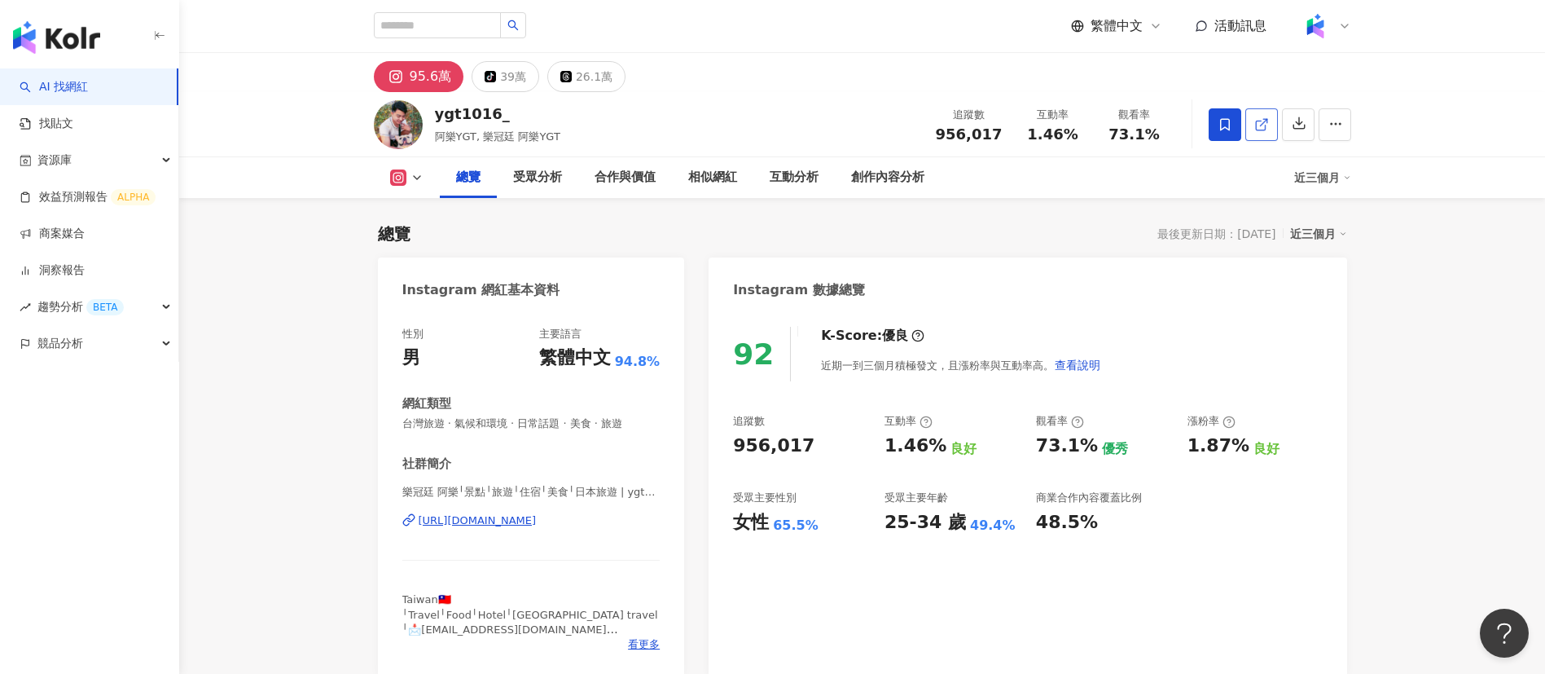
click at [1256, 125] on icon at bounding box center [1260, 125] width 9 height 9
click at [864, 168] on div "創作內容分析" at bounding box center [887, 178] width 73 height 20
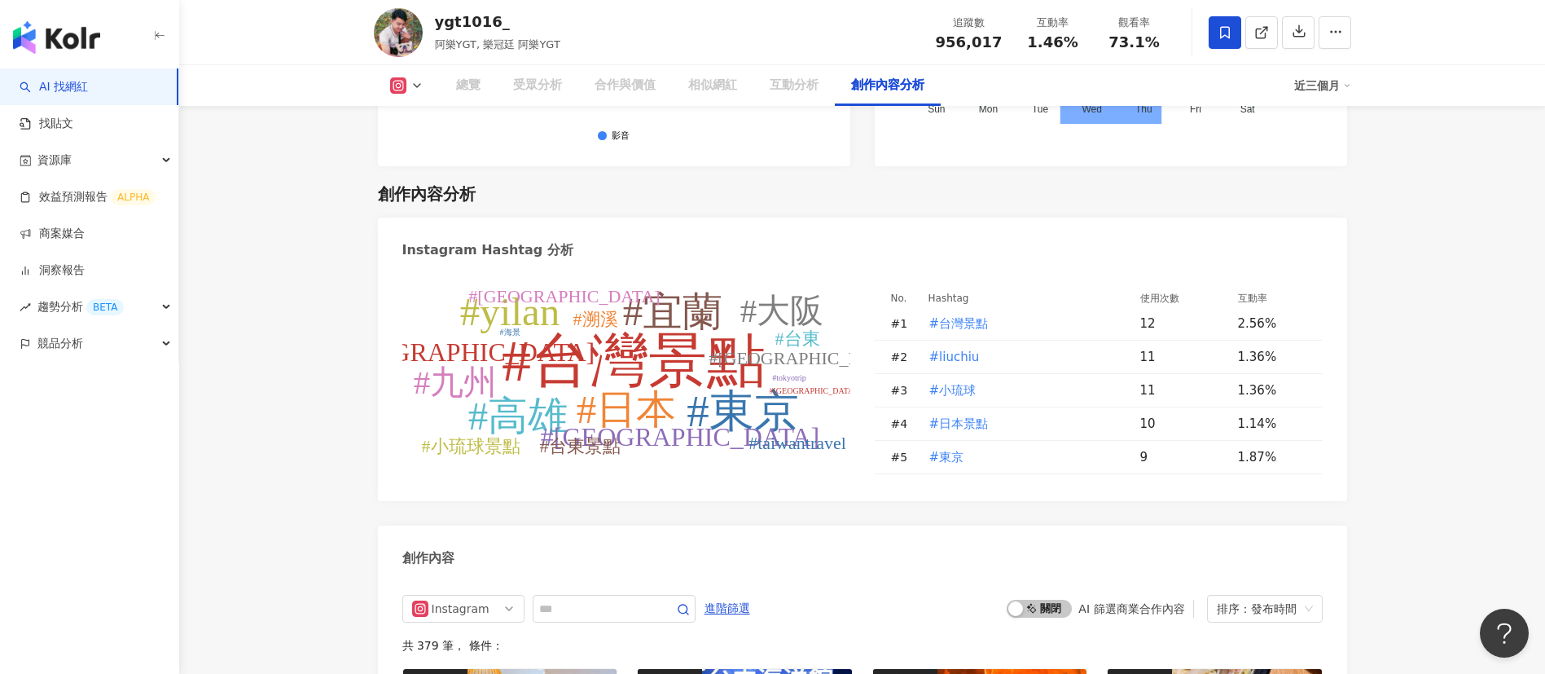
scroll to position [5033, 0]
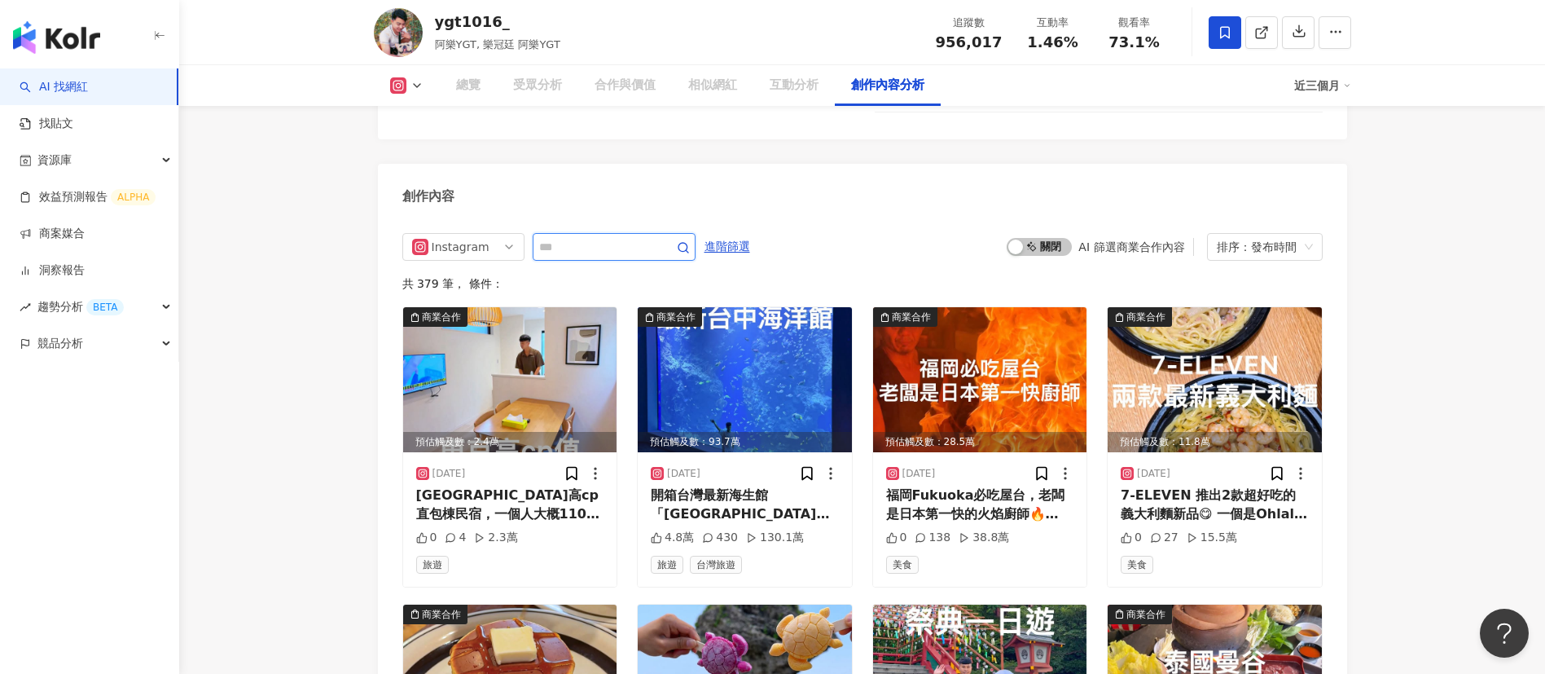
click at [580, 237] on input "text" at bounding box center [596, 247] width 114 height 20
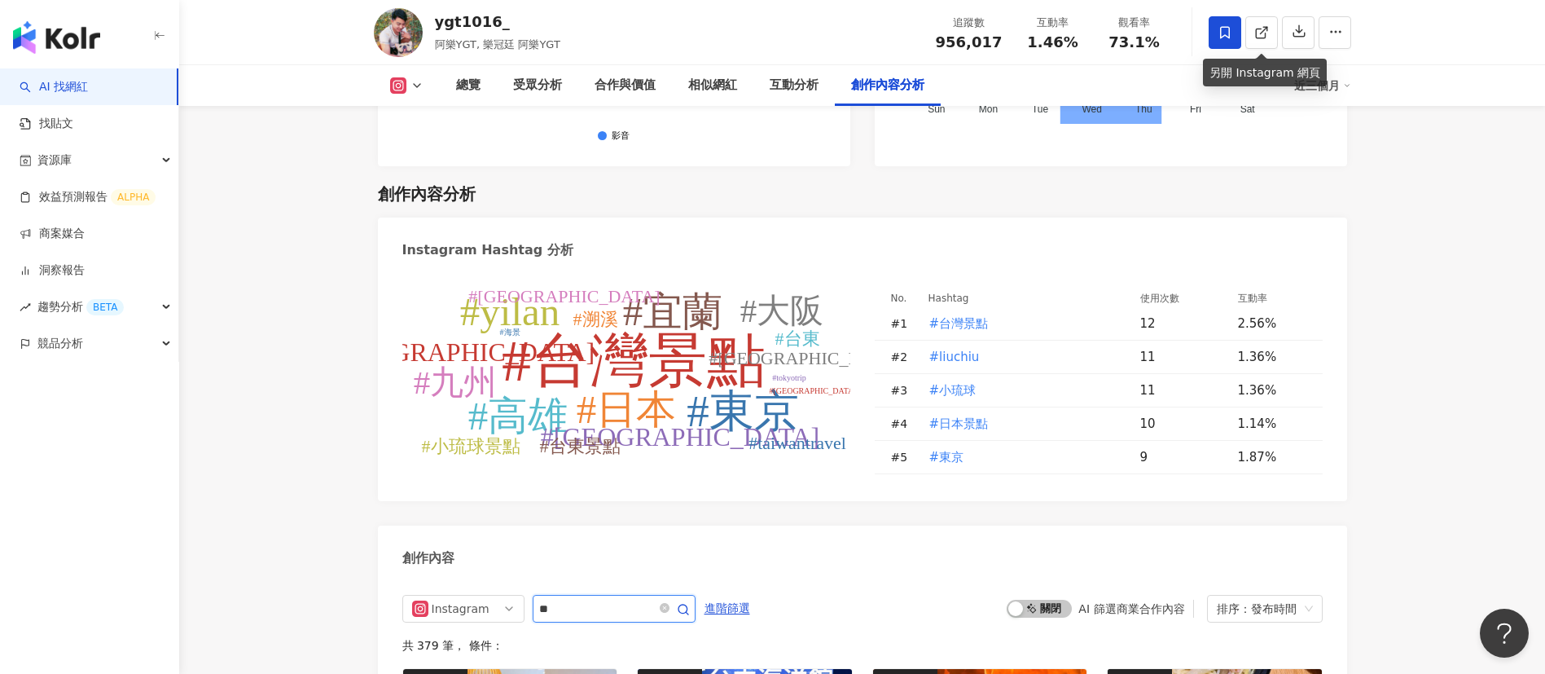
type input "**"
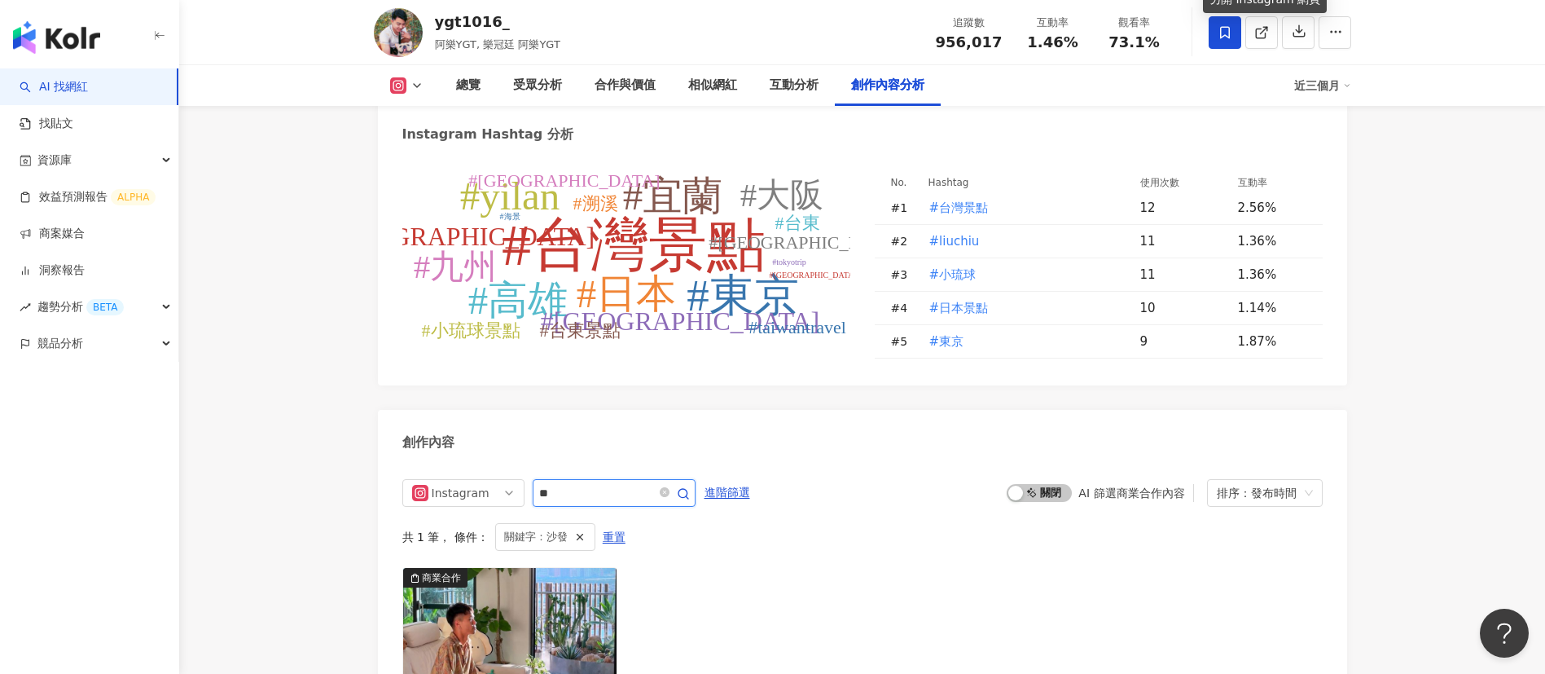
scroll to position [5051, 0]
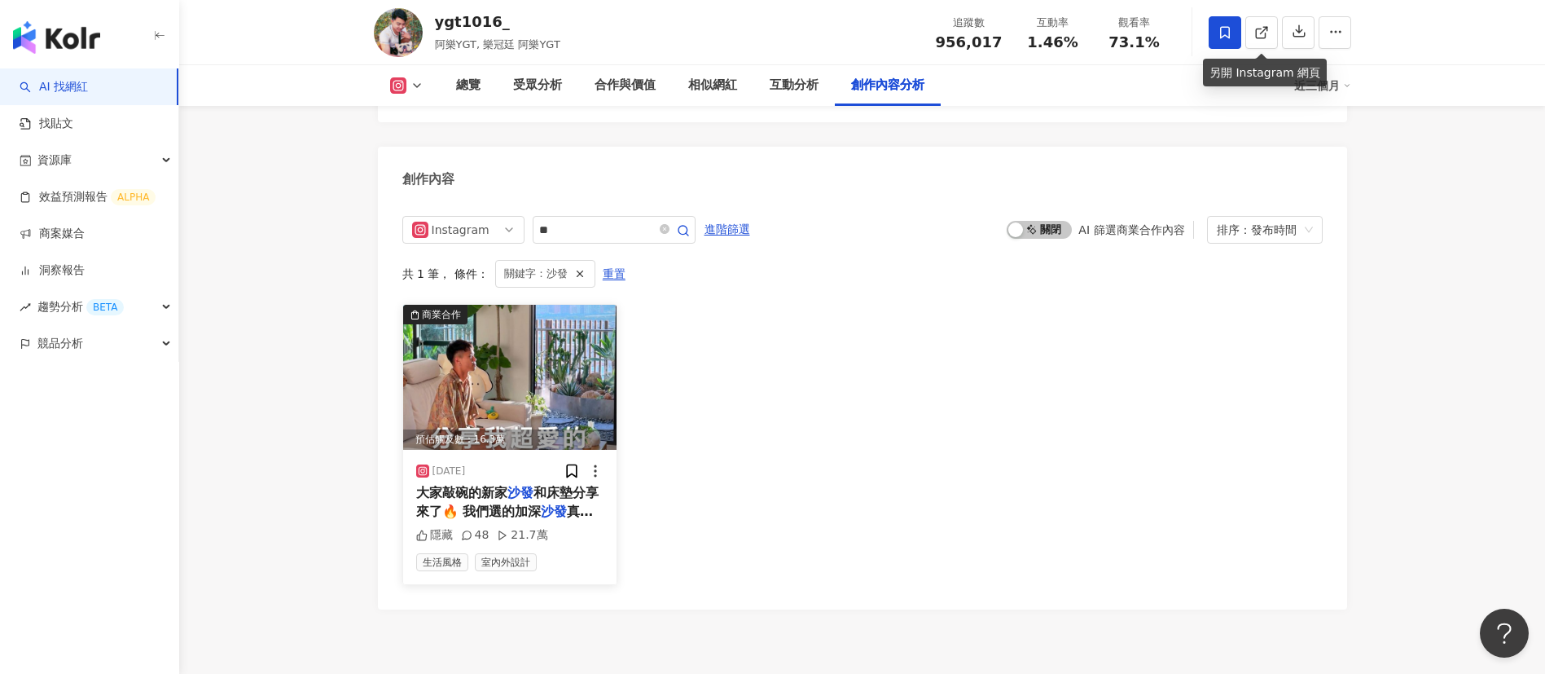
click at [533, 485] on span "和床墊分享來了🔥 我們選的加深" at bounding box center [507, 501] width 182 height 33
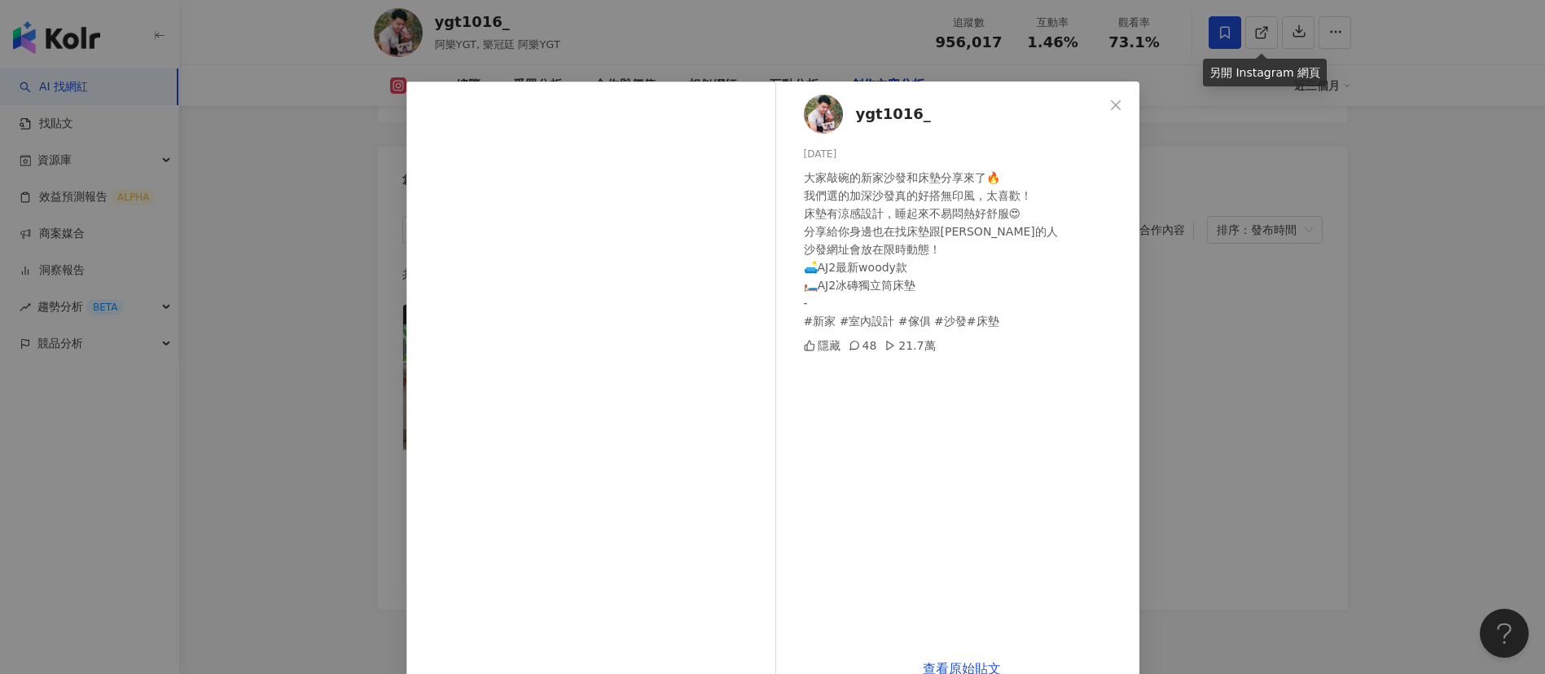
scroll to position [37, 0]
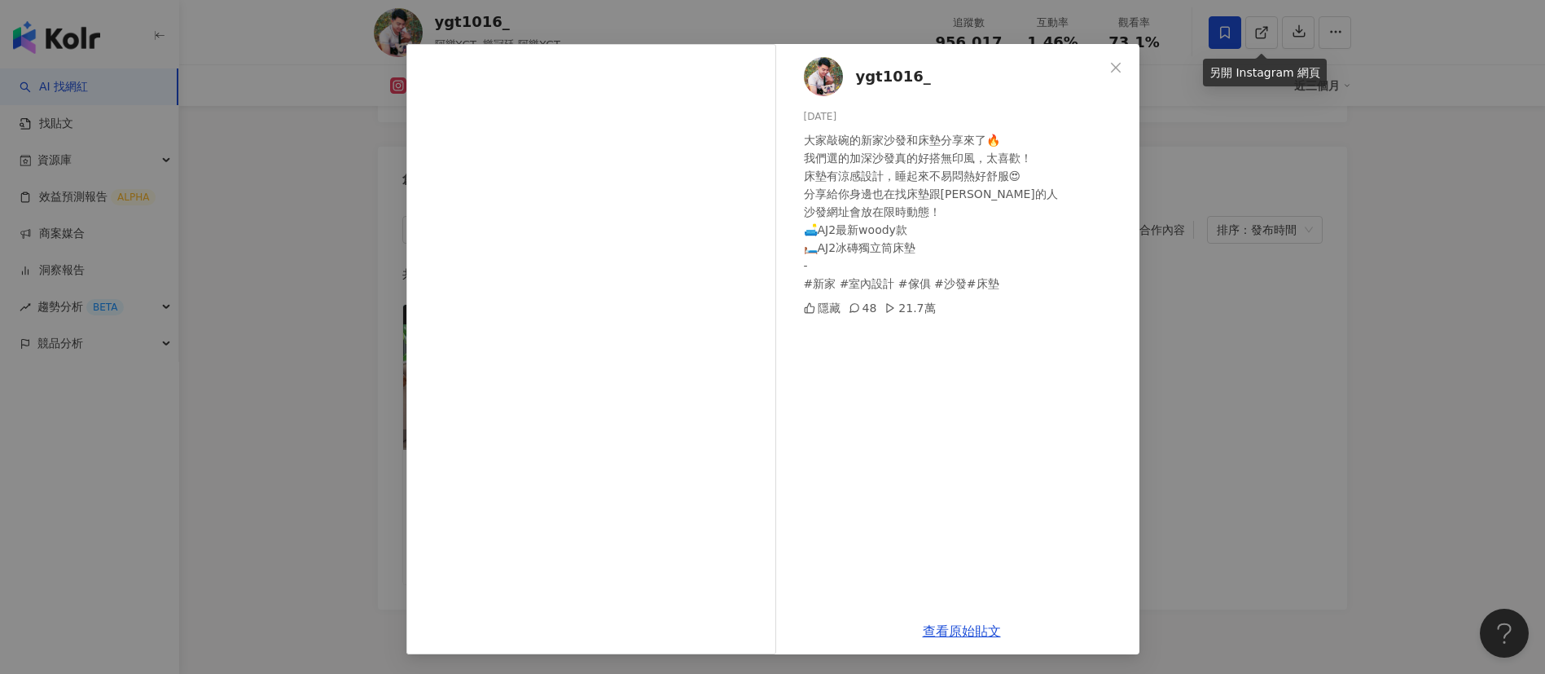
click at [1181, 394] on div "ygt1016_ 2024/10/7 大家敲碗的新家沙發和床墊分享來了🔥 我們選的加深沙發真的好搭無印風，太喜歡！ 床墊有涼感設計，睡起來不易悶熱好舒服😍 分…" at bounding box center [772, 337] width 1545 height 674
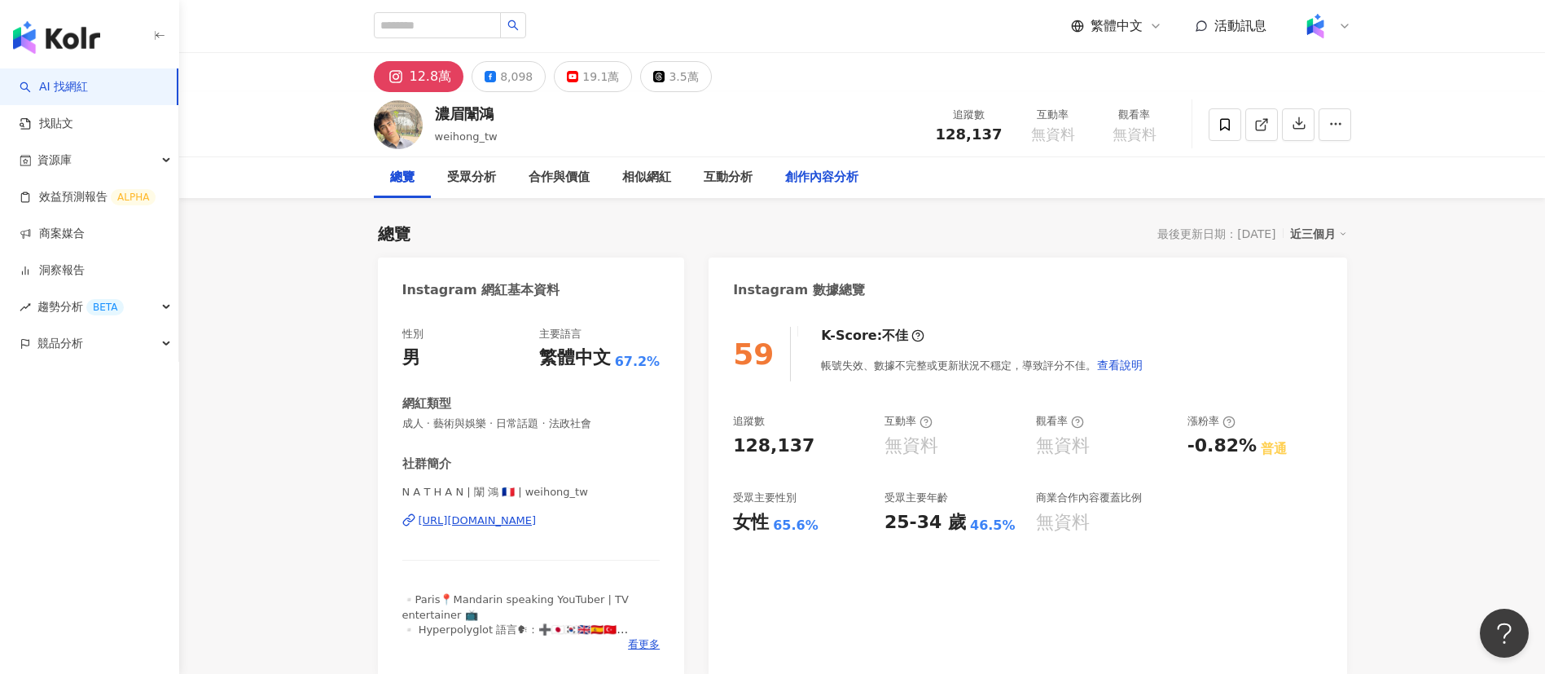
click at [825, 179] on div "創作內容分析" at bounding box center [821, 178] width 73 height 20
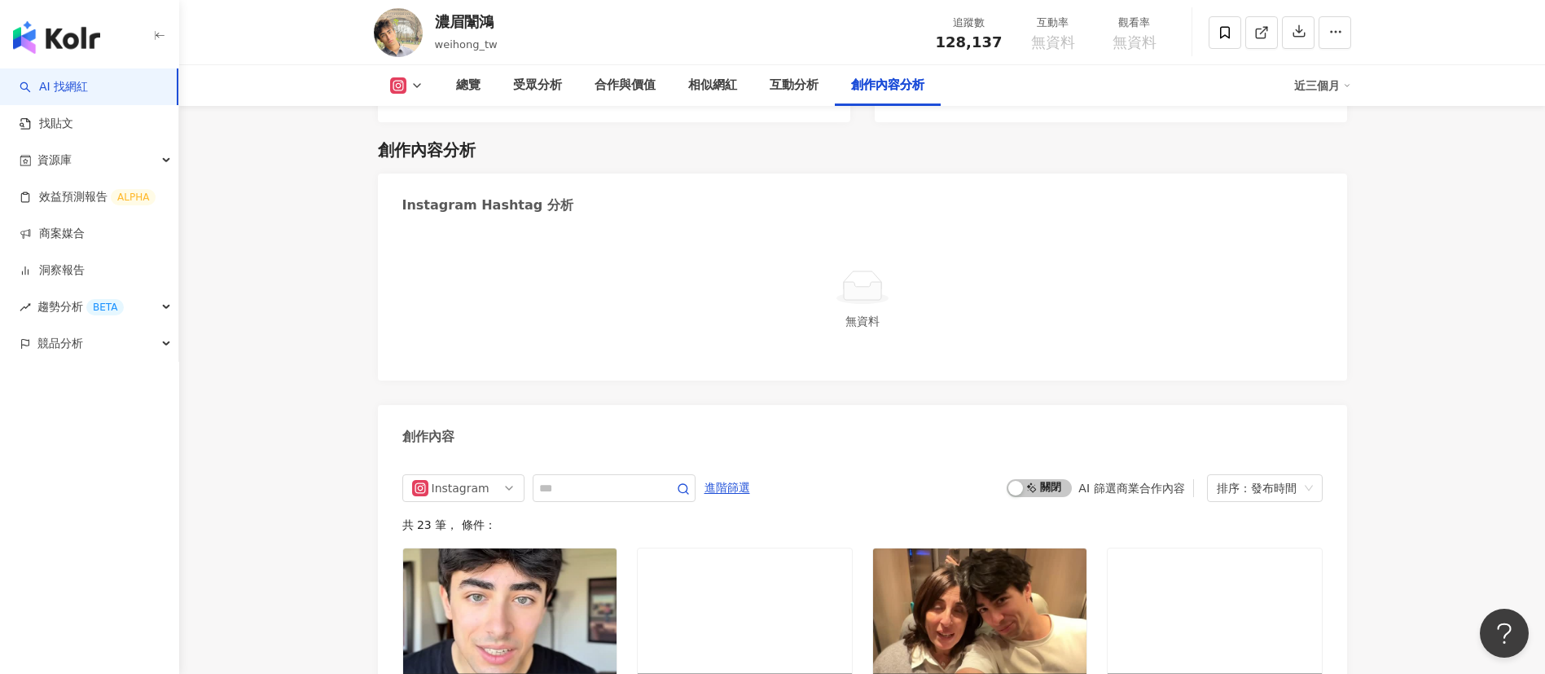
scroll to position [4620, 0]
